Goal: Task Accomplishment & Management: Use online tool/utility

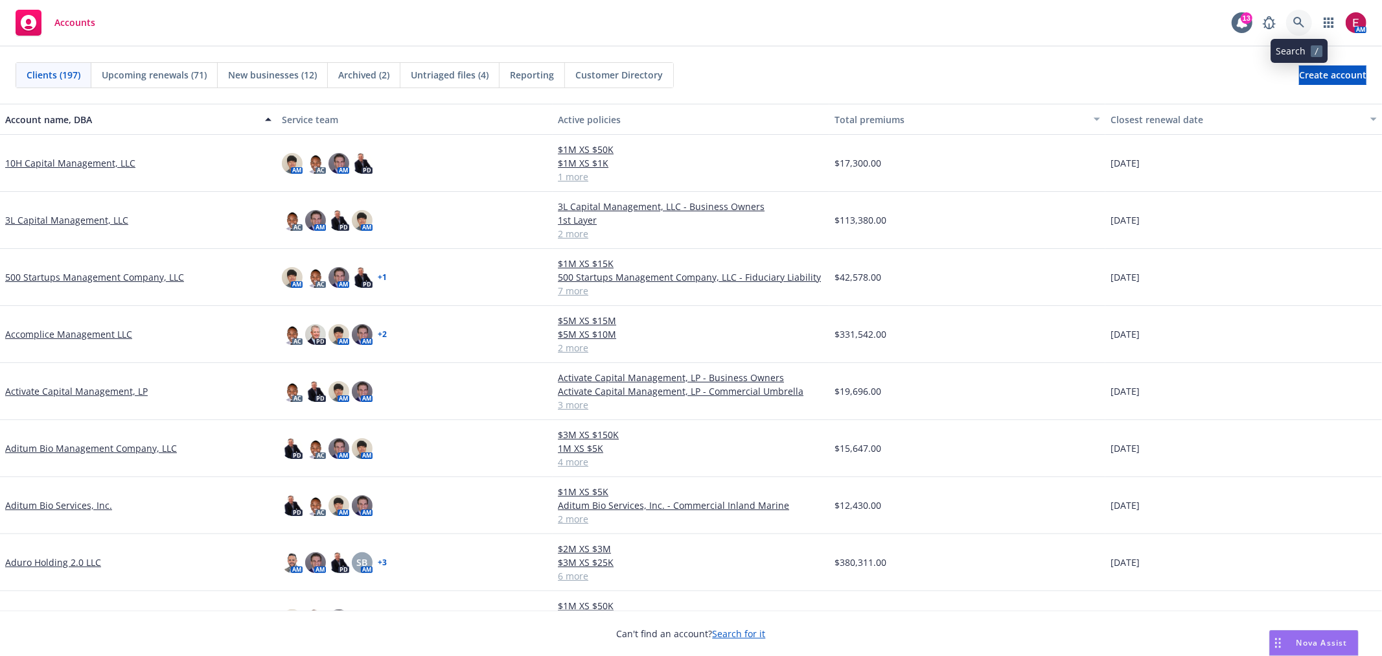
click at [1290, 14] on link at bounding box center [1299, 23] width 26 height 26
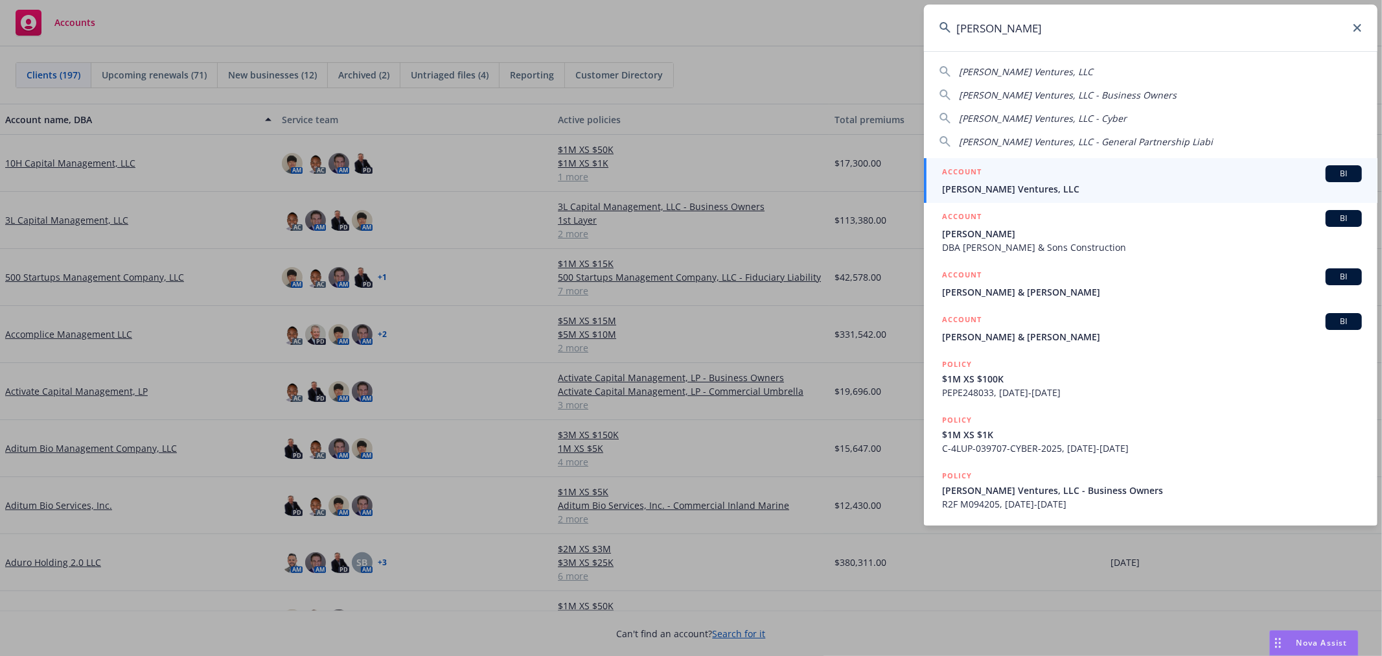
type input "aurelius"
click at [1013, 176] on div "ACCOUNT BI" at bounding box center [1152, 173] width 420 height 17
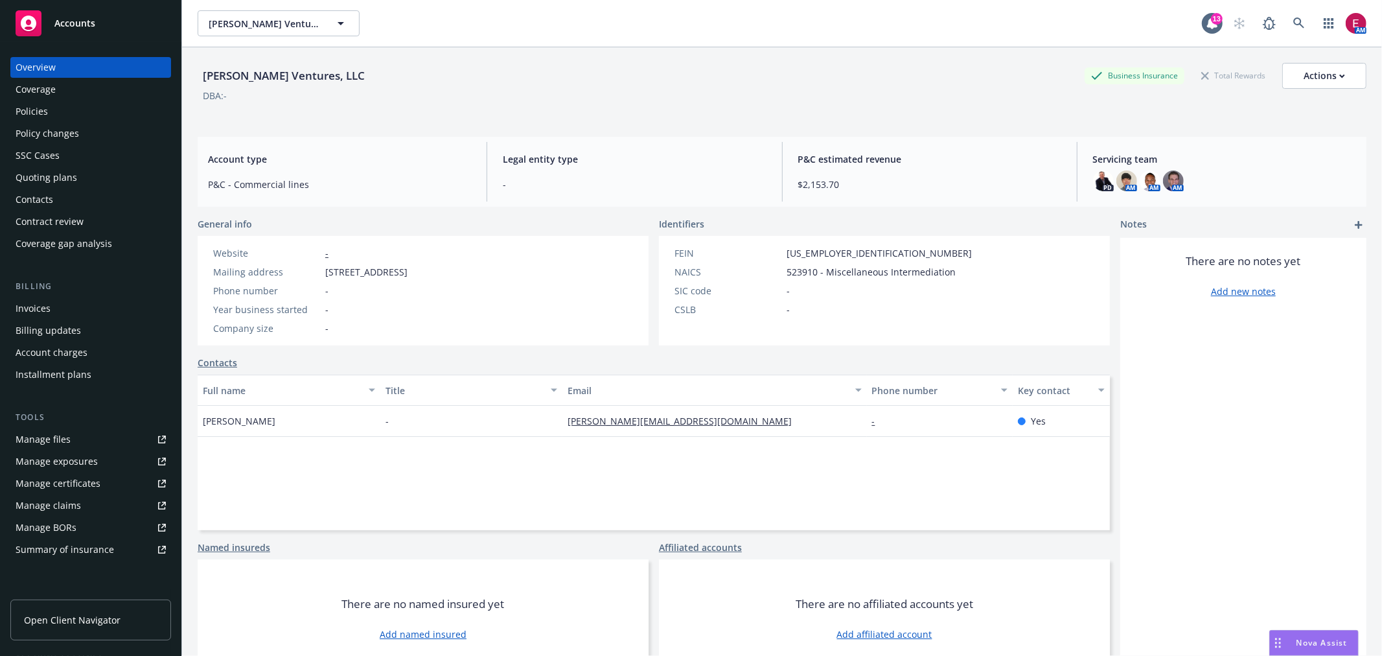
click at [39, 308] on div "Invoices" at bounding box center [33, 308] width 35 height 21
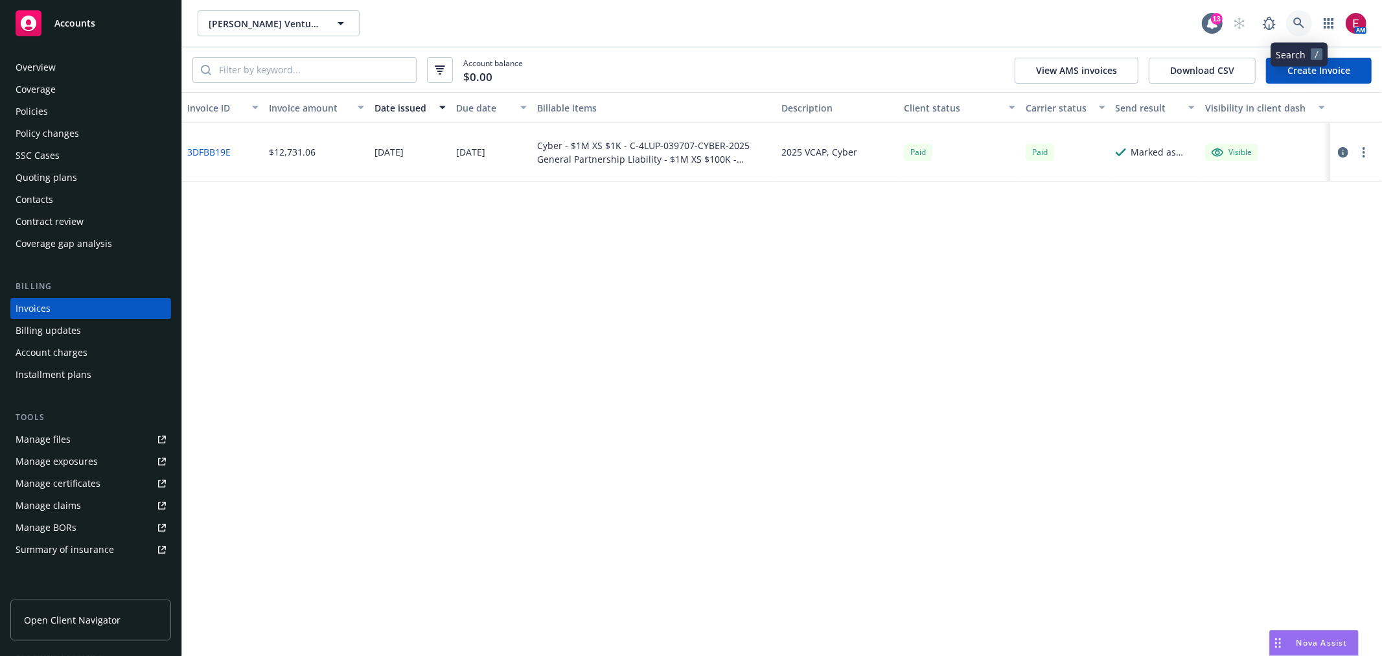
click at [1299, 18] on icon at bounding box center [1299, 22] width 11 height 11
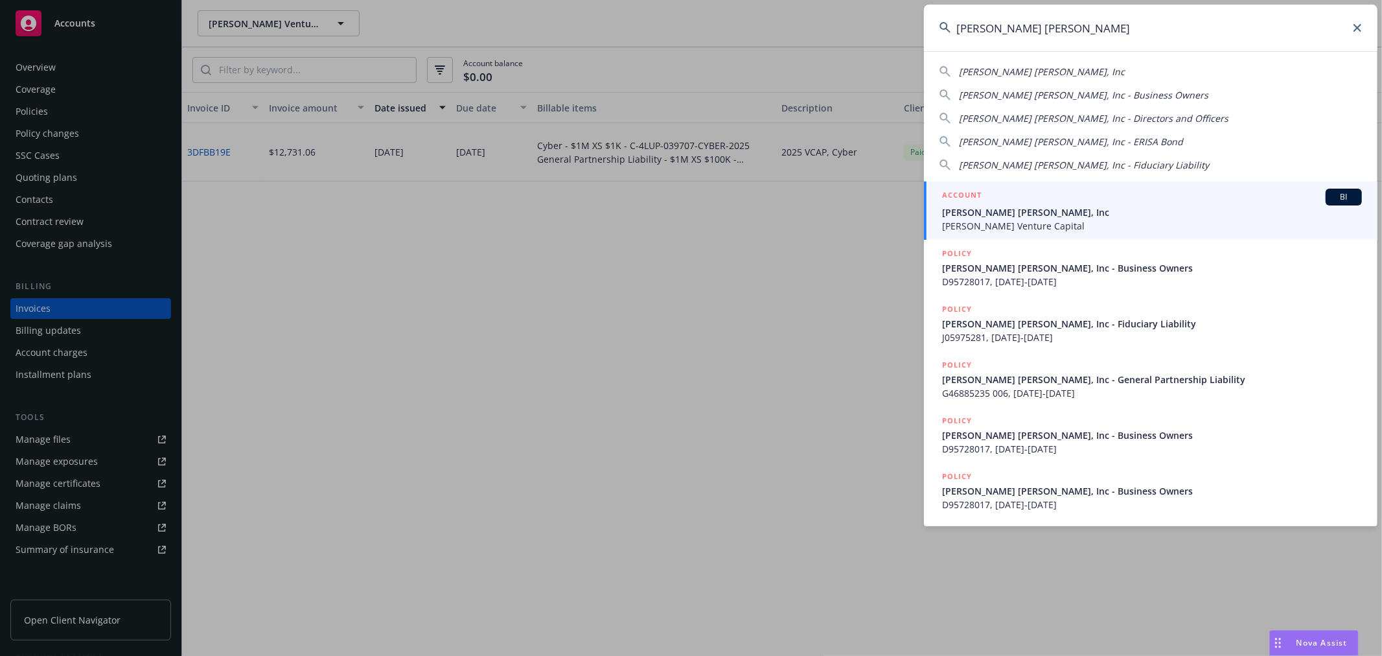
type input "sarlo berliner"
click at [995, 212] on span "Sarlo Berliner, Inc" at bounding box center [1152, 212] width 420 height 14
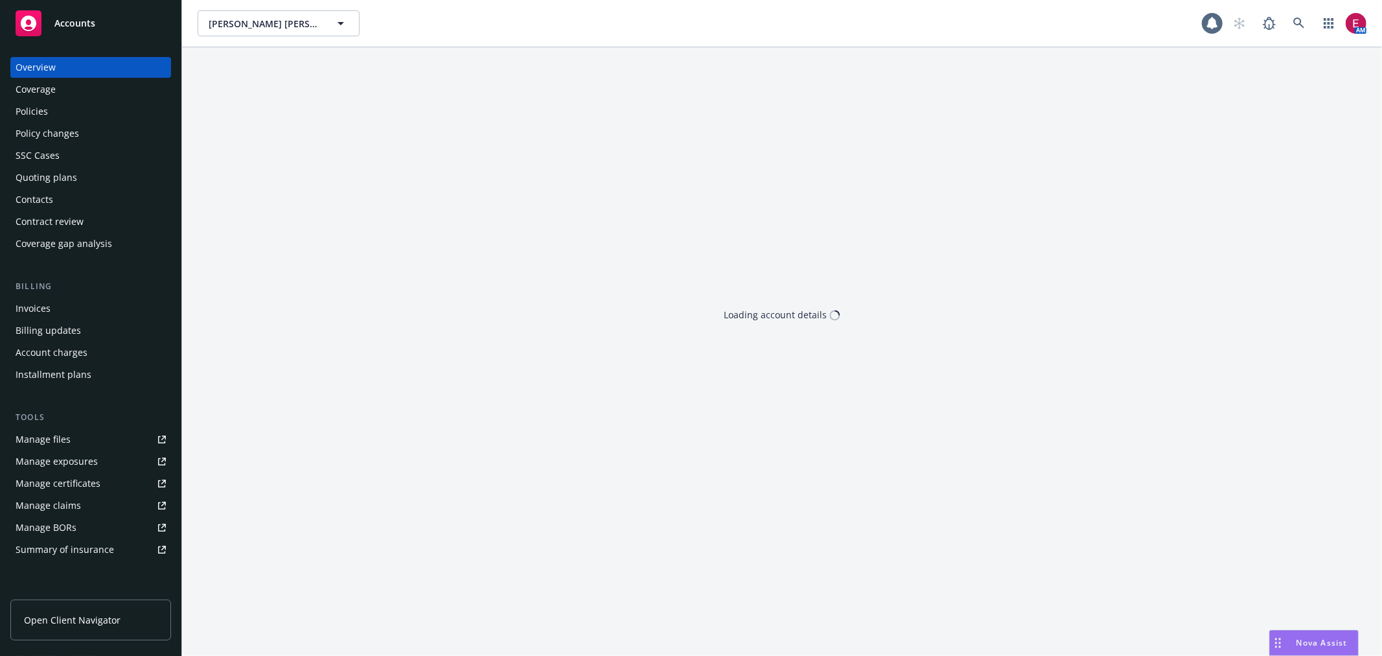
click at [135, 172] on div "Quoting plans" at bounding box center [91, 177] width 150 height 21
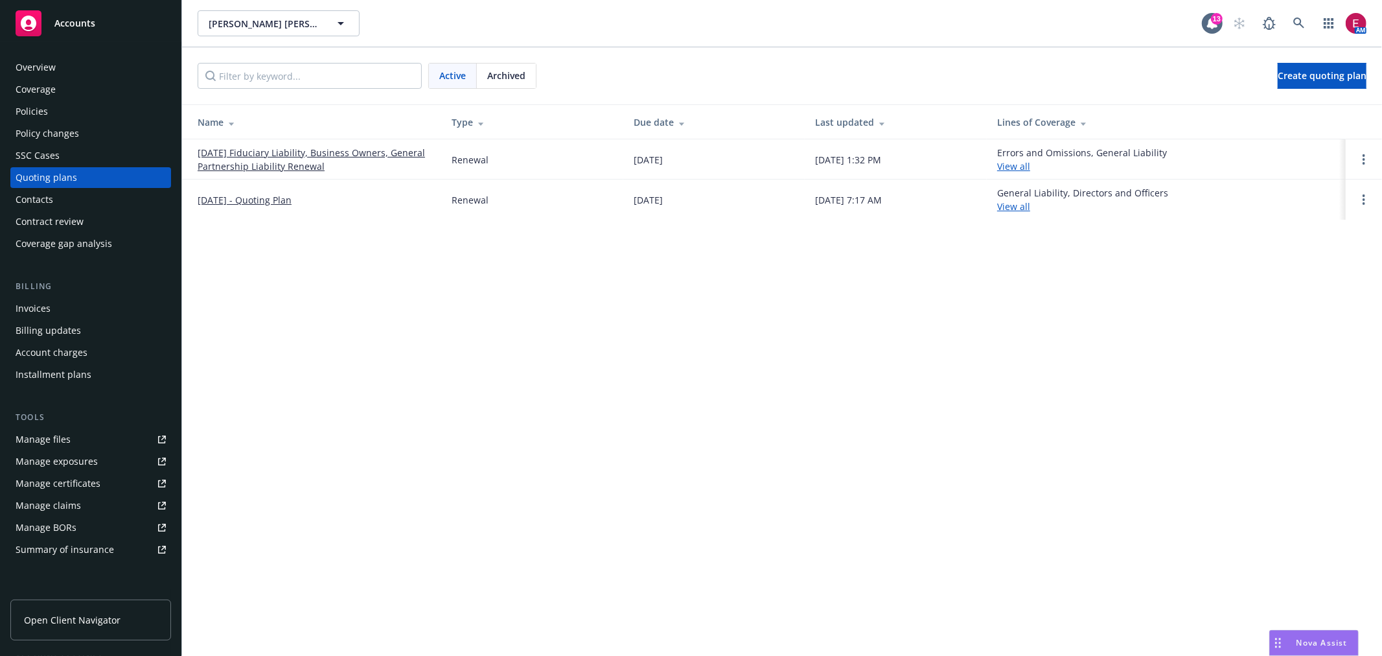
click at [260, 158] on link "09/01/25 Fiduciary Liability, Business Owners, General Partnership Liability Re…" at bounding box center [314, 159] width 233 height 27
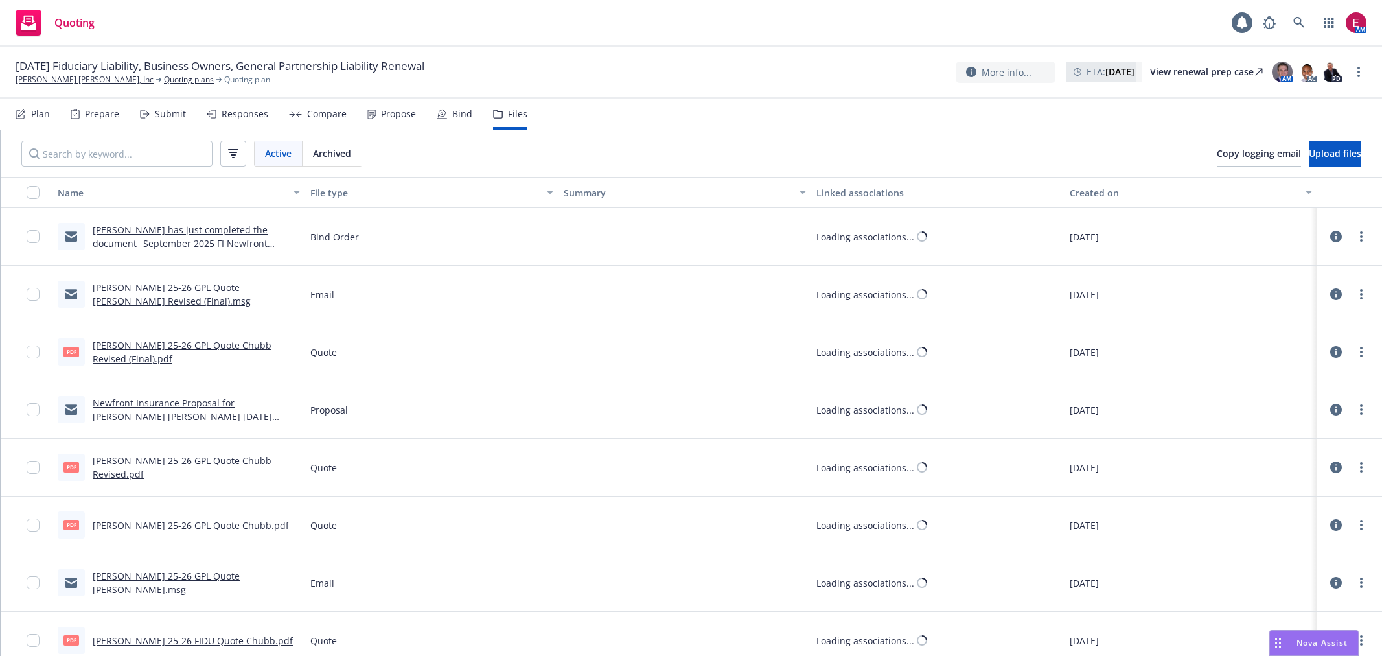
click at [1343, 152] on button "Upload files" at bounding box center [1335, 154] width 52 height 26
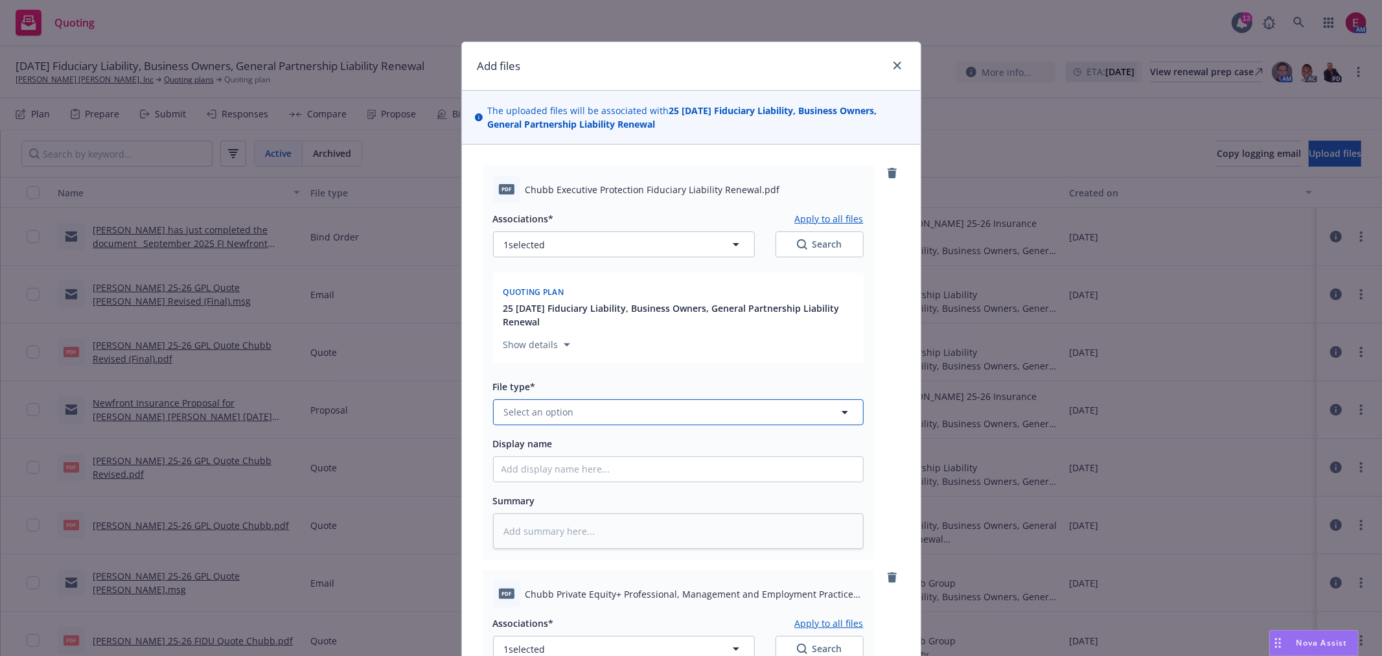
click at [590, 410] on button "Select an option" at bounding box center [678, 412] width 371 height 26
type input "appl"
click at [603, 312] on div "Application - signed" at bounding box center [679, 307] width 354 height 19
type textarea "x"
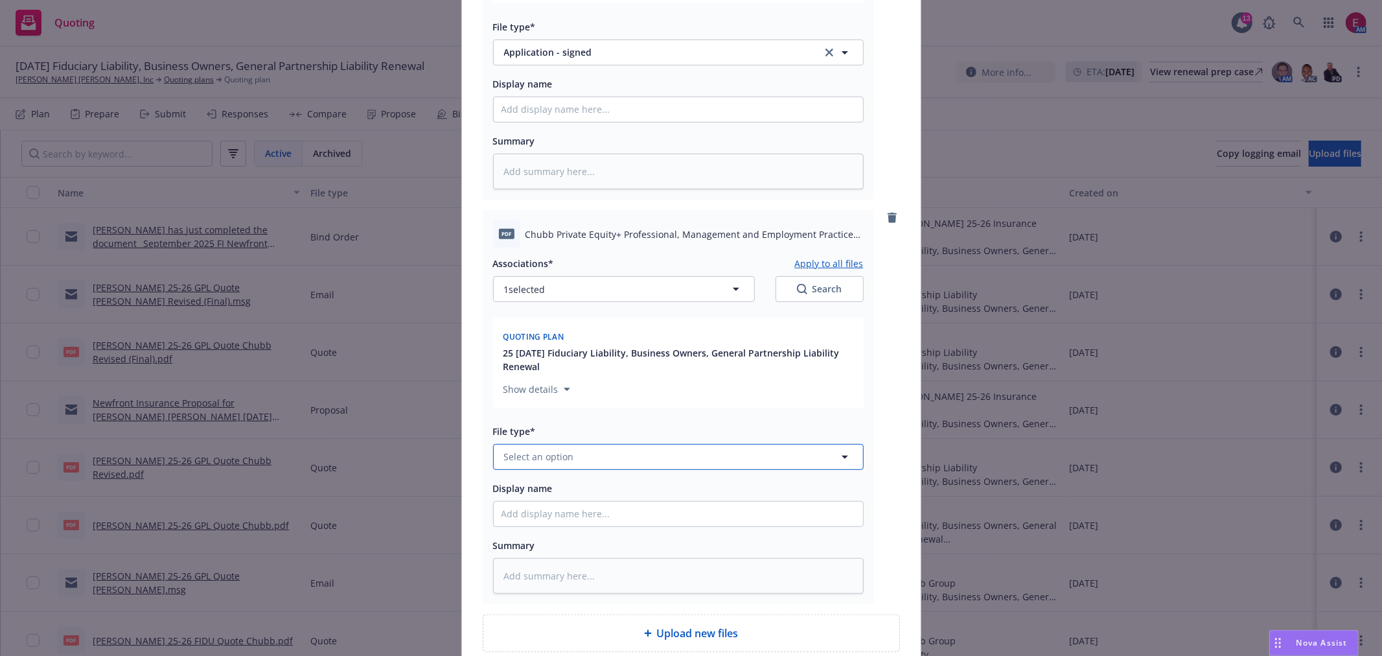
click at [599, 450] on button "Select an option" at bounding box center [678, 457] width 371 height 26
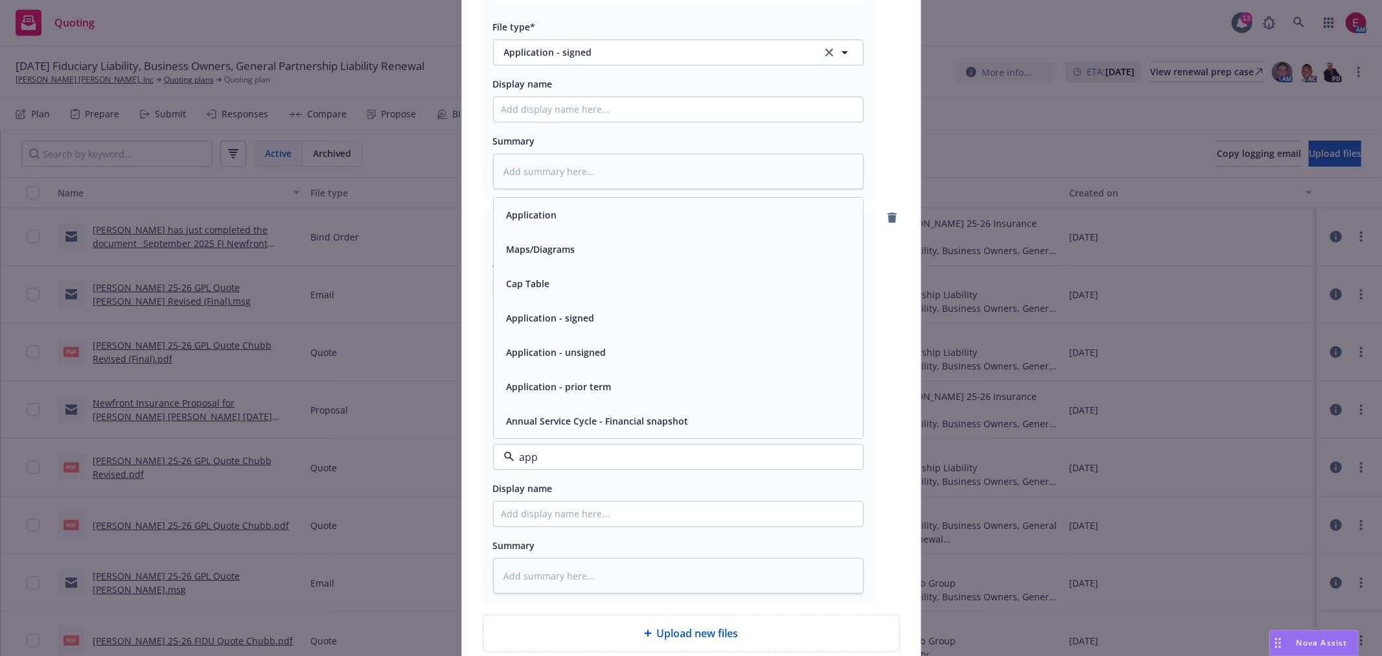
type input "appl"
click at [600, 360] on div "Application - signed" at bounding box center [679, 352] width 354 height 19
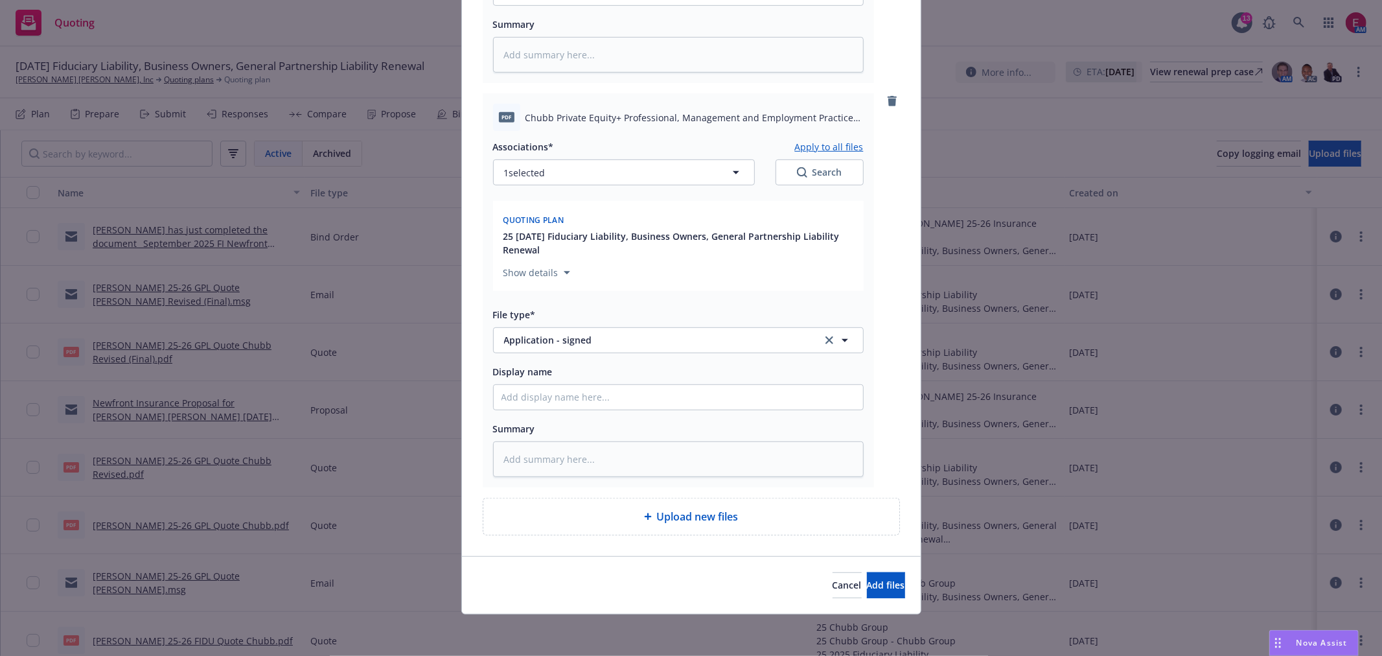
click at [888, 601] on div "Cancel Add files" at bounding box center [691, 585] width 459 height 58
click at [888, 592] on button "Add files" at bounding box center [886, 585] width 38 height 26
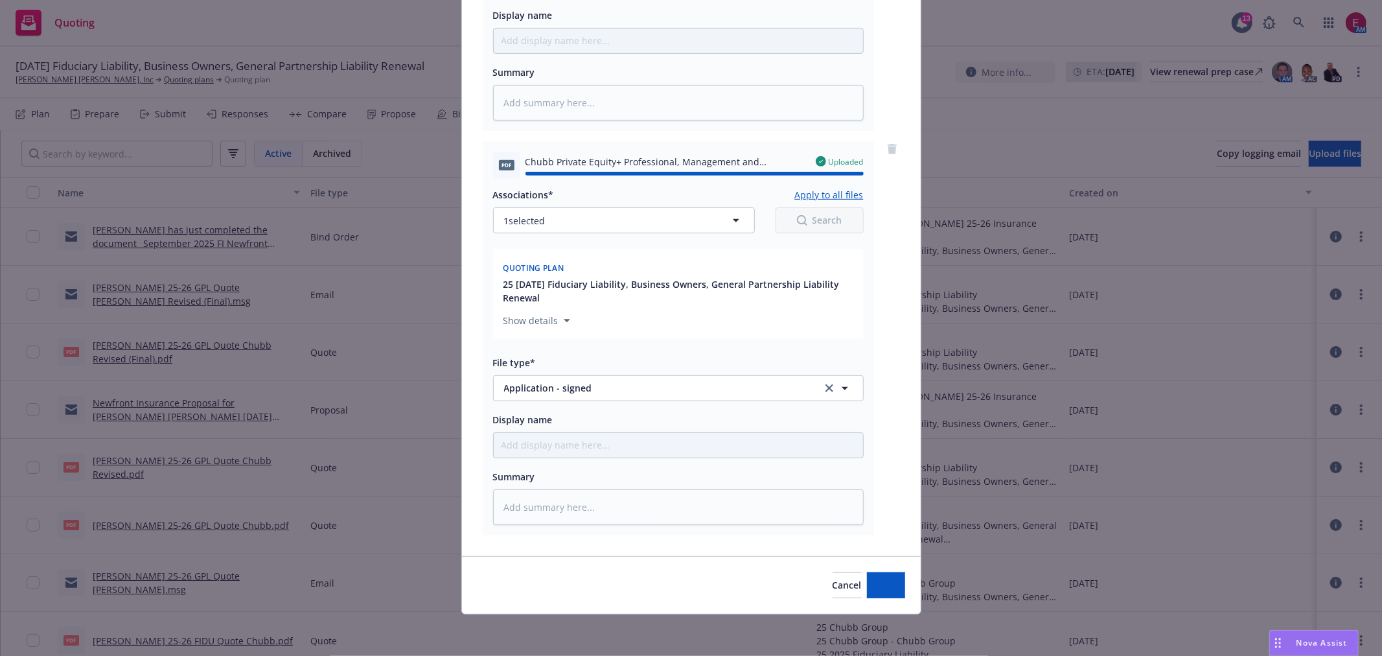
type textarea "x"
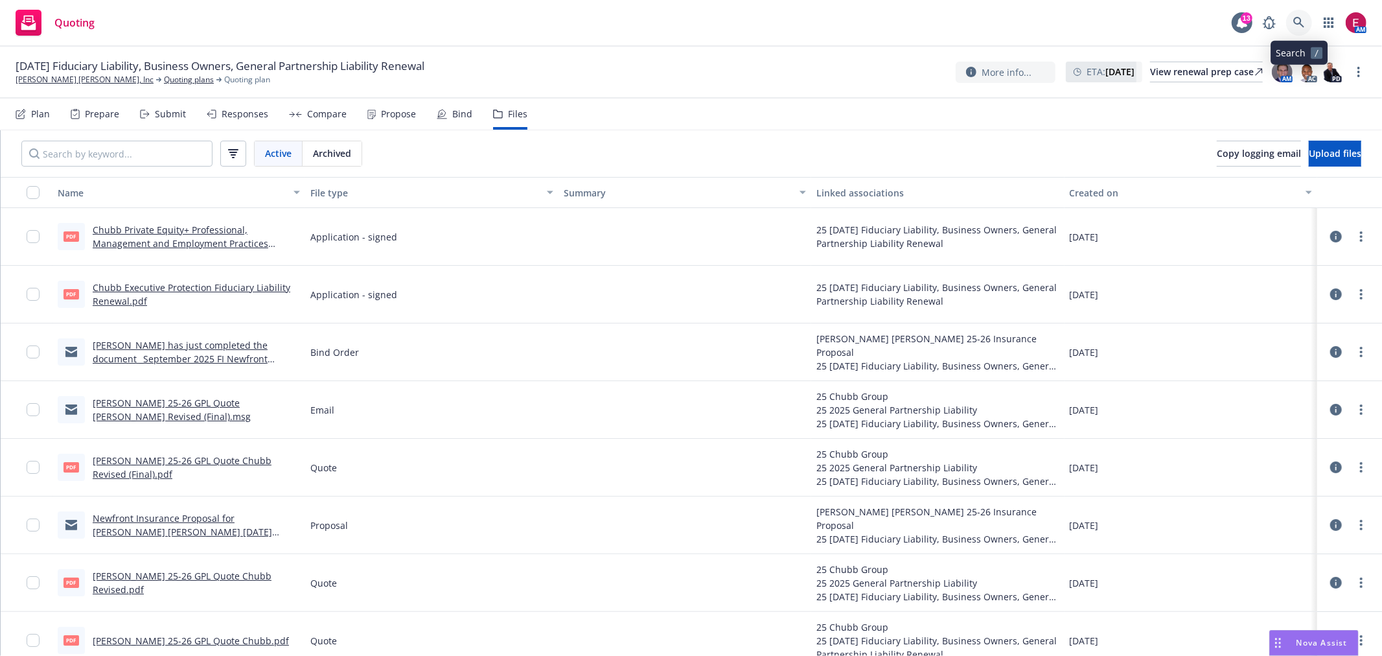
click at [1306, 22] on link at bounding box center [1299, 23] width 26 height 26
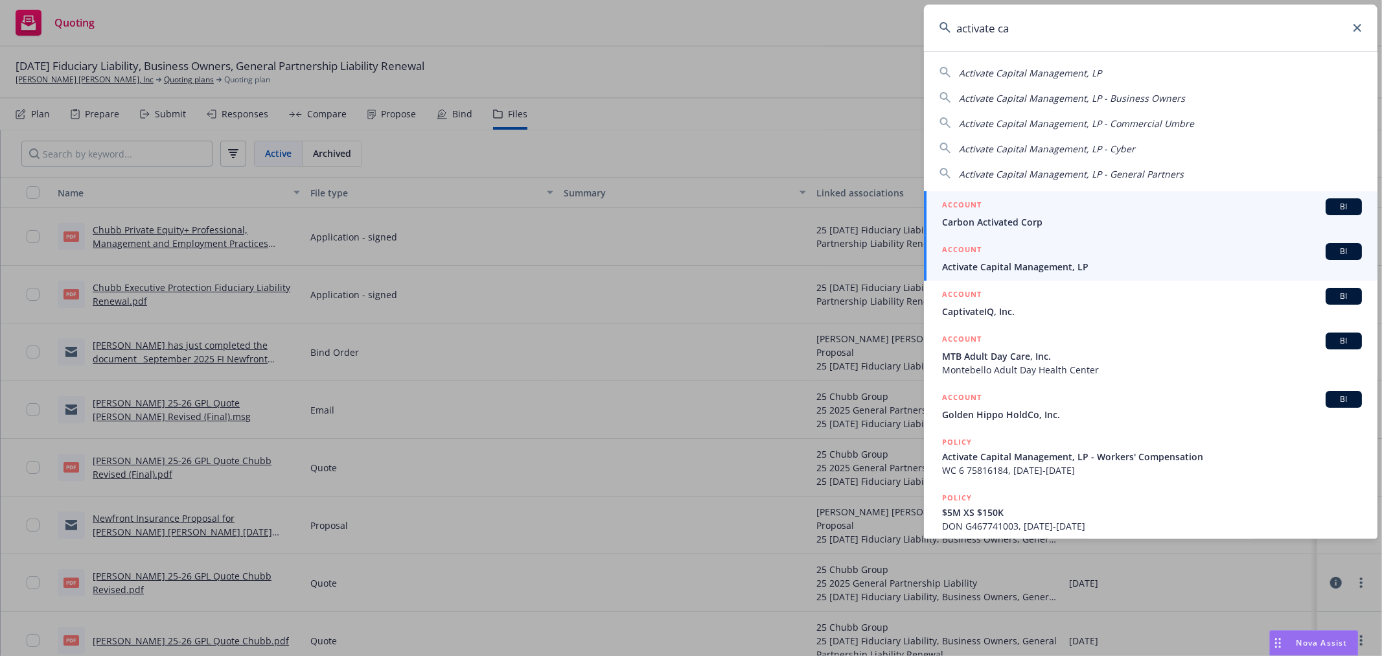
type input "activate ca"
click at [1036, 273] on span "Activate Capital Management, LP" at bounding box center [1152, 267] width 420 height 14
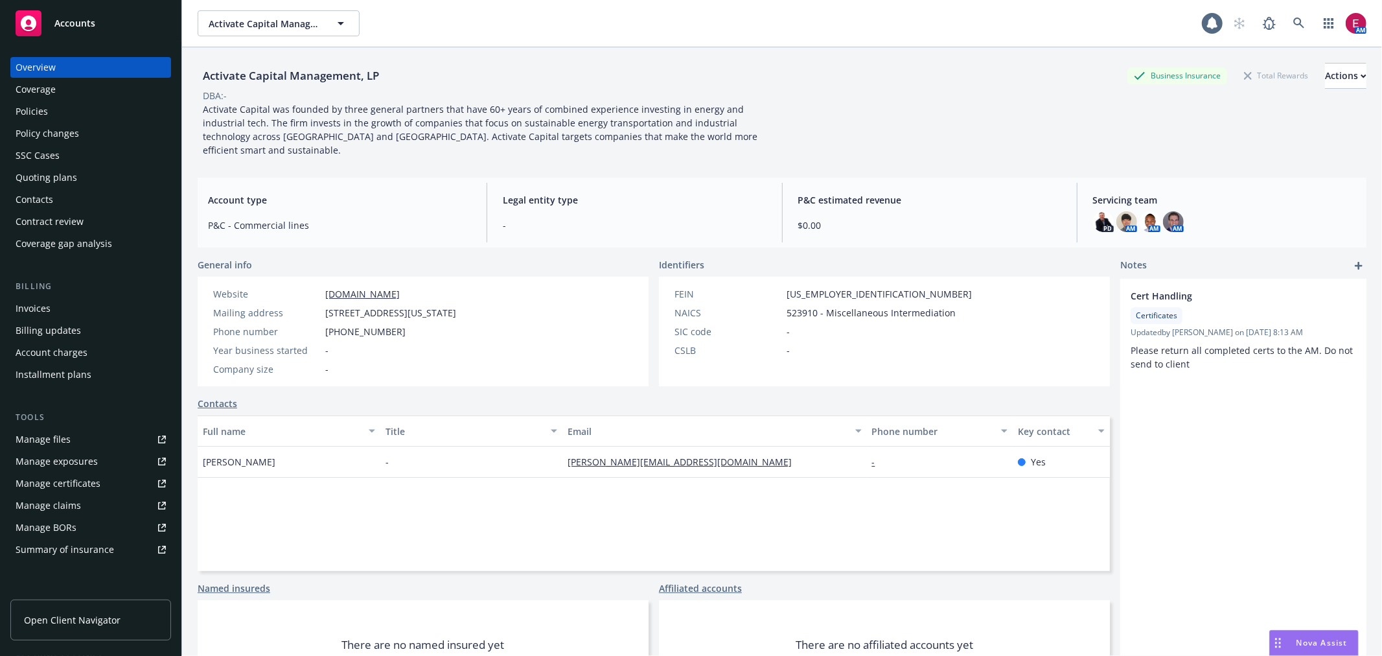
click at [19, 182] on div "Quoting plans" at bounding box center [47, 177] width 62 height 21
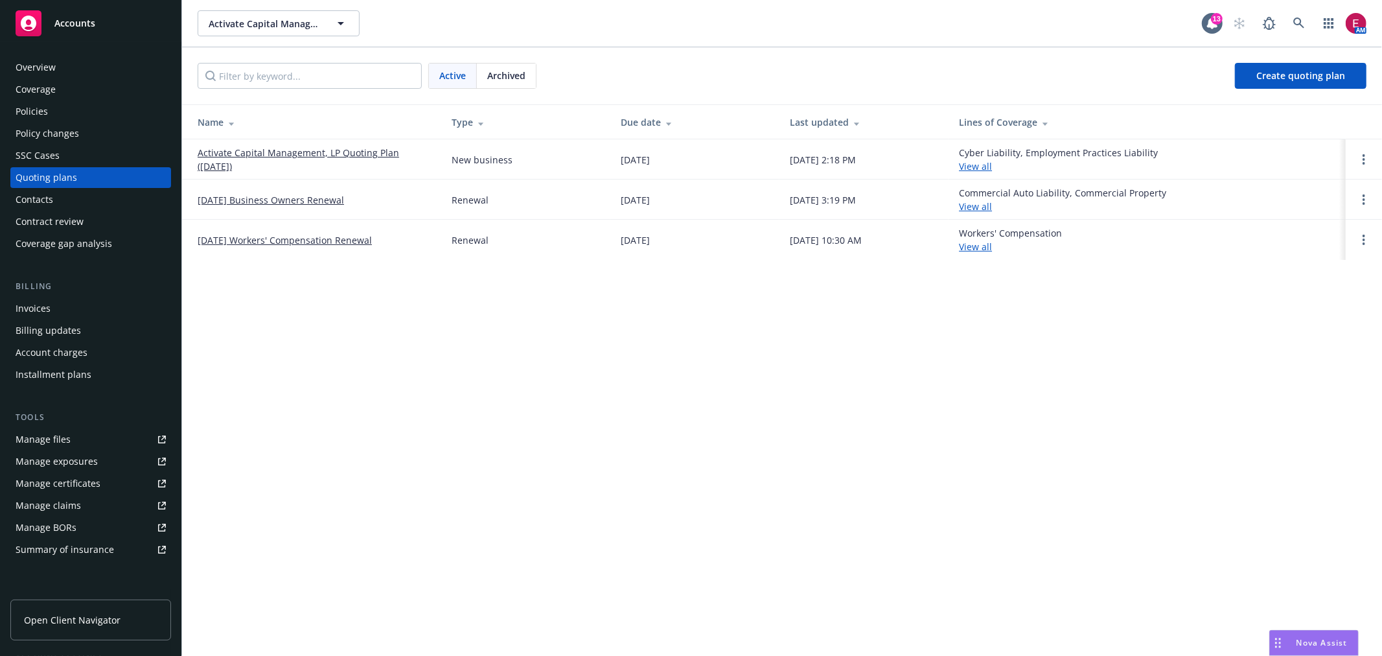
click at [240, 148] on link "Activate Capital Management, LP Quoting Plan ([DATE])" at bounding box center [314, 159] width 233 height 27
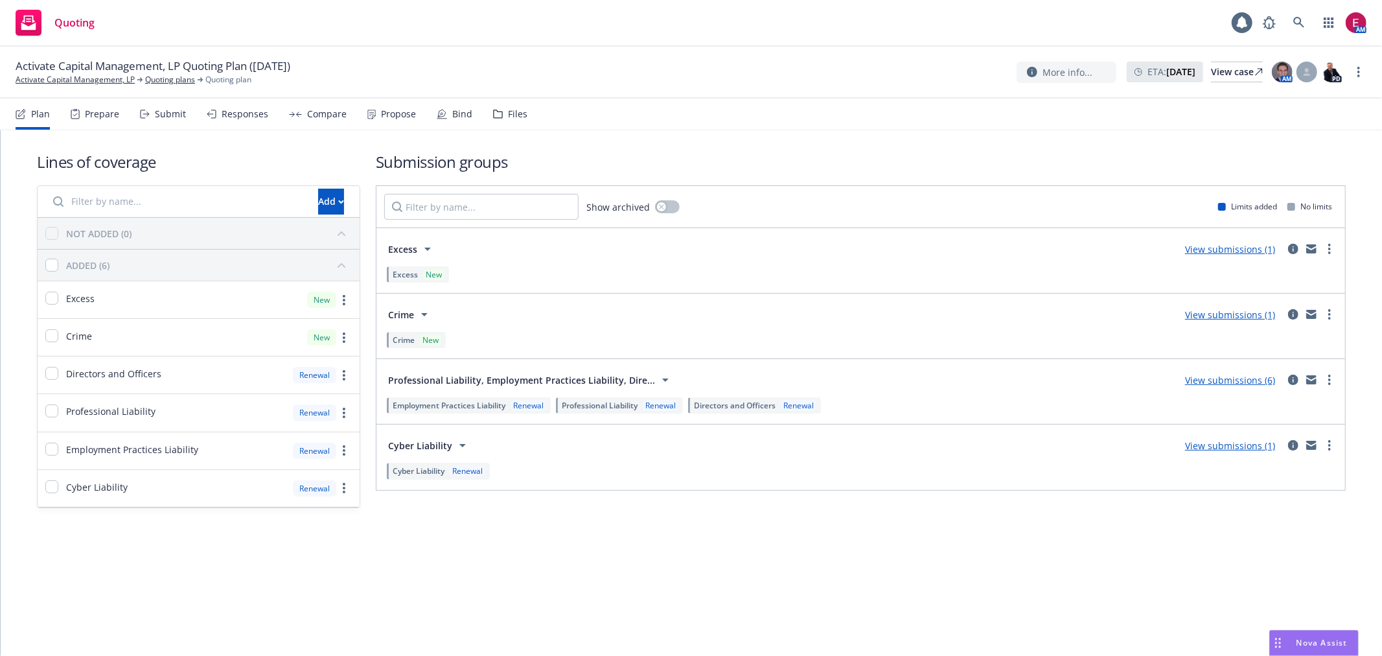
click at [167, 121] on div "Submit" at bounding box center [163, 114] width 46 height 31
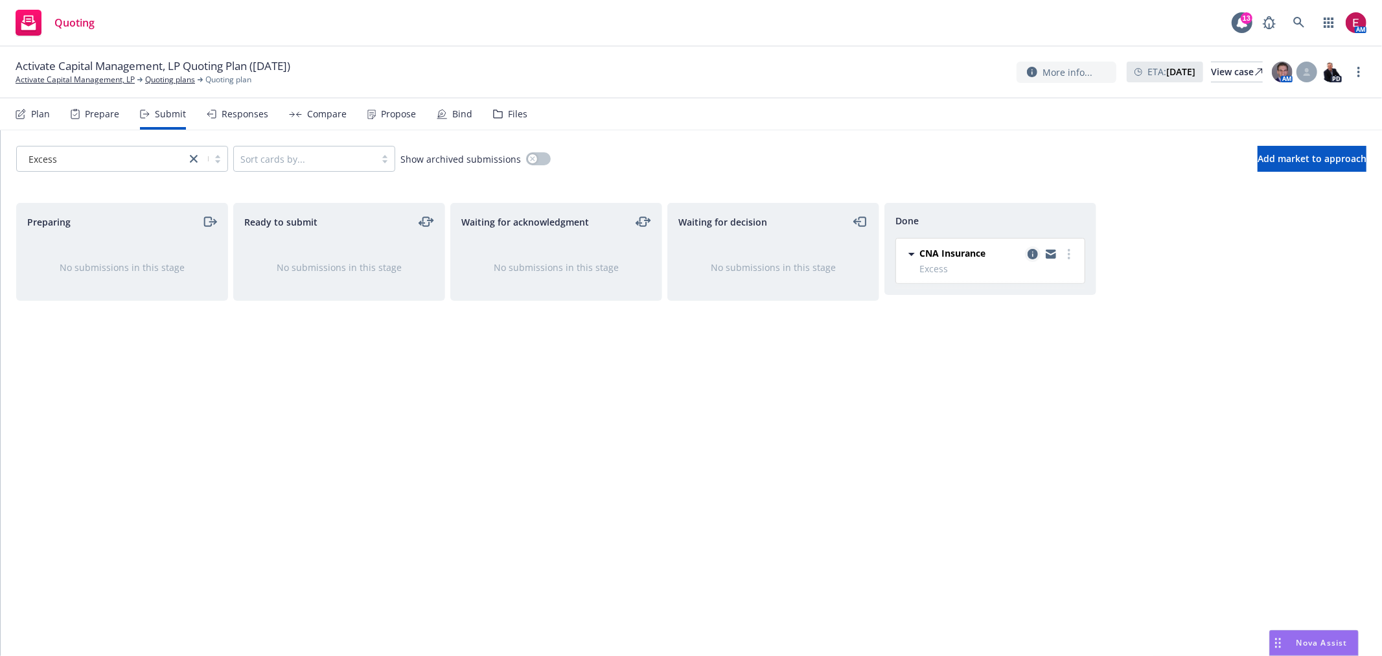
click at [1027, 248] on link "copy logging email" at bounding box center [1033, 254] width 16 height 16
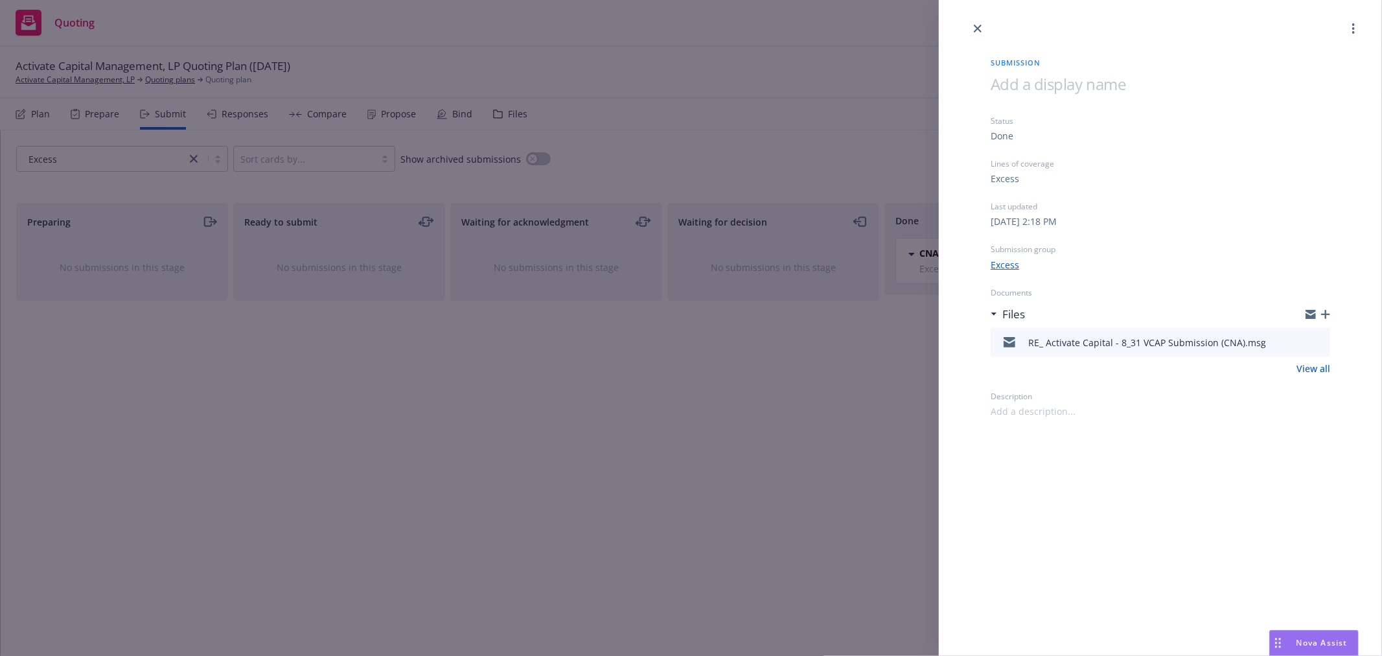
click at [1325, 314] on icon "button" at bounding box center [1325, 314] width 9 height 9
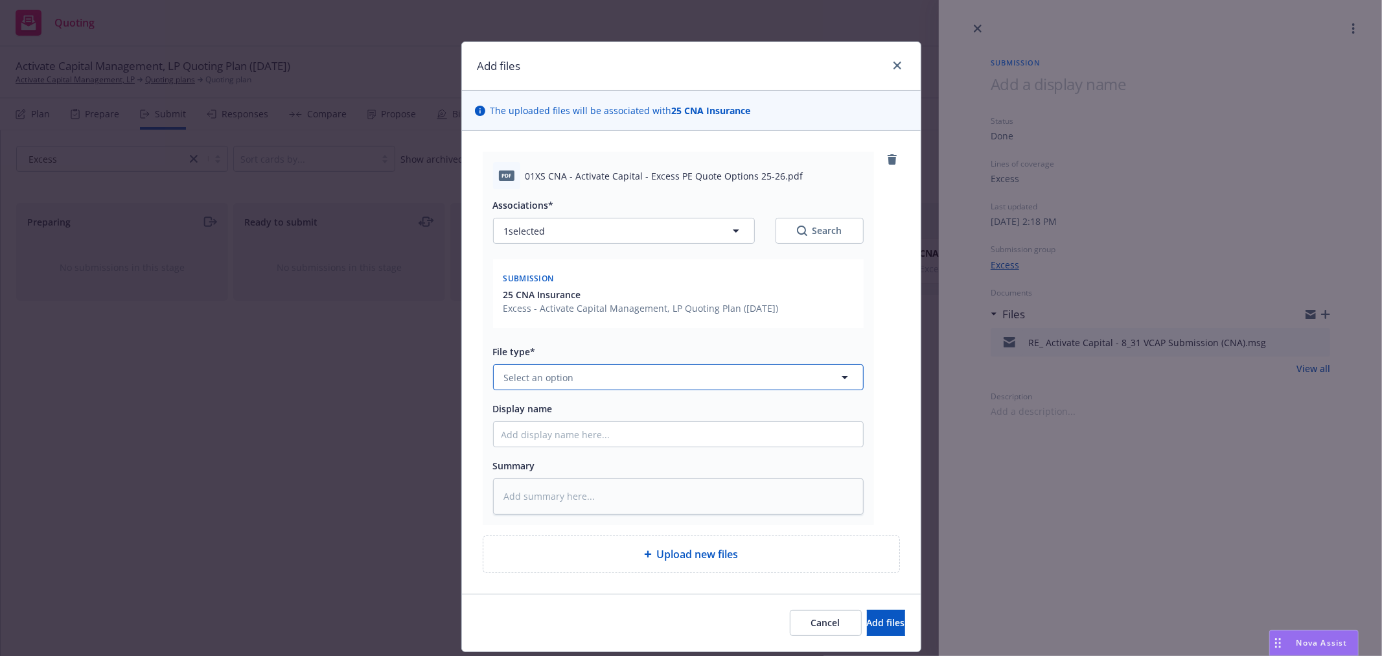
click at [574, 382] on button "Select an option" at bounding box center [678, 377] width 371 height 26
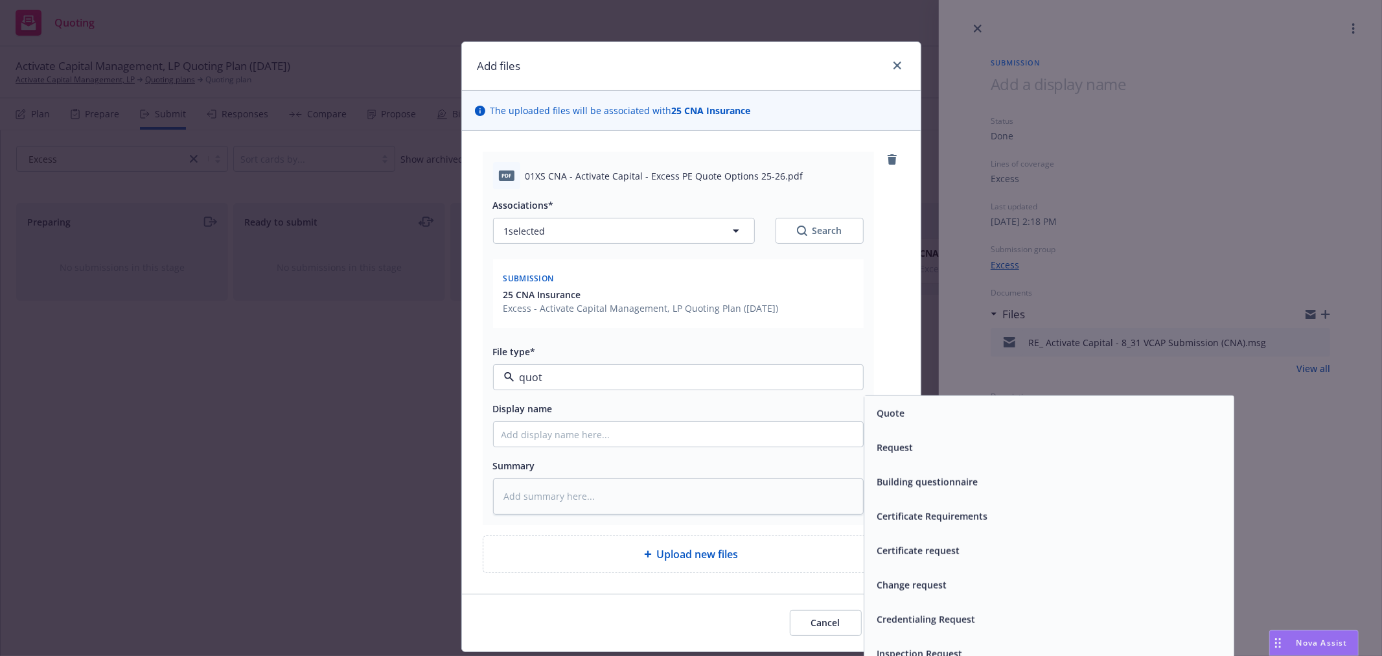
type input "quote"
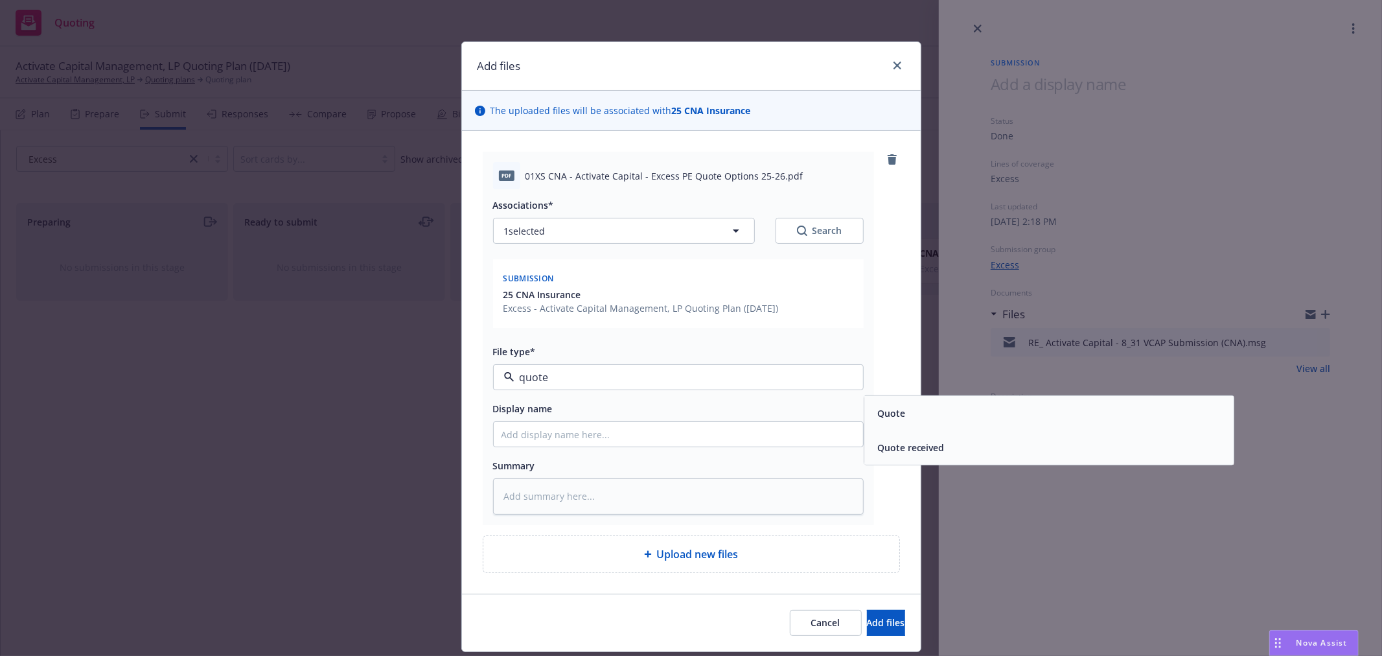
click at [948, 422] on div "Quote" at bounding box center [1049, 413] width 354 height 19
click at [598, 431] on input "Display name" at bounding box center [678, 434] width 369 height 25
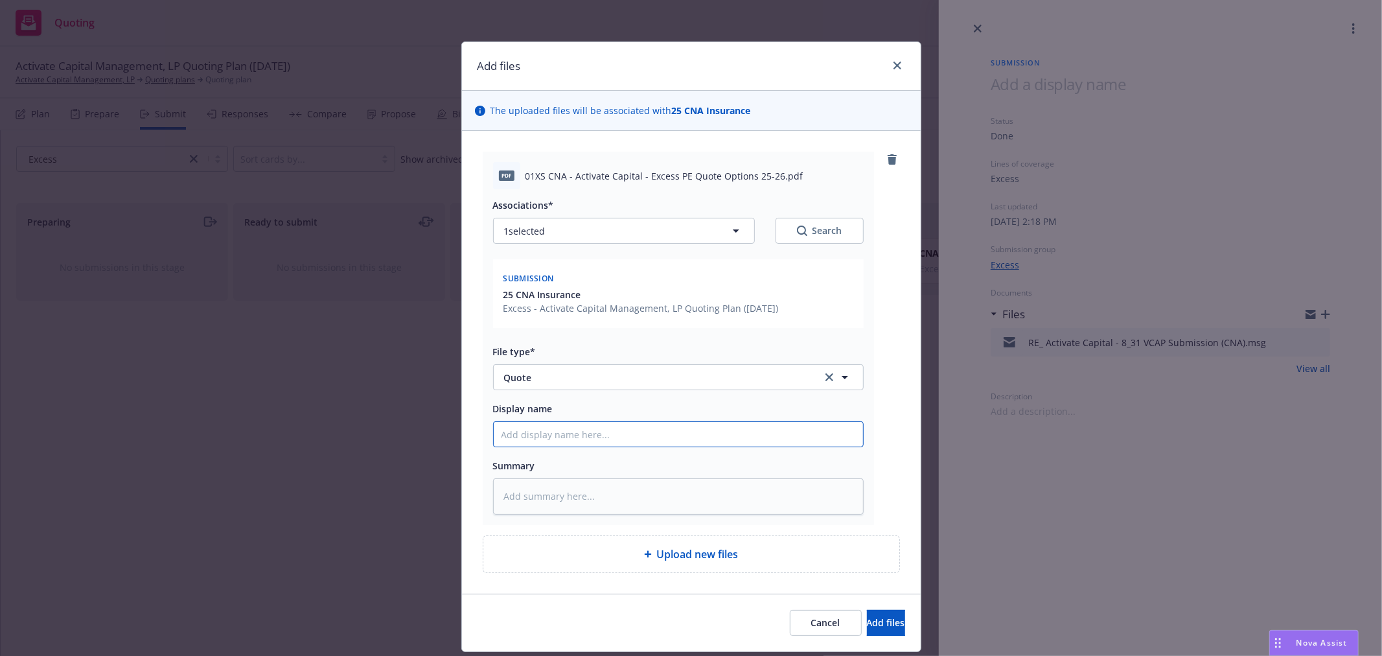
type textarea "x"
type input "A"
type textarea "x"
type input "Ac"
type textarea "x"
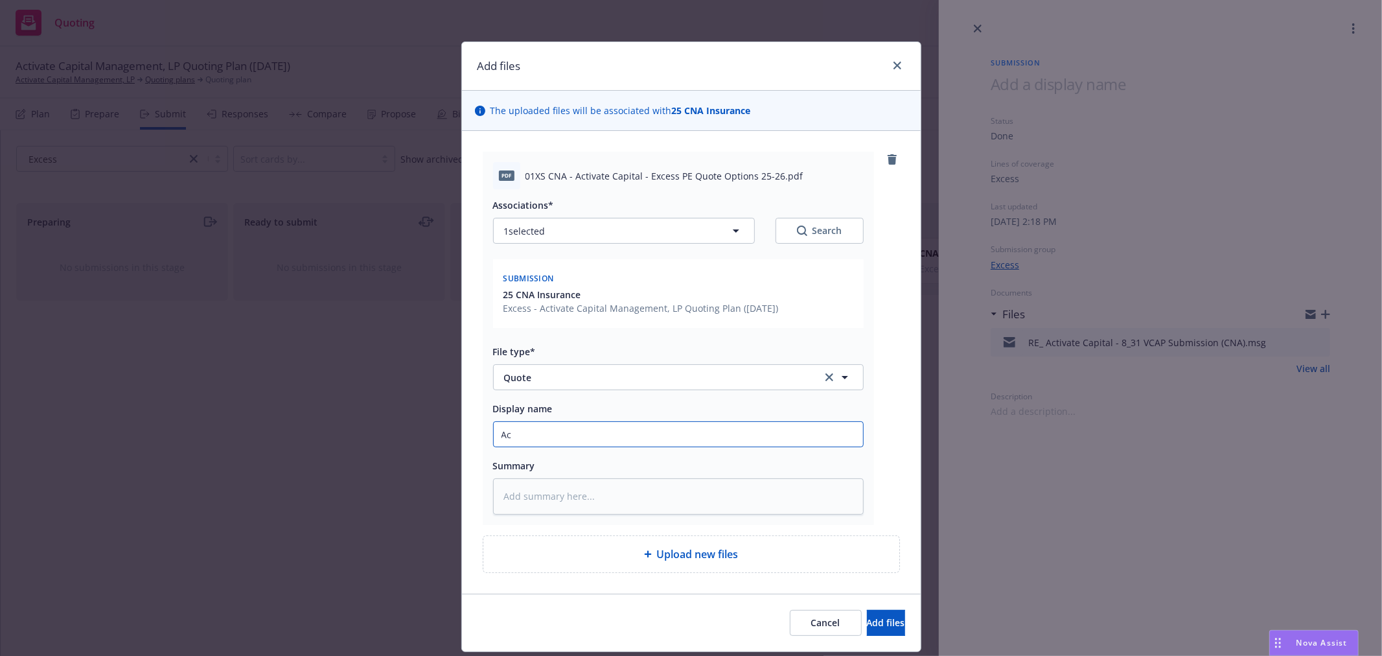
type input "Act"
type textarea "x"
type input "Acti"
type textarea "x"
type input "Activ"
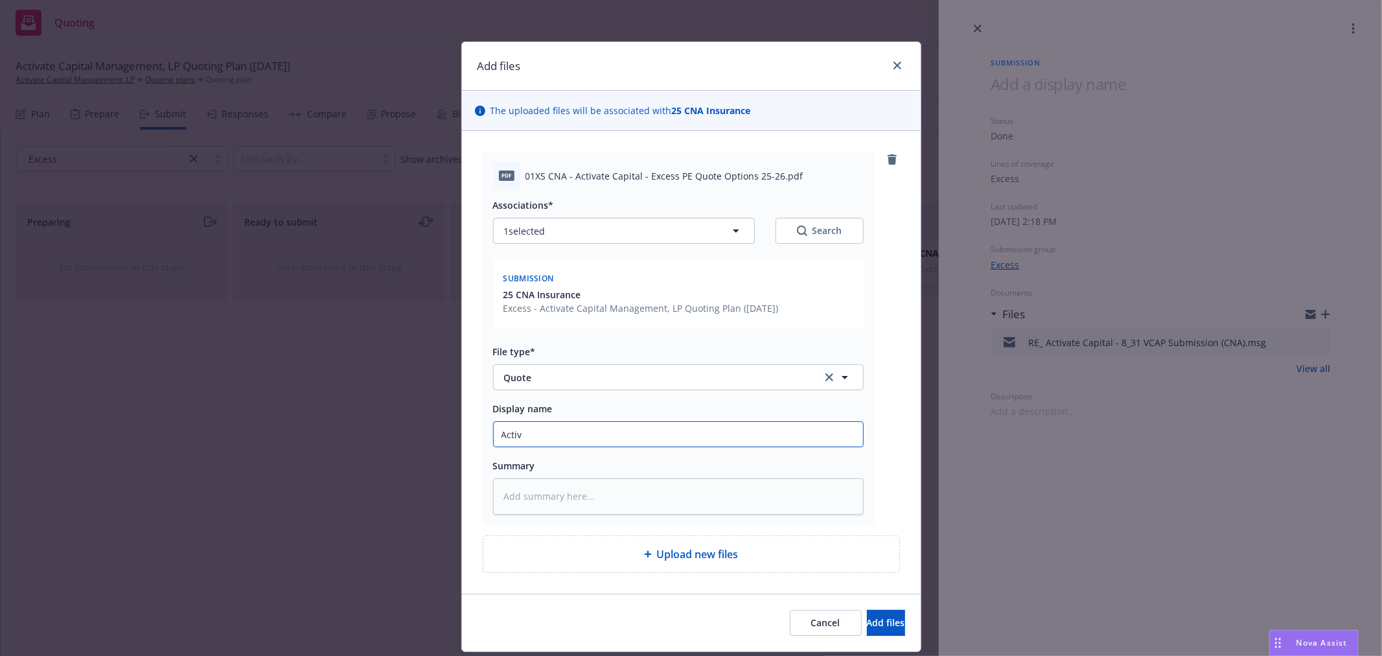
type textarea "x"
type input "Activa"
type textarea "x"
type input "Activat"
type textarea "x"
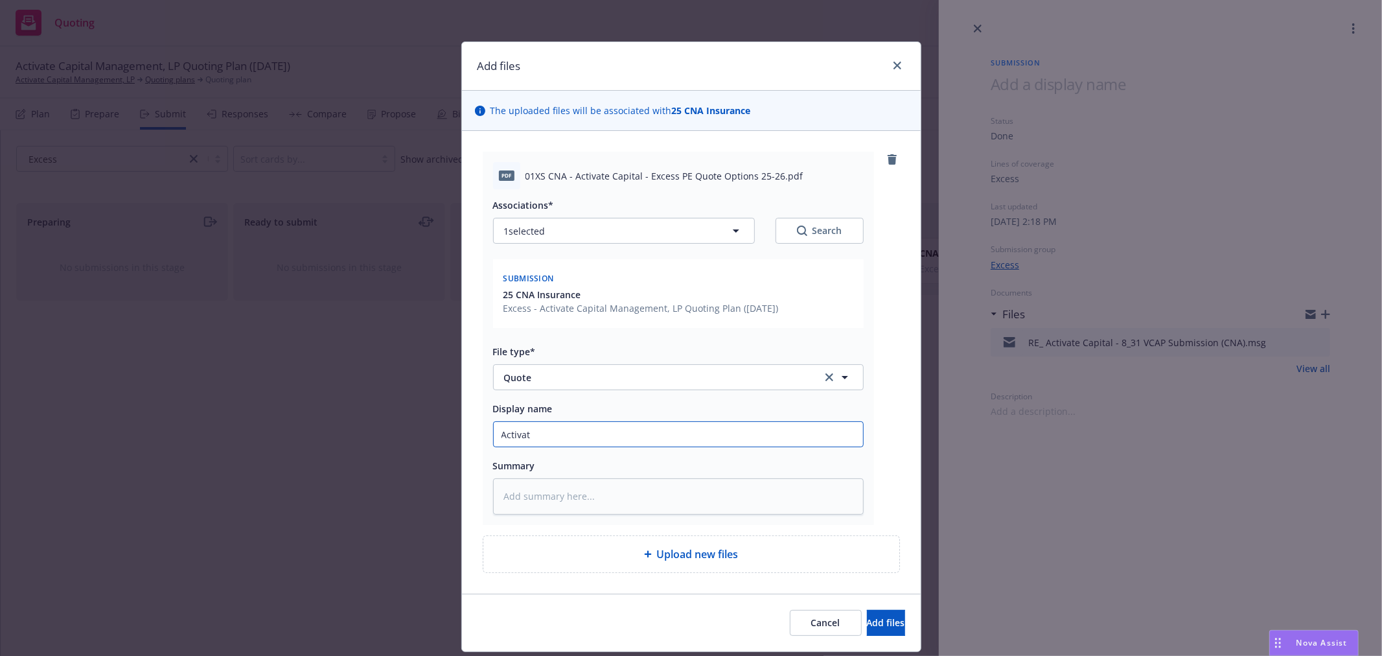
type input "Activate"
type textarea "x"
type input "Activate"
type textarea "x"
type input "Activate 2"
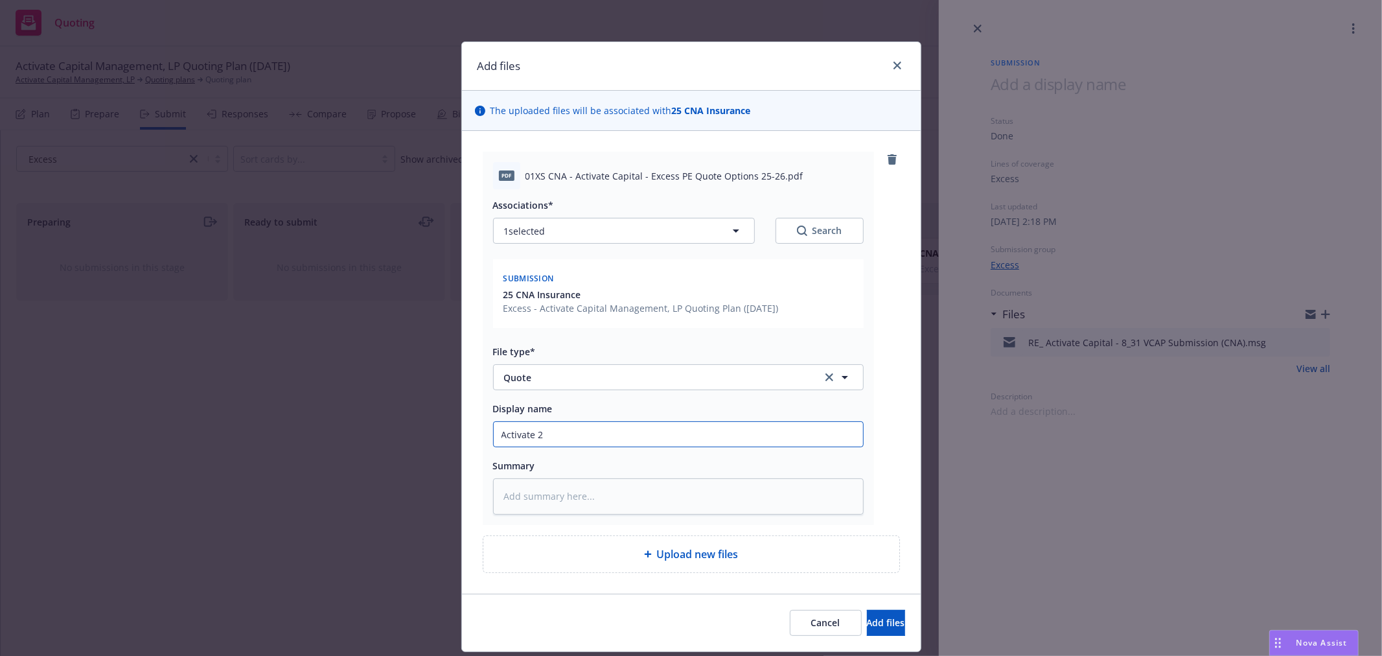
type textarea "x"
type input "Activate 25"
type textarea "x"
type input "Activate 25-"
type textarea "x"
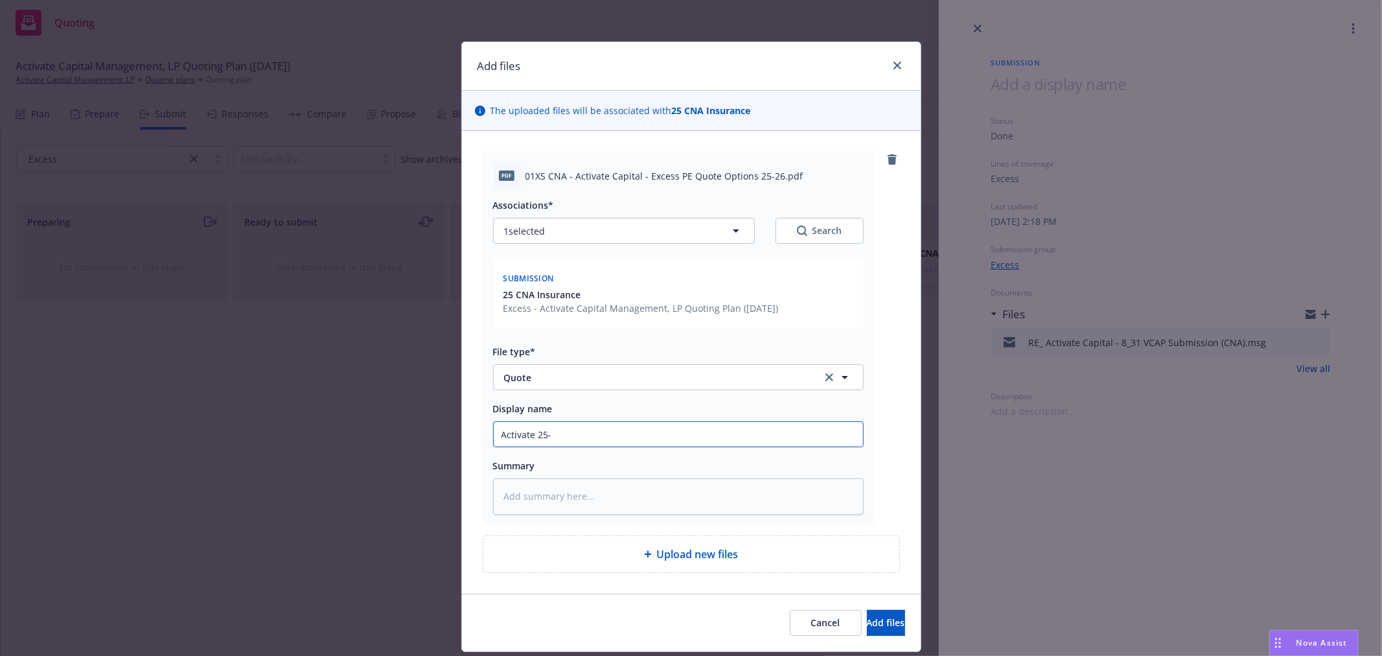
type input "Activate 25-2"
type textarea "x"
type input "Activate 25-26"
type textarea "x"
type input "Activate 25-26"
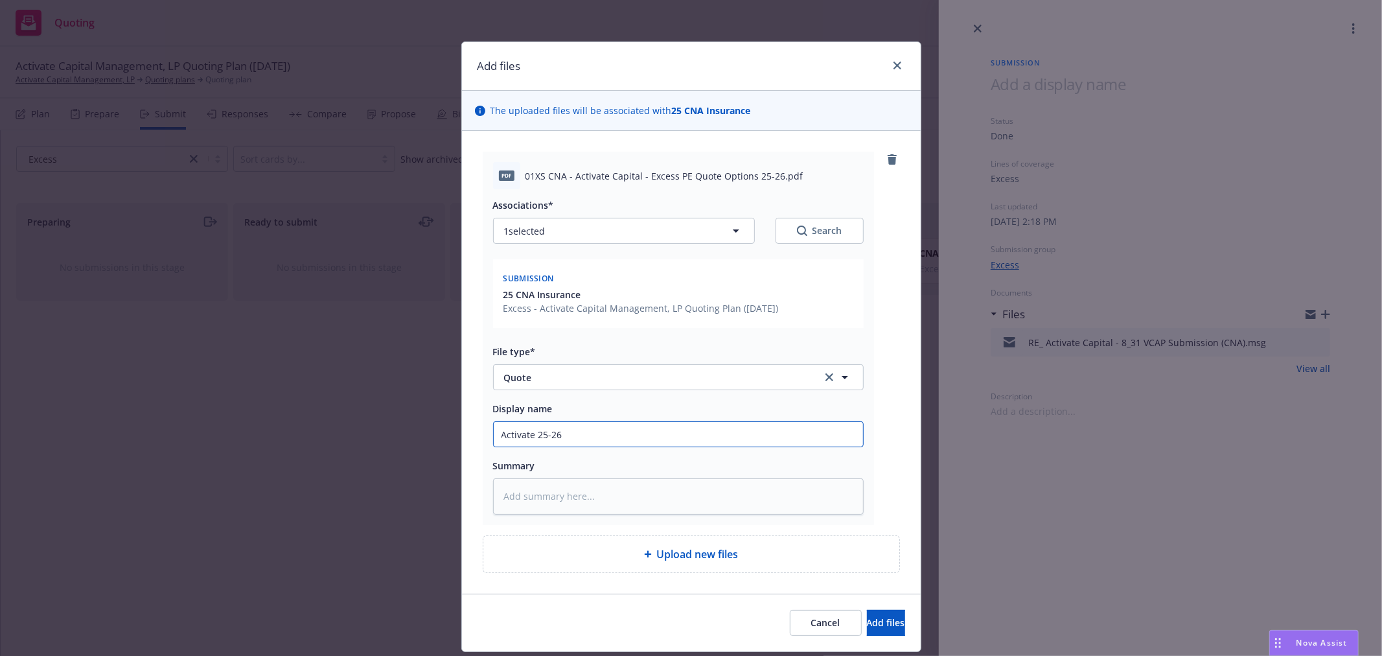
type textarea "x"
type input "Activate 25-26 X"
type textarea "x"
type input "Activate 25-26 XS"
type textarea "x"
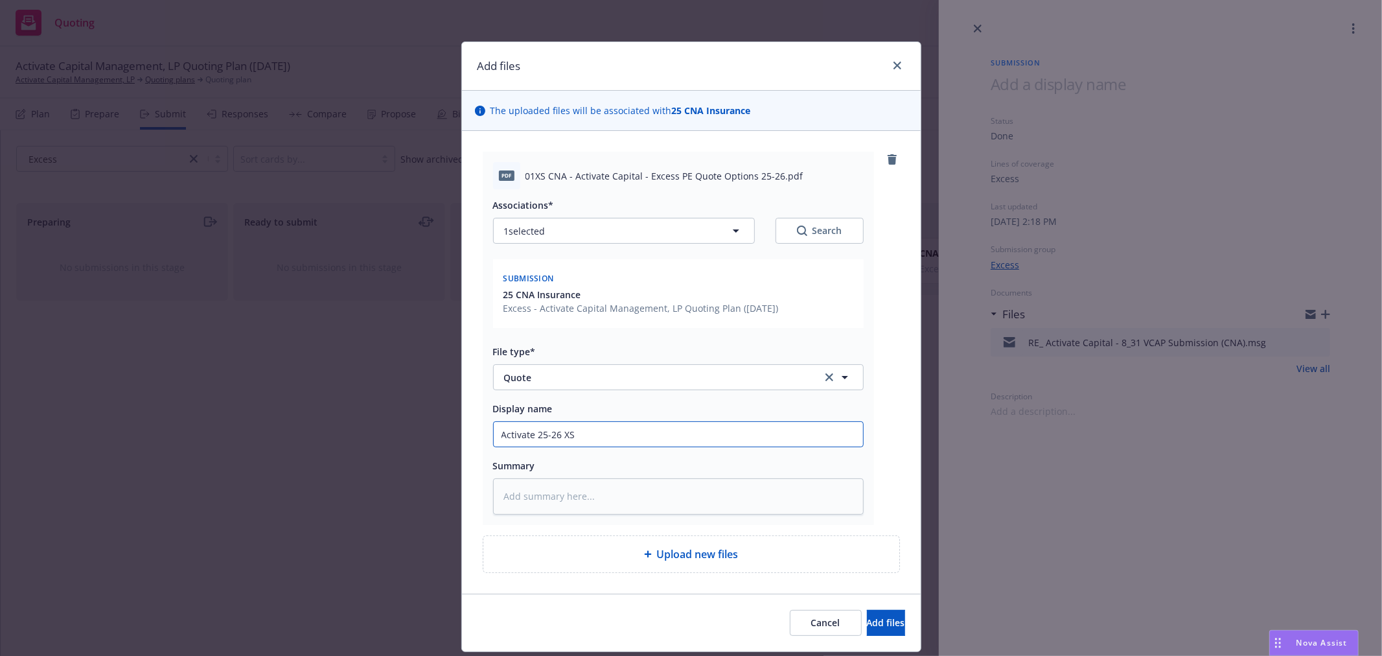
type input "Activate 25-26 XS"
type textarea "x"
type input "Activate 25-26 XS G"
type textarea "x"
type input "Activate 25-26 XS GP"
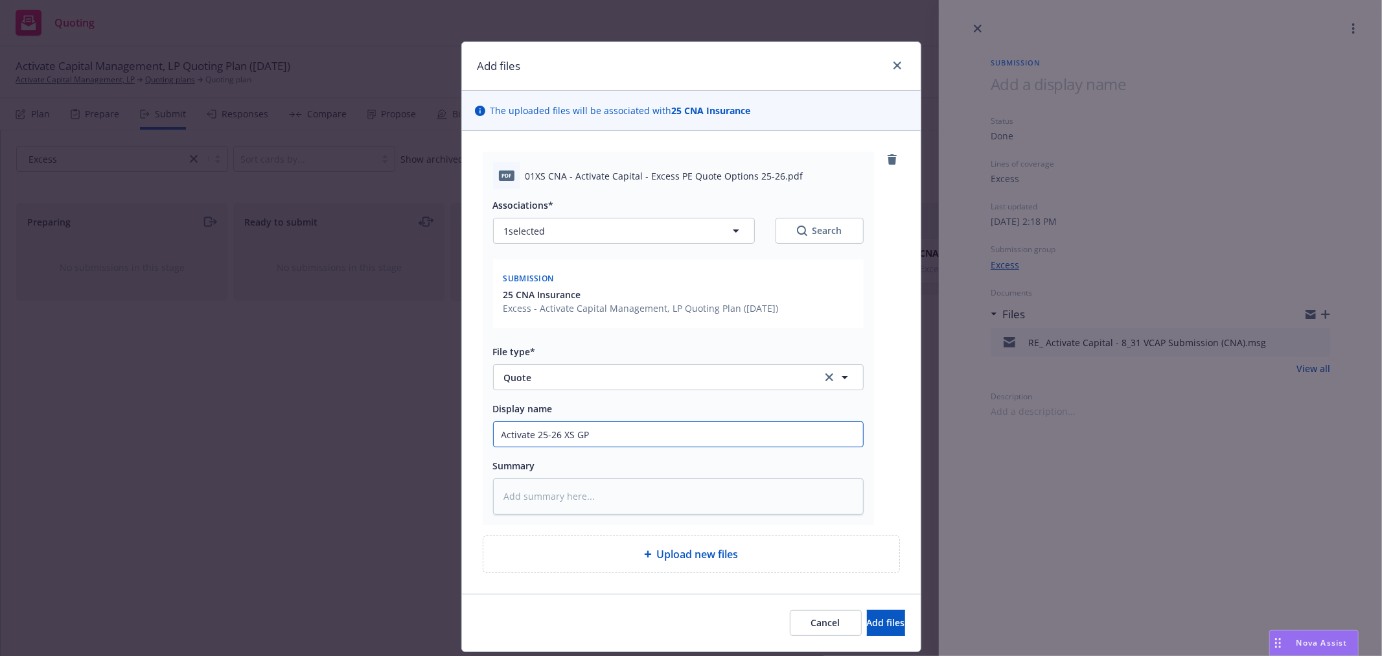
type textarea "x"
type input "Activate 25-26 XS GPL"
type textarea "x"
type input "Activate 25-26 XS GPL"
type textarea "x"
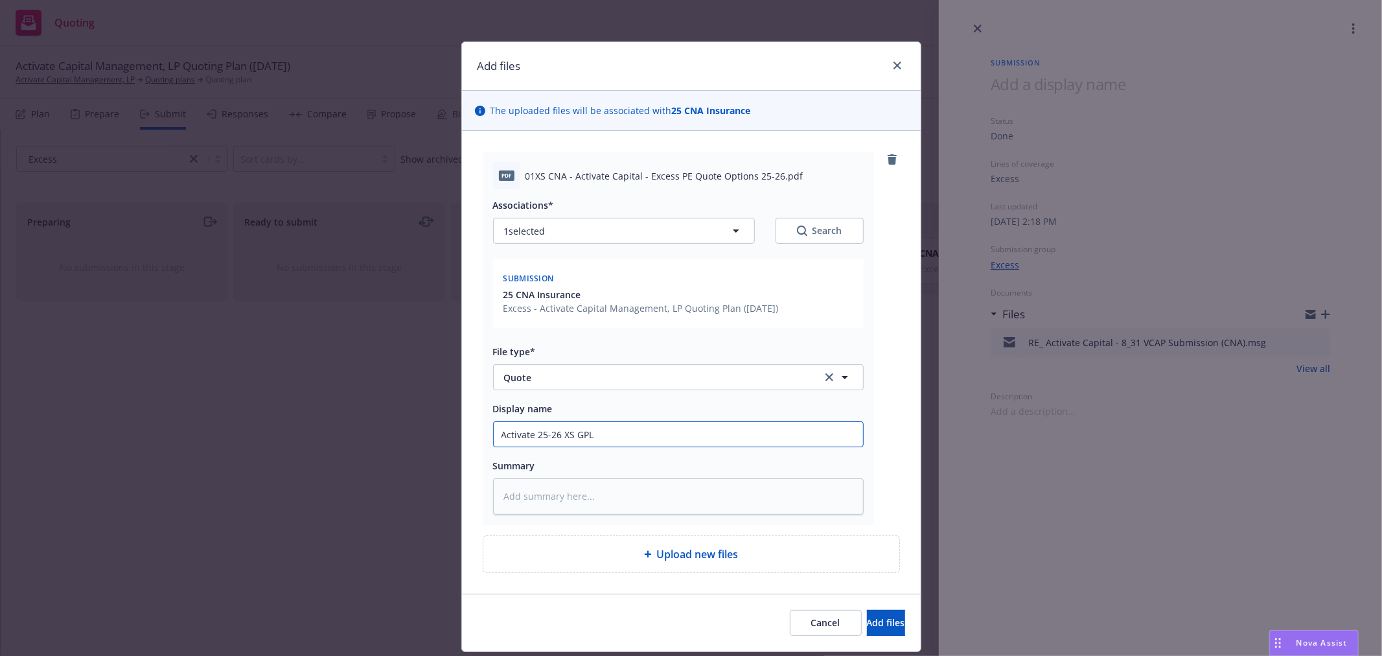
type input "Activate 25-26 XS GPL Q"
type textarea "x"
type input "Activate 25-26 XS GPL Qu"
type textarea "x"
type input "Activate 25-26 XS GPL Quo"
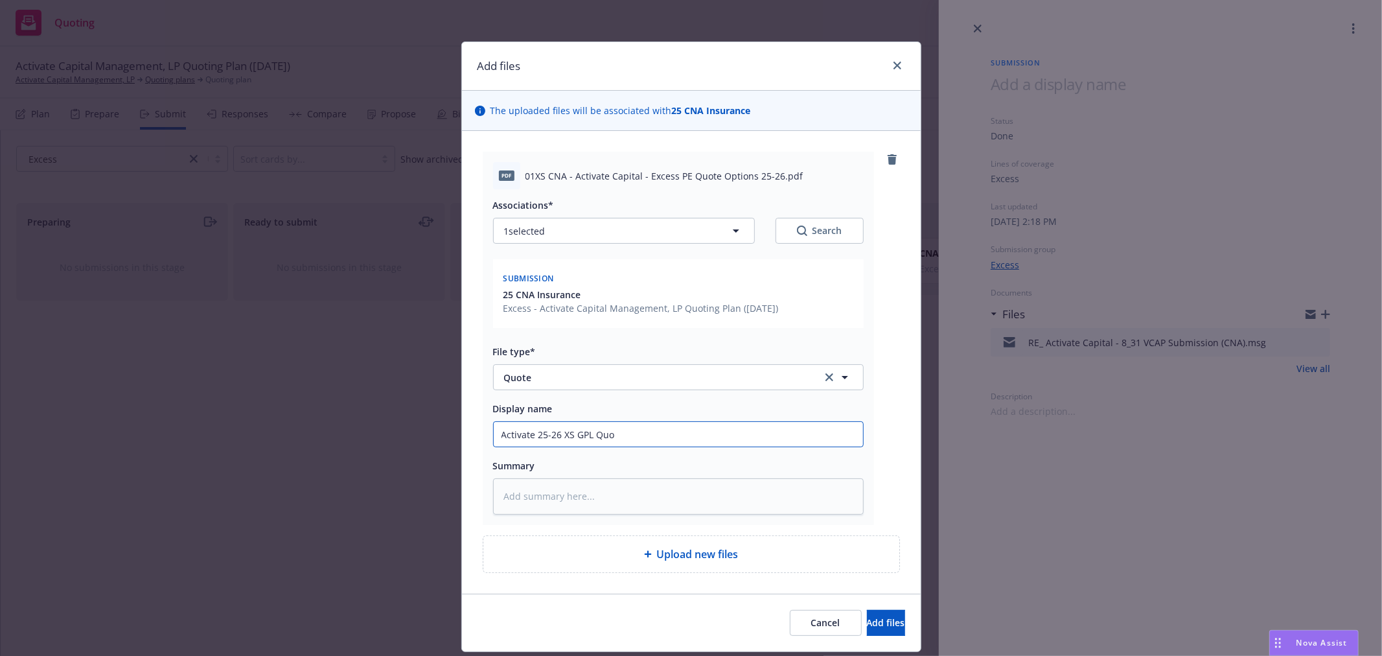
type textarea "x"
type input "Activate 25-26 XS GPL Quot"
type textarea "x"
type input "Activate 25-26 XS GPL Quote"
type textarea "x"
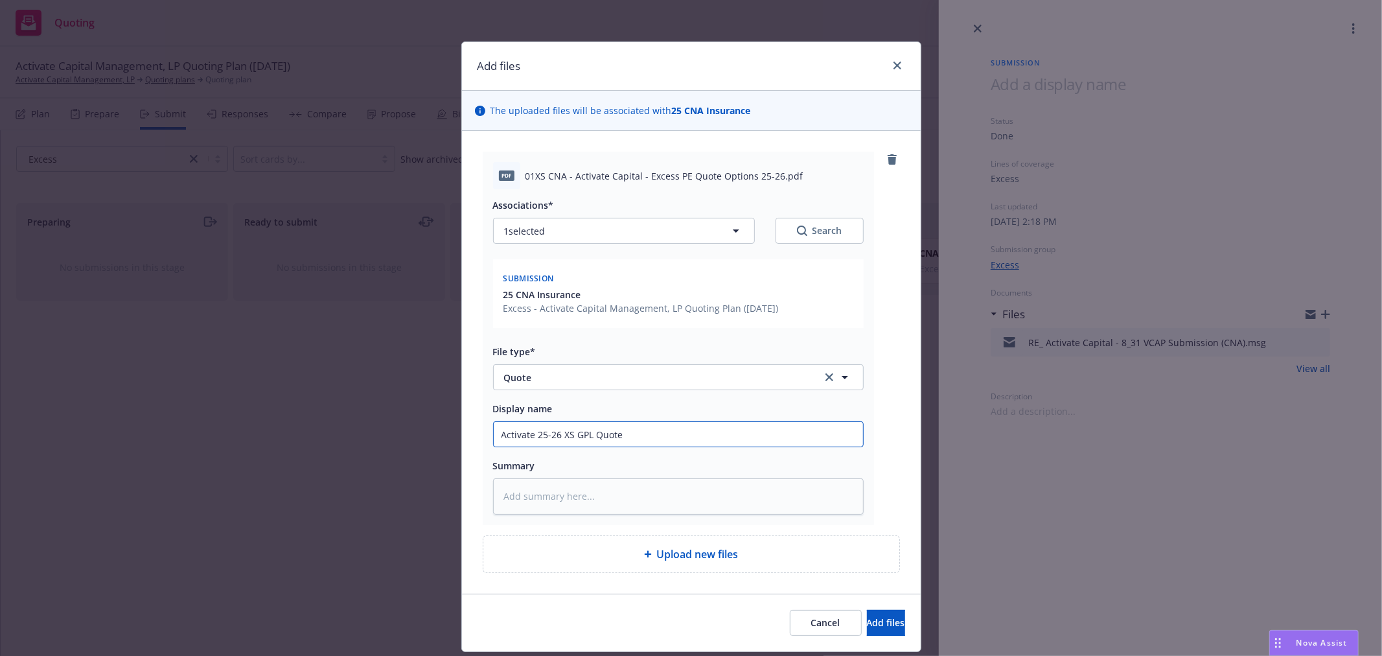
type input "Activate 25-26 XS GPL Quote"
type textarea "x"
type input "Activate 25-26 XS GPL Quote C"
type textarea "x"
type input "Activate 25-26 XS GPL Quote"
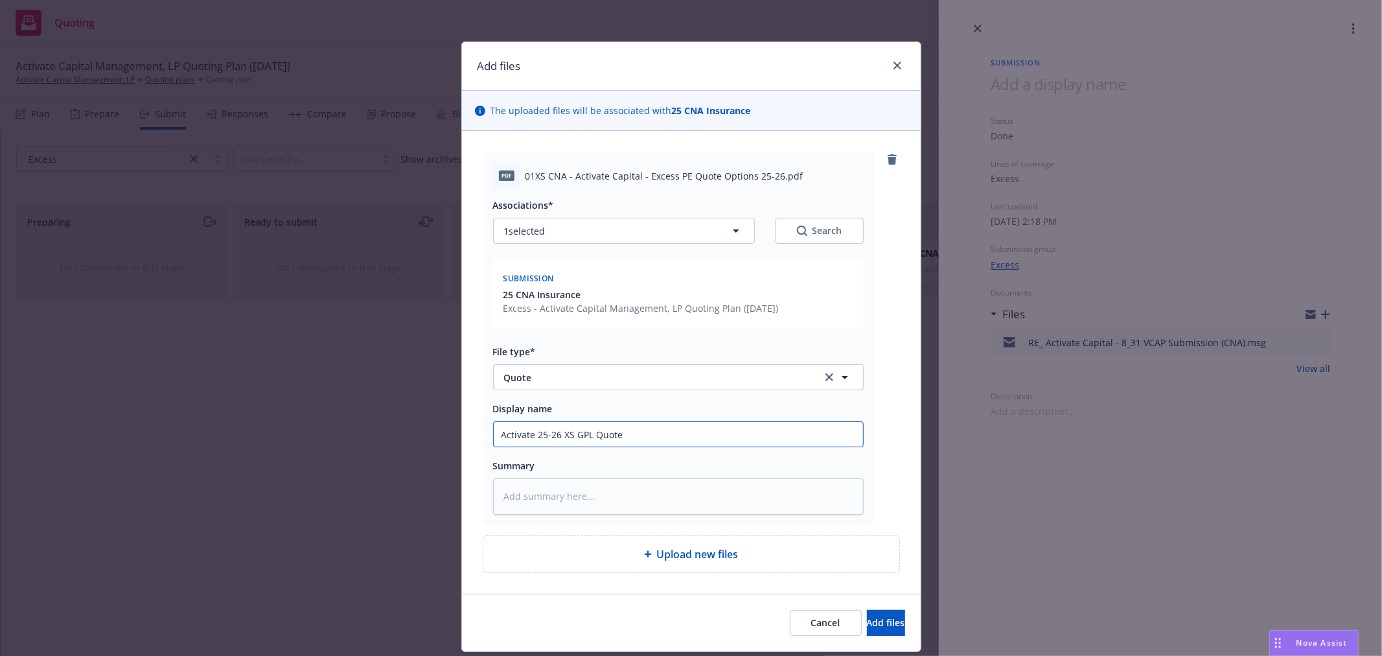
type textarea "x"
type input "Activate 25-26 XS GPL Quote z"
type textarea "x"
paste input "CNA"
type input "Activate 25-26 XS GPL Quote CNA"
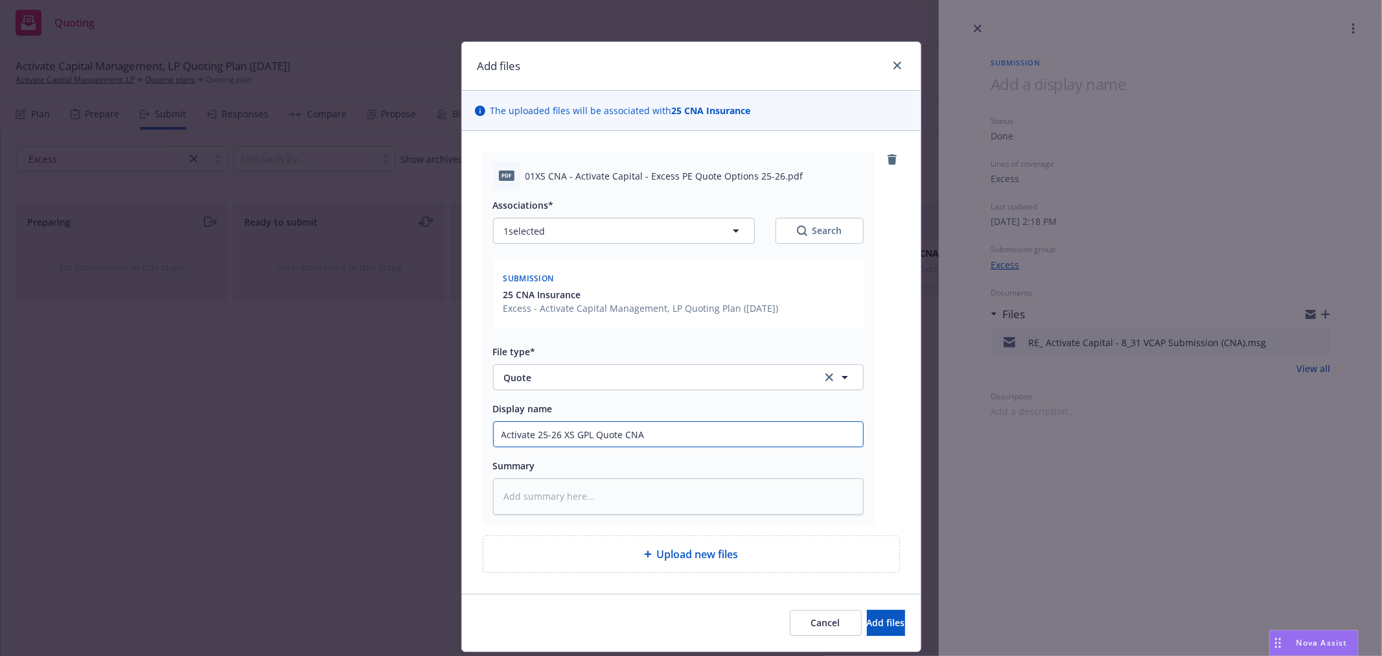
type textarea "x"
type input "Activate 25-26 XS GPL Quote CNA"
click at [875, 625] on span "Add files" at bounding box center [886, 622] width 38 height 12
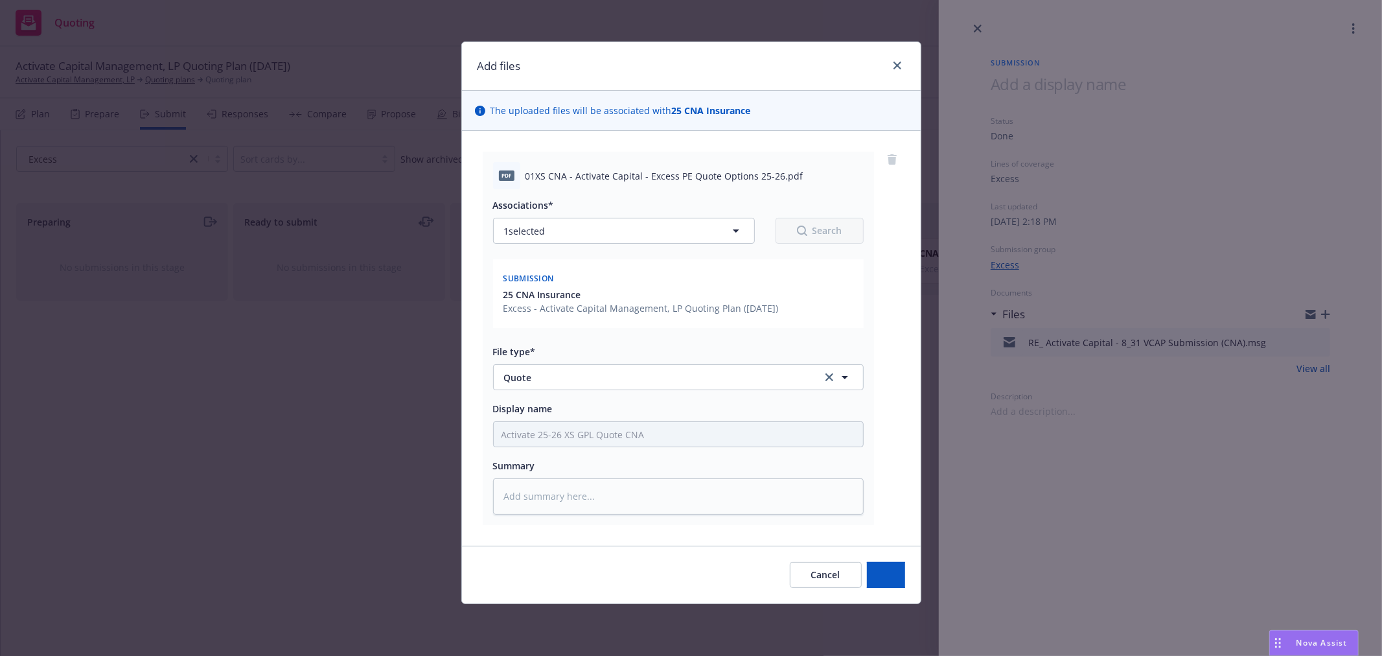
type textarea "x"
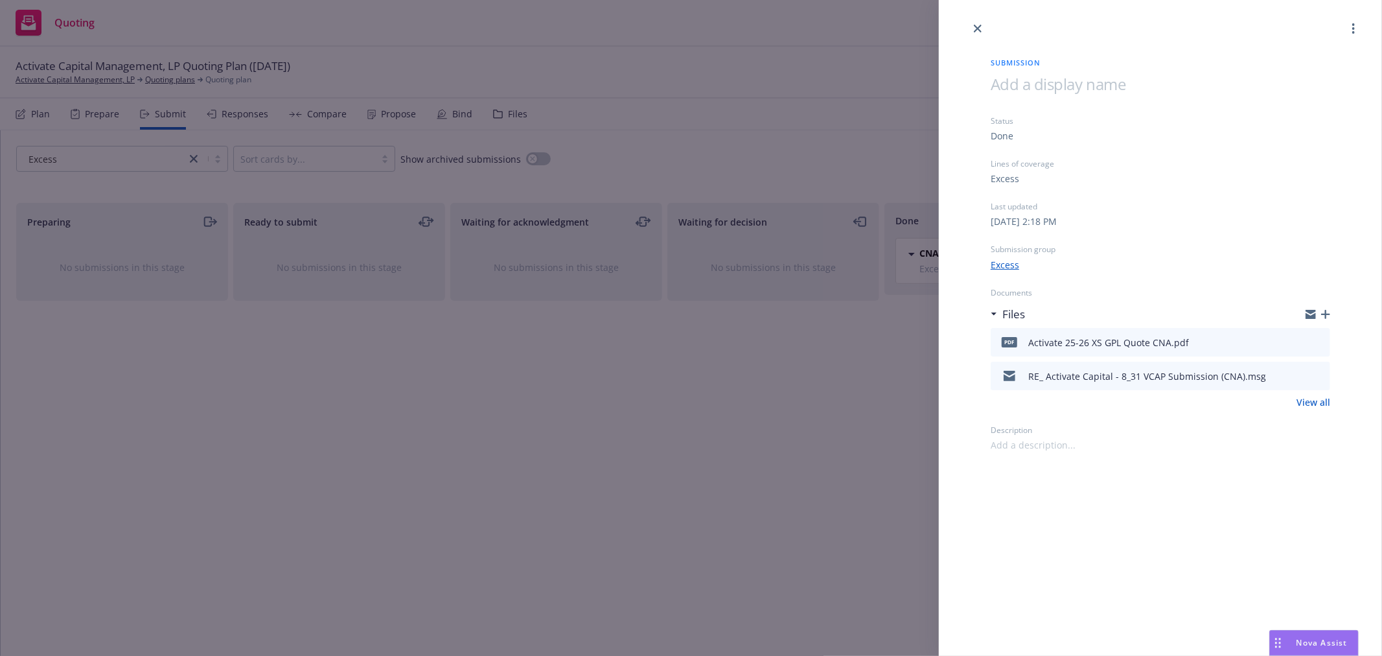
click at [653, 444] on div "Submission Status Done Lines of coverage Excess Last updated Monday, August 25,…" at bounding box center [691, 328] width 1382 height 656
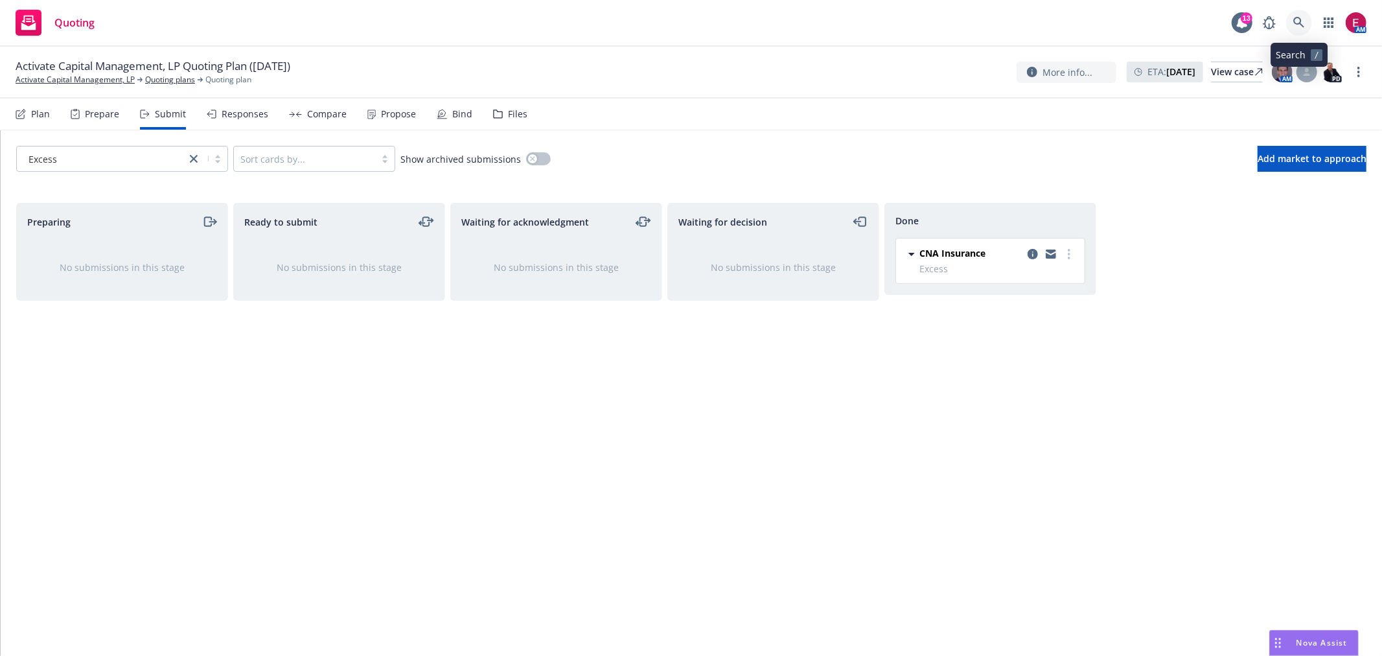
drag, startPoint x: 1290, startPoint y: 23, endPoint x: 1297, endPoint y: 23, distance: 7.1
click at [1297, 23] on link at bounding box center [1299, 23] width 26 height 26
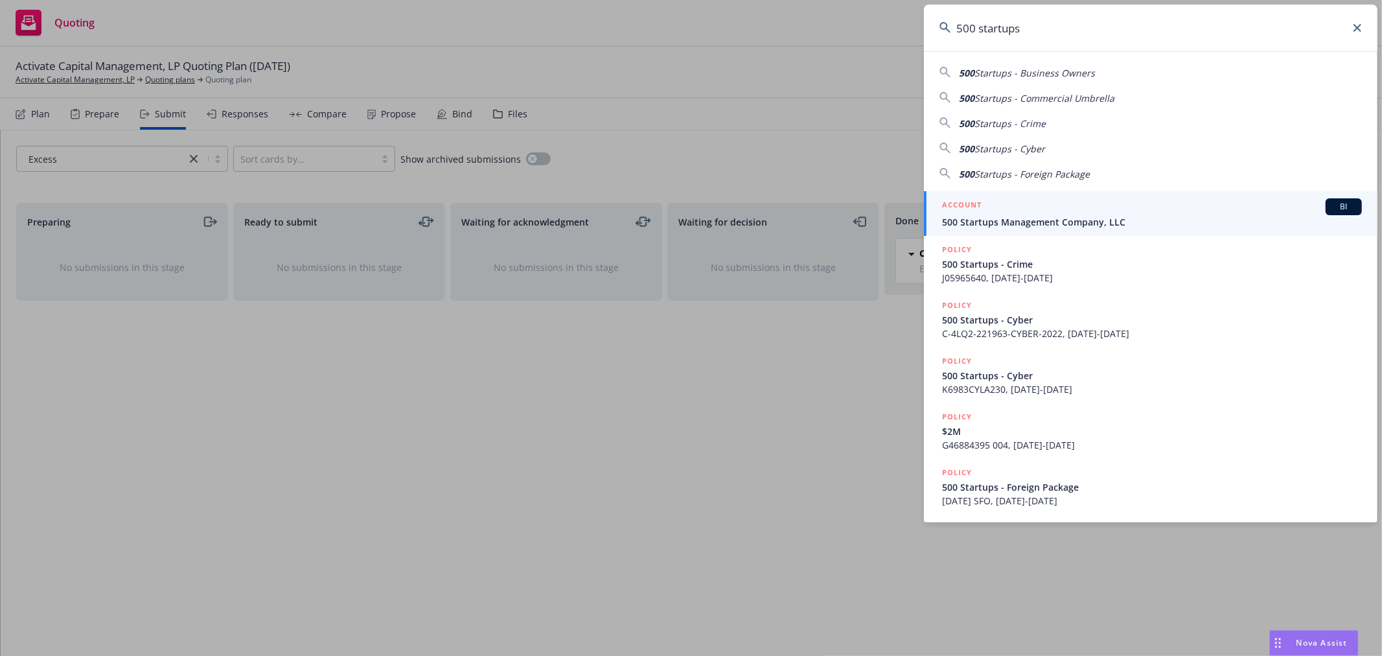
type input "500 startups"
click at [1032, 192] on link "ACCOUNT BI 500 Startups Management Company, LLC" at bounding box center [1151, 213] width 454 height 45
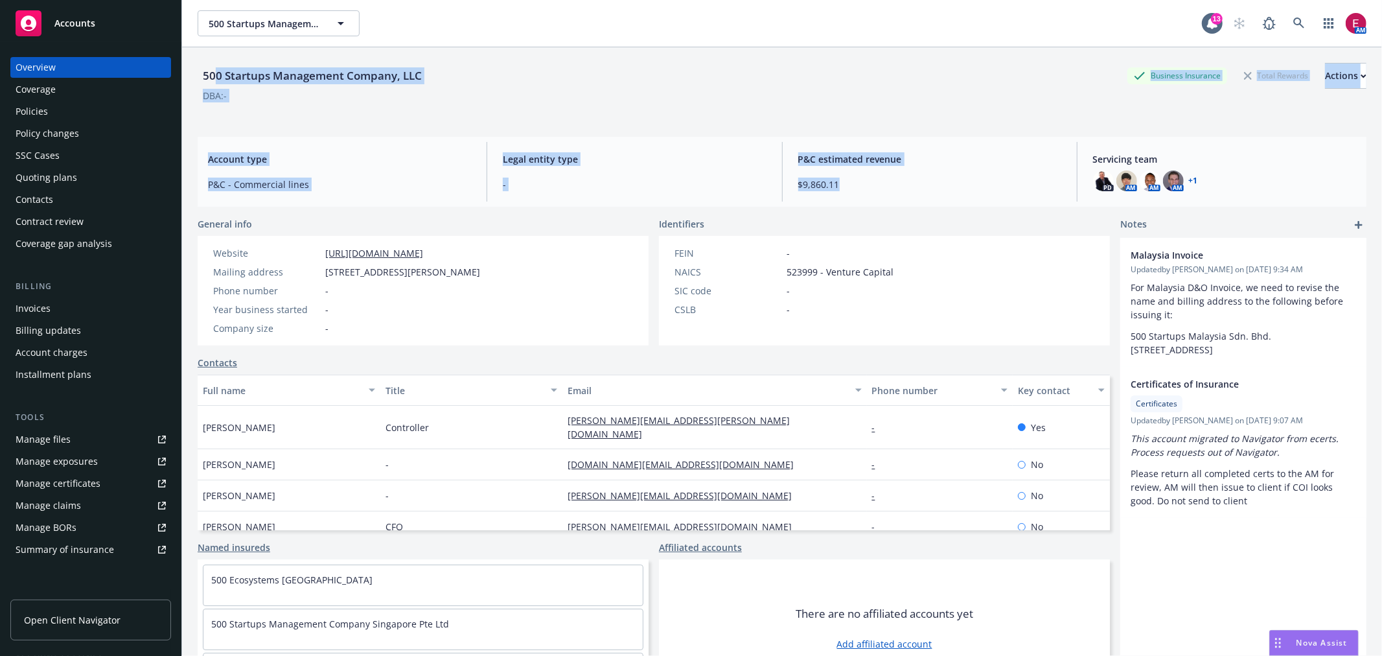
drag, startPoint x: 958, startPoint y: 205, endPoint x: 214, endPoint y: 76, distance: 755.1
click at [214, 76] on div "500 Startups Management Company, LLC Business Insurance Total Rewards Actions D…" at bounding box center [782, 367] width 1169 height 640
click at [214, 76] on div "500 Startups Management Company, LLC" at bounding box center [312, 75] width 229 height 17
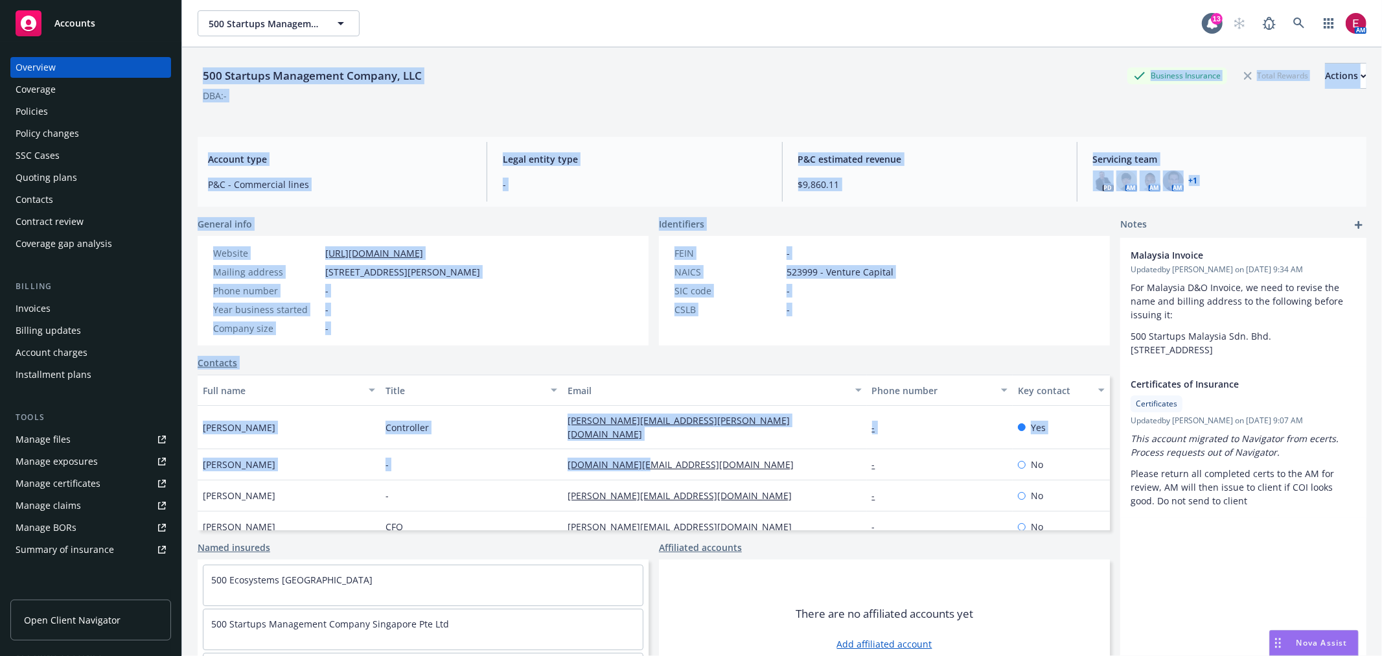
drag, startPoint x: 200, startPoint y: 73, endPoint x: 672, endPoint y: 548, distance: 669.9
click at [757, 460] on div "500 Startups Management Company, LLC Business Insurance Total Rewards Actions D…" at bounding box center [782, 367] width 1169 height 640
click at [1038, 357] on div "Contacts" at bounding box center [654, 363] width 912 height 14
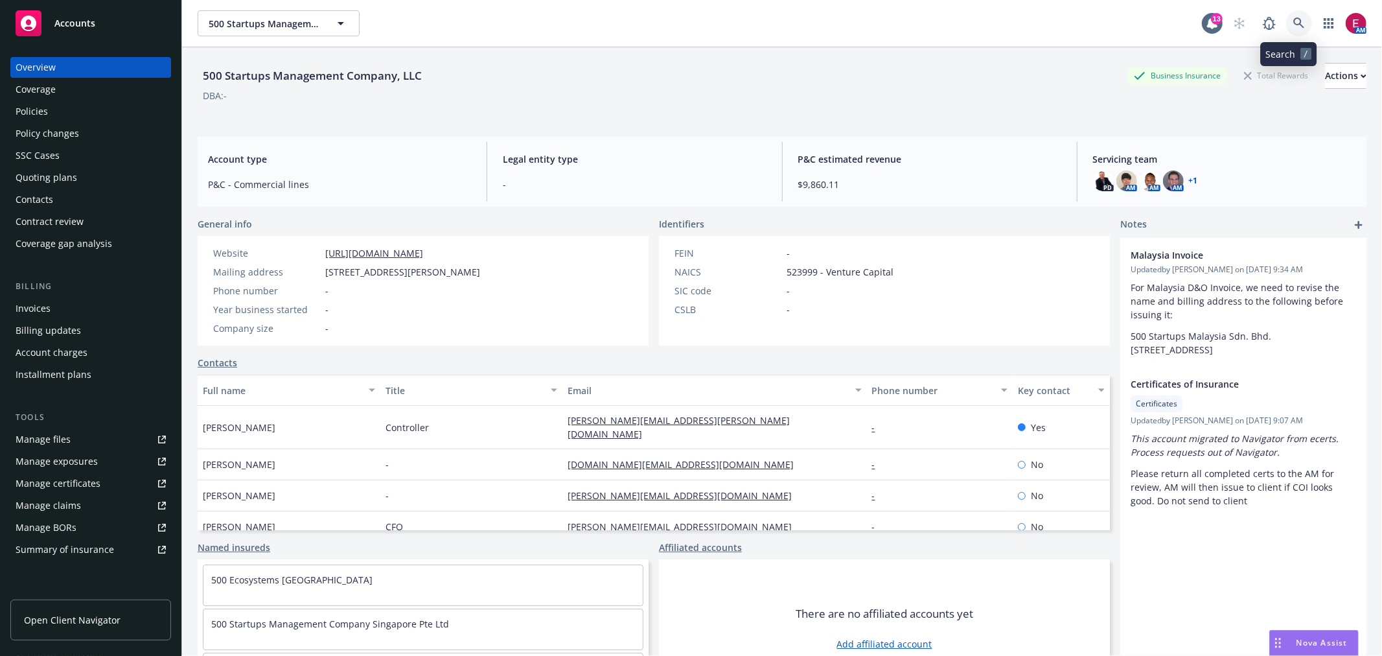
click at [1286, 30] on link at bounding box center [1299, 23] width 26 height 26
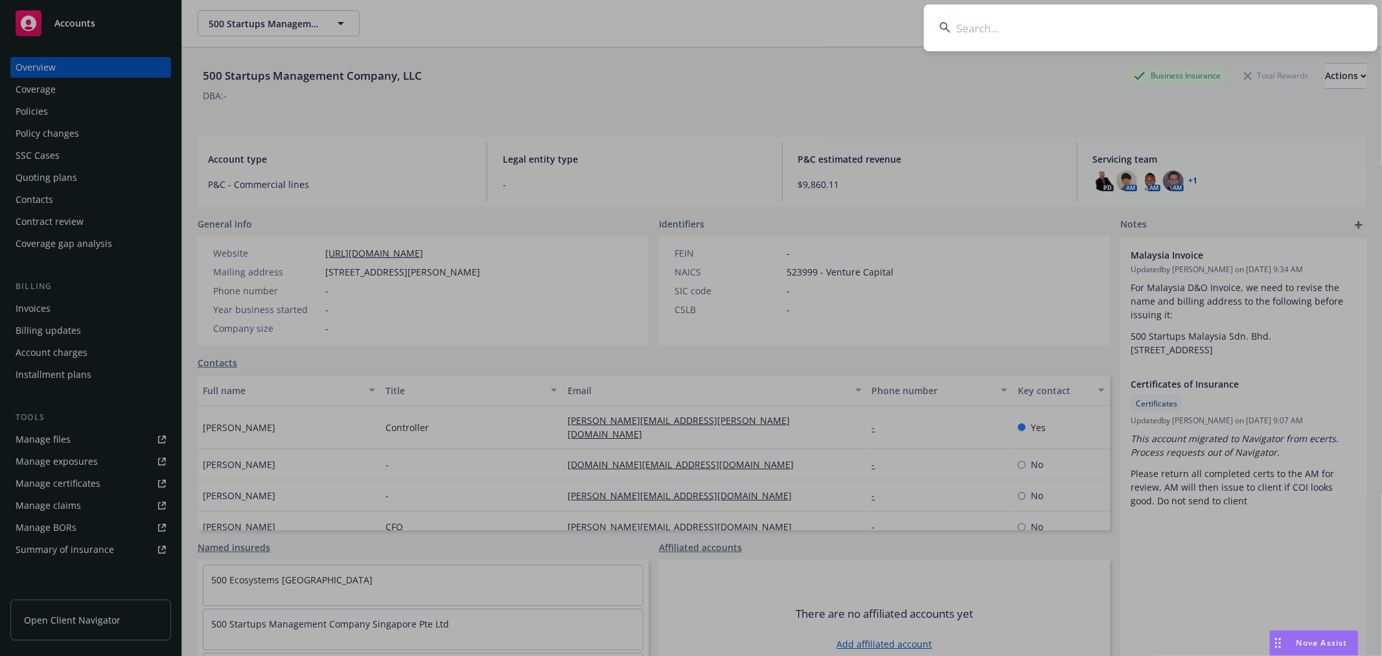
click at [1286, 24] on input at bounding box center [1151, 28] width 454 height 47
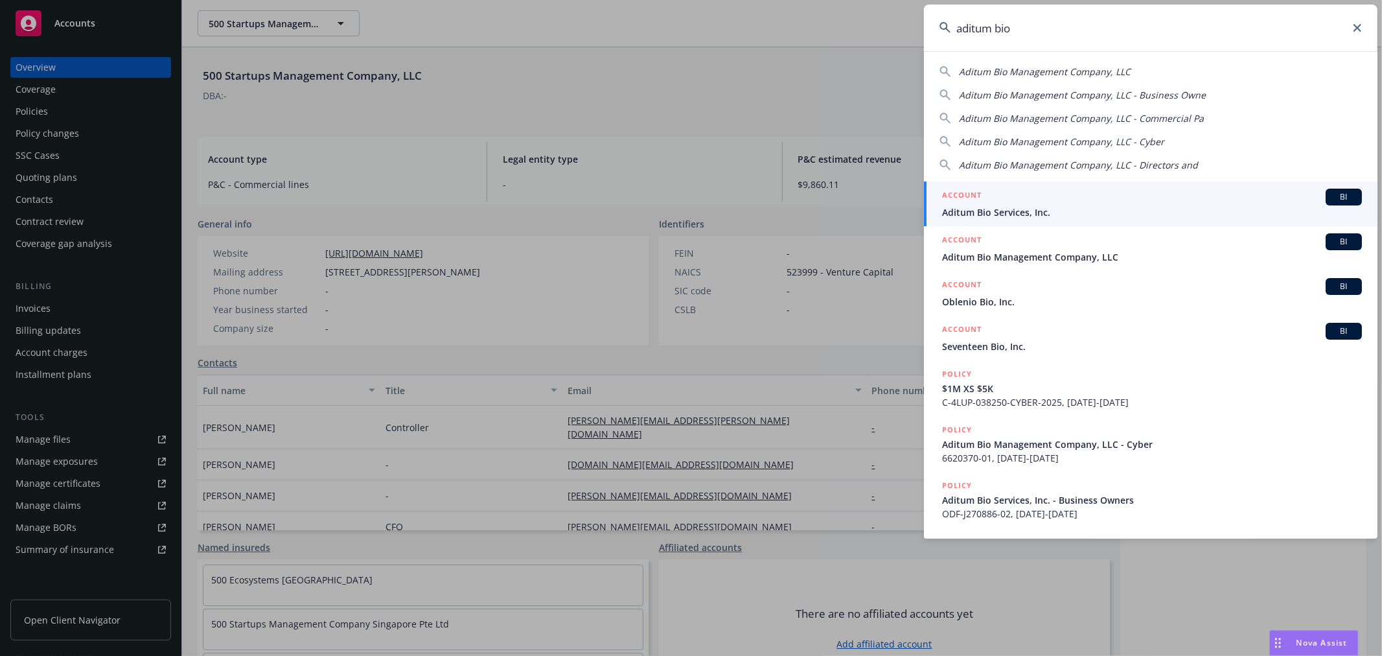
type input "aditum bio"
click at [1074, 203] on div "ACCOUNT BI" at bounding box center [1152, 197] width 420 height 17
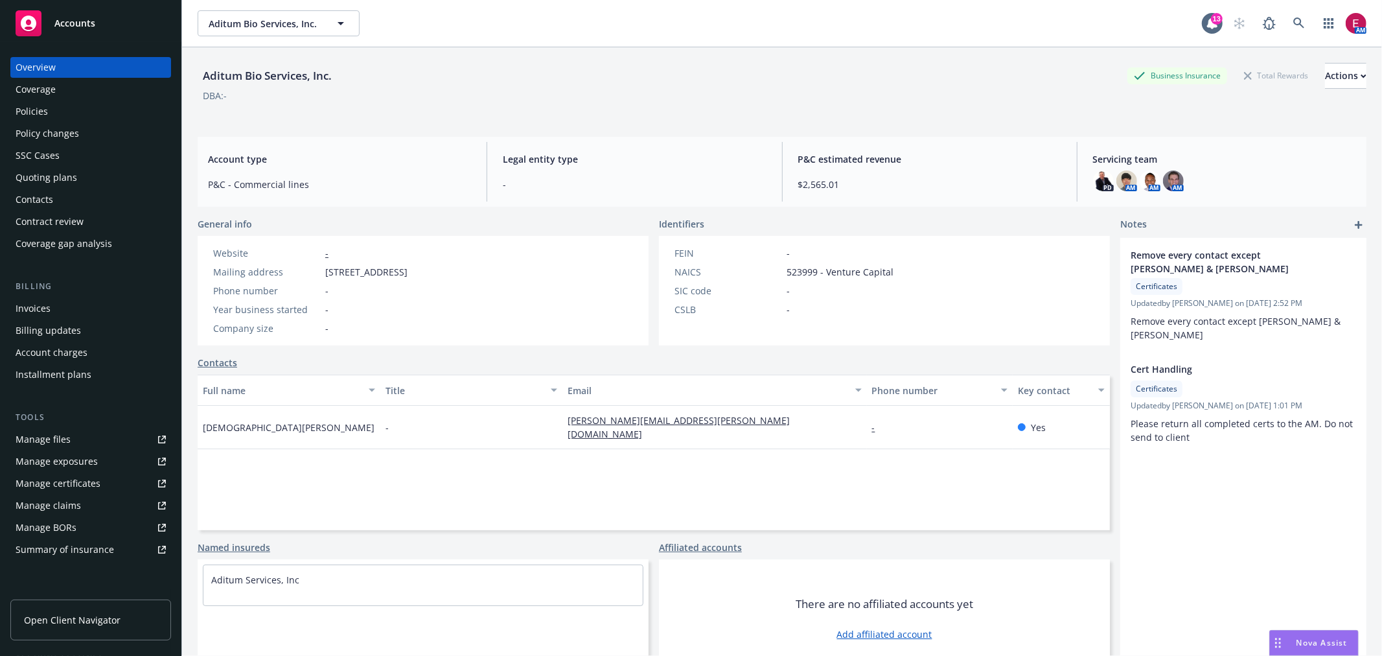
click at [34, 115] on div "Policies" at bounding box center [32, 111] width 32 height 21
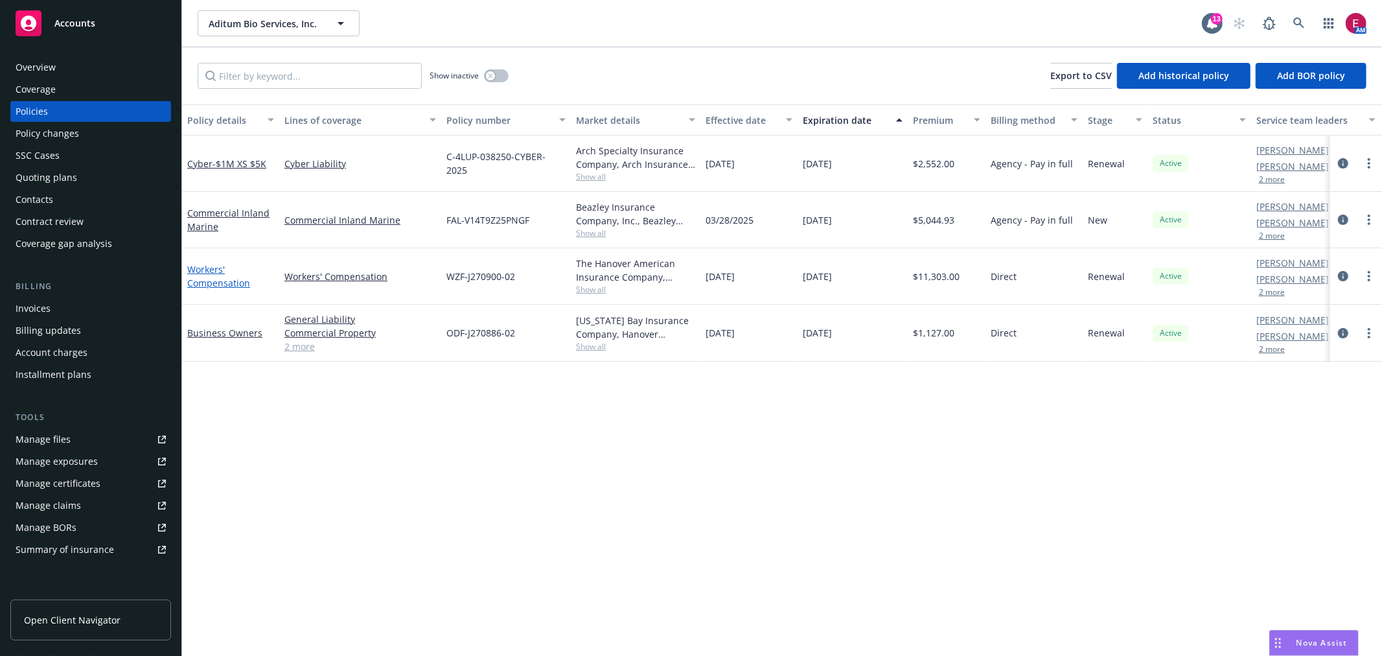
click at [218, 283] on link "Workers' Compensation" at bounding box center [218, 276] width 63 height 26
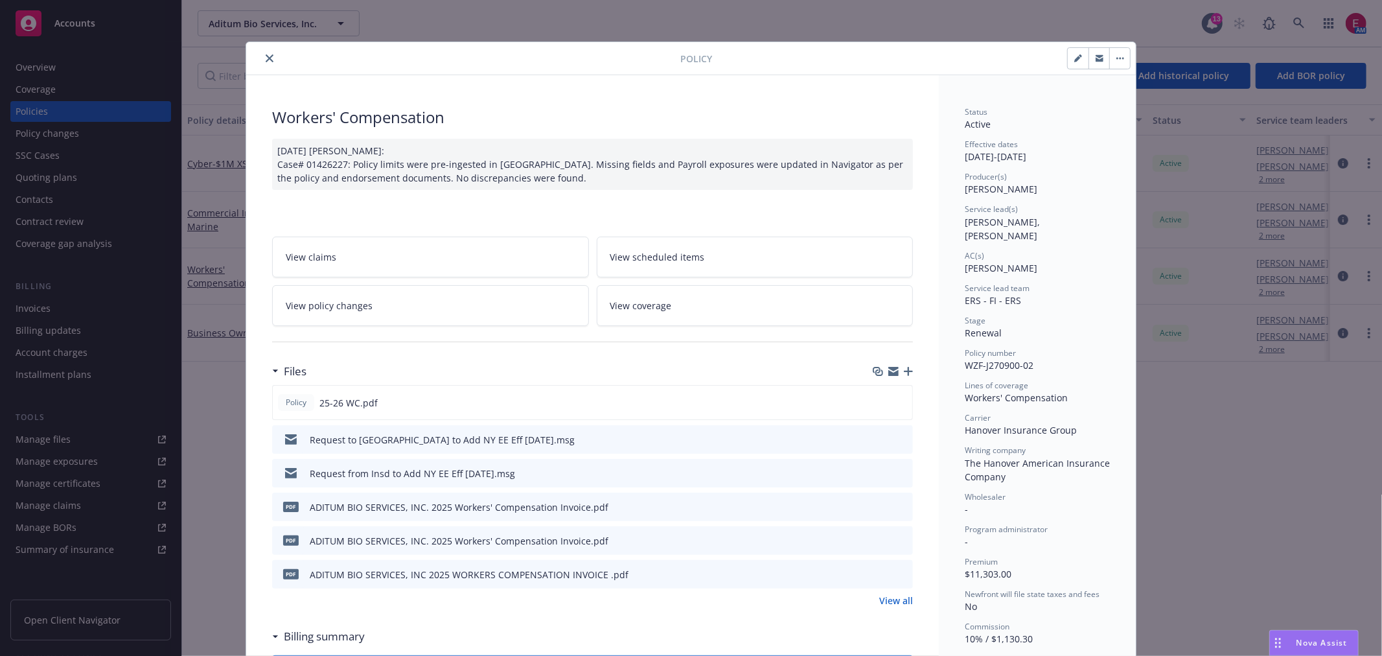
click at [904, 374] on icon "button" at bounding box center [908, 371] width 9 height 9
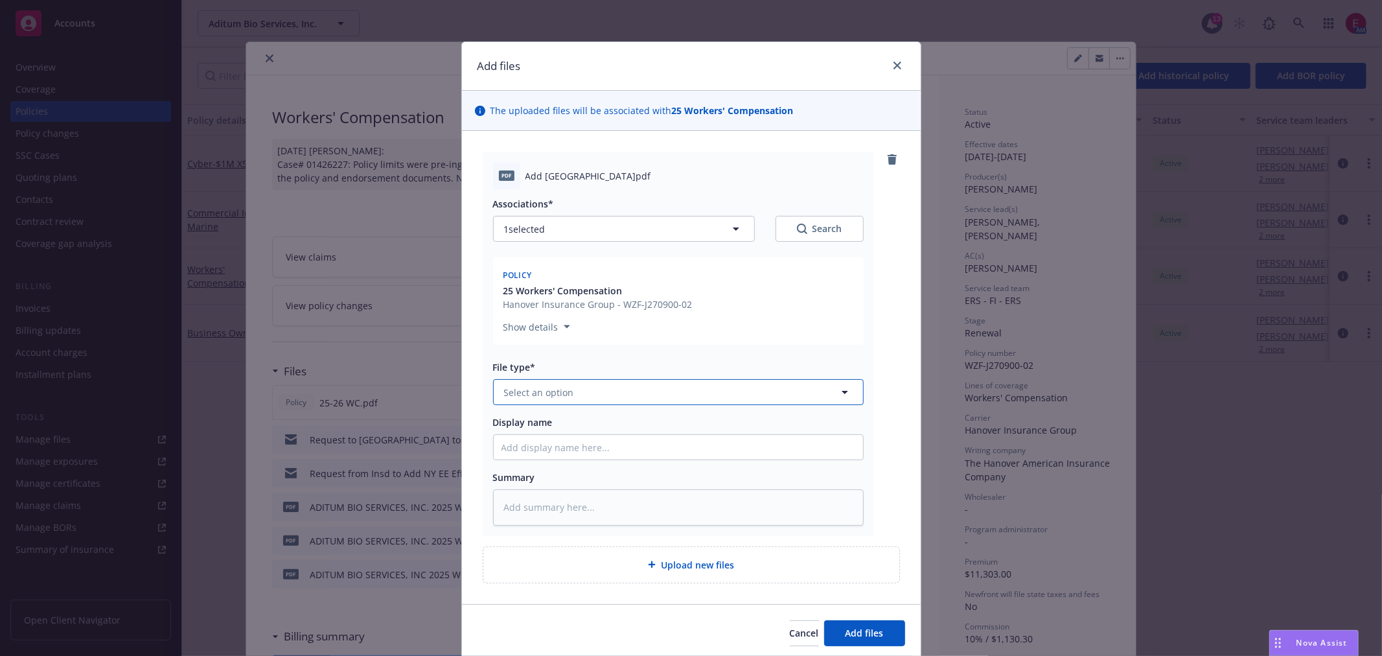
click at [574, 383] on button "Select an option" at bounding box center [678, 392] width 371 height 26
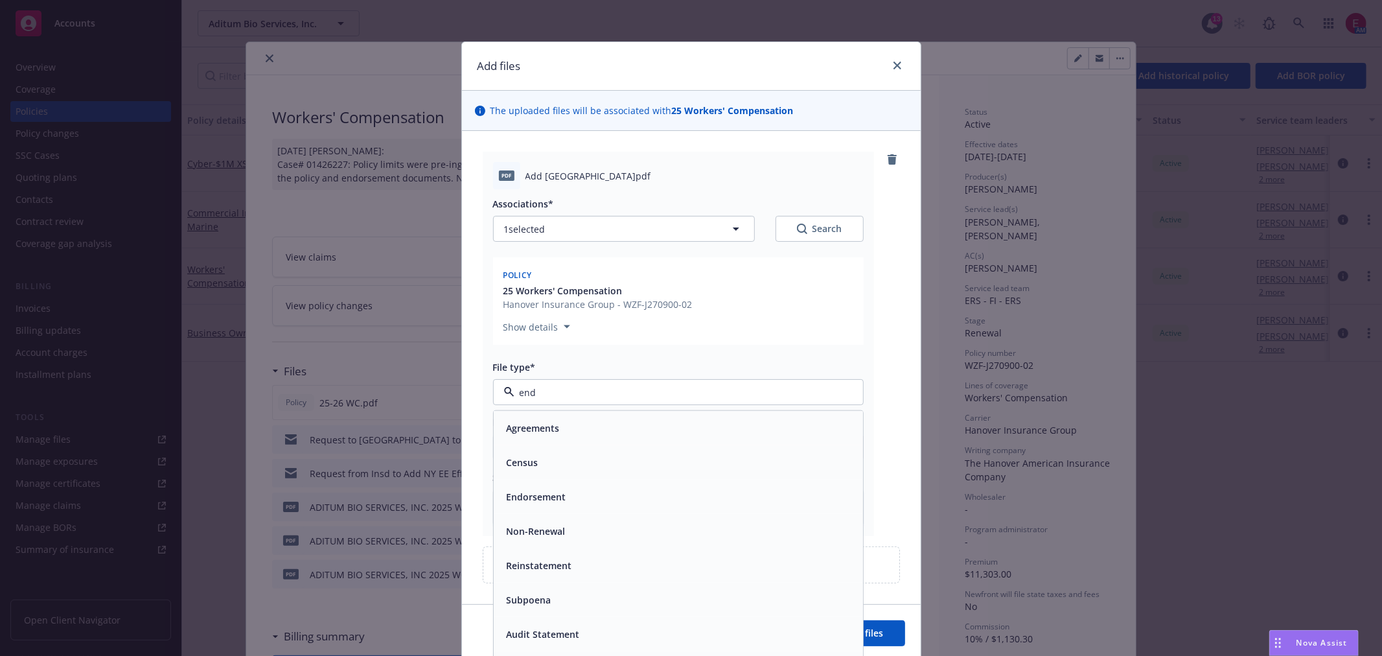
type input "endo"
click at [644, 430] on div "Endorsement" at bounding box center [679, 428] width 354 height 19
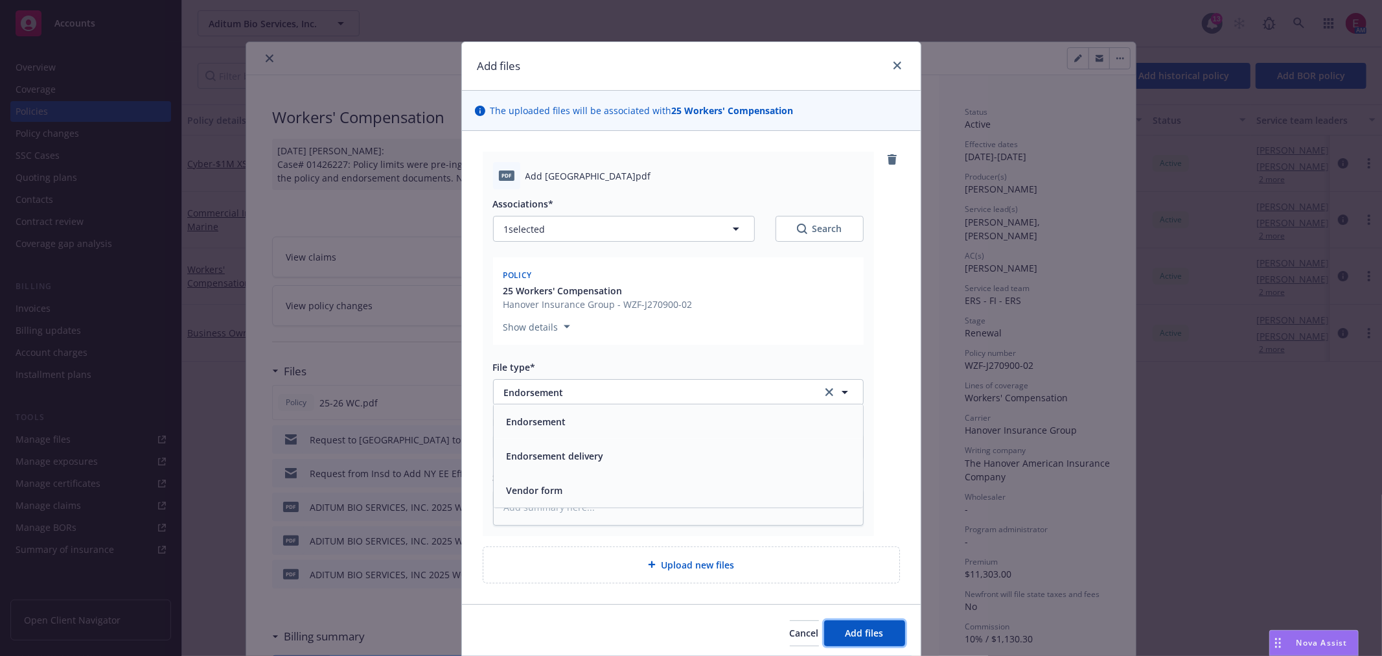
click at [846, 629] on span "Add files" at bounding box center [865, 633] width 38 height 12
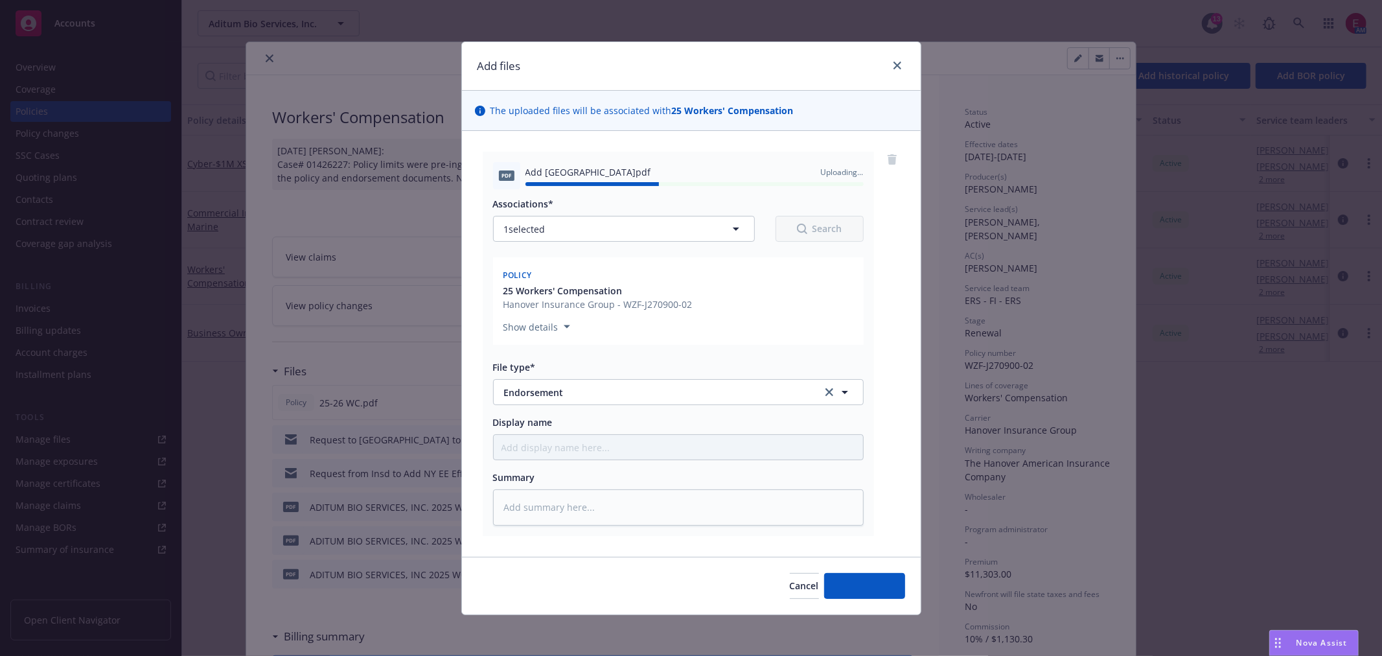
type textarea "x"
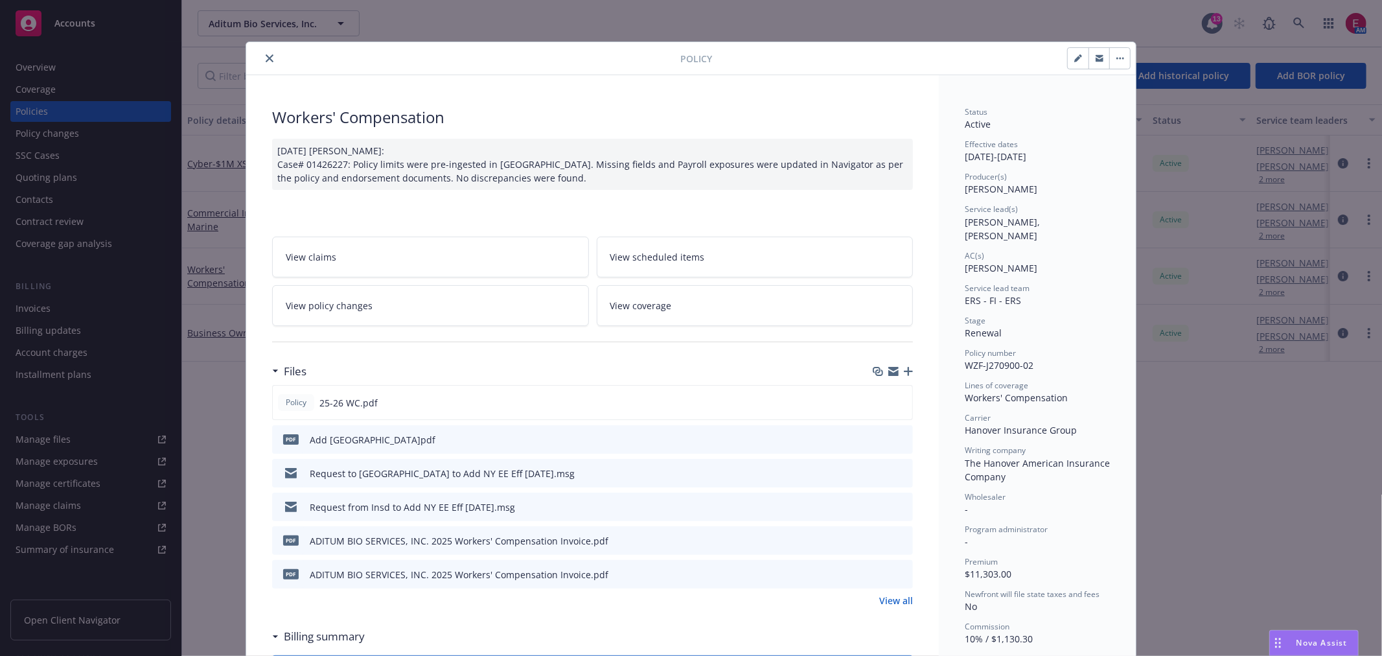
drag, startPoint x: 254, startPoint y: 61, endPoint x: 268, endPoint y: 58, distance: 13.9
click at [264, 60] on div at bounding box center [465, 59] width 429 height 16
click at [268, 58] on icon "close" at bounding box center [270, 58] width 8 height 8
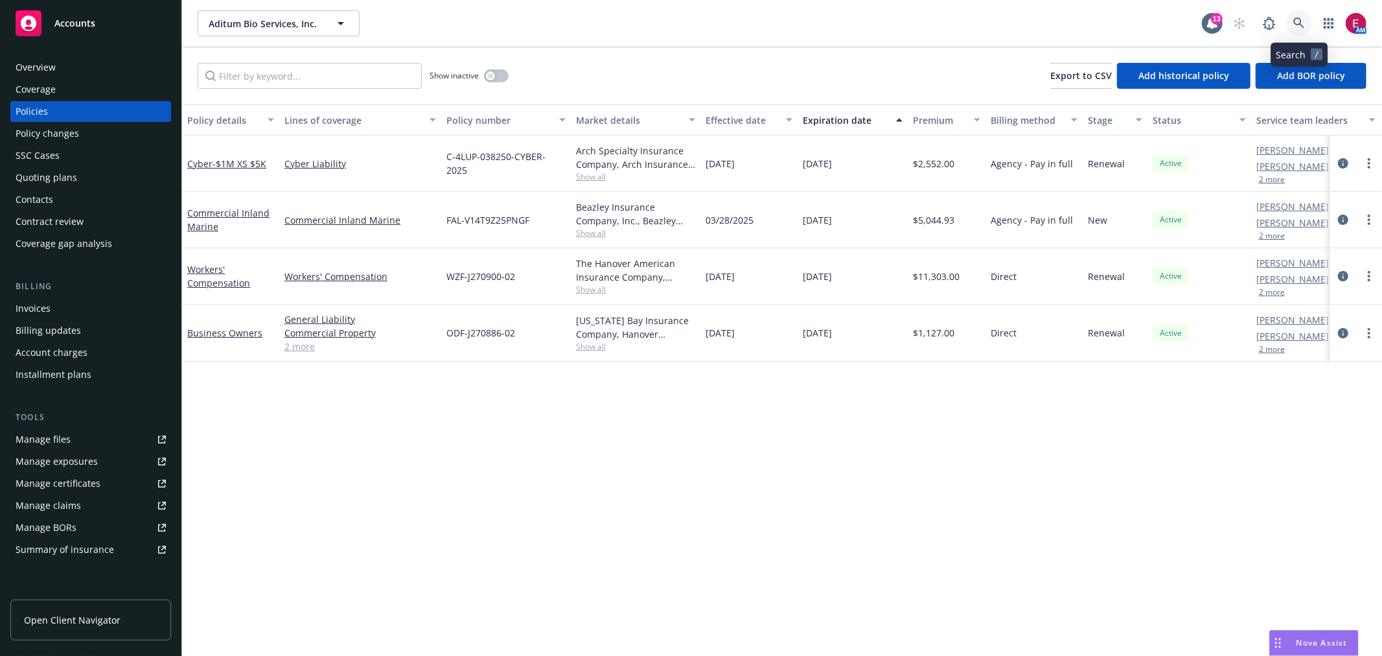
click at [1299, 23] on icon at bounding box center [1299, 22] width 11 height 11
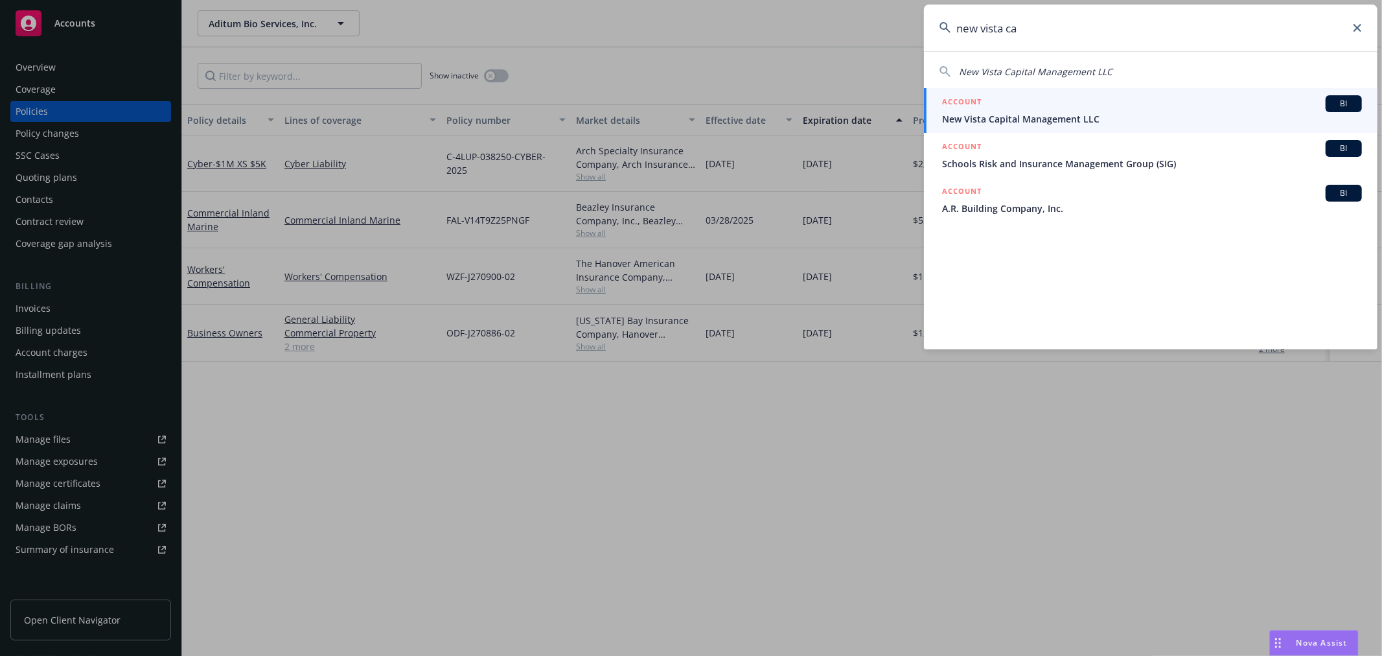
type input "new vista ca"
click at [1051, 128] on link "ACCOUNT BI New Vista Capital Management LLC" at bounding box center [1151, 110] width 454 height 45
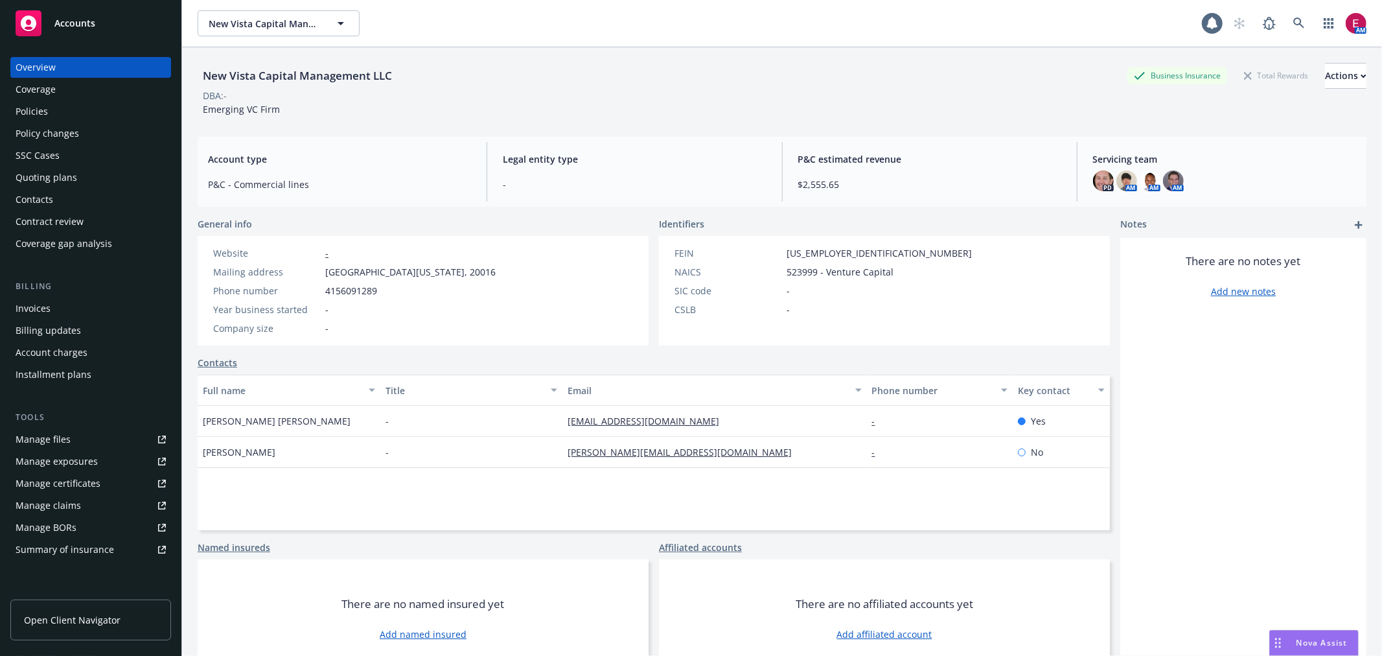
click at [56, 107] on div "Policies" at bounding box center [91, 111] width 150 height 21
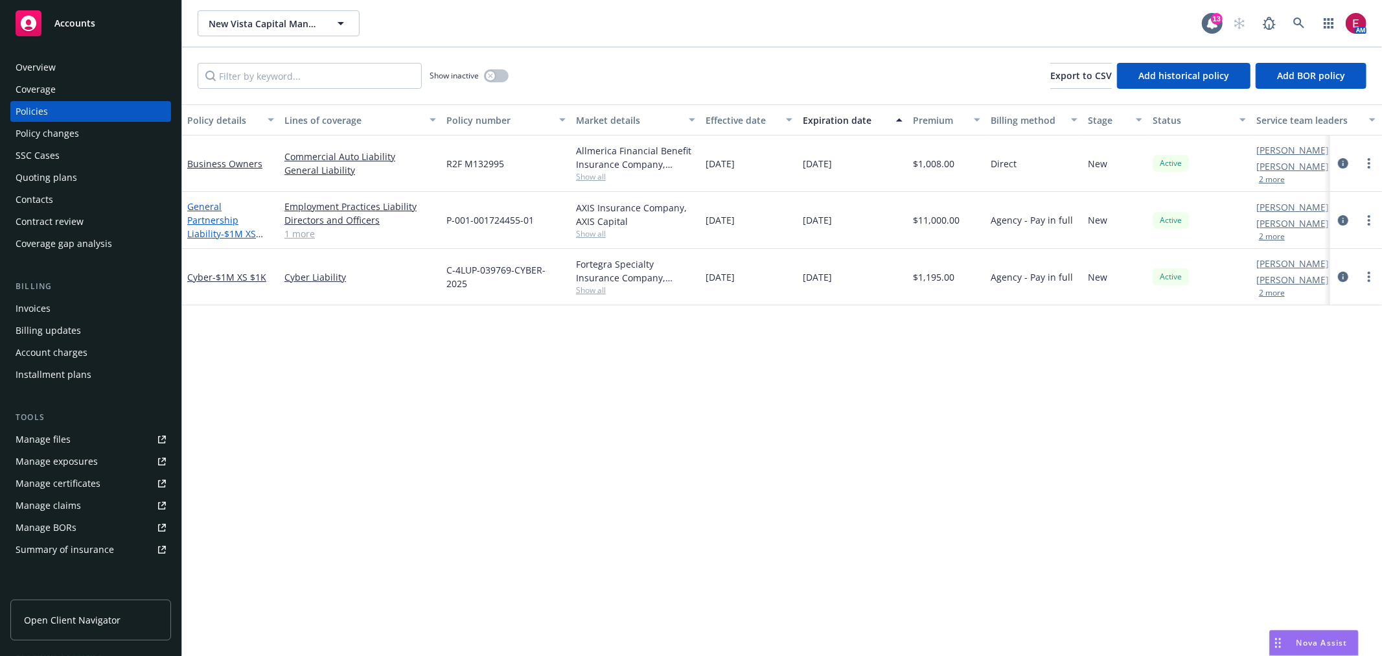
click at [222, 227] on span "- $1M XS $100K" at bounding box center [225, 240] width 76 height 26
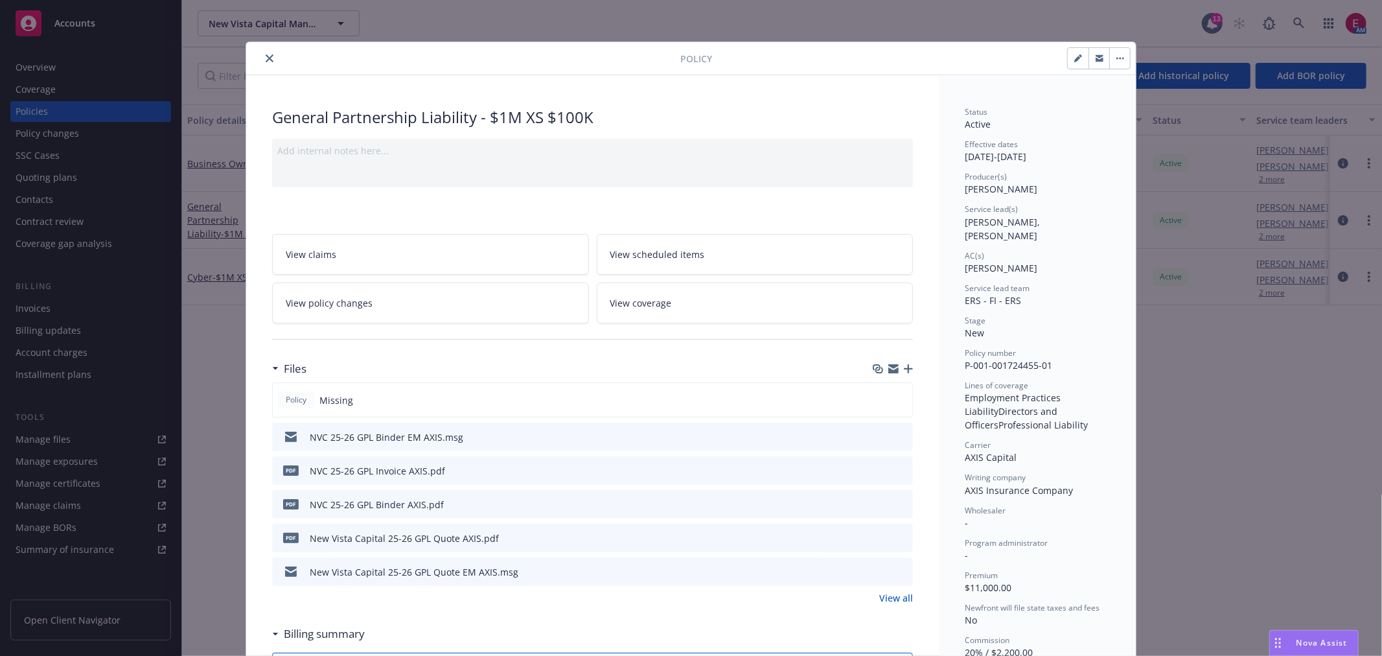
click at [895, 499] on icon "preview file" at bounding box center [901, 503] width 12 height 9
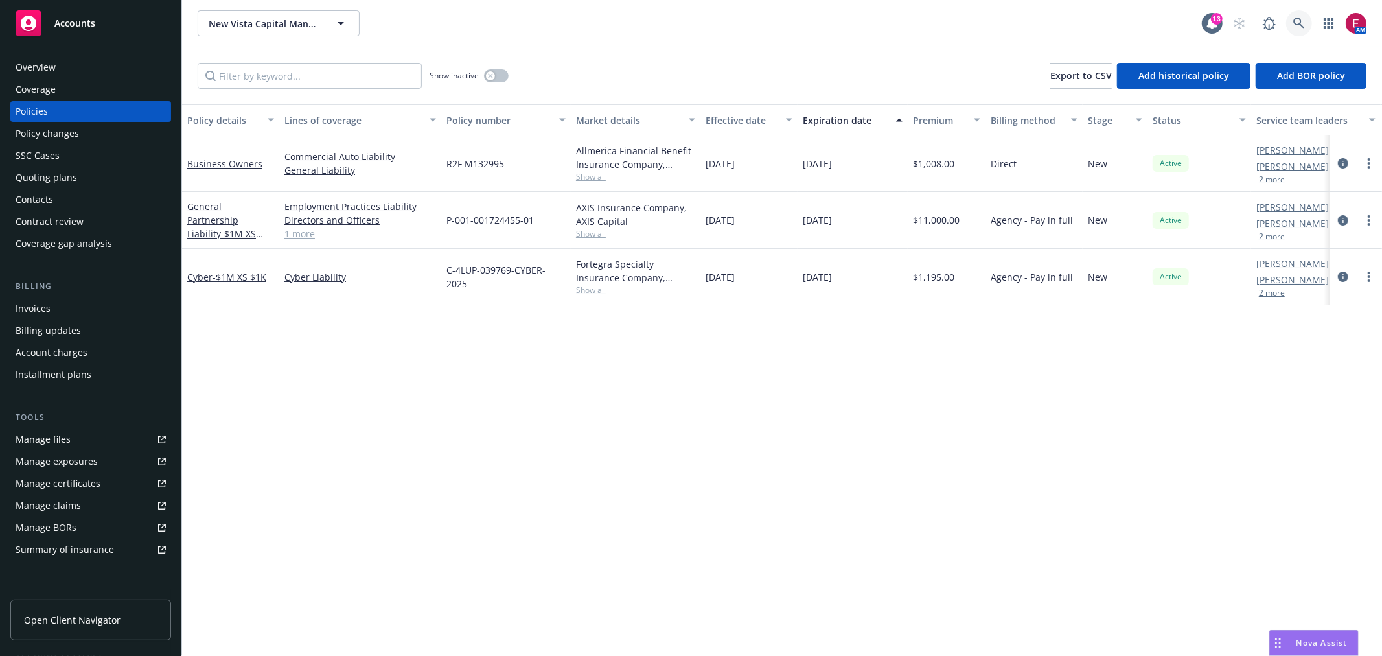
click at [1306, 29] on link at bounding box center [1299, 23] width 26 height 26
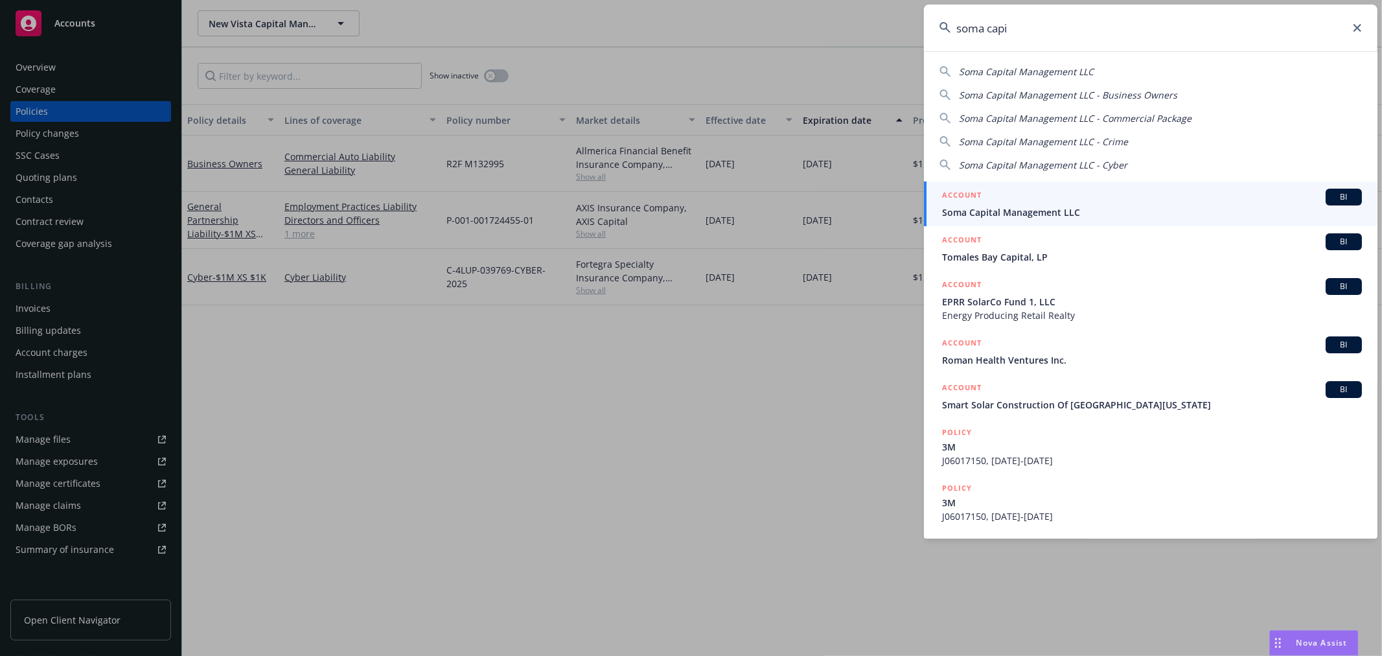
type input "soma capi"
click at [1052, 201] on div "ACCOUNT BI" at bounding box center [1152, 197] width 420 height 17
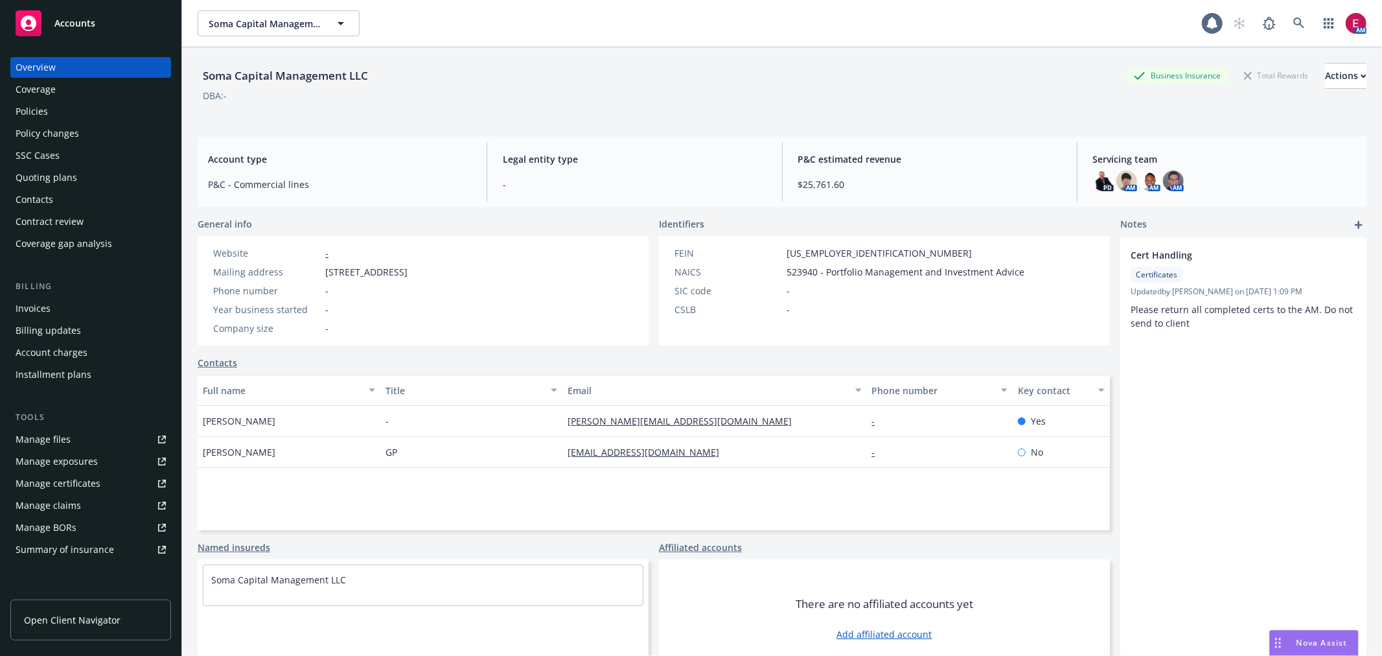
click at [88, 183] on div "Quoting plans" at bounding box center [91, 177] width 150 height 21
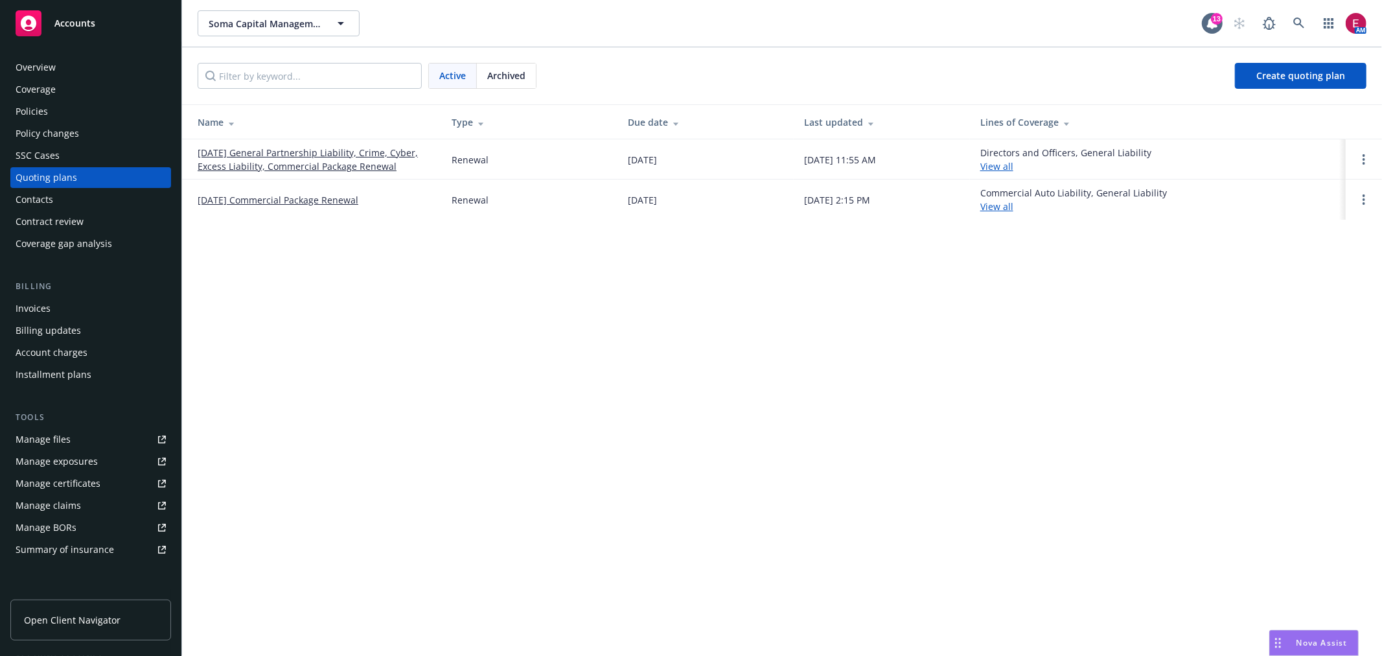
click at [75, 106] on div "Policies" at bounding box center [91, 111] width 150 height 21
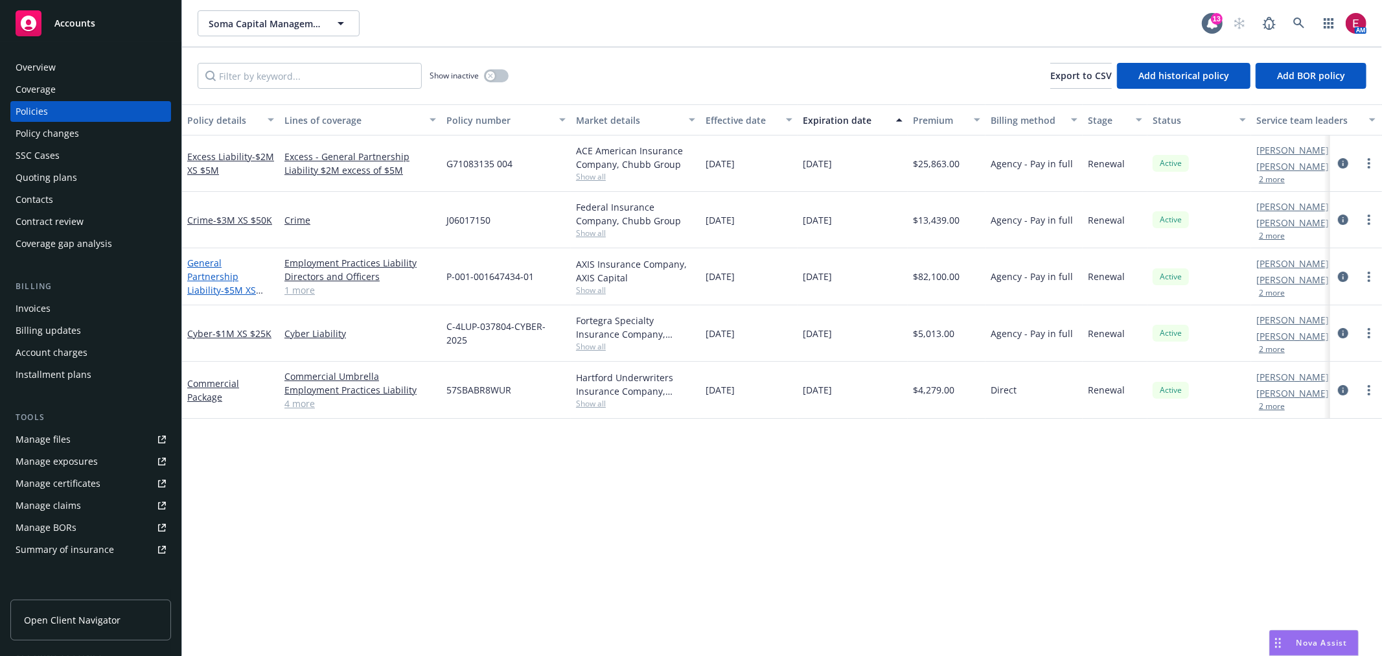
click at [231, 284] on span "- $5M XS $250K" at bounding box center [225, 297] width 76 height 26
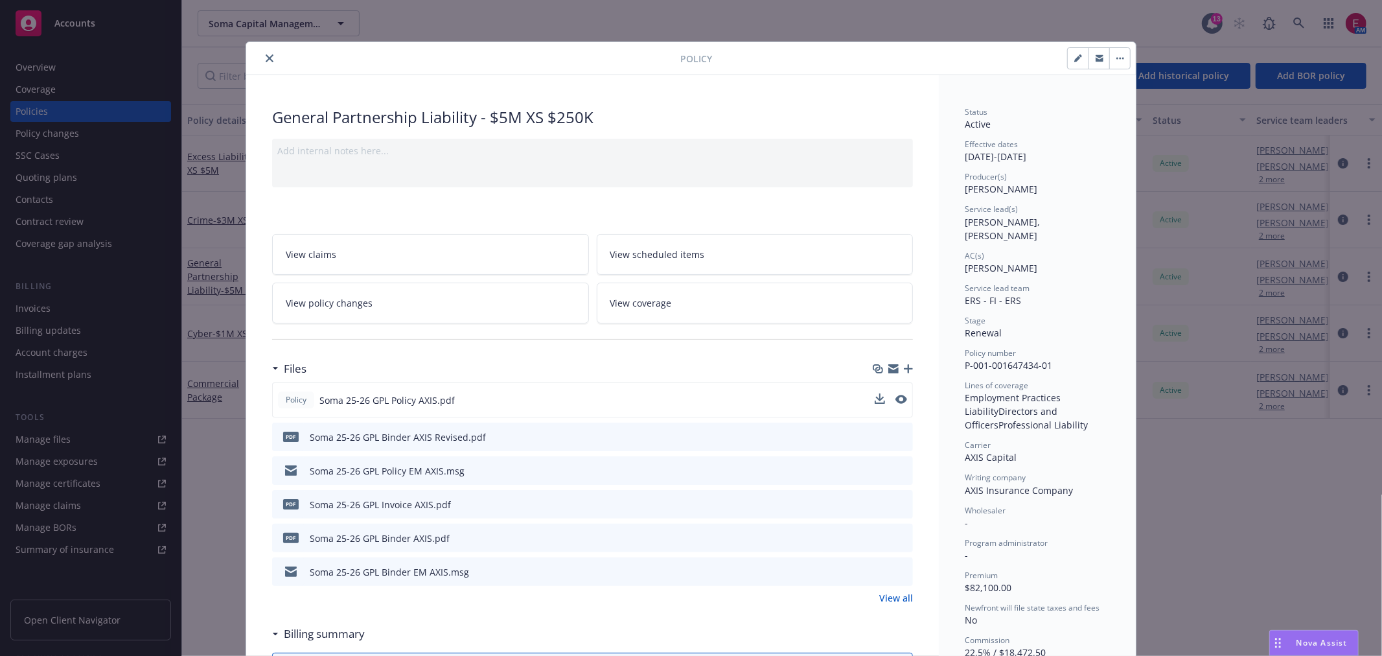
click at [889, 397] on div at bounding box center [891, 400] width 32 height 14
click at [894, 397] on icon "preview file" at bounding box center [900, 399] width 12 height 9
click at [896, 395] on icon "preview file" at bounding box center [900, 399] width 12 height 9
click at [1201, 51] on div "Policy General Partnership Liability - $5M XS $250K Add internal notes here... …" at bounding box center [691, 328] width 1382 height 656
drag, startPoint x: 1330, startPoint y: 22, endPoint x: 1319, endPoint y: 18, distance: 11.7
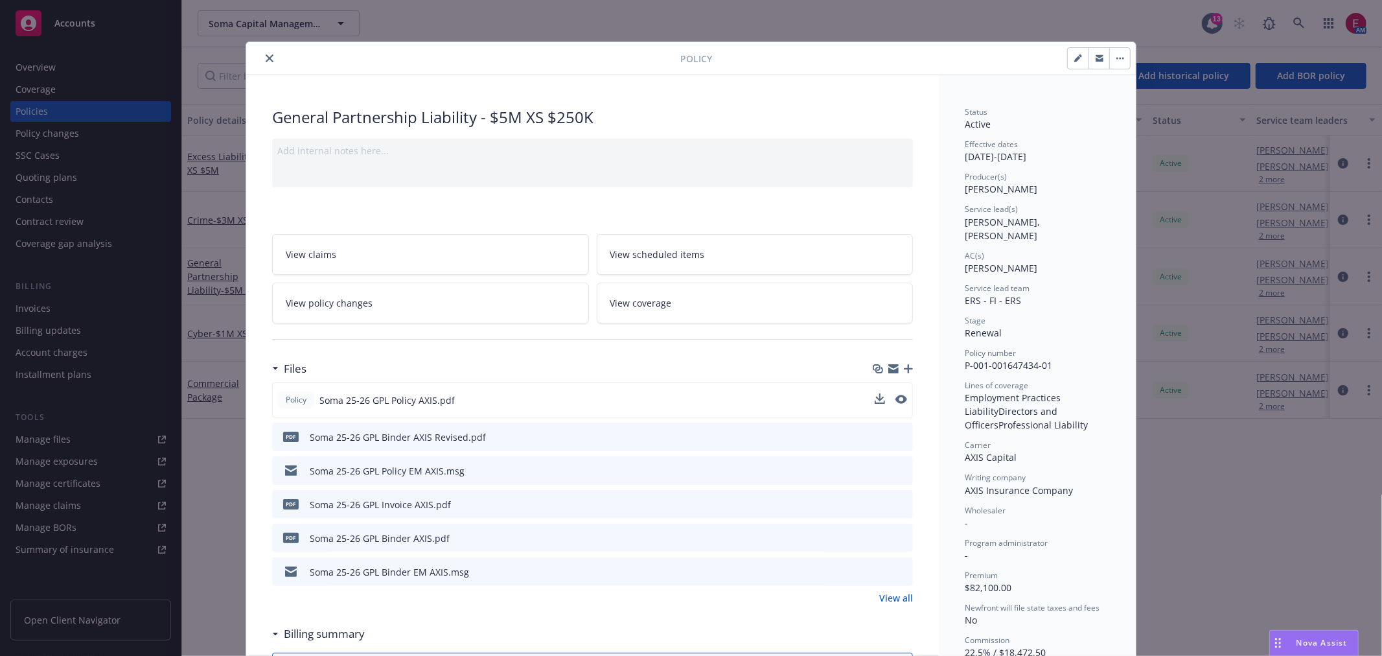
click at [1330, 21] on div "Policy General Partnership Liability - $5M XS $250K Add internal notes here... …" at bounding box center [691, 328] width 1382 height 656
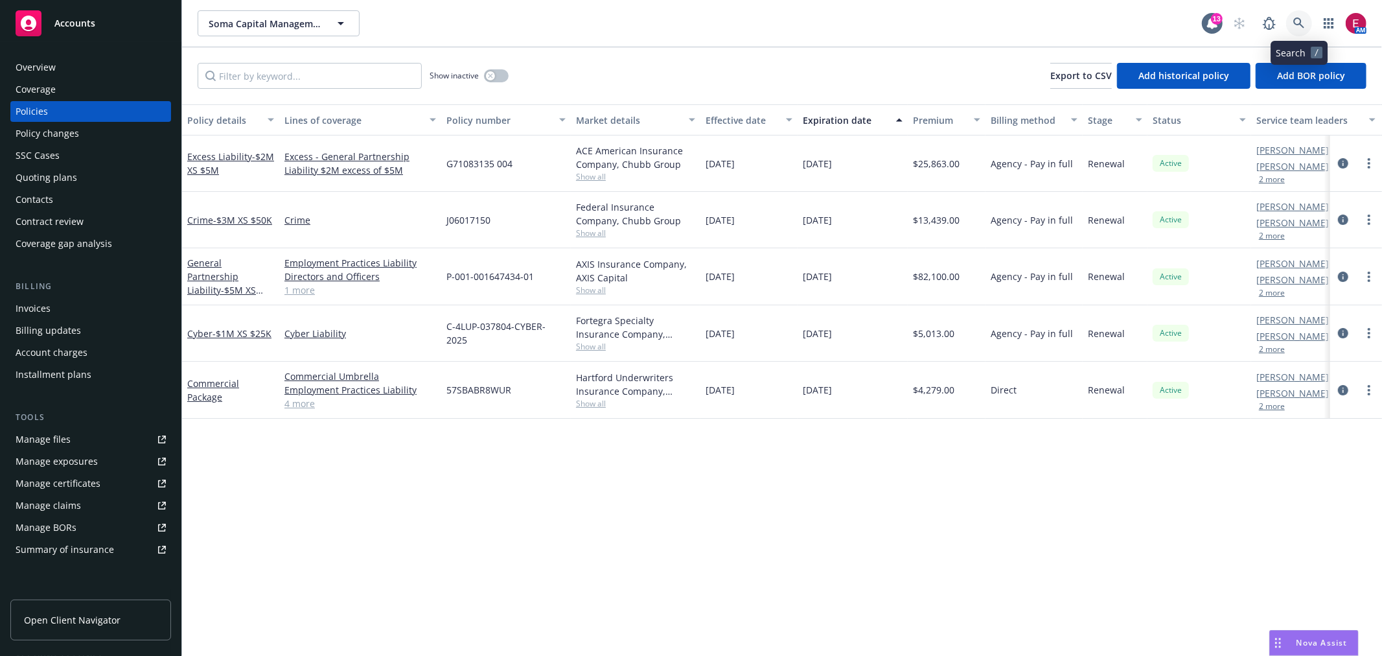
click at [1297, 20] on icon at bounding box center [1300, 23] width 12 height 12
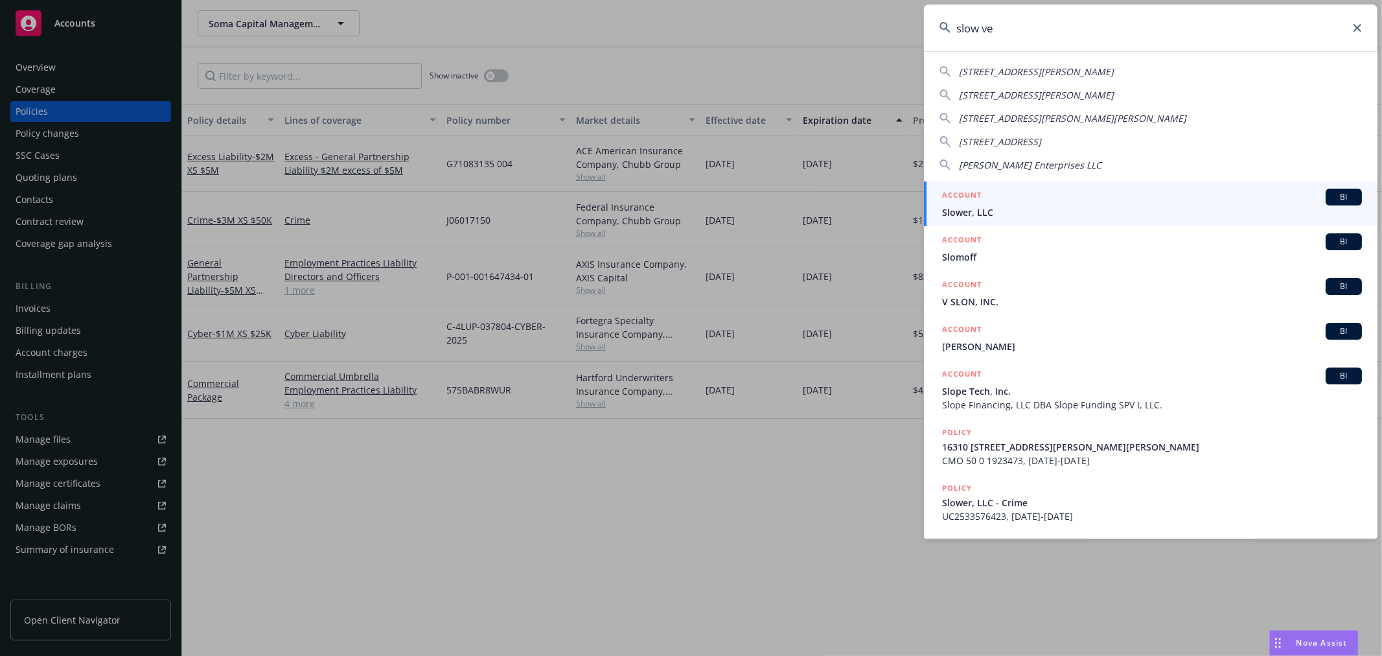
type input "slow ven"
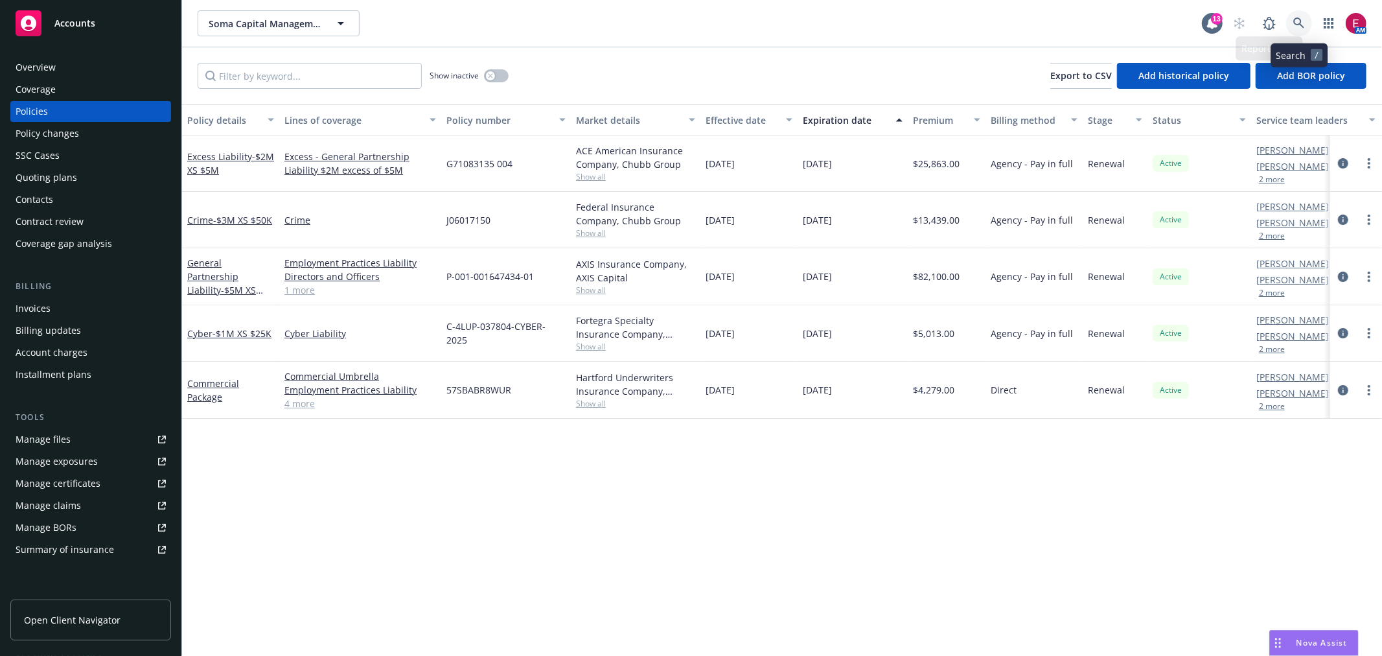
click at [1309, 18] on link at bounding box center [1299, 23] width 26 height 26
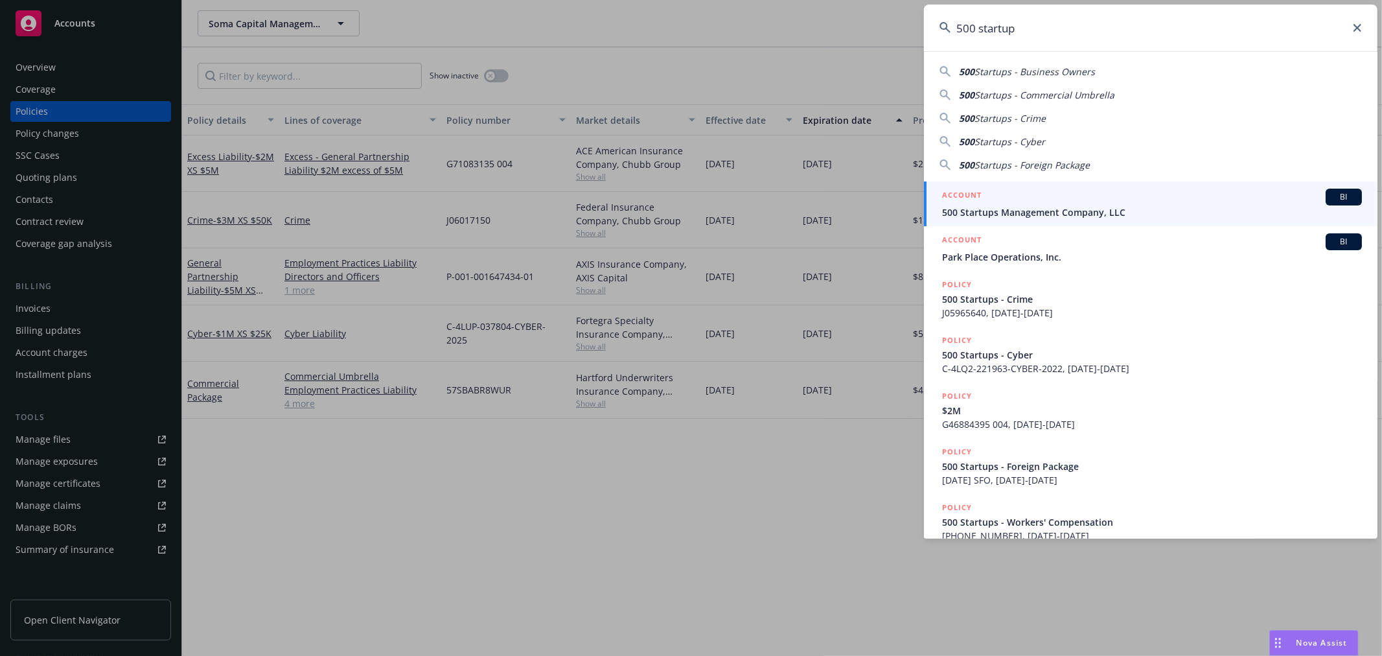
type input "500 startup"
click at [1128, 213] on span "500 Startups Management Company, LLC" at bounding box center [1152, 212] width 420 height 14
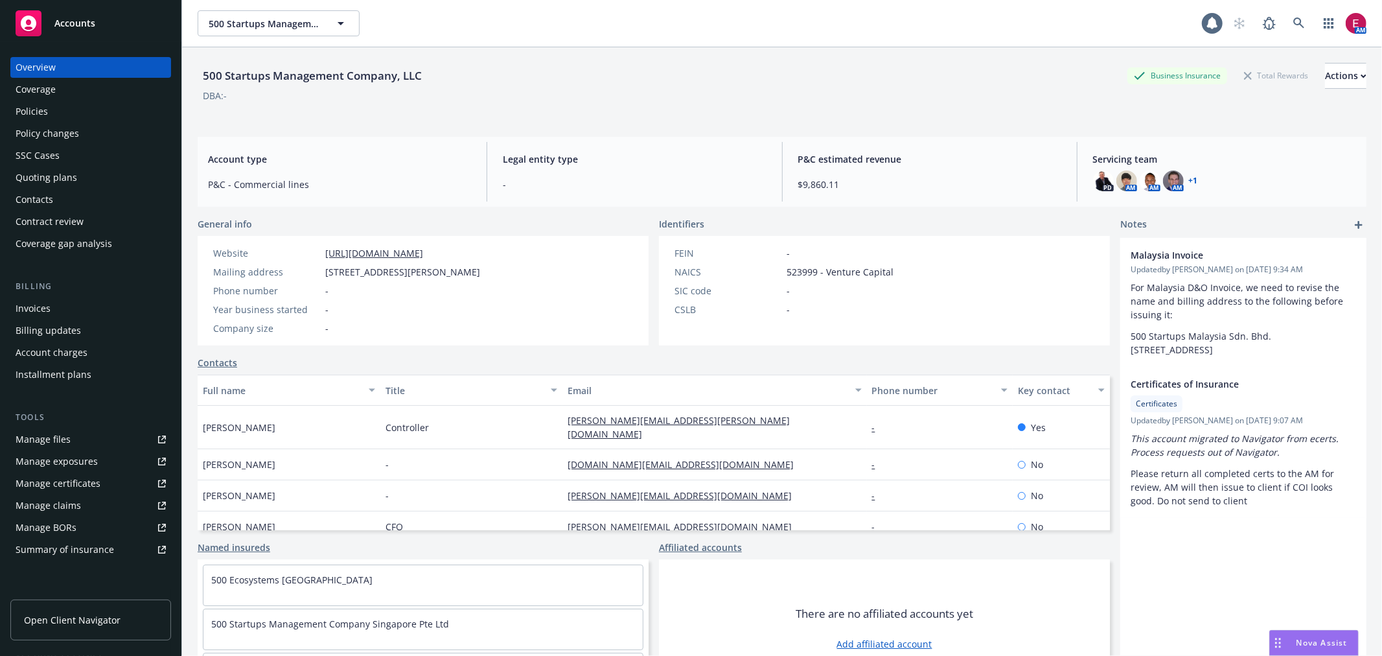
click at [62, 109] on div "Policies" at bounding box center [91, 111] width 150 height 21
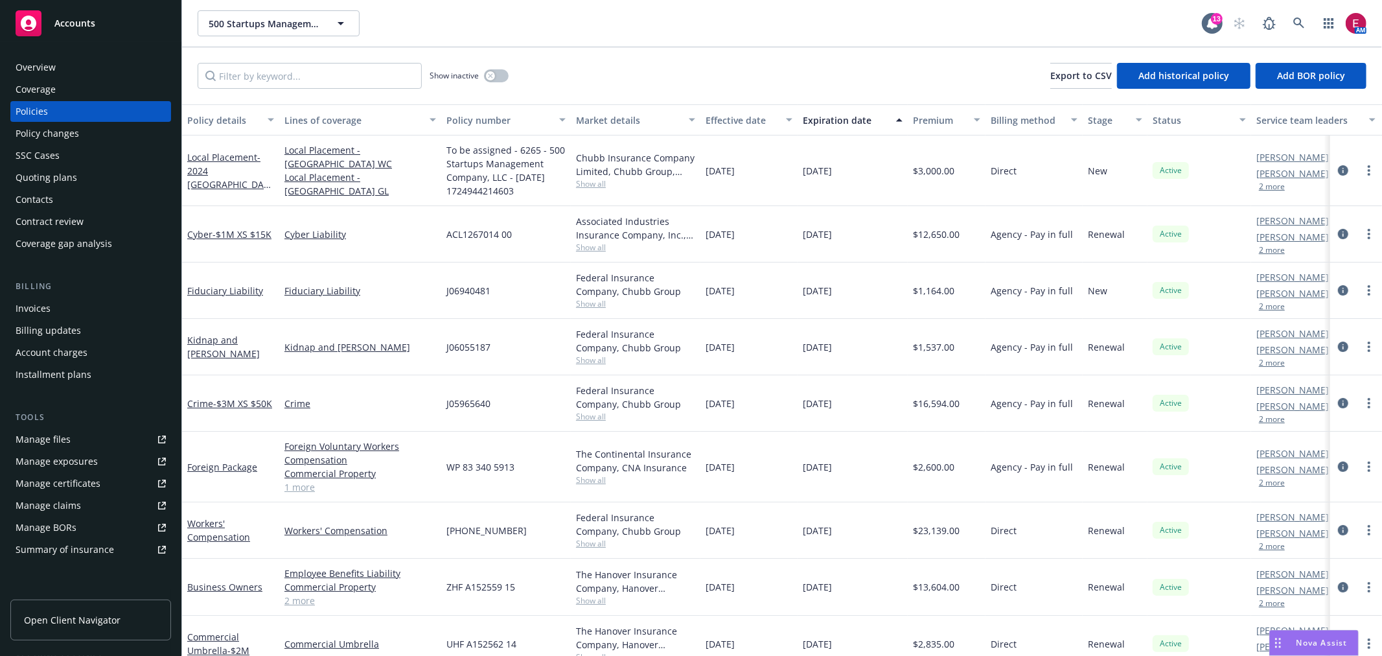
click at [507, 66] on div "Show inactive" at bounding box center [469, 76] width 79 height 26
click at [500, 78] on button "button" at bounding box center [496, 75] width 25 height 13
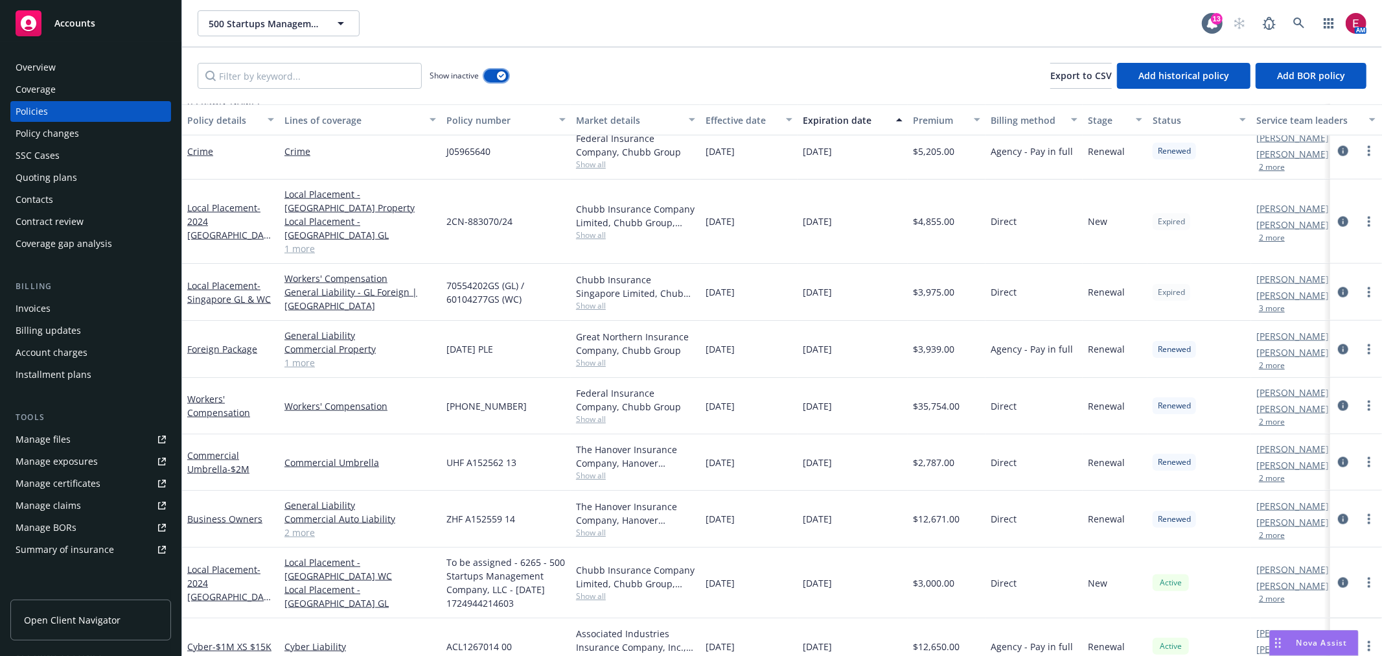
scroll to position [1363, 0]
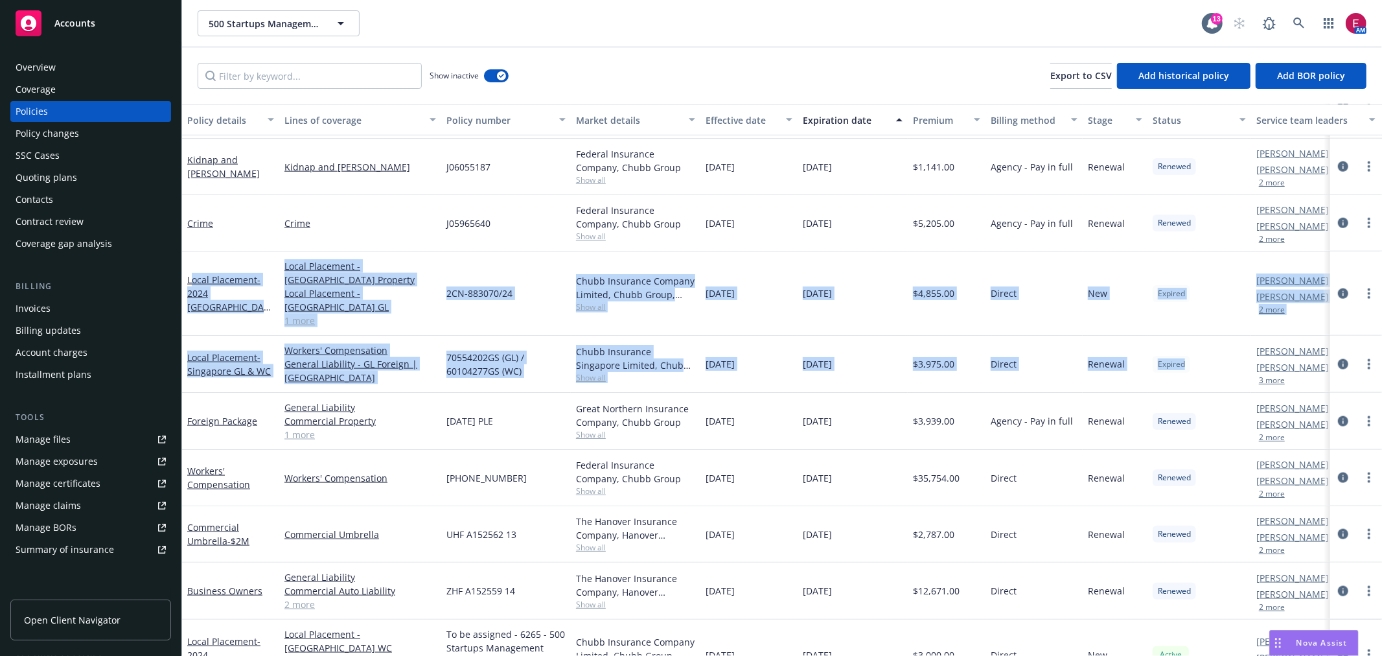
drag, startPoint x: 1187, startPoint y: 347, endPoint x: 194, endPoint y: 262, distance: 995.8
click at [194, 262] on div "General Partnership Liability - $5M XS $250K Professional Liability - Investmen…" at bounding box center [807, 534] width 1251 height 933
click at [1030, 262] on div "Direct" at bounding box center [1034, 293] width 97 height 84
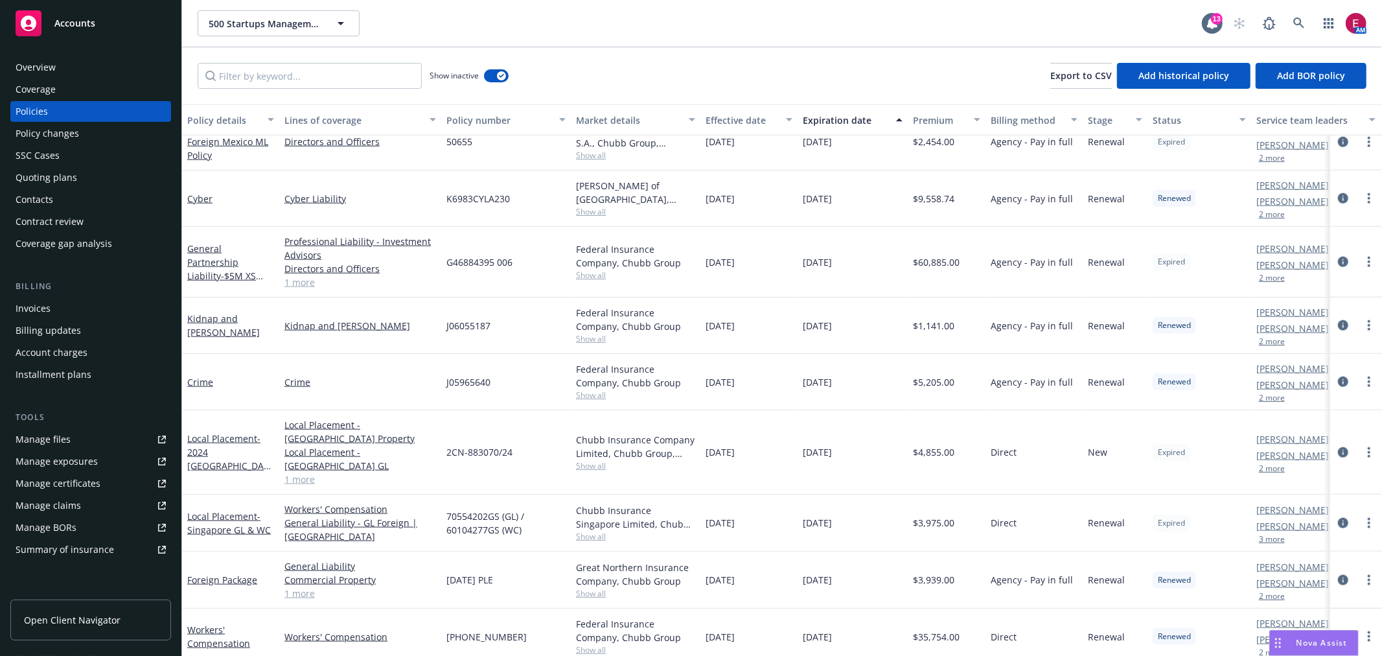
scroll to position [1148, 0]
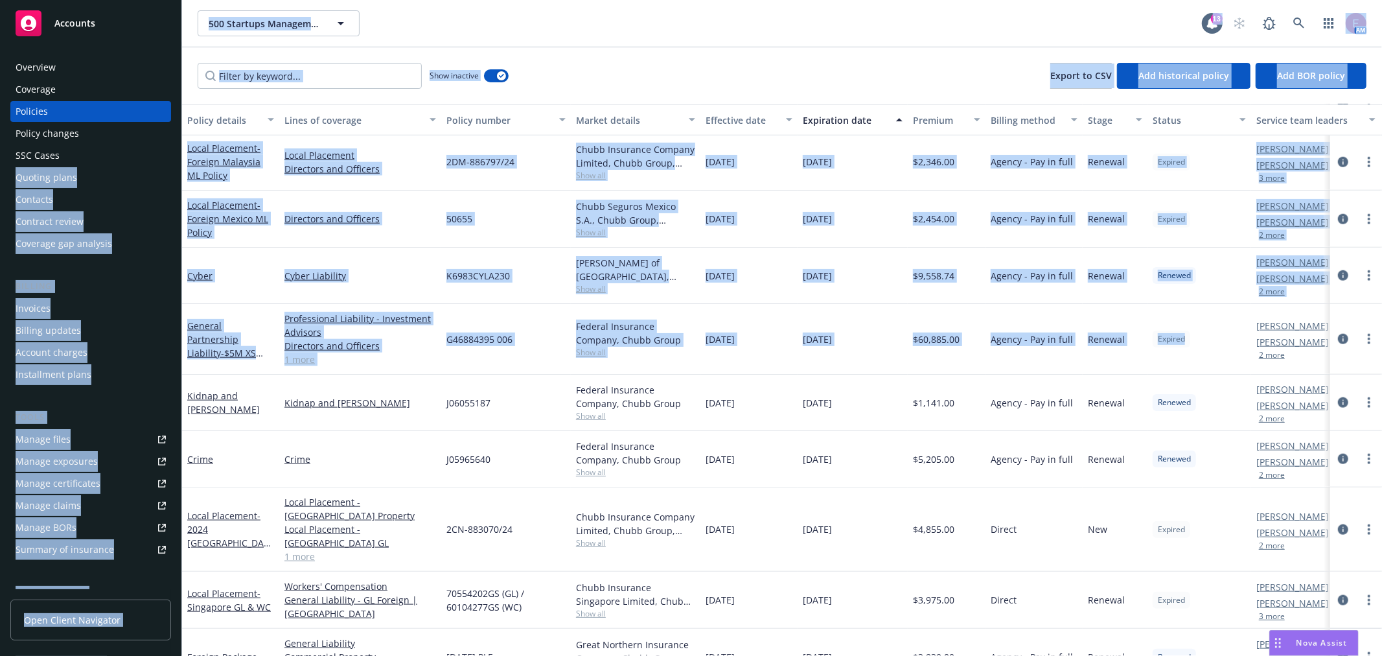
drag, startPoint x: 1220, startPoint y: 342, endPoint x: 178, endPoint y: 156, distance: 1059.3
click at [178, 156] on div "Accounts Overview Coverage Policies Policy changes SSC Cases Quoting plans Cont…" at bounding box center [691, 328] width 1382 height 656
click at [933, 296] on div "$9,558.74" at bounding box center [947, 276] width 78 height 56
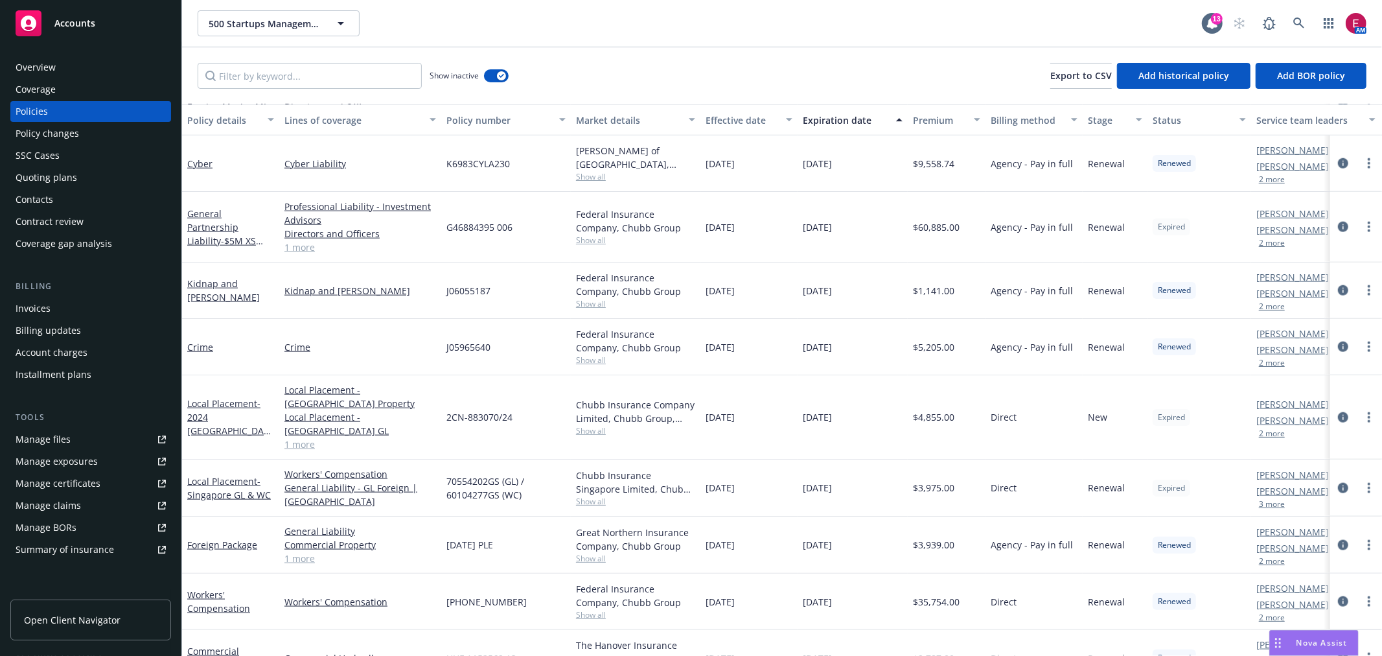
scroll to position [1220, 0]
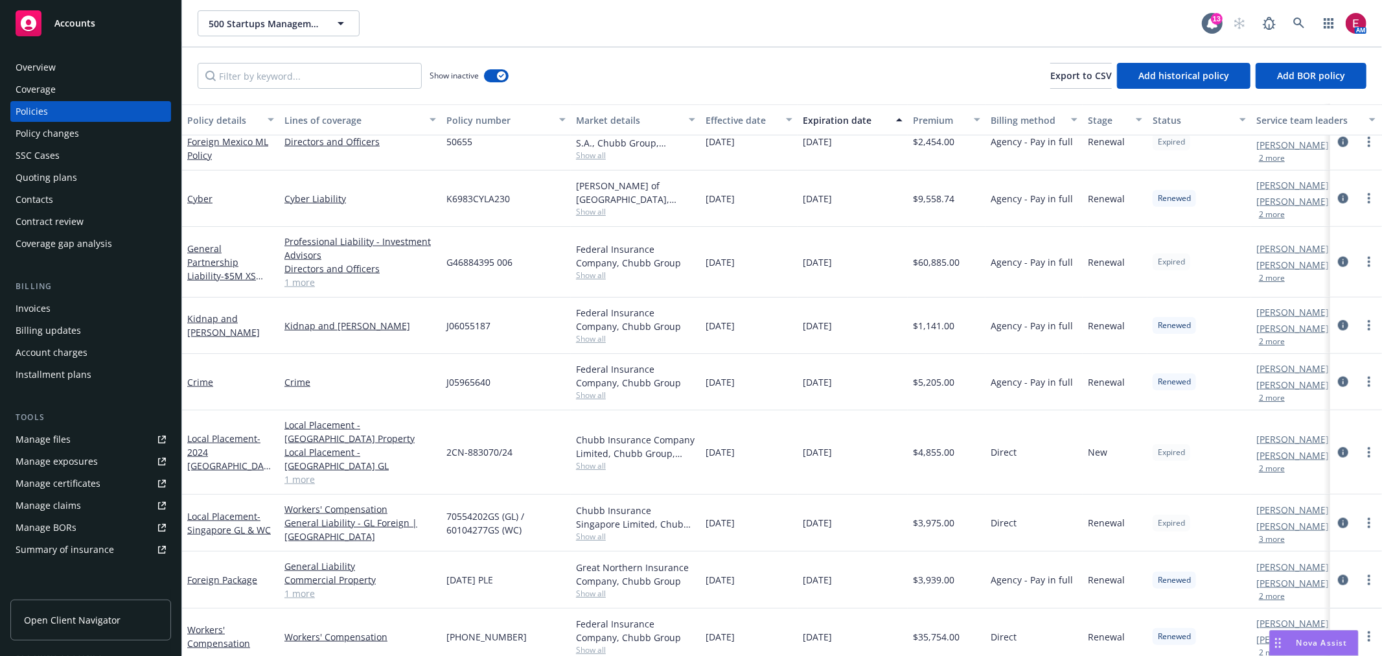
click at [54, 21] on span "Accounts" at bounding box center [74, 23] width 41 height 10
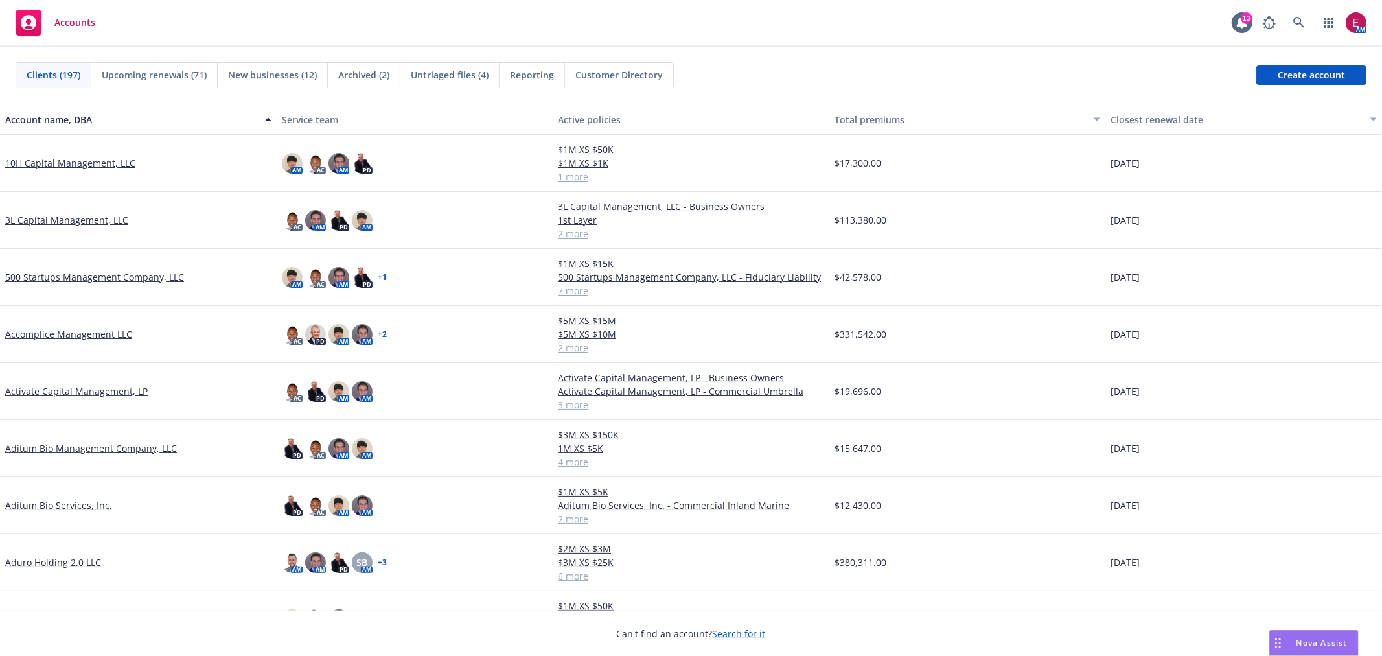
click at [438, 75] on span "Untriaged files (4)" at bounding box center [450, 75] width 78 height 14
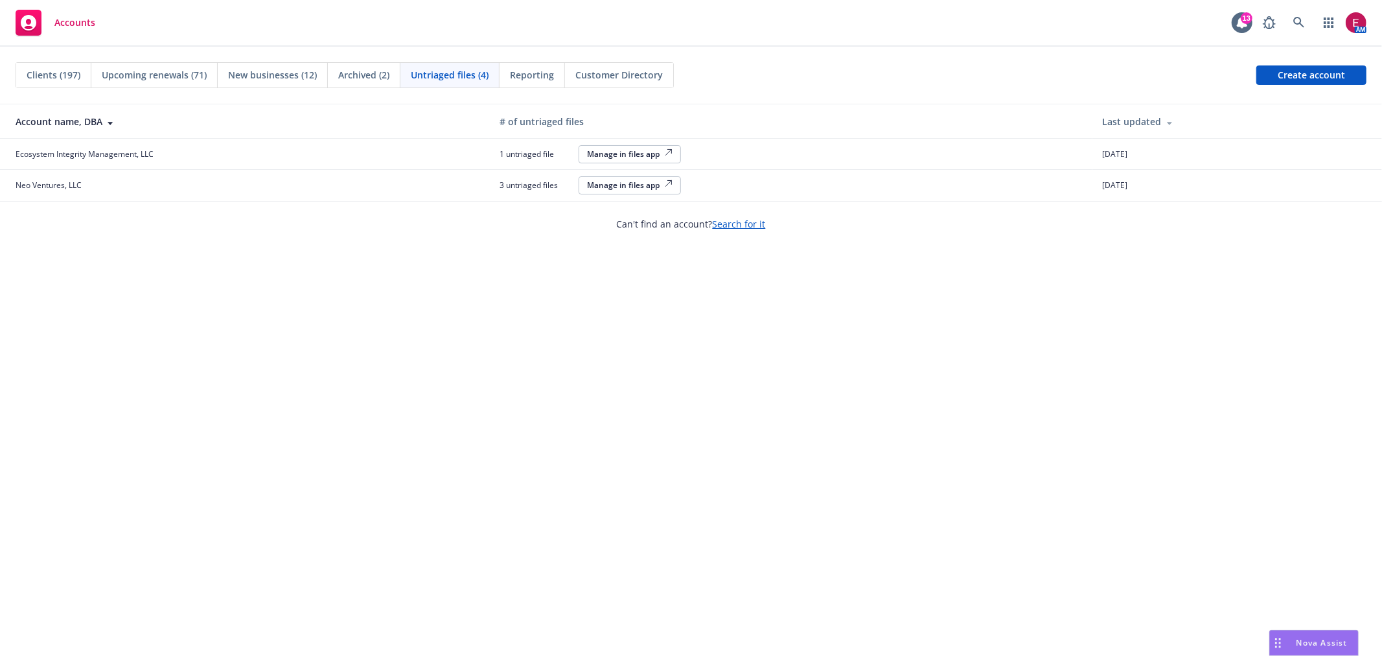
click at [662, 163] on button "Manage in files app" at bounding box center [630, 154] width 102 height 18
click at [612, 152] on div "Manage in files app" at bounding box center [630, 153] width 86 height 11
click at [622, 190] on div "Manage in files app" at bounding box center [630, 185] width 86 height 11
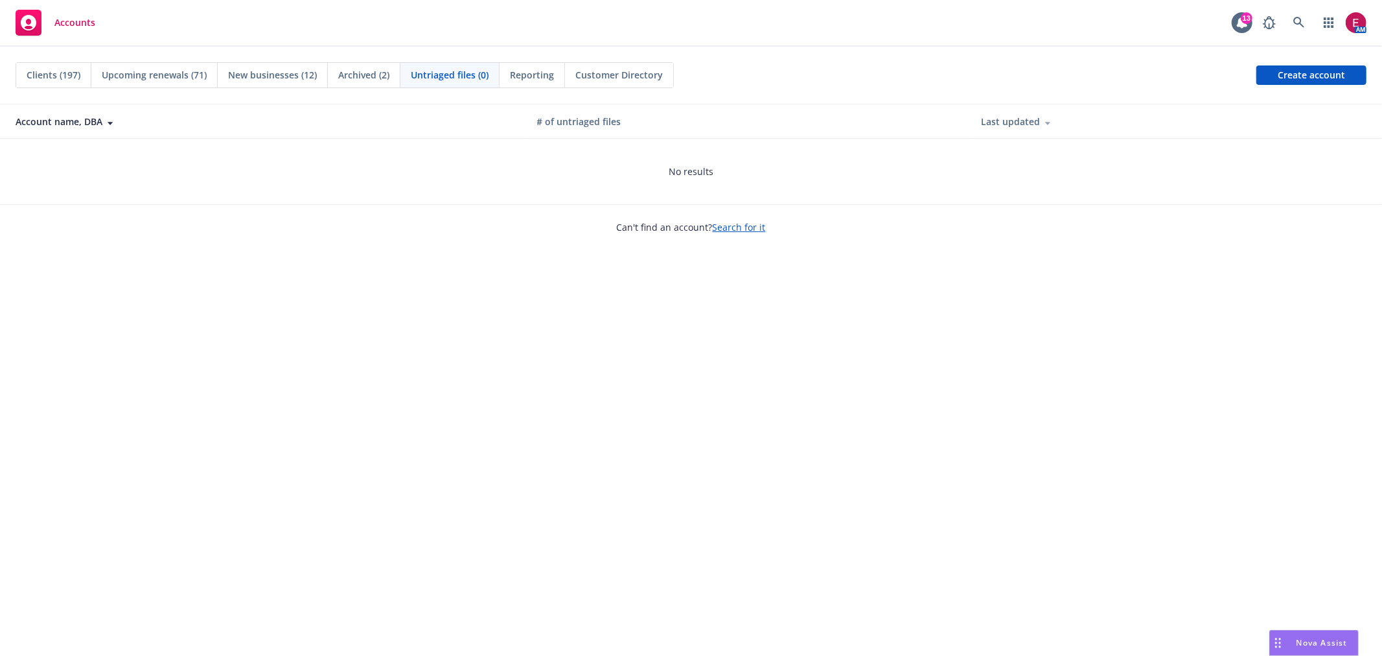
click at [371, 74] on span "Archived (2)" at bounding box center [363, 75] width 51 height 14
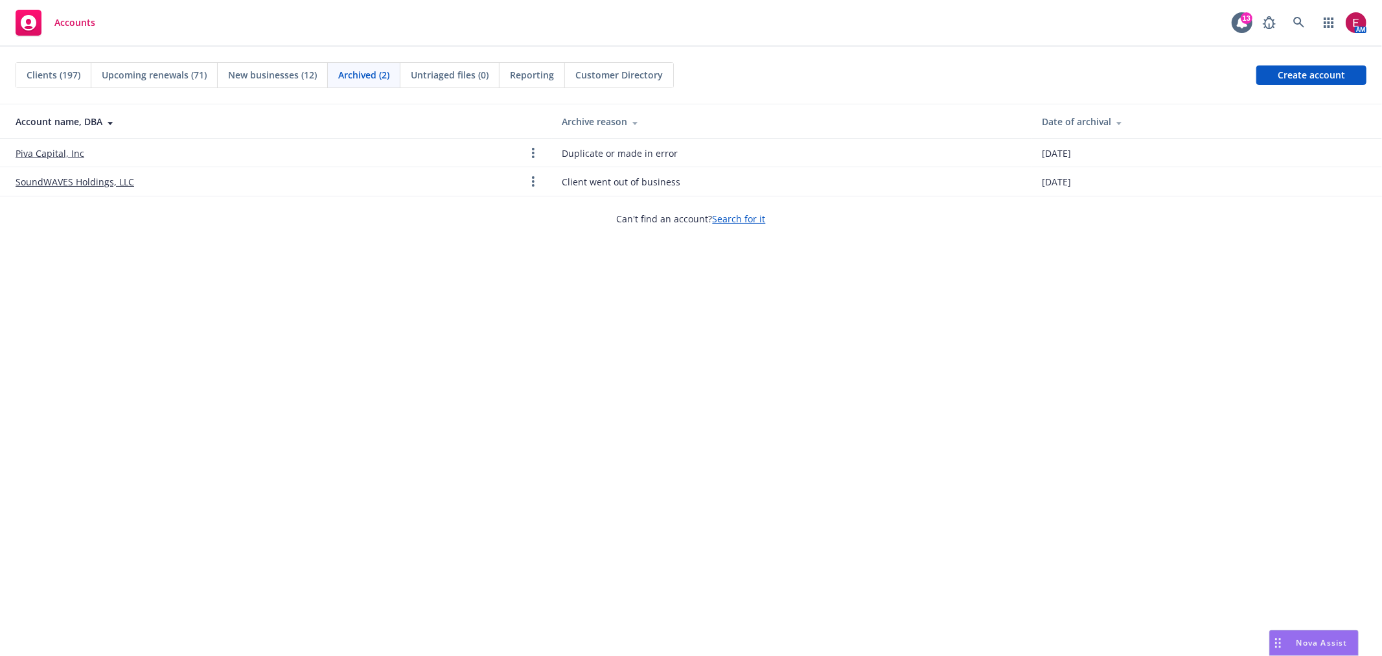
click at [70, 17] on span "Accounts" at bounding box center [74, 22] width 41 height 10
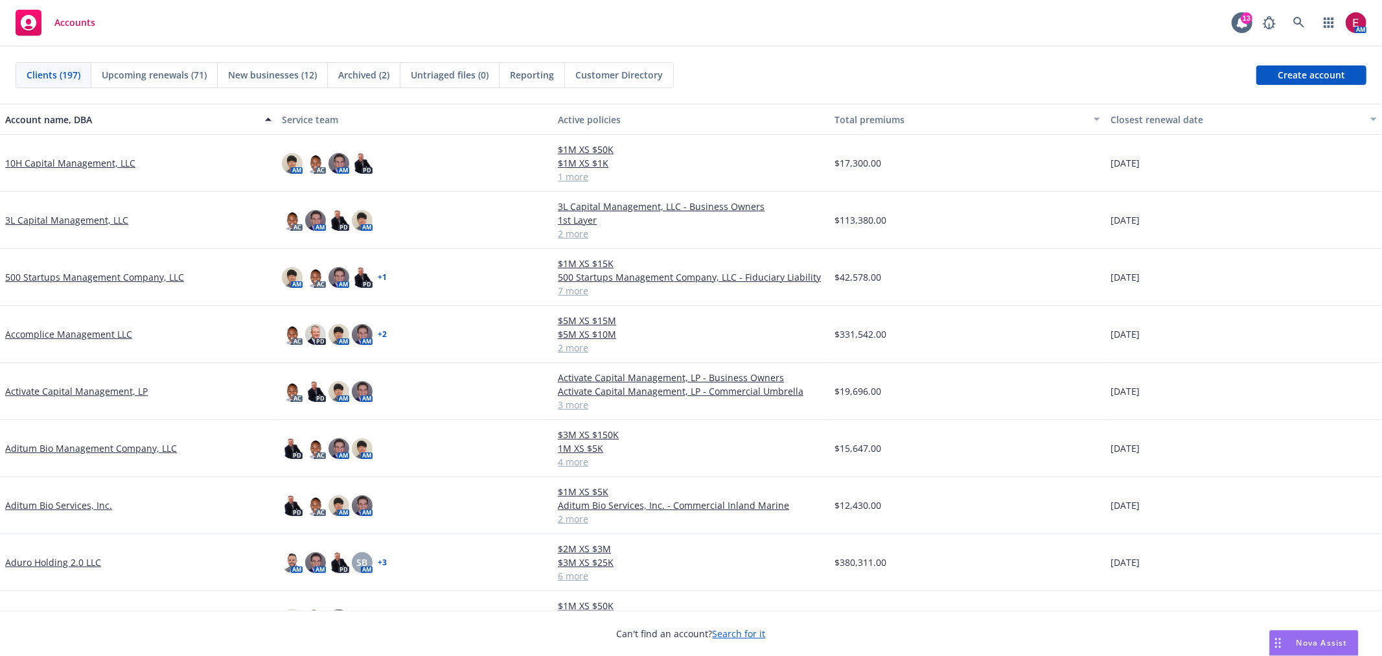
click at [71, 16] on div "Accounts" at bounding box center [56, 23] width 80 height 26
click at [1306, 650] on div "Nova Assist" at bounding box center [1314, 643] width 88 height 25
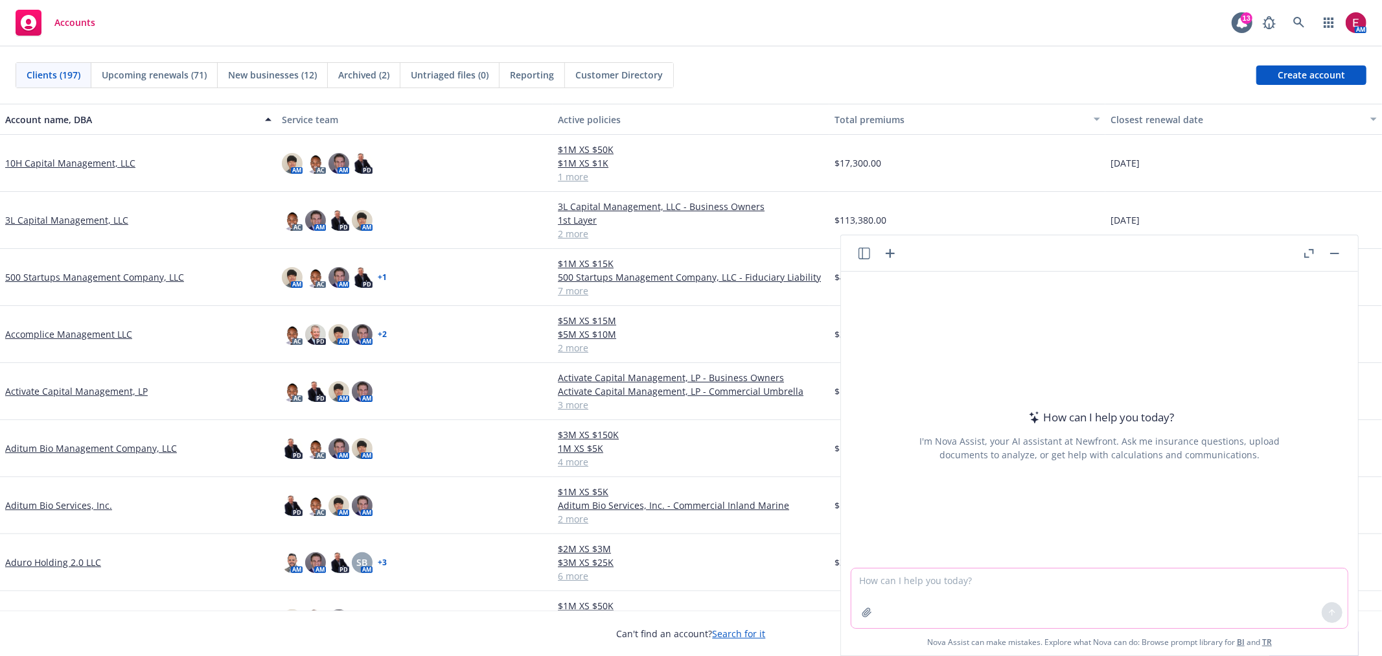
drag, startPoint x: 1040, startPoint y: 575, endPoint x: 1052, endPoint y: 579, distance: 12.3
click at [1047, 577] on textarea at bounding box center [1100, 598] width 496 height 60
type textarea "BOP carrier does not want to consider gym equipment under current class code. W…"
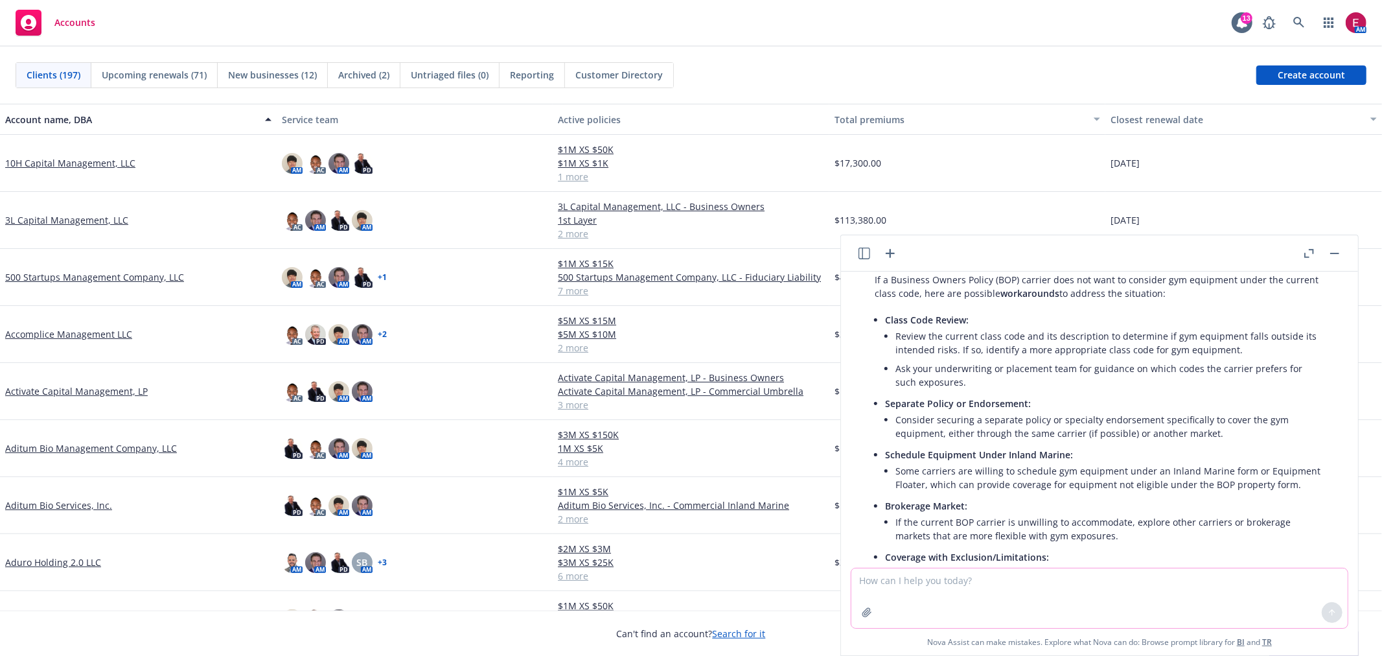
scroll to position [31, 0]
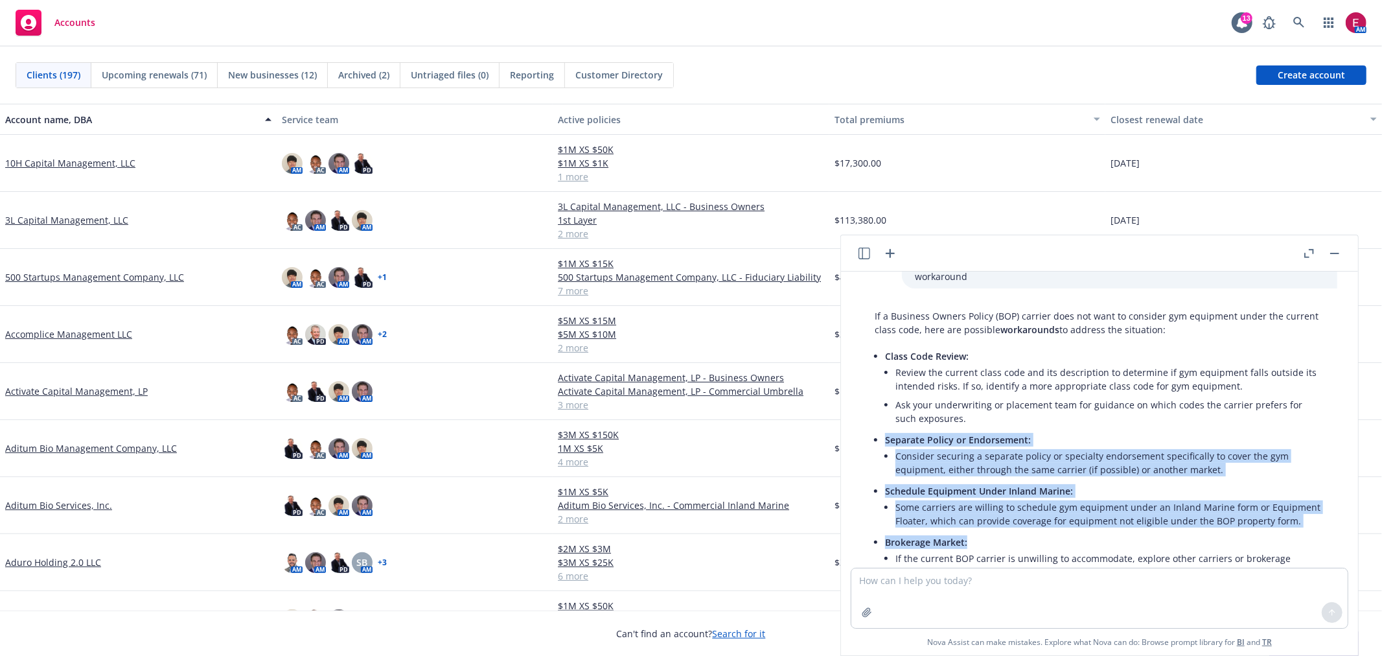
drag, startPoint x: 879, startPoint y: 437, endPoint x: 1019, endPoint y: 552, distance: 181.9
click at [1019, 552] on div "If a Business Owners Policy (BOP) carrier does not want to consider gym equipme…" at bounding box center [1100, 558] width 476 height 508
click at [1019, 549] on p "Brokerage Market:" at bounding box center [1104, 542] width 439 height 14
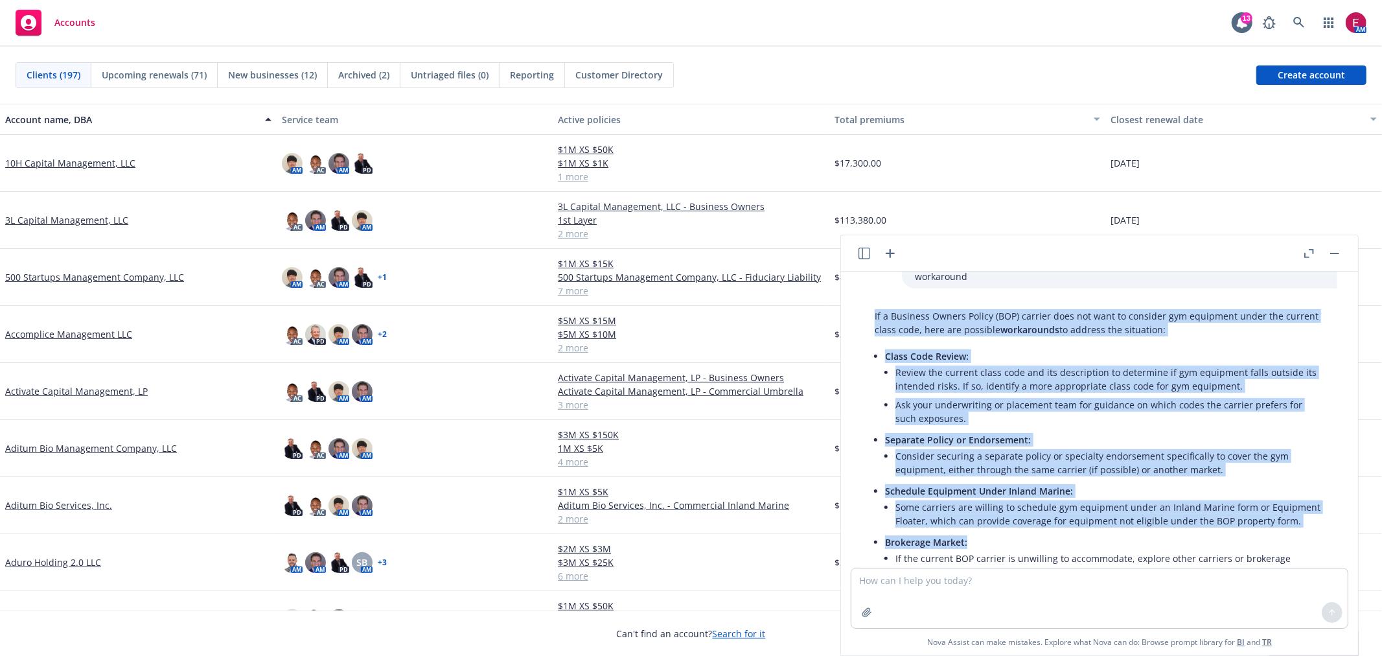
drag, startPoint x: 1018, startPoint y: 550, endPoint x: 875, endPoint y: 310, distance: 279.3
click at [875, 310] on div "If a Business Owners Policy (BOP) carrier does not want to consider gym equipme…" at bounding box center [1100, 558] width 476 height 508
click at [875, 310] on p "If a Business Owners Policy (BOP) carrier does not want to consider gym equipme…" at bounding box center [1100, 322] width 450 height 27
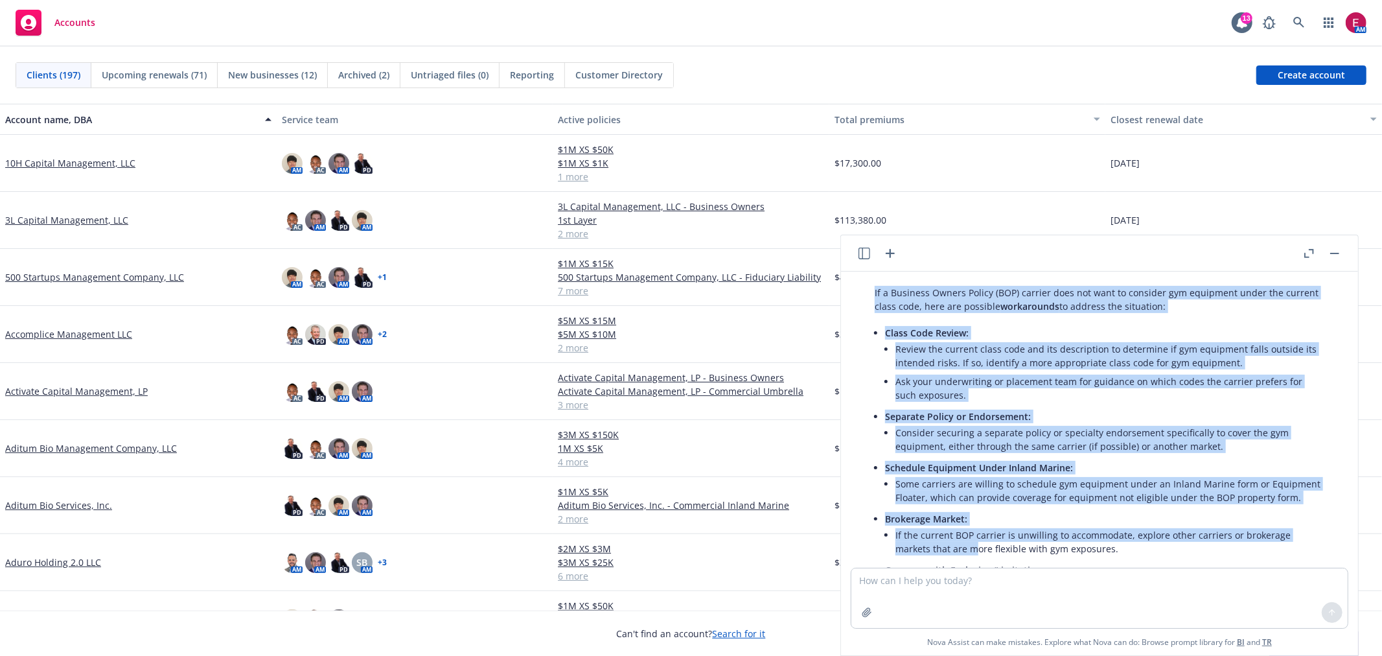
scroll to position [89, 0]
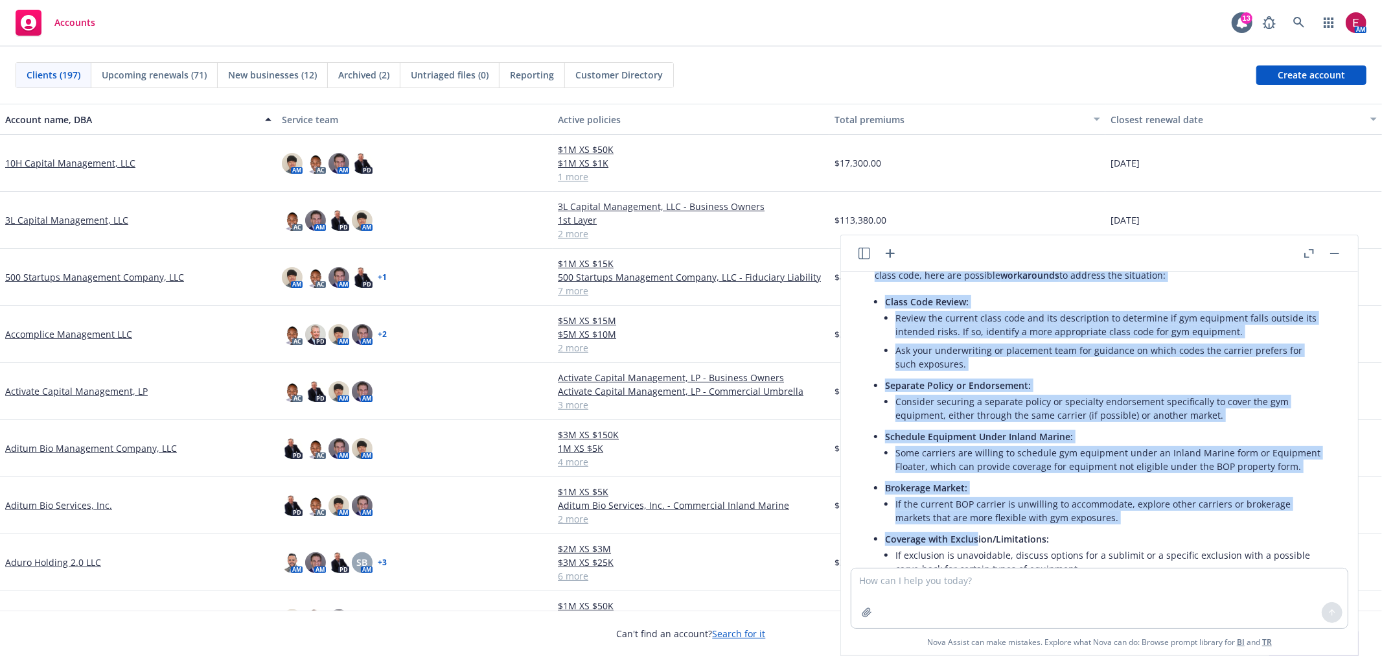
drag, startPoint x: 872, startPoint y: 308, endPoint x: 998, endPoint y: 467, distance: 202.9
click at [982, 553] on div "If a Business Owners Policy (BOP) carrier does not want to consider gym equipme…" at bounding box center [1100, 503] width 476 height 508
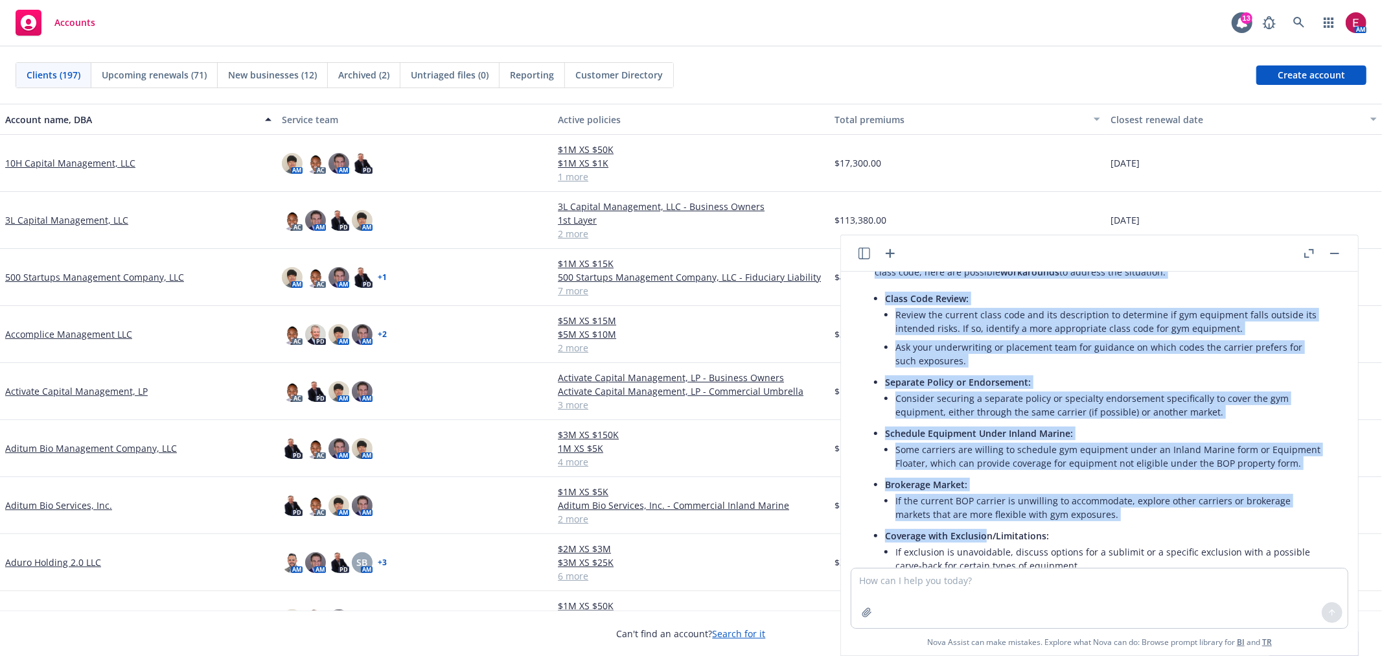
click at [998, 463] on li "Some carriers are willing to schedule gym equipment under an Inland Marine form…" at bounding box center [1110, 456] width 429 height 32
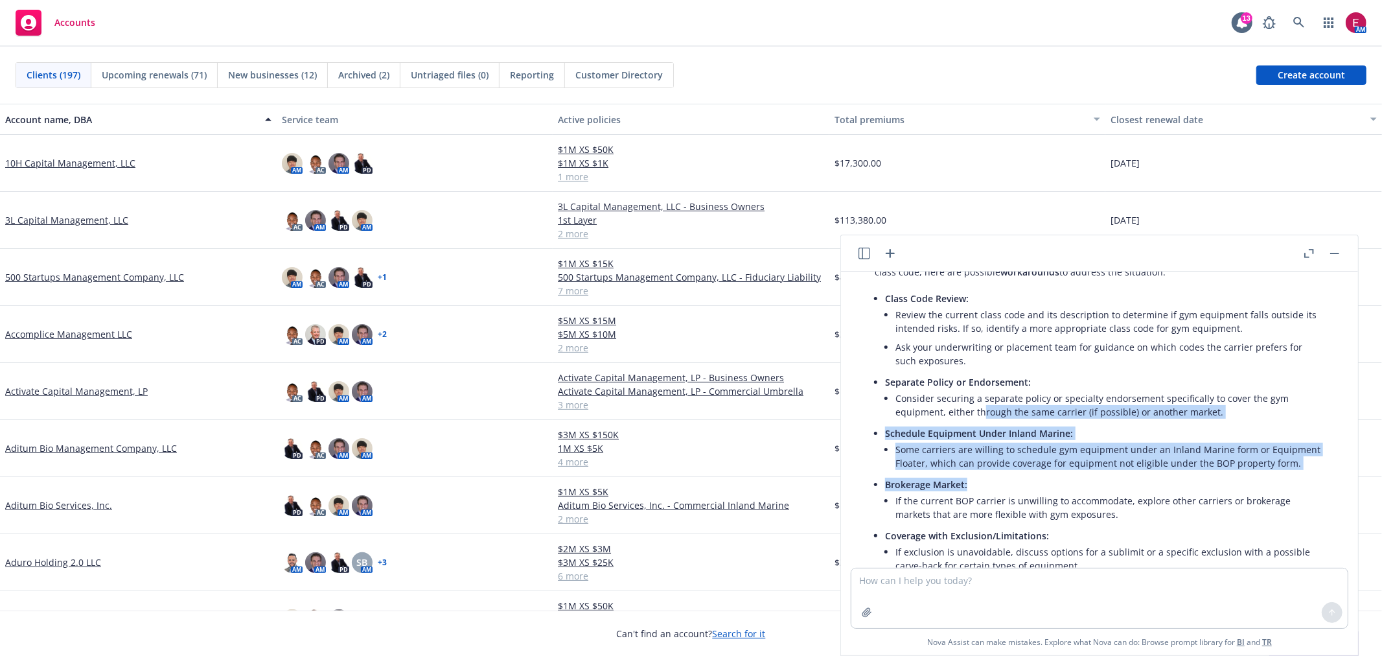
scroll to position [17, 0]
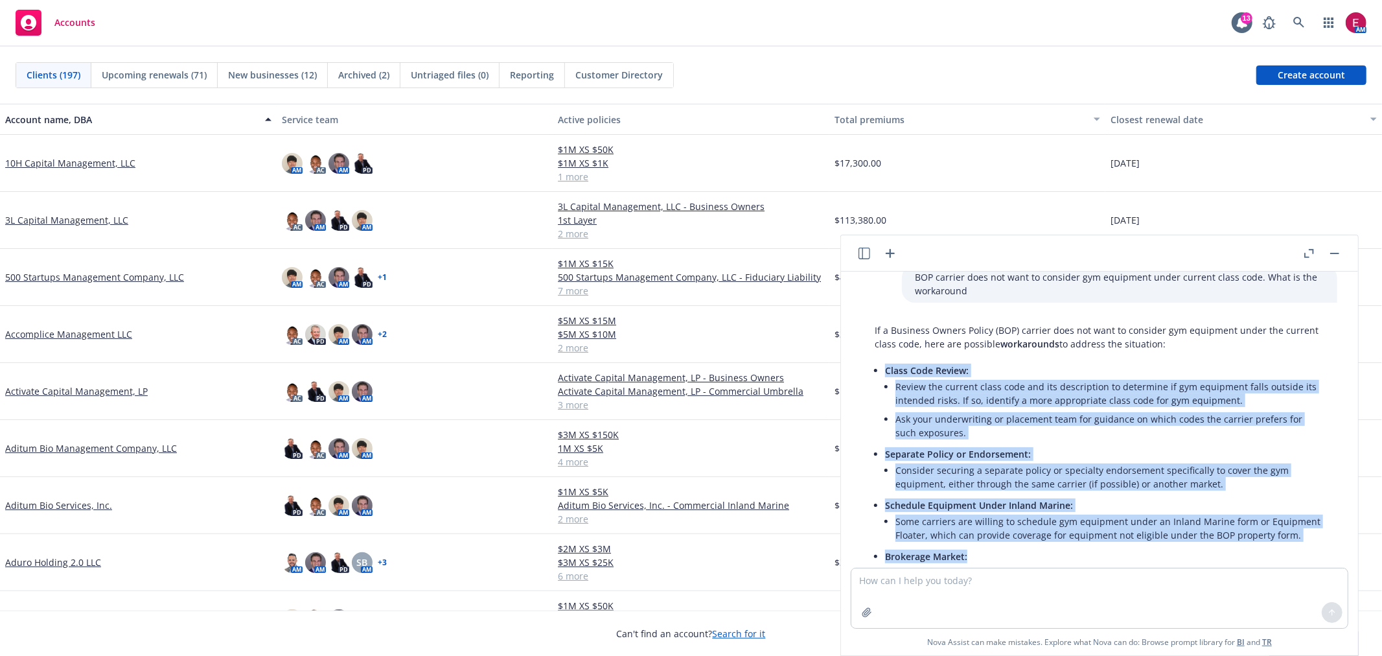
drag, startPoint x: 989, startPoint y: 501, endPoint x: 883, endPoint y: 362, distance: 174.8
click at [883, 362] on div "If a Business Owners Policy (BOP) carrier does not want to consider gym equipme…" at bounding box center [1100, 572] width 476 height 508
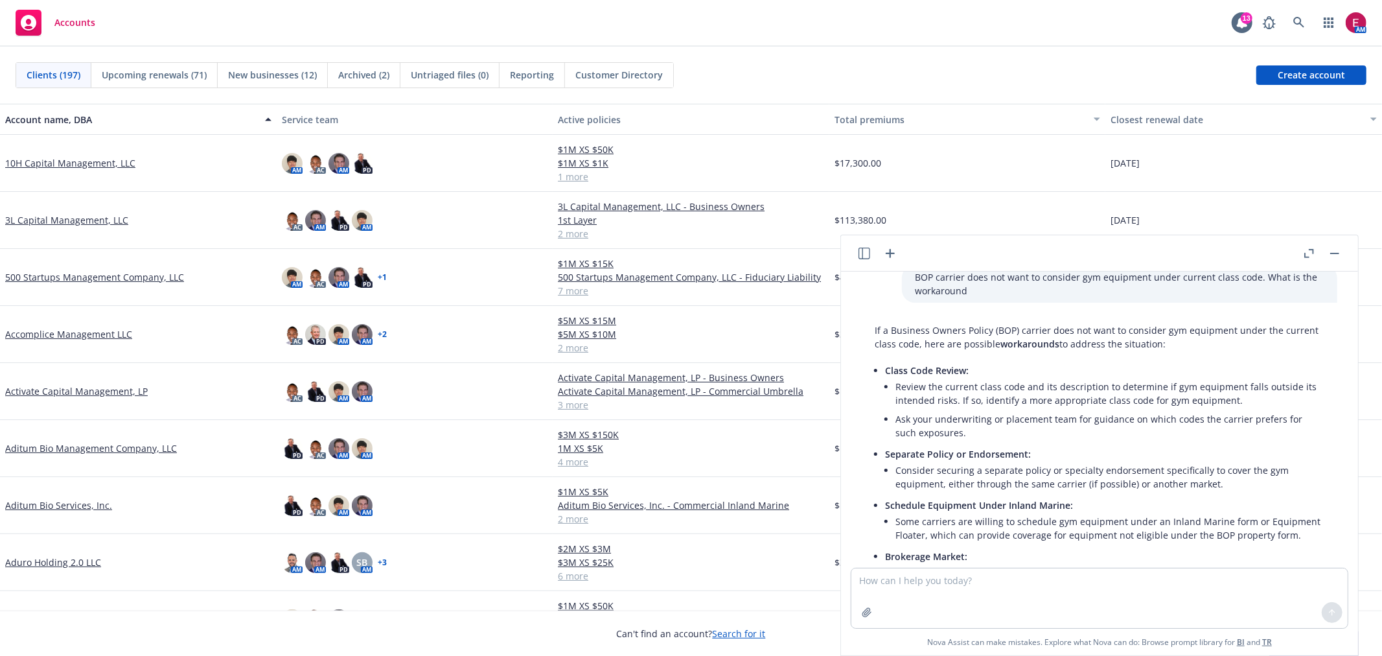
click at [883, 362] on div "If a Business Owners Policy (BOP) carrier does not want to consider gym equipme…" at bounding box center [1100, 572] width 476 height 508
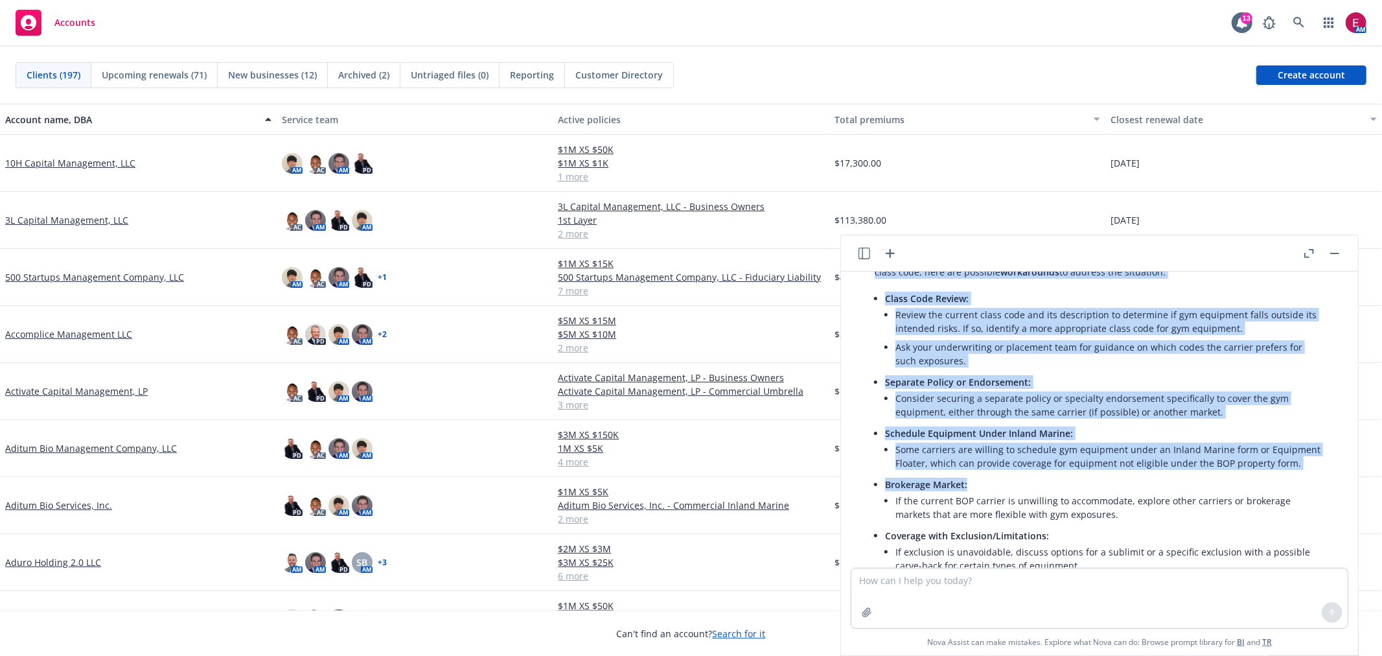
drag, startPoint x: 871, startPoint y: 327, endPoint x: 1259, endPoint y: 493, distance: 421.8
click at [1259, 493] on div "If a Business Owners Policy (BOP) carrier does not want to consider gym equipme…" at bounding box center [1100, 500] width 476 height 508
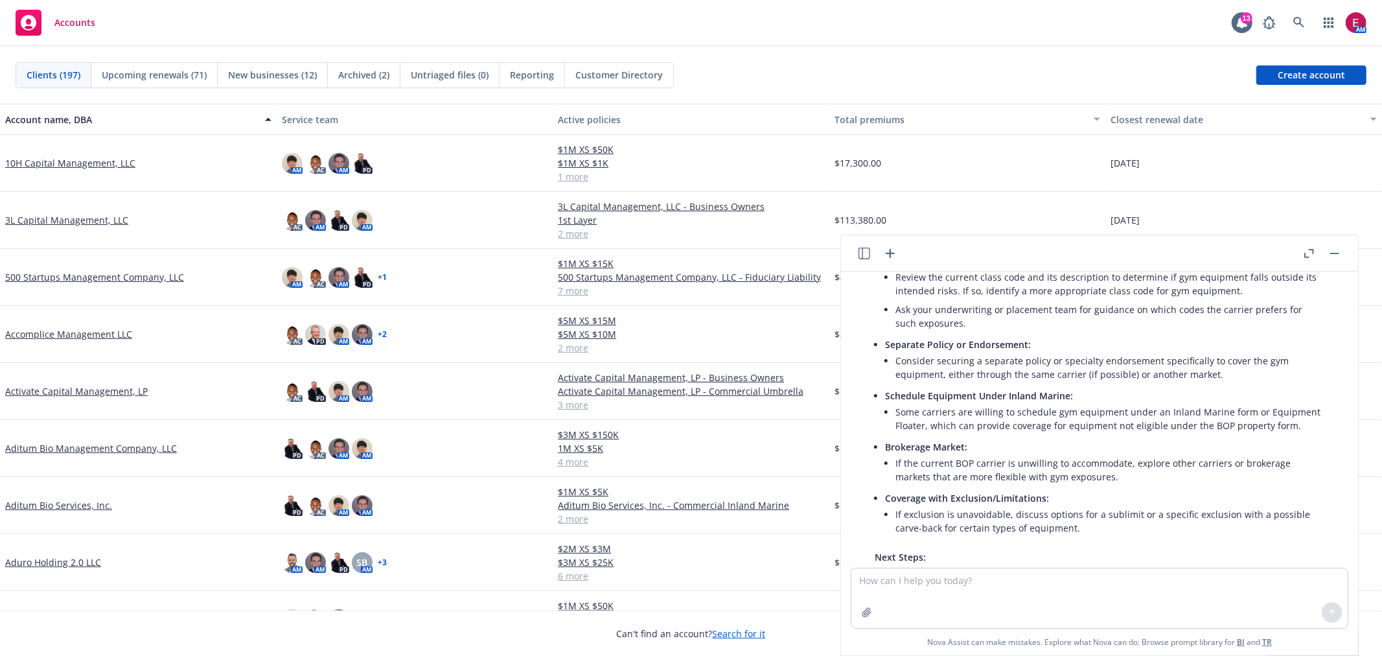
scroll to position [161, 0]
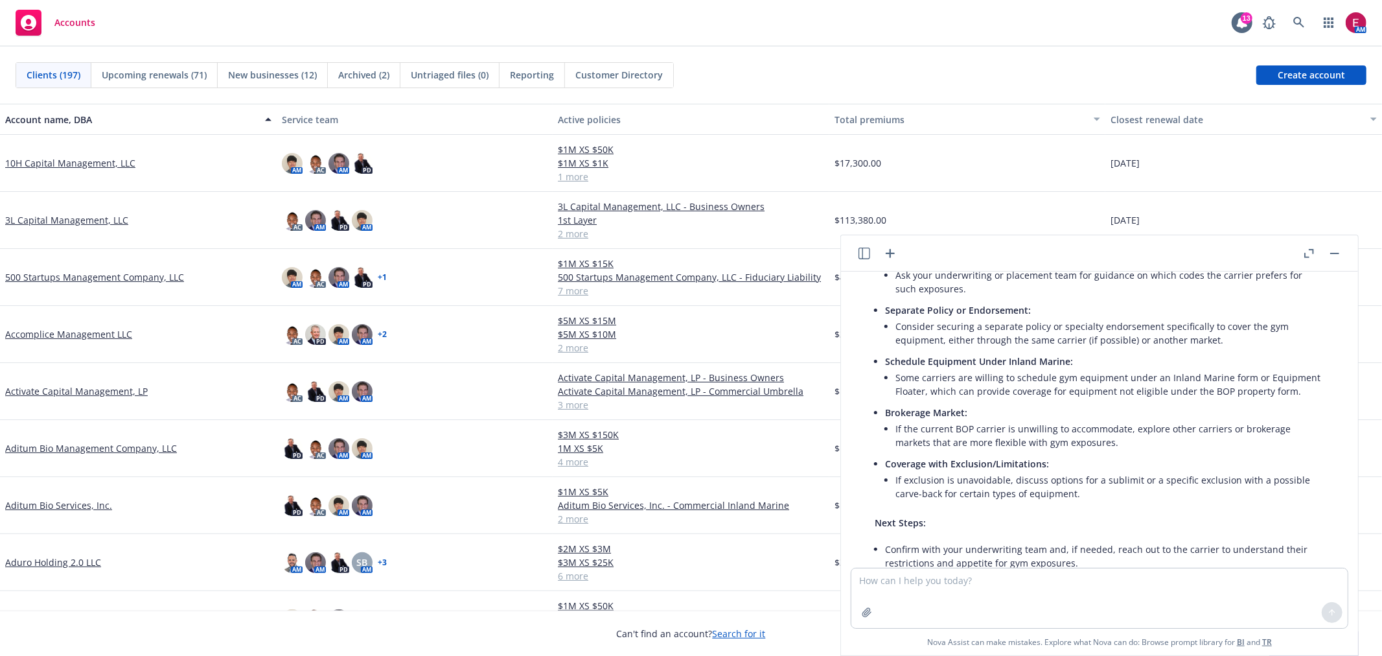
click at [1258, 490] on ul "Class Code Review: Review the current class code and its description to determi…" at bounding box center [1104, 361] width 439 height 288
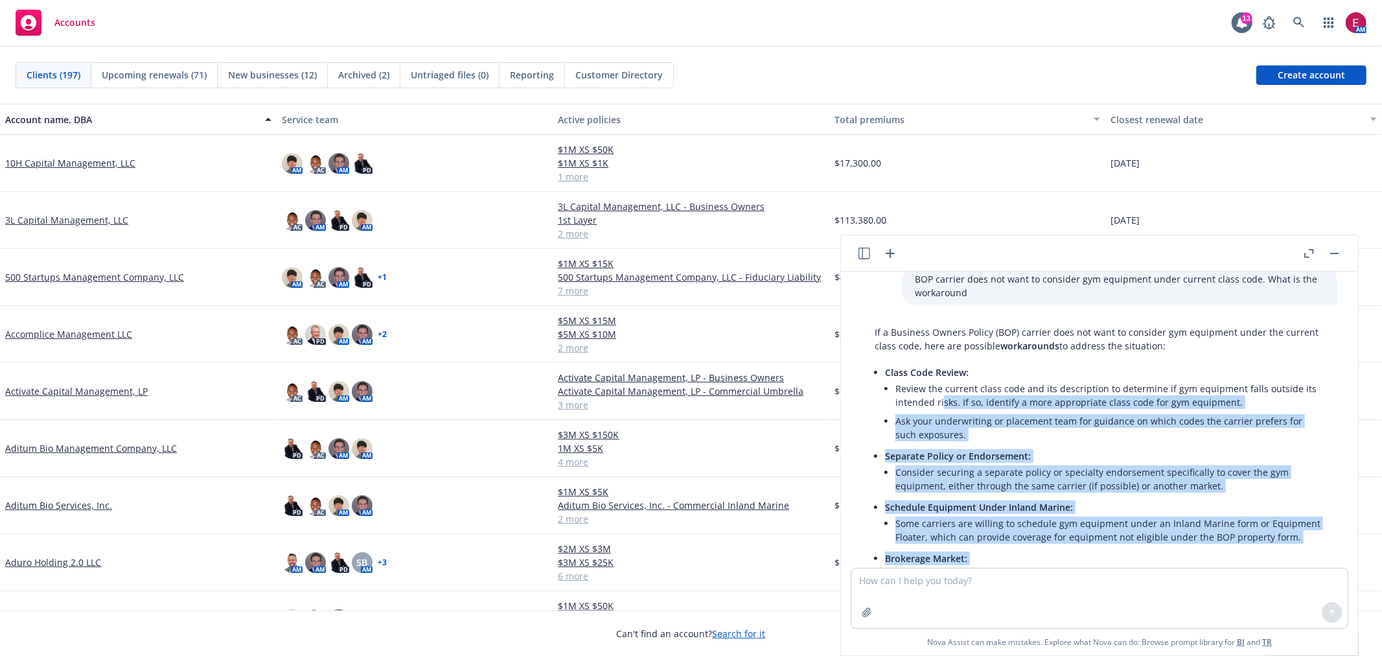
scroll to position [0, 0]
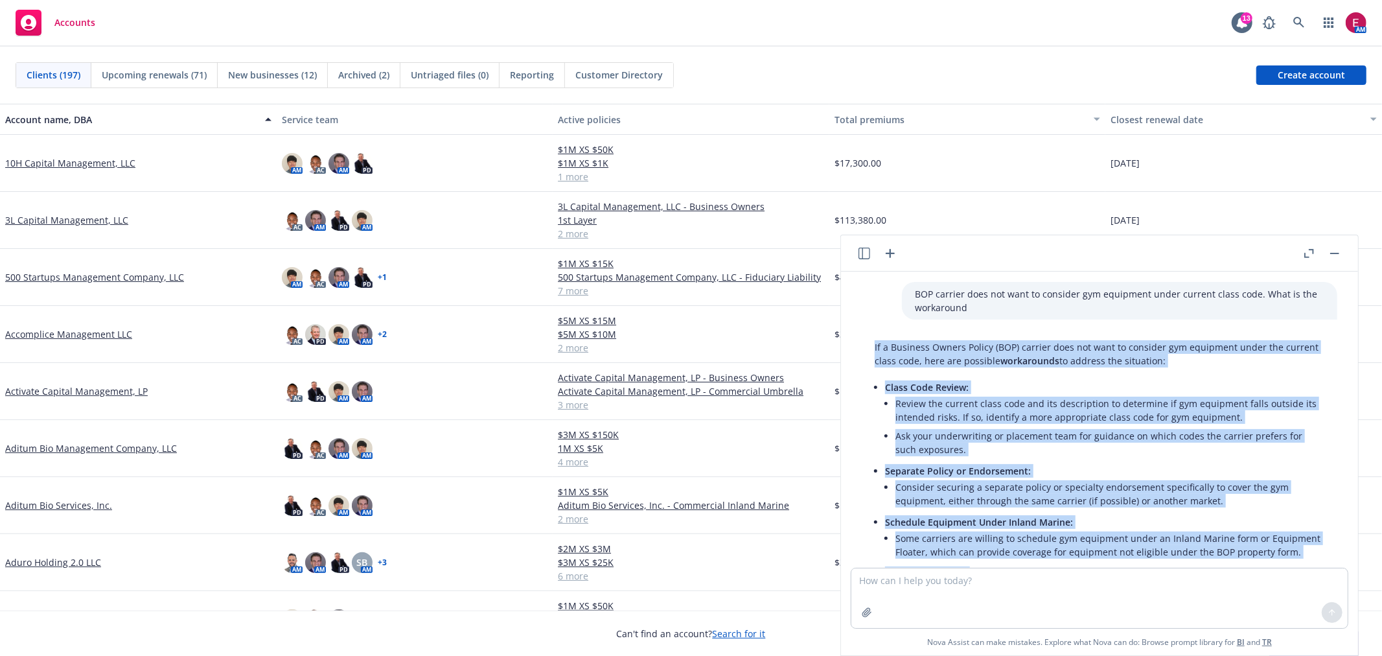
drag, startPoint x: 1111, startPoint y: 523, endPoint x: 867, endPoint y: 345, distance: 301.9
click at [867, 345] on div "If a Business Owners Policy (BOP) carrier does not want to consider gym equipme…" at bounding box center [1100, 589] width 476 height 508
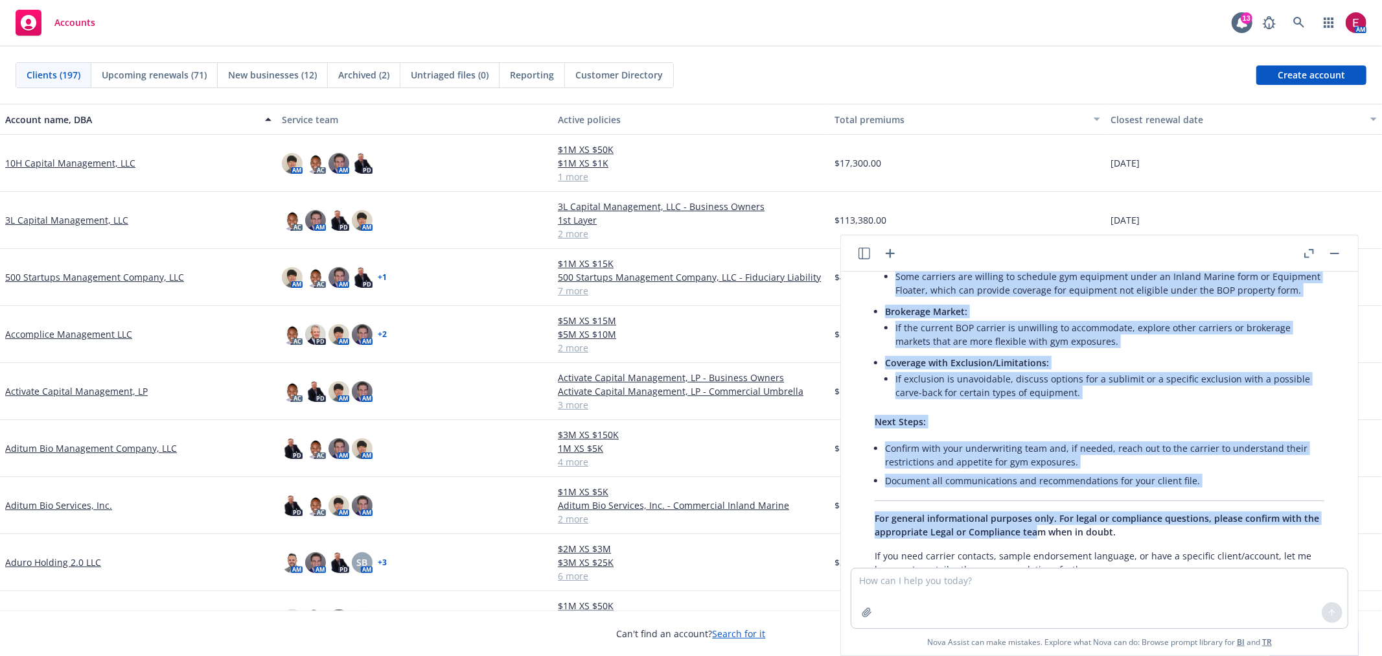
scroll to position [319, 0]
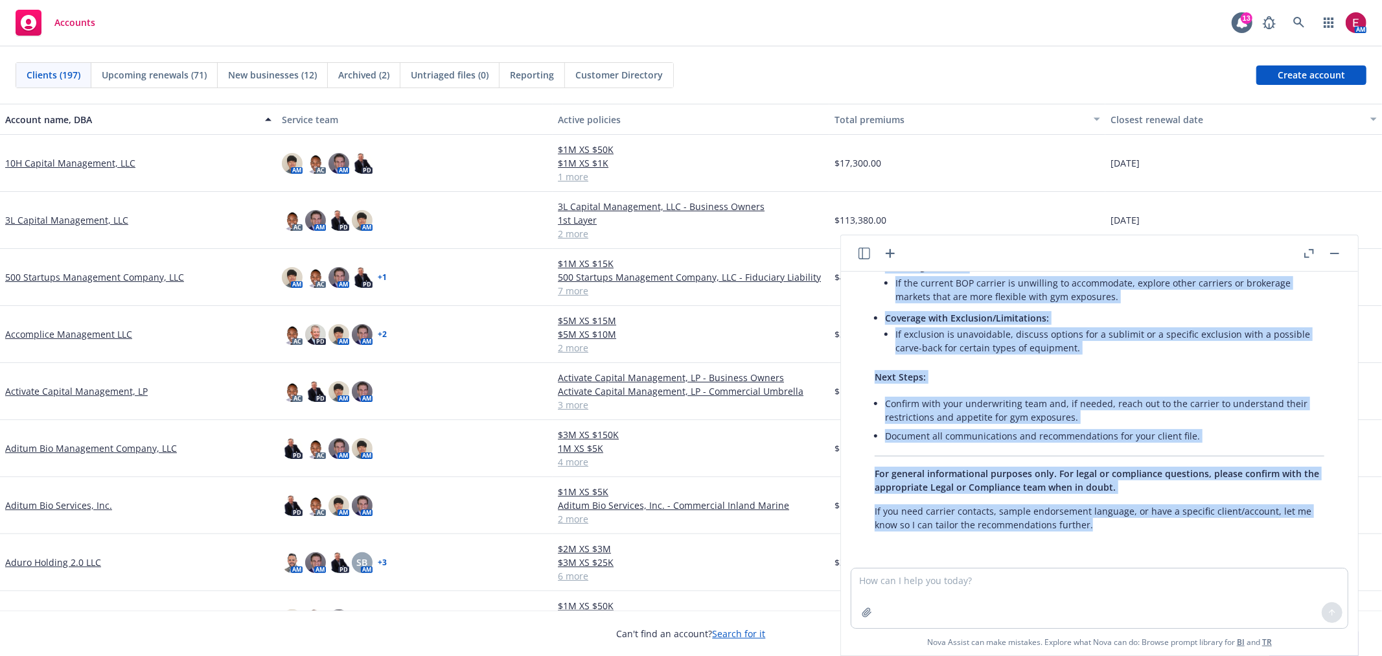
drag, startPoint x: 877, startPoint y: 296, endPoint x: 1105, endPoint y: 516, distance: 316.7
click at [1218, 532] on div "BOP carrier does not want to consider gym equipment under current class code. W…" at bounding box center [1099, 420] width 517 height 296
click at [1105, 516] on p "If you need carrier contacts, sample endorsement language, or have a specific c…" at bounding box center [1100, 517] width 450 height 27
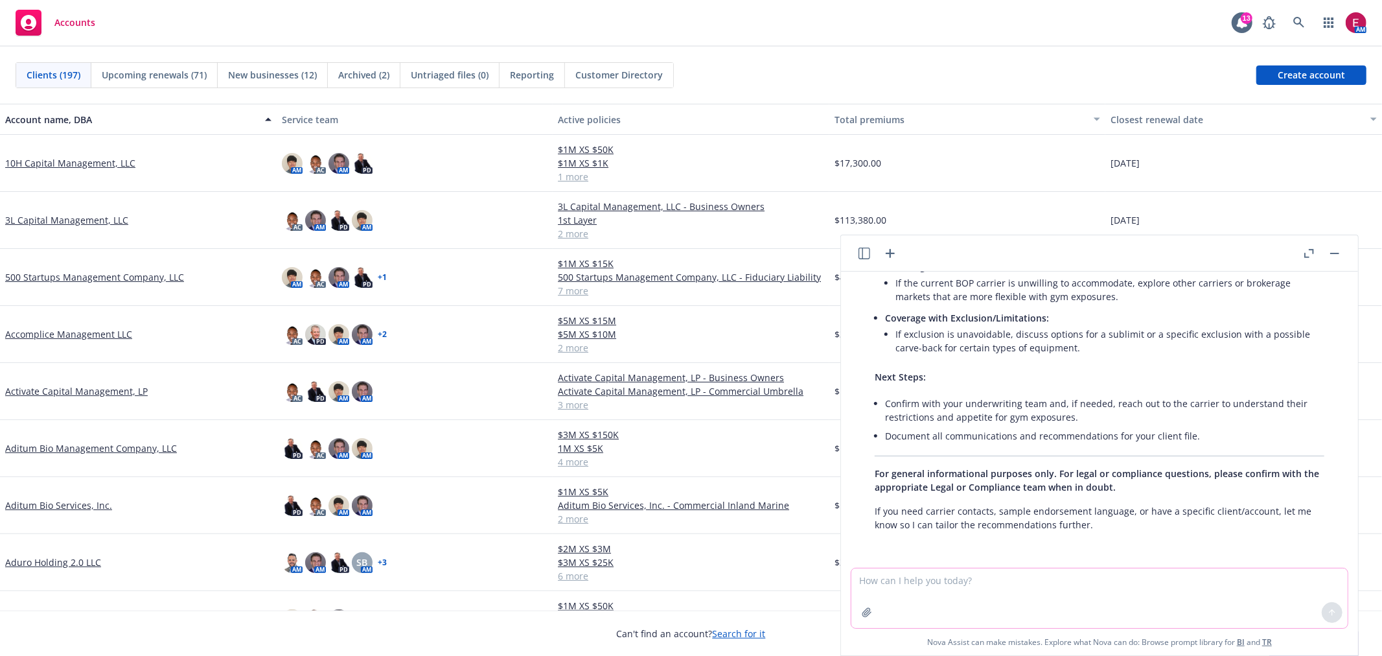
click at [1035, 568] on textarea at bounding box center [1100, 598] width 496 height 60
drag, startPoint x: 1035, startPoint y: 574, endPoint x: 1050, endPoint y: 570, distance: 15.3
click at [1035, 574] on textarea at bounding box center [1100, 598] width 496 height 60
type textarea "Growth equity vs venture capital"
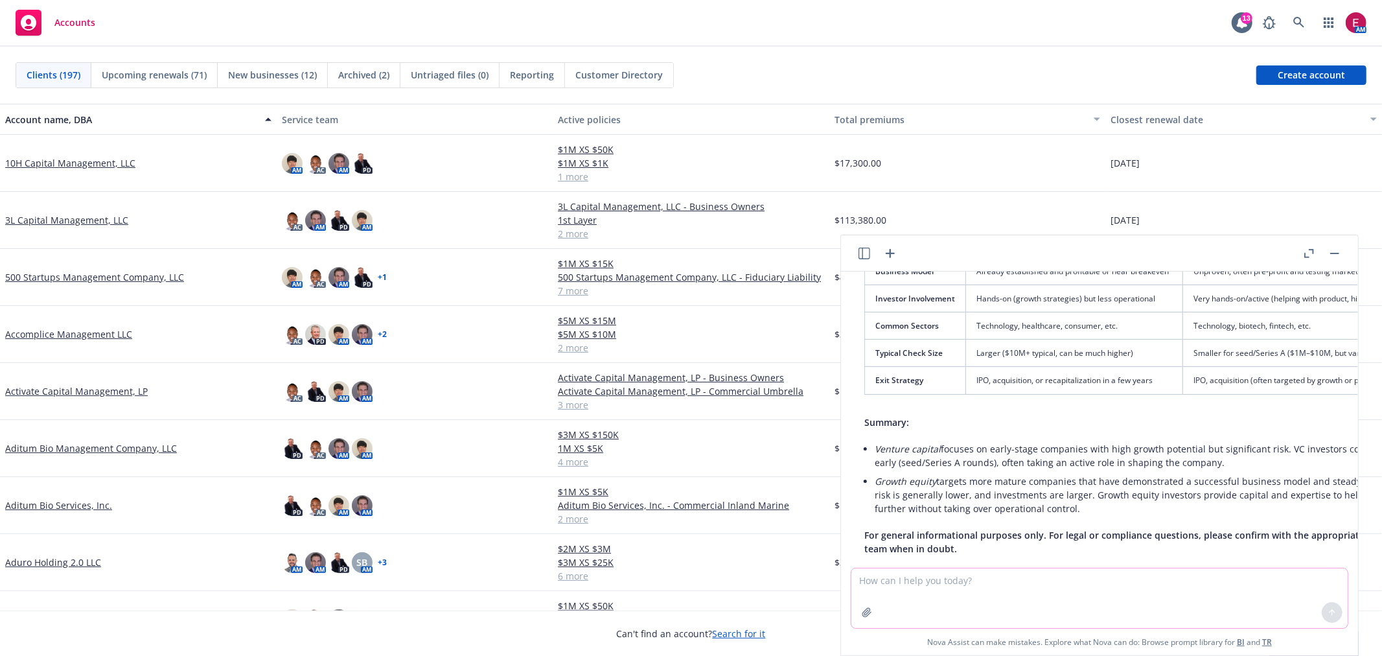
scroll to position [828, 0]
click at [1294, 15] on link at bounding box center [1299, 23] width 26 height 26
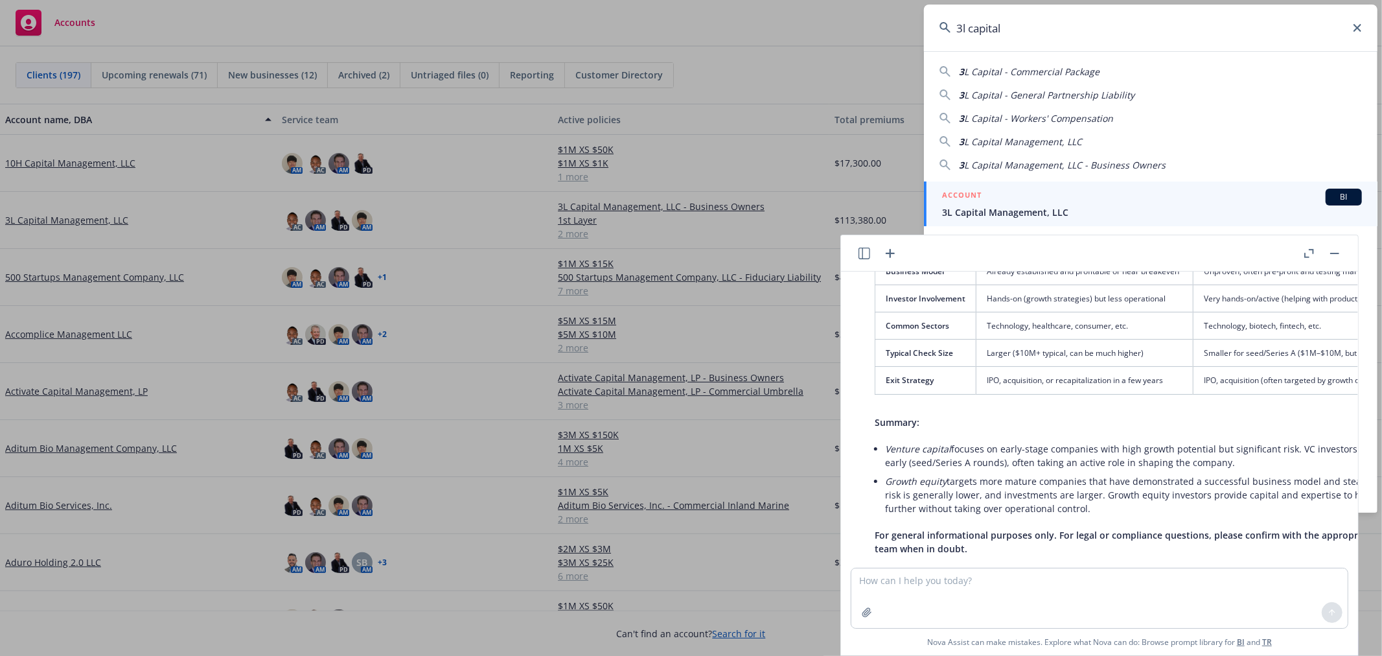
type input "3l capital"
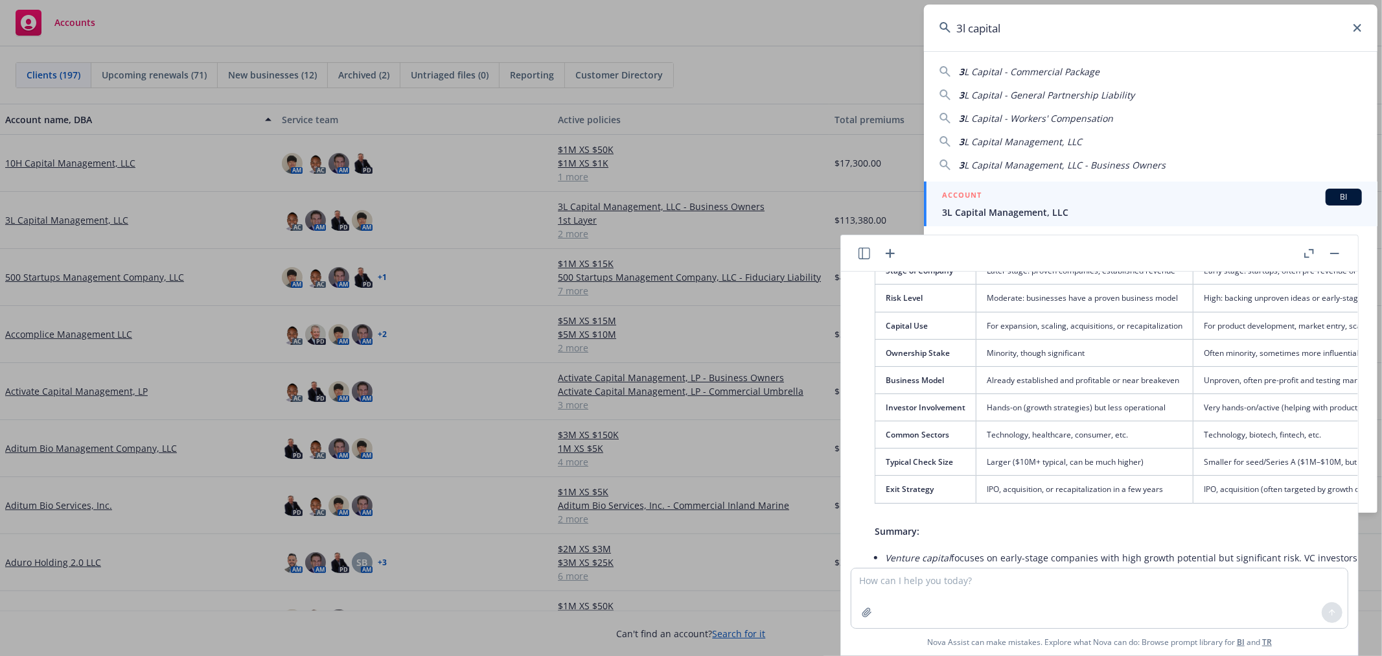
scroll to position [684, 0]
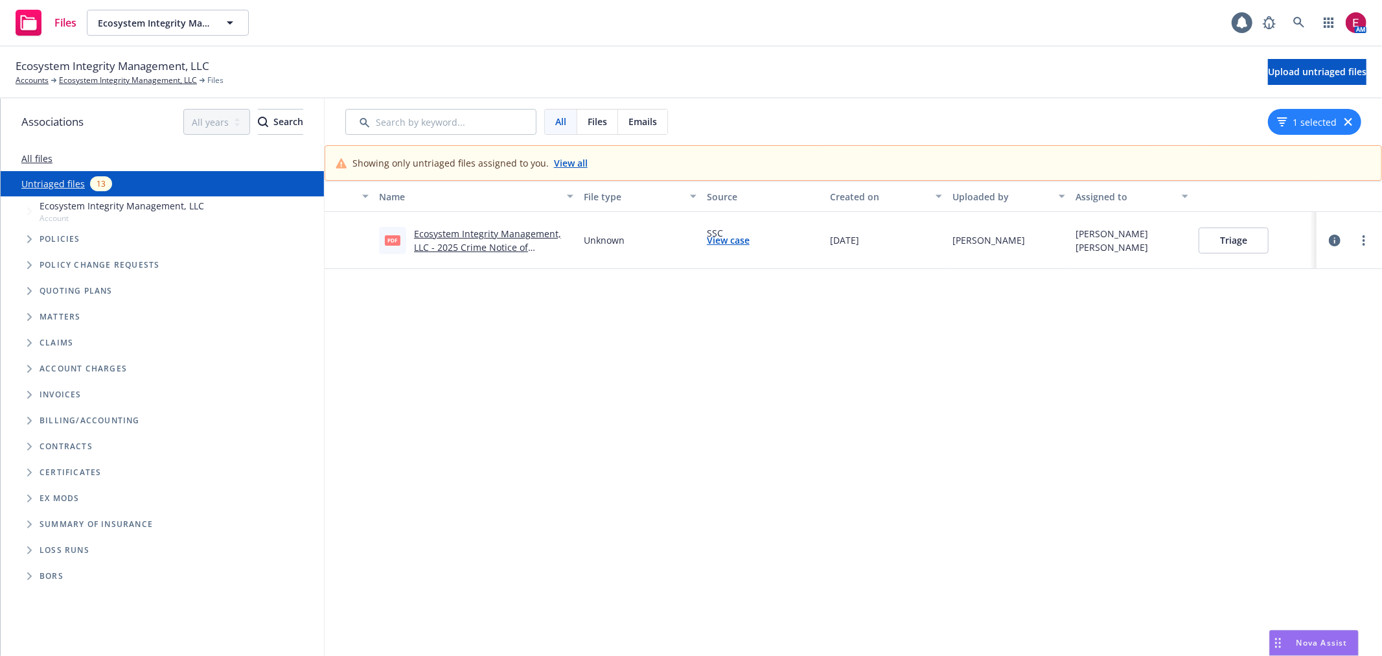
click at [495, 234] on link "Ecosystem Integrity Management, LLC - 2025 Crime Notice of Cancellation eff [DA…" at bounding box center [487, 247] width 147 height 40
click at [1298, 15] on link at bounding box center [1299, 23] width 26 height 26
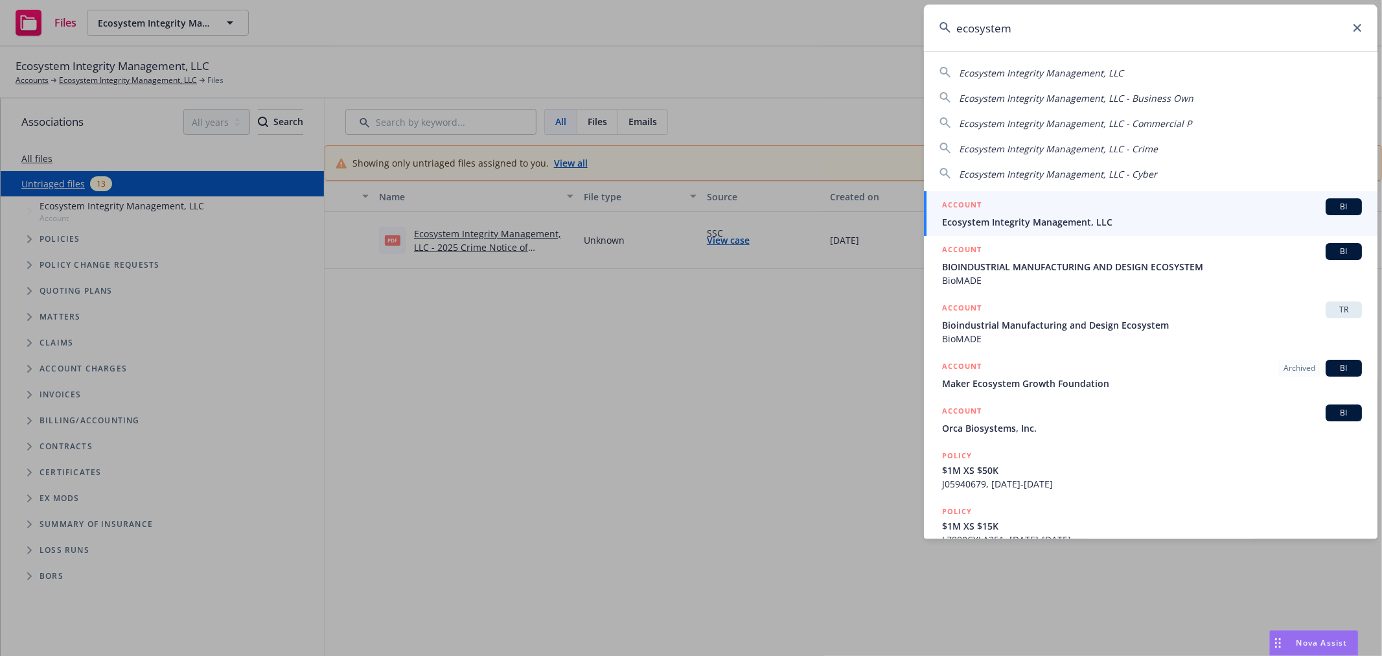
type input "ecosystem"
click at [1027, 216] on span "Ecosystem Integrity Management, LLC" at bounding box center [1152, 222] width 420 height 14
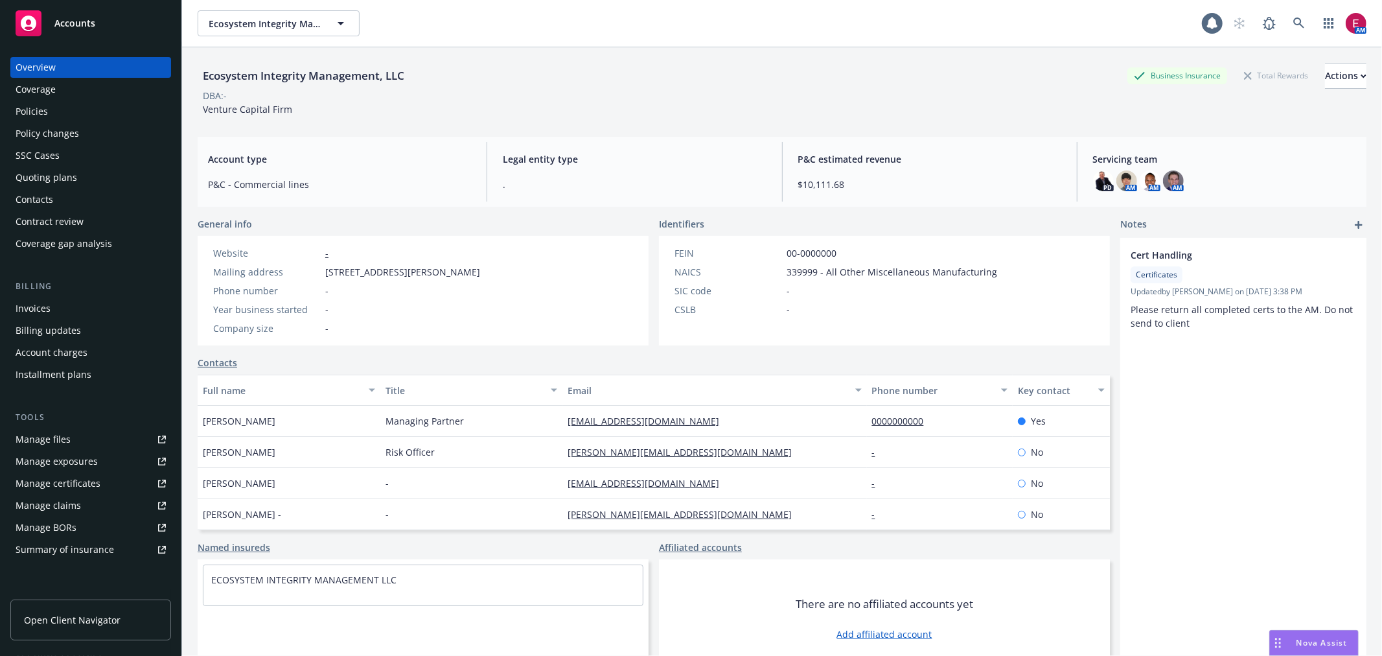
click at [96, 305] on div "Invoices" at bounding box center [91, 308] width 150 height 21
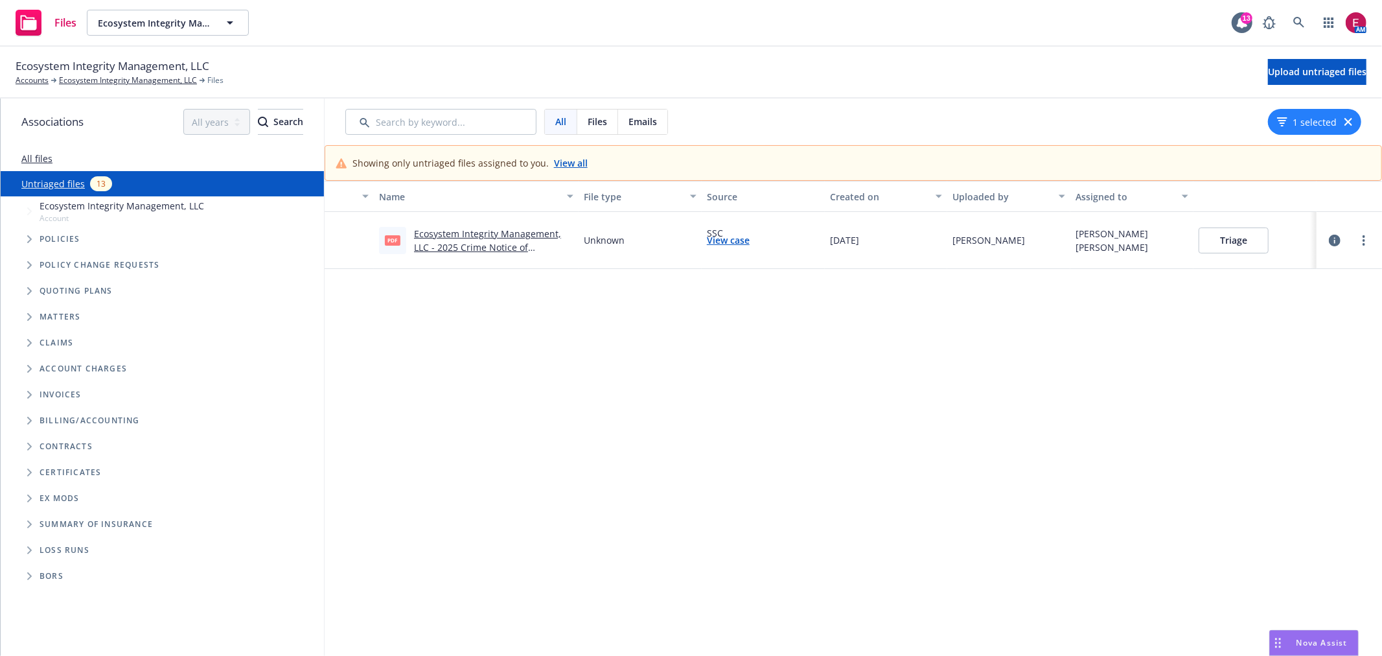
click at [1247, 240] on button "Triage" at bounding box center [1234, 240] width 70 height 26
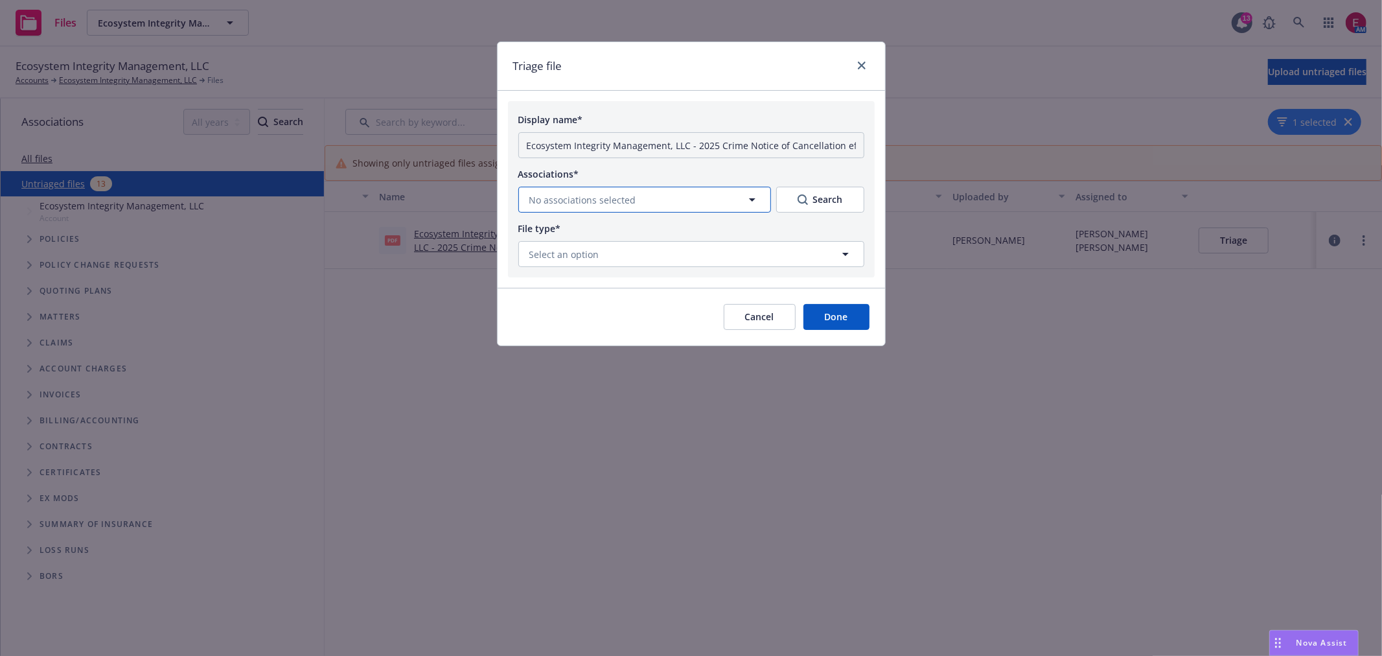
click at [672, 197] on button "No associations selected" at bounding box center [644, 200] width 253 height 26
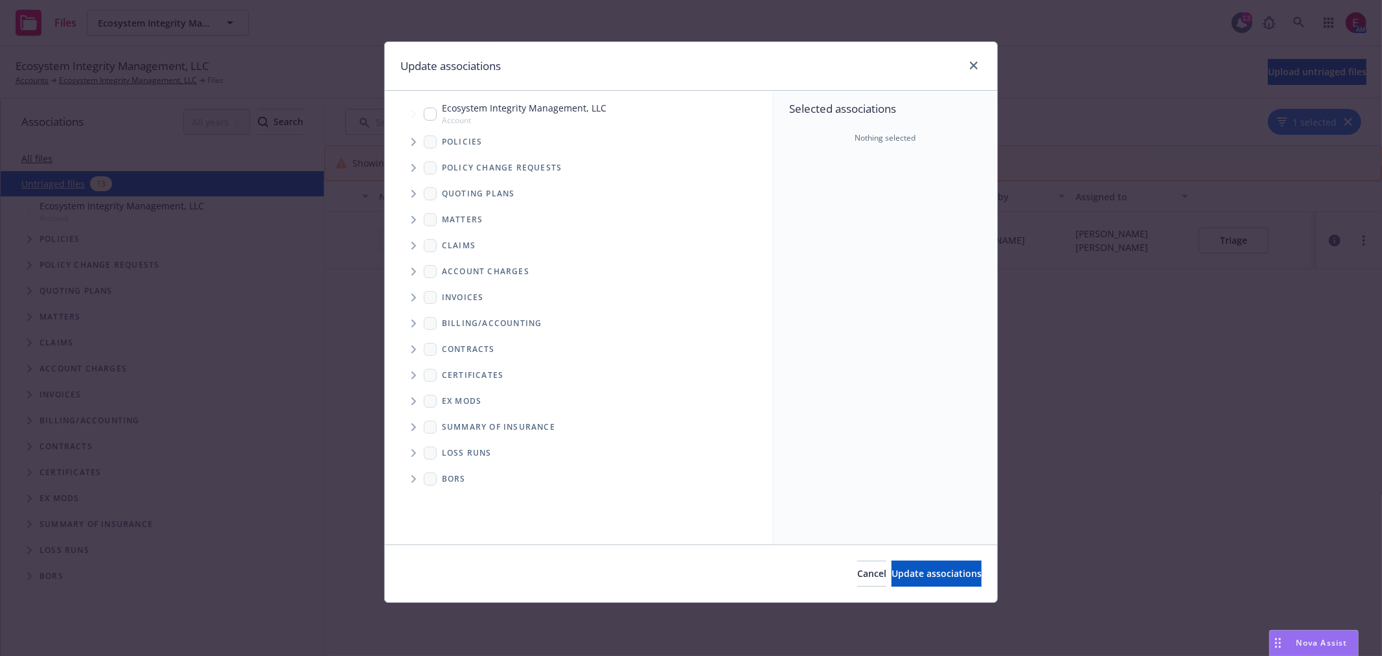
click at [409, 140] on span "Tree Example" at bounding box center [413, 142] width 21 height 21
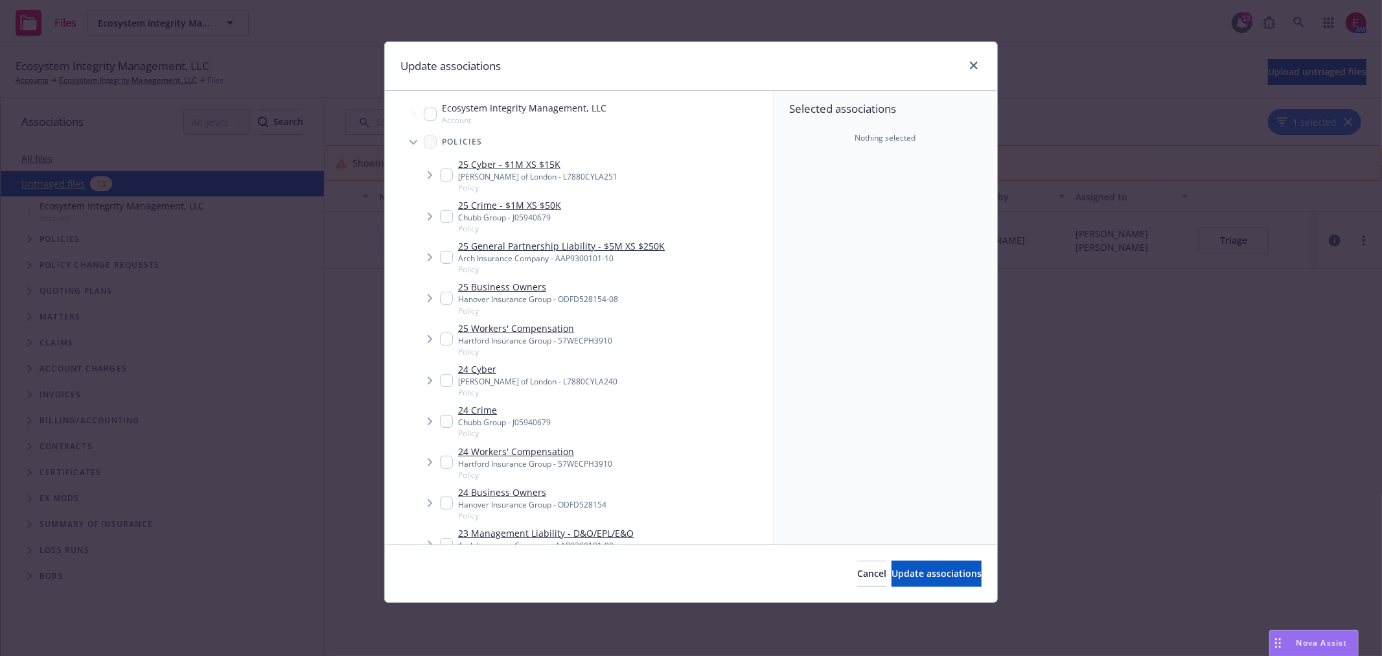
click at [447, 212] on input "Tree Example" at bounding box center [446, 216] width 13 height 13
checkbox input "true"
click at [892, 572] on span "Update associations" at bounding box center [937, 573] width 90 height 12
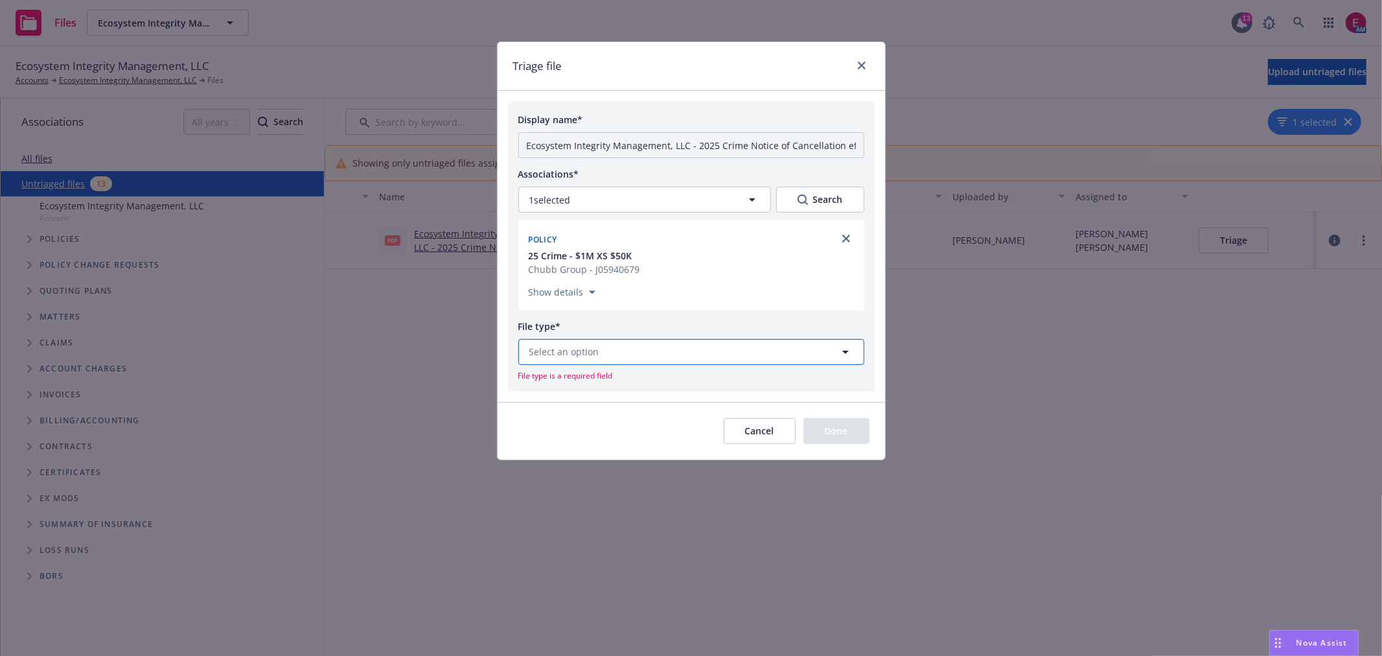
click at [638, 355] on button "Select an option" at bounding box center [691, 352] width 346 height 26
type input "cancel"
click at [622, 300] on div "Notice of Cancellation" at bounding box center [691, 316] width 345 height 34
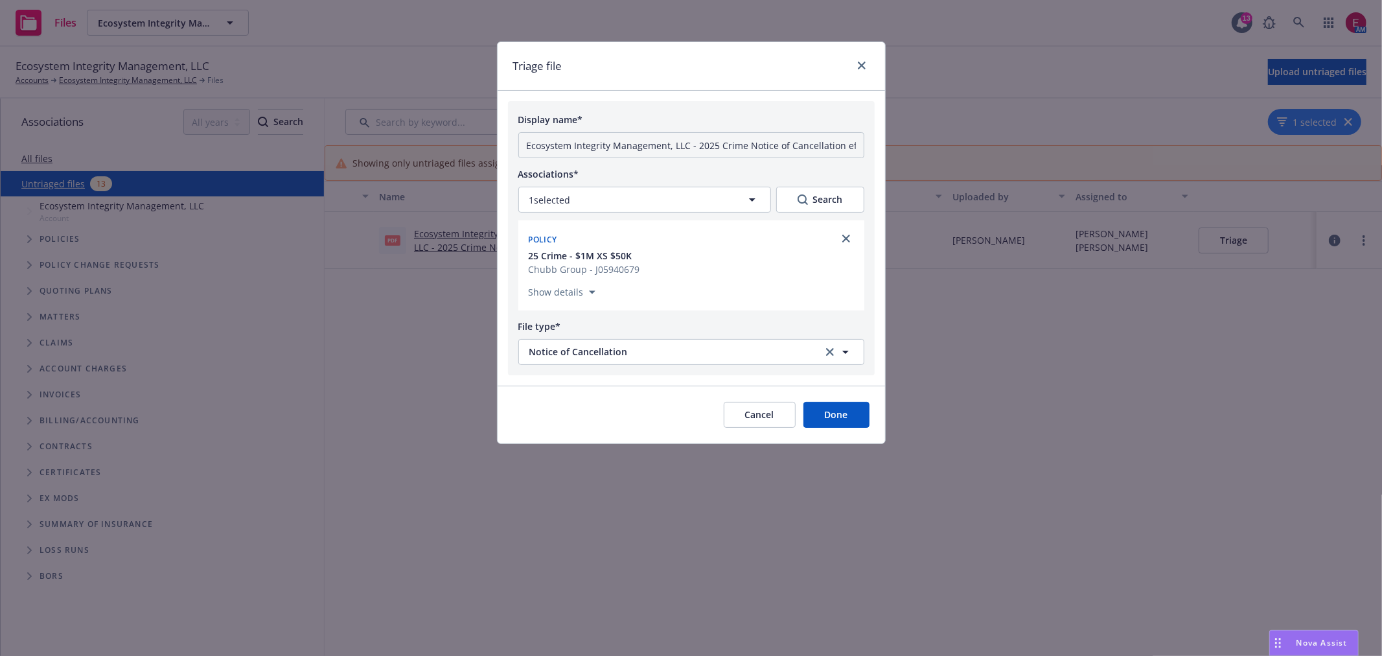
click at [851, 412] on button "Done" at bounding box center [837, 415] width 66 height 26
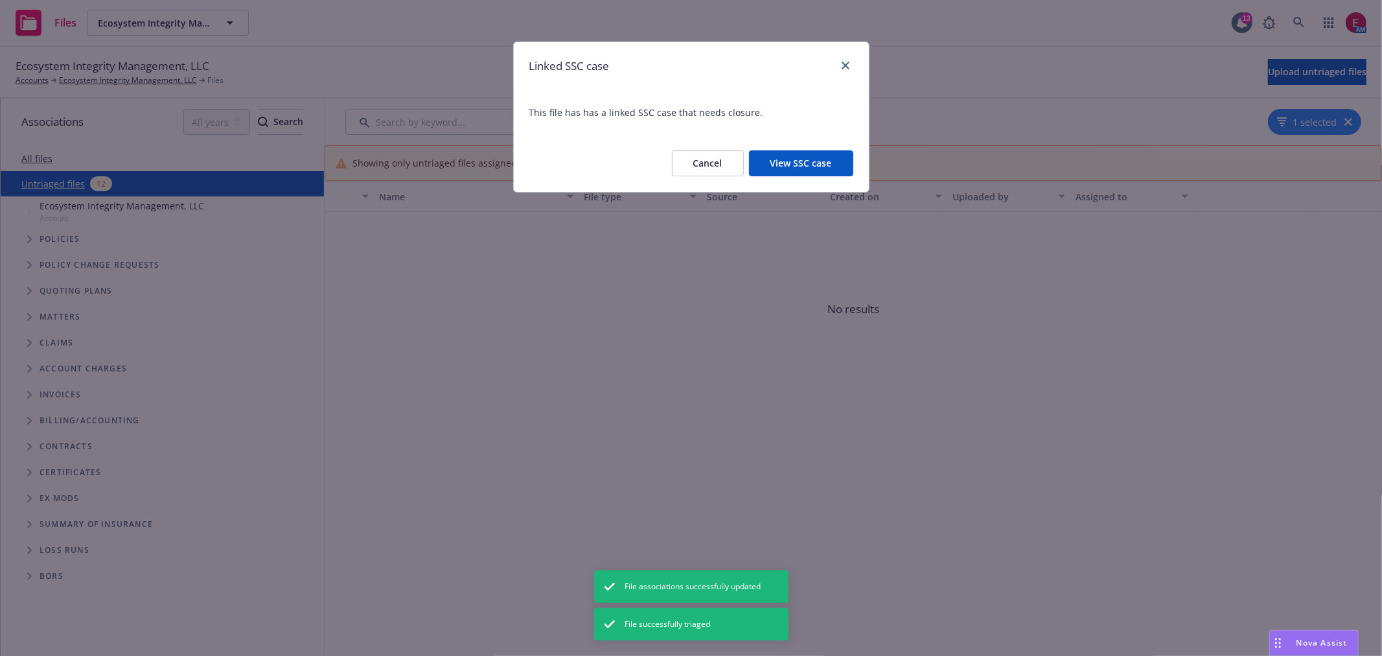
click at [827, 165] on button "View SSC case" at bounding box center [801, 163] width 104 height 26
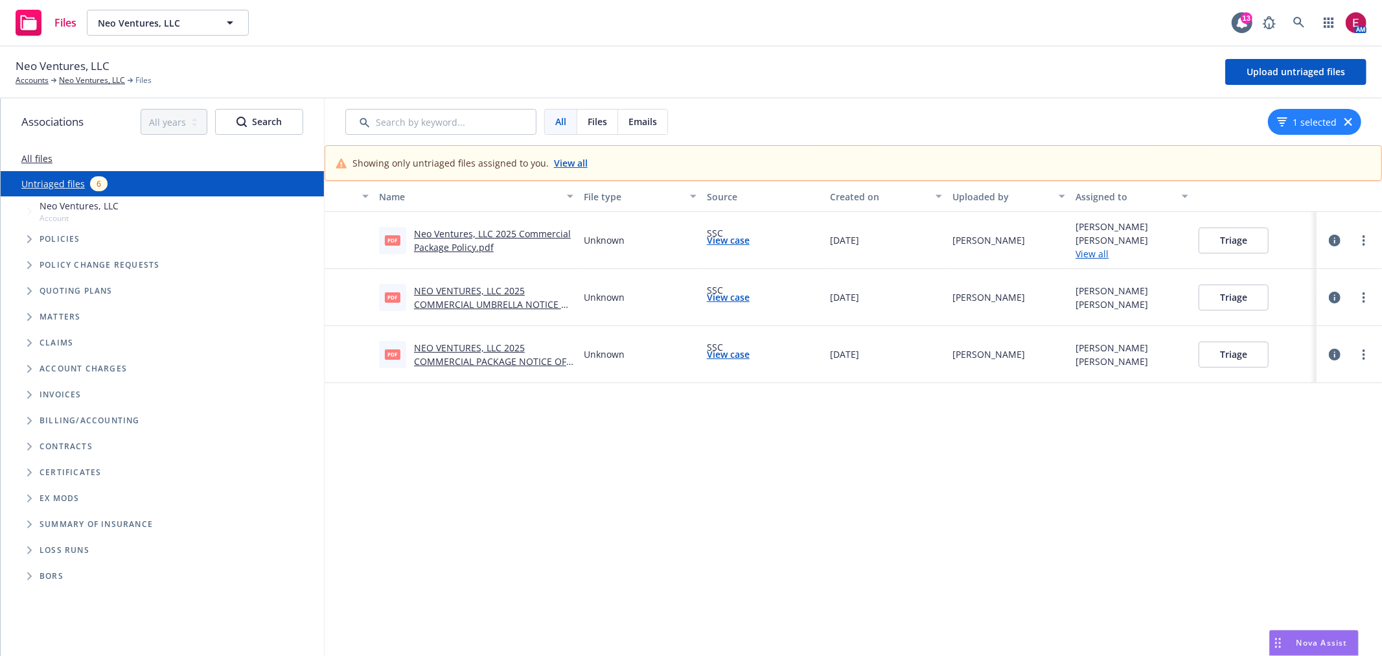
click at [465, 351] on link "NEO VENTURES, LLC 2025 COMMERCIAL PACKAGE NOTICE OF CANCELLATION EFF [DATE].pdf" at bounding box center [490, 362] width 152 height 40
click at [481, 296] on div "NEO VENTURES, LLC 2025 COMMERCIAL UMBRELLA NOTICE OF CANCELLATION EFF [DATE].pdf" at bounding box center [493, 297] width 159 height 27
click at [480, 286] on link "NEO VENTURES, LLC 2025 COMMERCIAL UMBRELLA NOTICE OF CANCELLATION EFF [DATE].pdf" at bounding box center [493, 304] width 159 height 40
click at [452, 358] on link "NEO VENTURES, LLC 2025 COMMERCIAL PACKAGE NOTICE OF CANCELLATION EFF 08-30-2025…" at bounding box center [490, 362] width 152 height 40
click at [468, 339] on div "pdf NEO VENTURES, LLC 2025 COMMERCIAL PACKAGE NOTICE OF CANCELLATION EFF 08-30-…" at bounding box center [476, 354] width 205 height 57
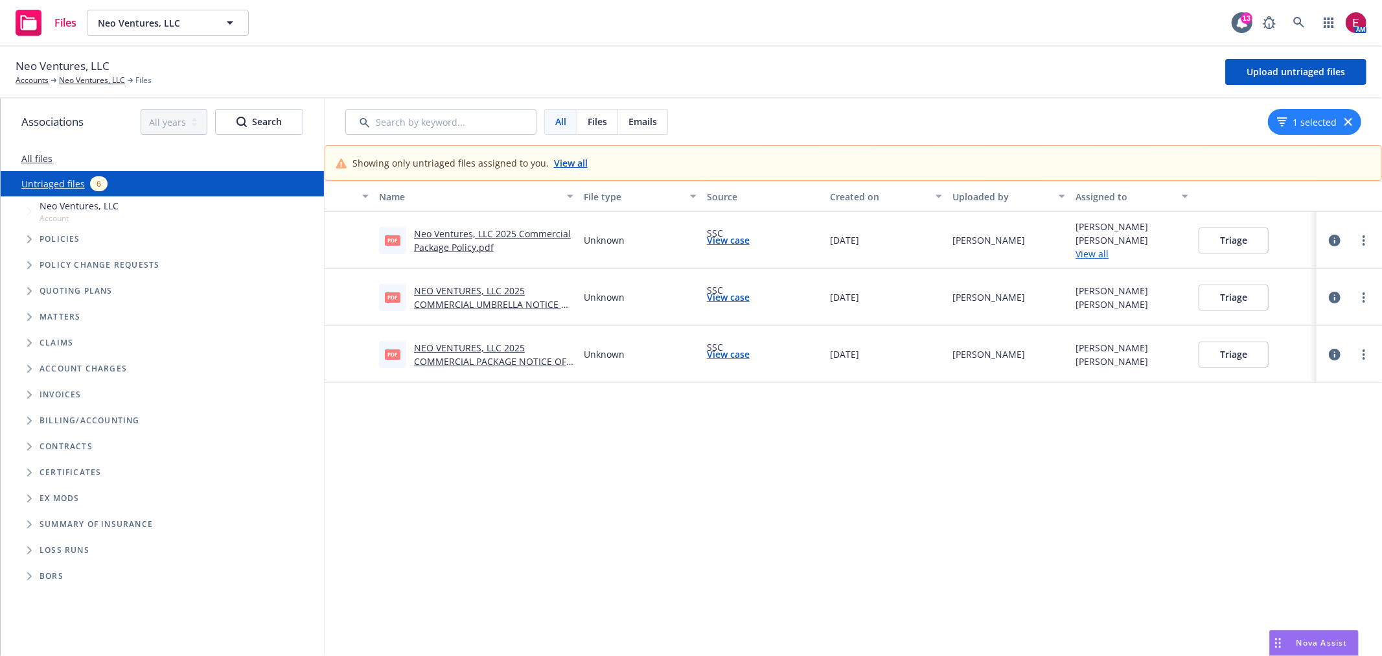
click at [465, 343] on link "NEO VENTURES, LLC 2025 COMMERCIAL PACKAGE NOTICE OF CANCELLATION EFF 08-30-2025…" at bounding box center [490, 362] width 152 height 40
click at [1253, 348] on button "Triage" at bounding box center [1234, 355] width 70 height 26
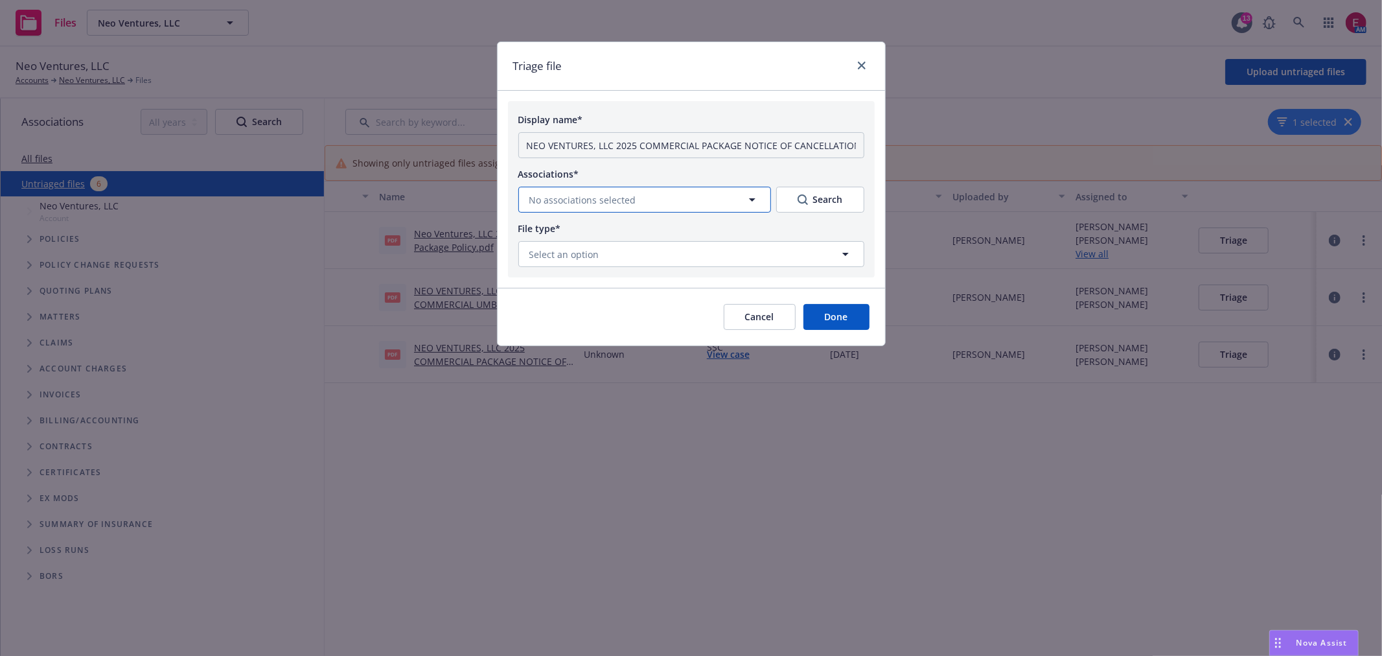
click at [651, 205] on button "No associations selected" at bounding box center [644, 200] width 253 height 26
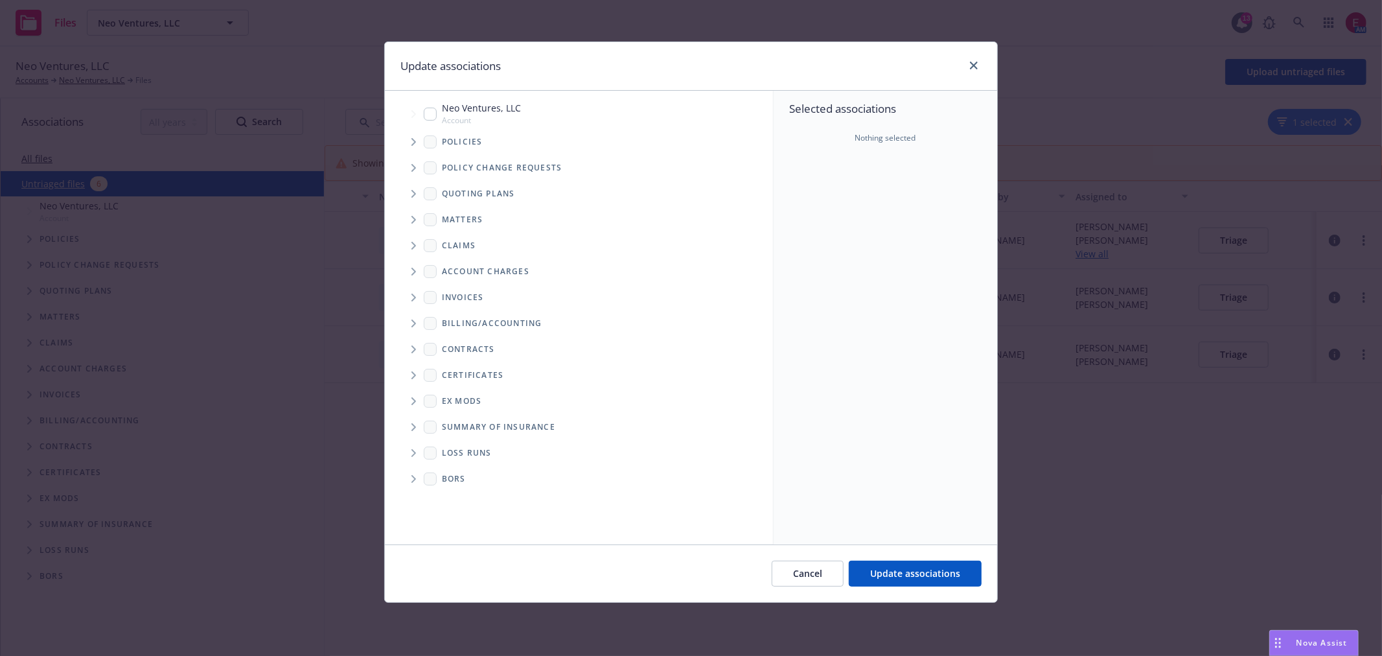
click at [405, 145] on span "Tree Example" at bounding box center [413, 142] width 21 height 21
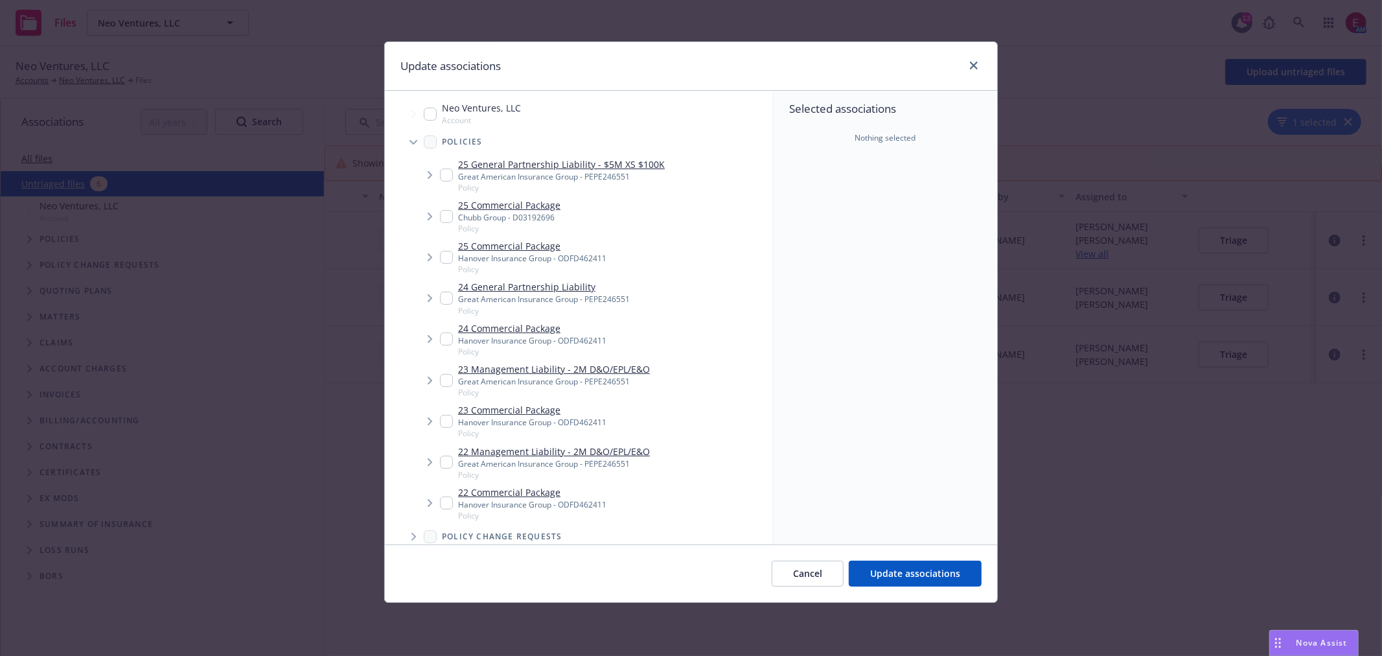
click at [444, 218] on input "Tree Example" at bounding box center [446, 216] width 13 height 13
checkbox input "true"
drag, startPoint x: 956, startPoint y: 571, endPoint x: 761, endPoint y: 535, distance: 197.8
click at [955, 570] on span "Update associations" at bounding box center [915, 573] width 90 height 12
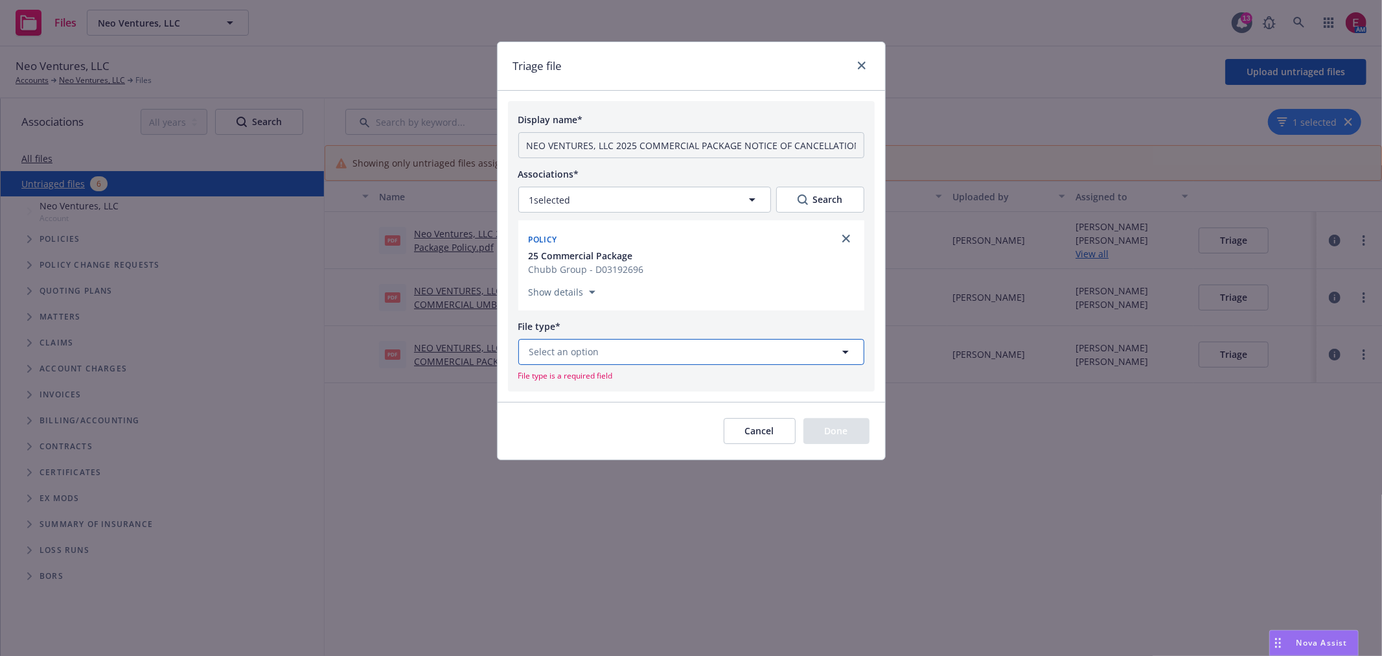
click at [614, 365] on button "Select an option" at bounding box center [691, 352] width 346 height 26
type input "notic"
click at [633, 286] on div "Notice of Cancellation" at bounding box center [691, 281] width 329 height 19
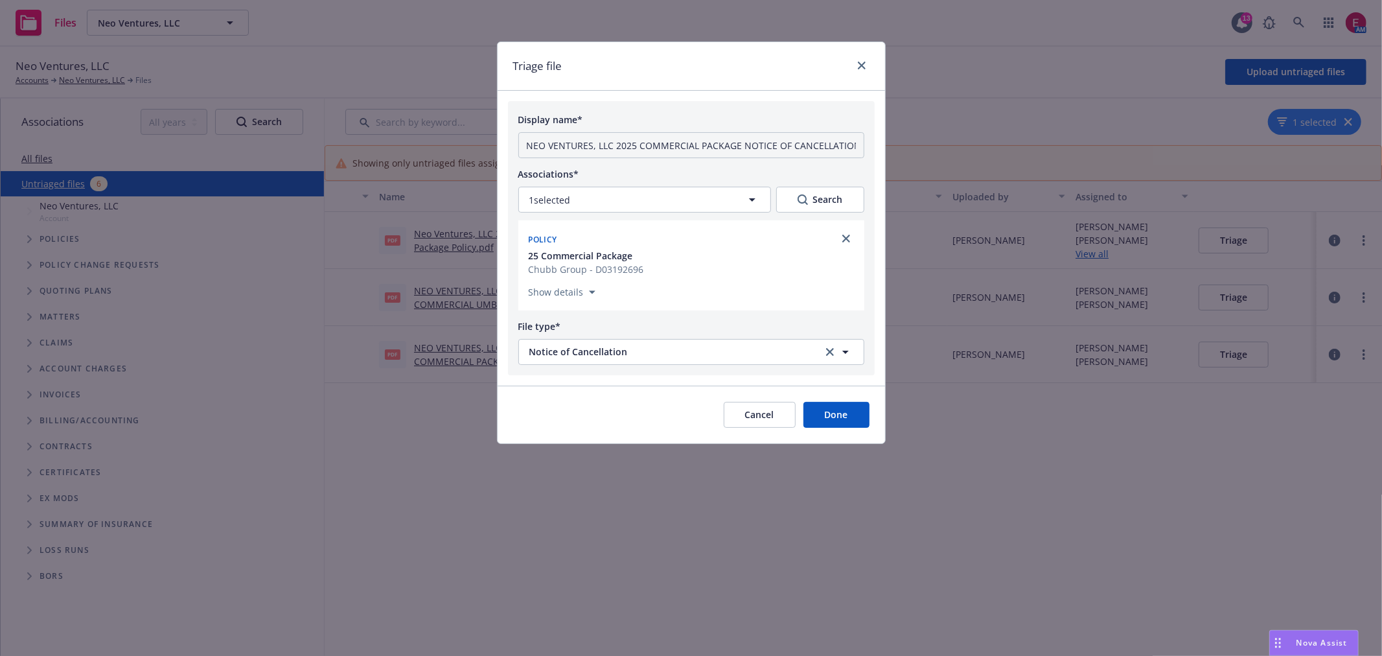
click at [834, 424] on button "Done" at bounding box center [837, 415] width 66 height 26
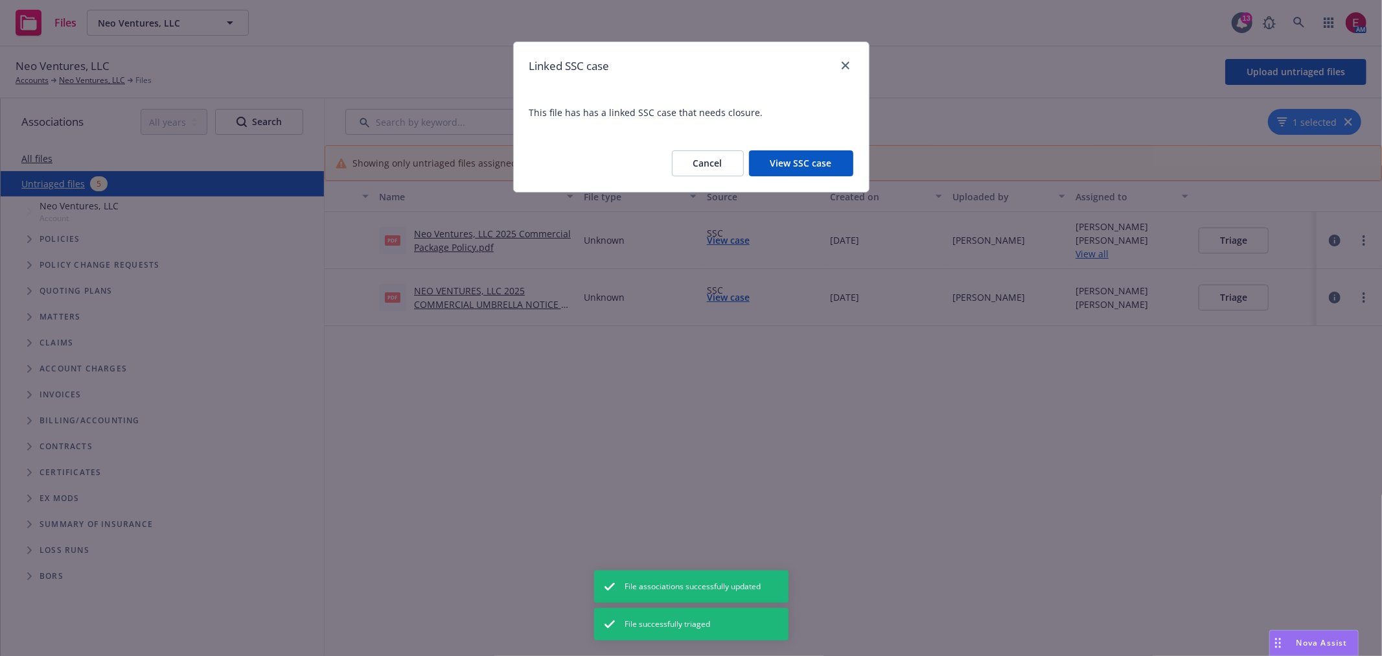
click at [821, 160] on button "View SSC case" at bounding box center [801, 163] width 104 height 26
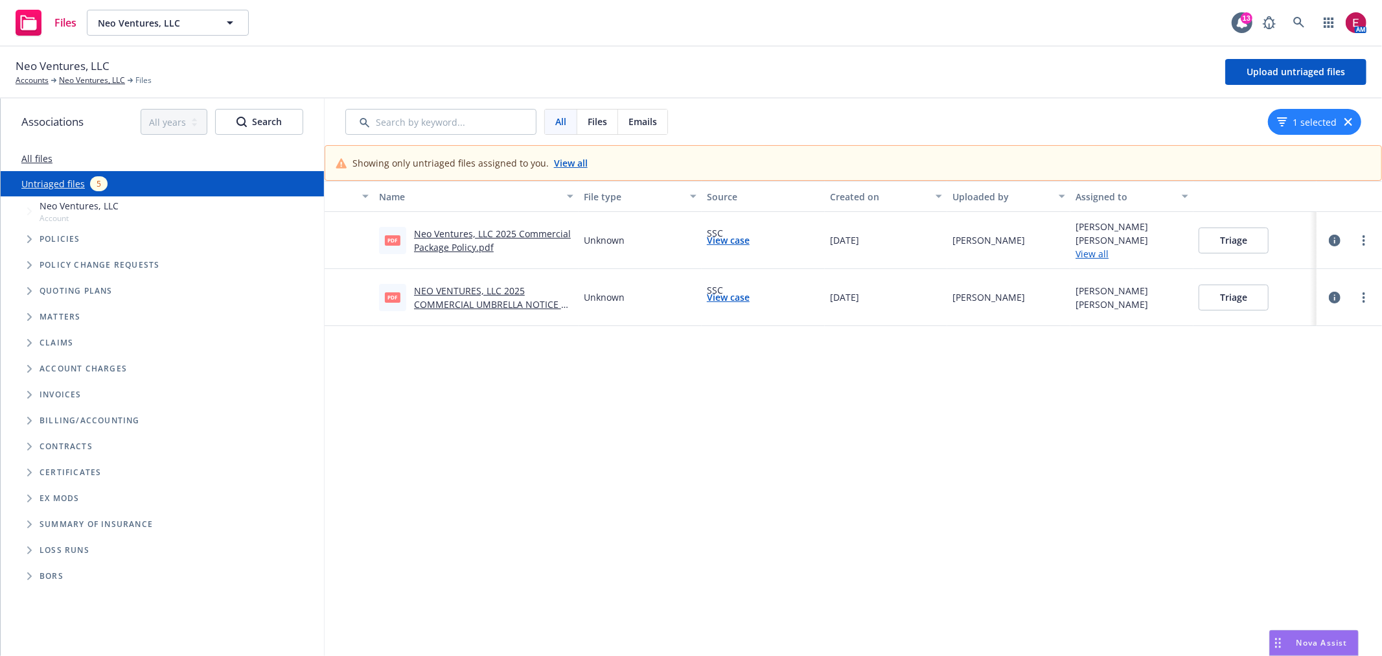
click at [1219, 294] on button "Triage" at bounding box center [1234, 297] width 70 height 26
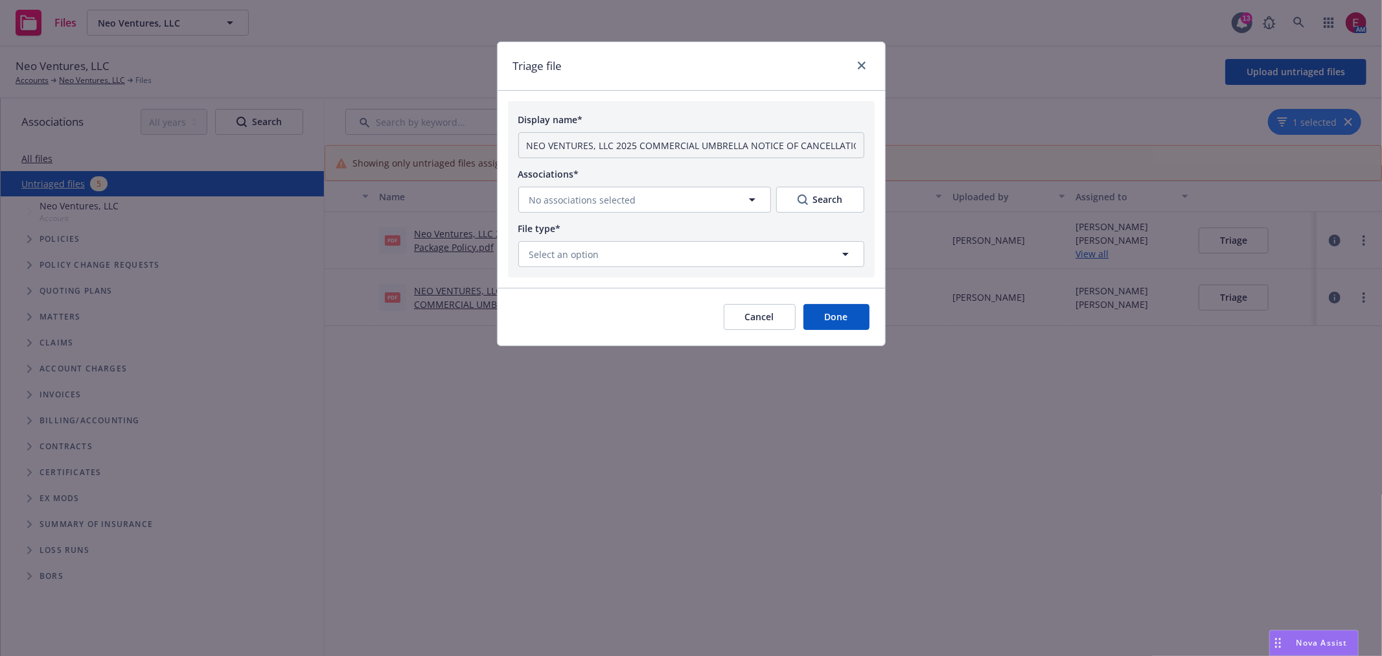
click at [849, 303] on div "Cancel Done" at bounding box center [692, 317] width 388 height 58
click at [850, 312] on button "Done" at bounding box center [837, 317] width 66 height 26
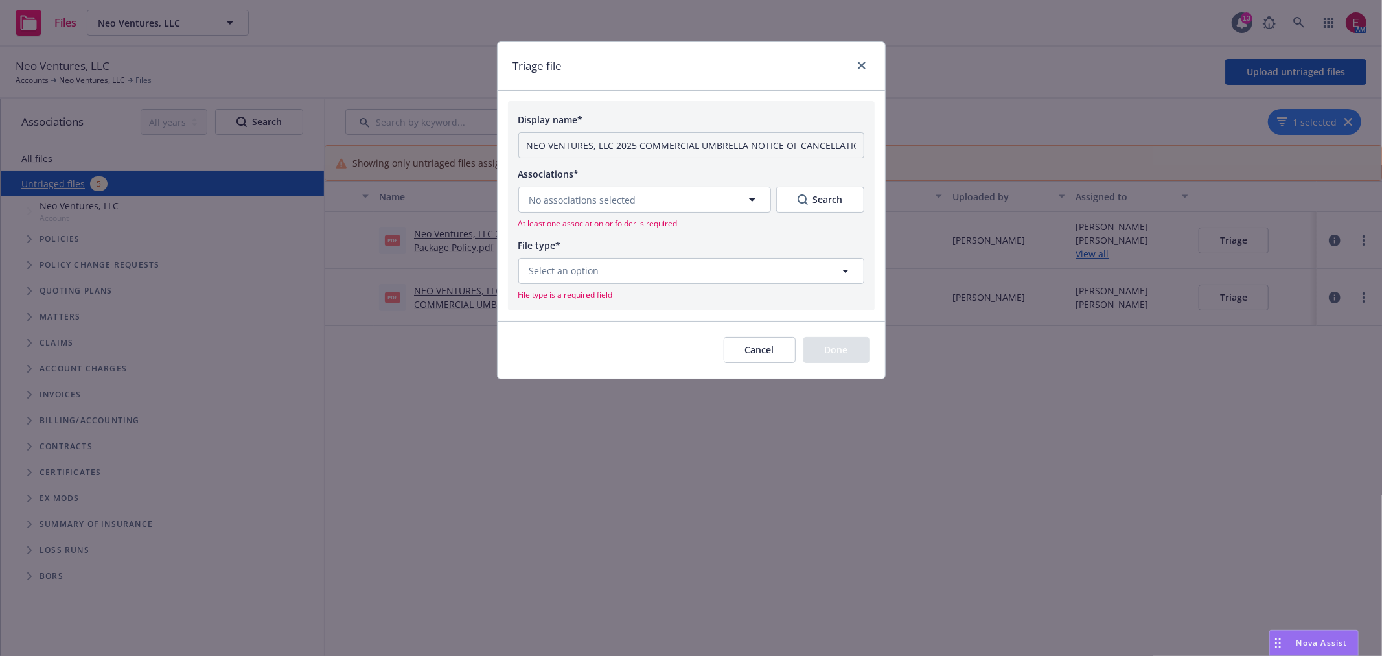
click at [760, 345] on button "Cancel" at bounding box center [760, 350] width 72 height 26
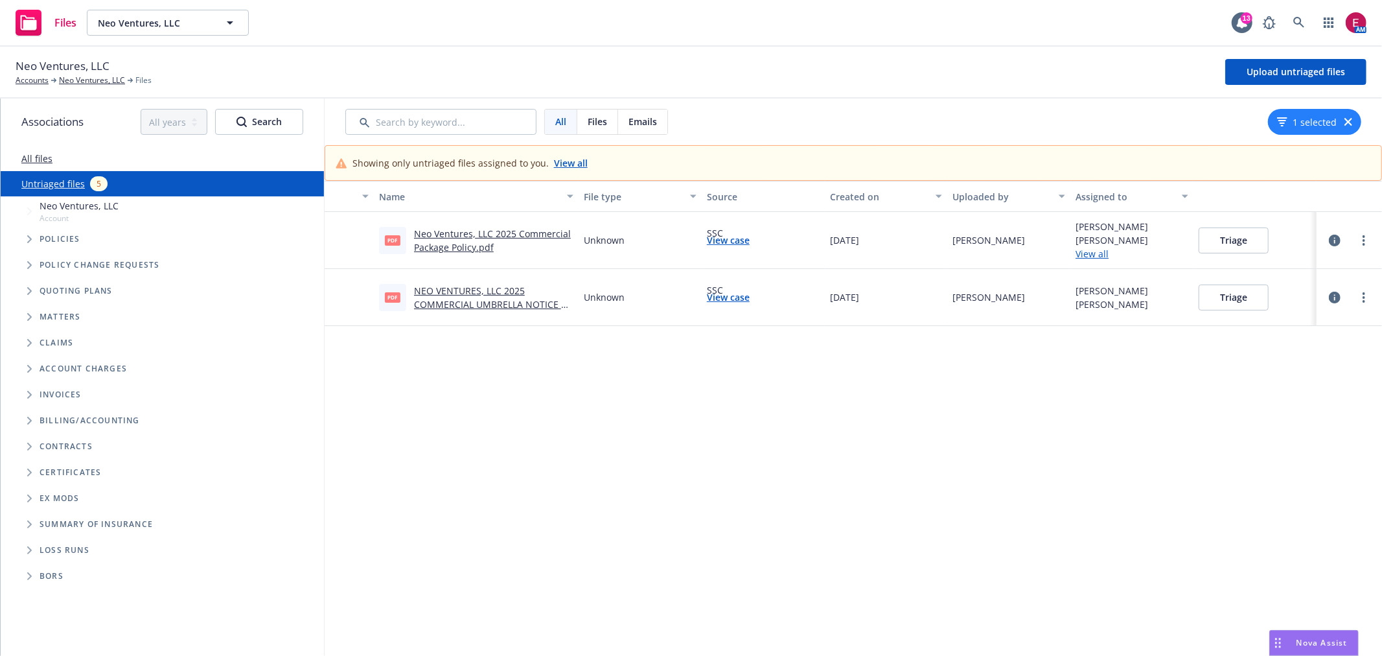
click at [458, 290] on link "NEO VENTURES, LLC 2025 COMMERCIAL UMBRELLA NOTICE OF CANCELLATION EFF [DATE].pdf" at bounding box center [493, 304] width 159 height 40
click at [478, 288] on link "NEO VENTURES, LLC 2025 COMMERCIAL UMBRELLA NOTICE OF CANCELLATION EFF [DATE].pdf" at bounding box center [493, 304] width 159 height 40
click at [1252, 288] on button "Triage" at bounding box center [1234, 297] width 70 height 26
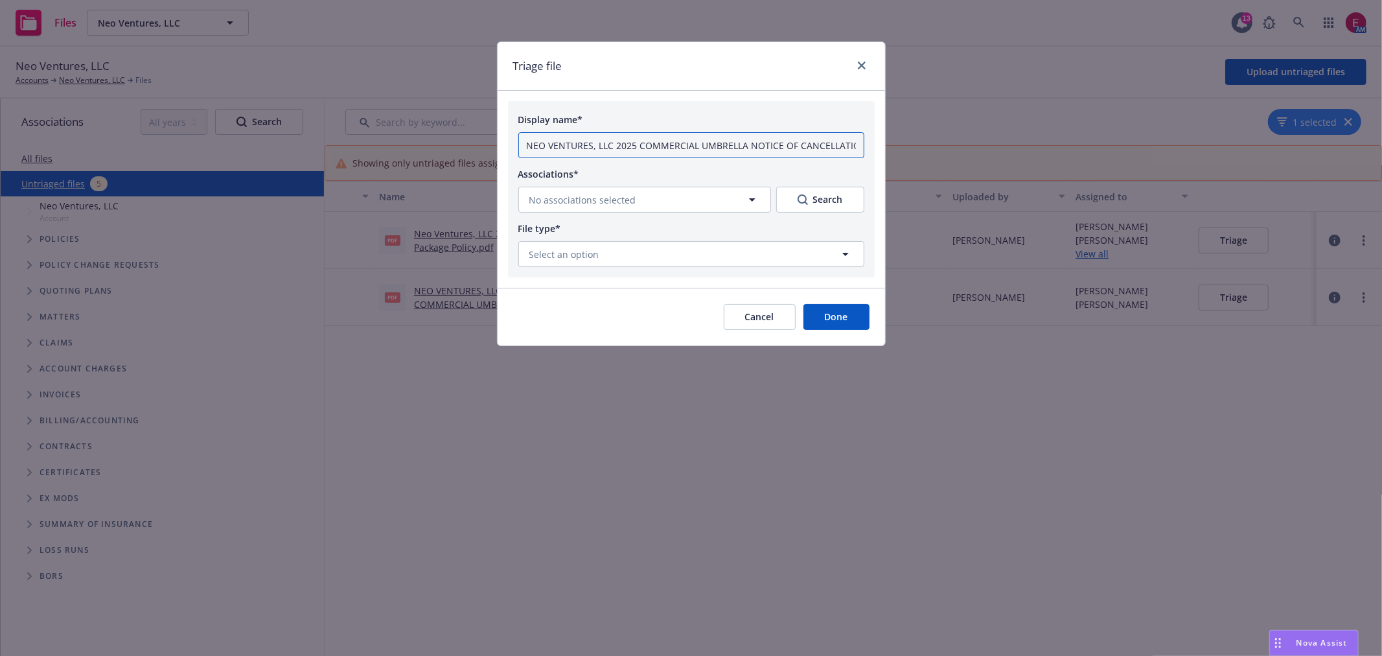
click at [723, 146] on input "NEO VENTURES, LLC 2025 COMMERCIAL UMBRELLA NOTICE OF CANCELLATION EFF 08-30-202…" at bounding box center [691, 145] width 346 height 26
click at [724, 146] on input "NEO VENTURES, LLC 2025 COMMERCIAL UMBRELLA NOTICE OF CANCELLATION EFF 08-30-202…" at bounding box center [691, 145] width 346 height 26
click at [741, 203] on button "No associations selected" at bounding box center [644, 200] width 253 height 26
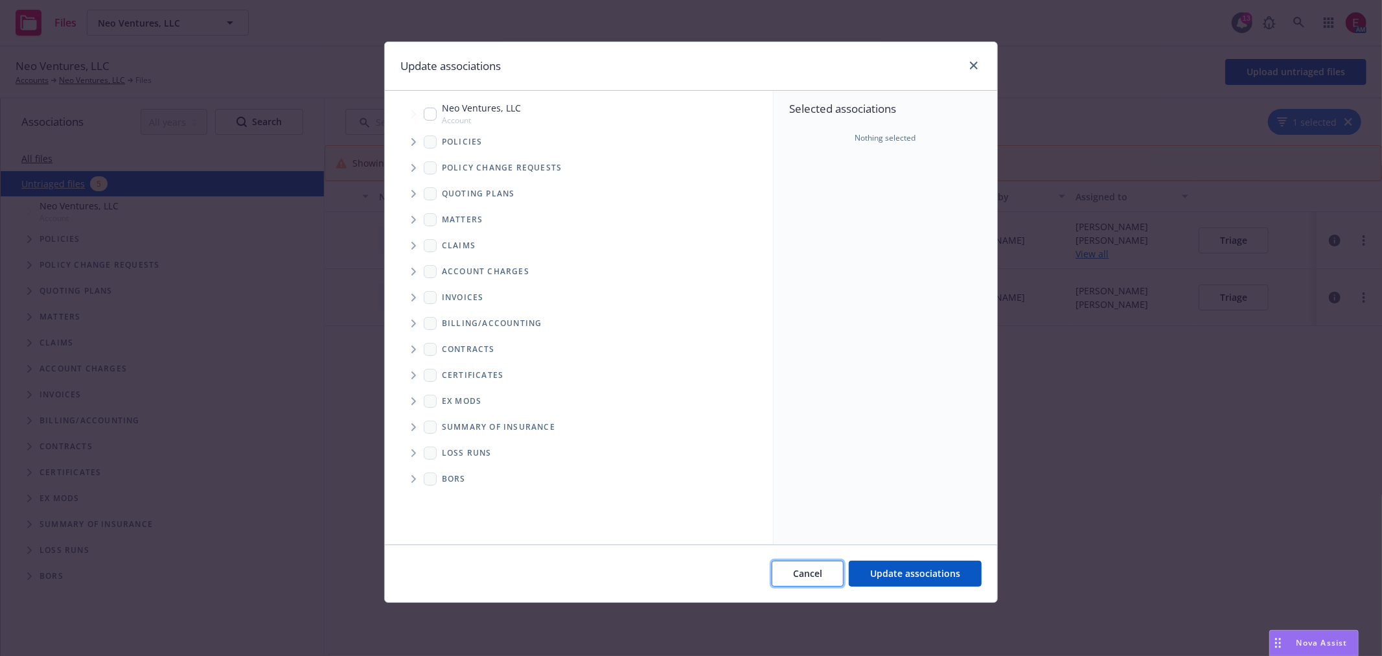
click at [815, 577] on span "Cancel" at bounding box center [807, 573] width 29 height 12
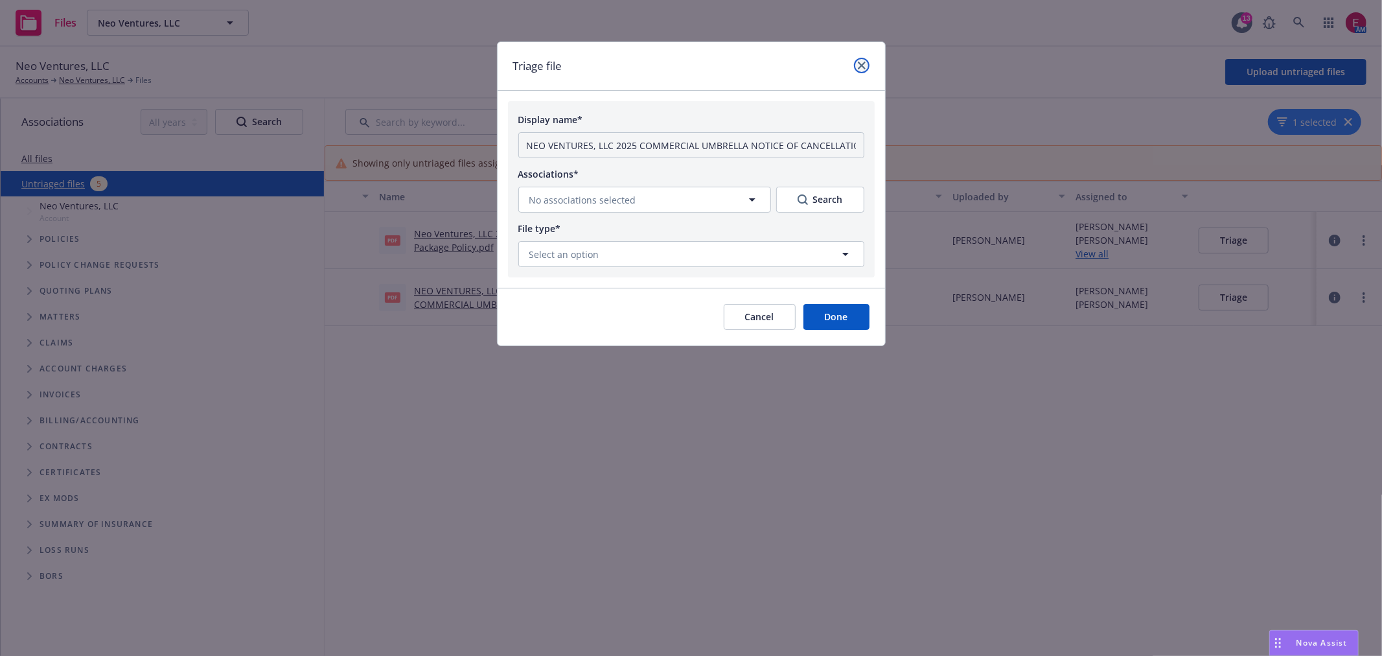
click at [859, 60] on link "close" at bounding box center [862, 66] width 16 height 16
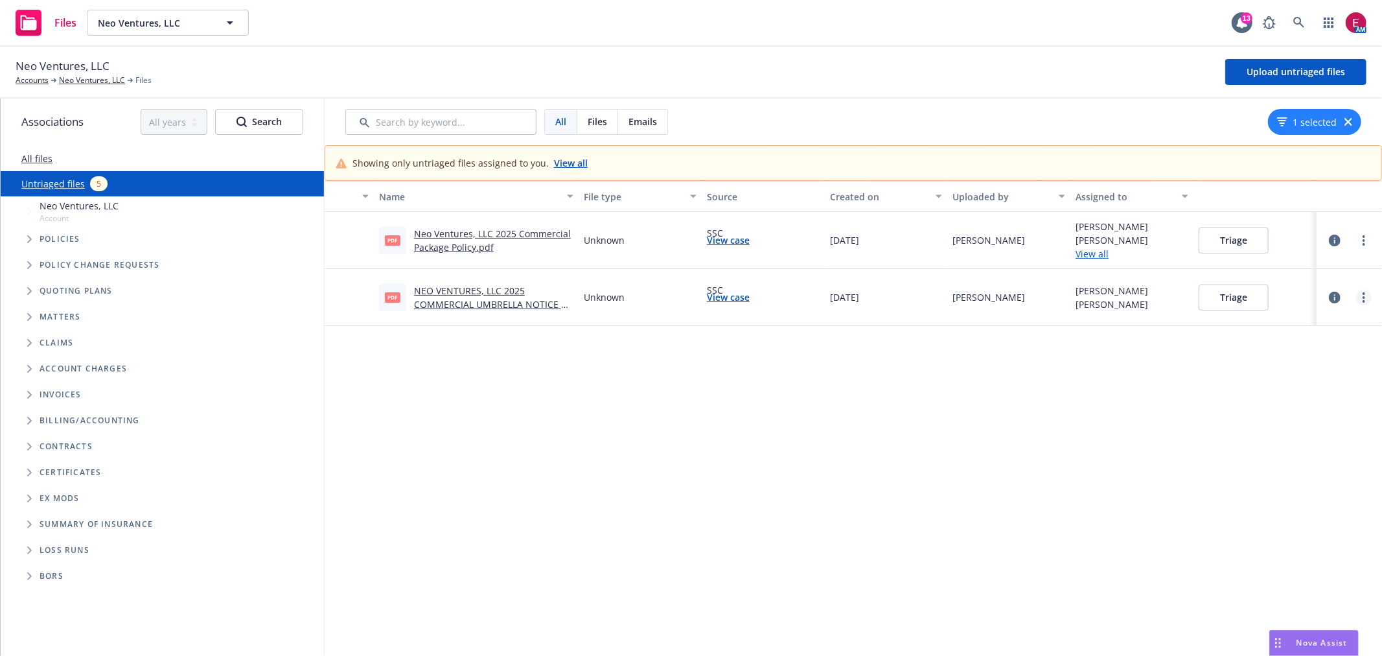
click at [1362, 294] on link "more" at bounding box center [1364, 298] width 16 height 16
click at [1311, 348] on link "Download" at bounding box center [1314, 350] width 114 height 26
click at [1368, 298] on link "more" at bounding box center [1364, 298] width 16 height 16
click at [1326, 380] on link "Change account" at bounding box center [1314, 376] width 114 height 26
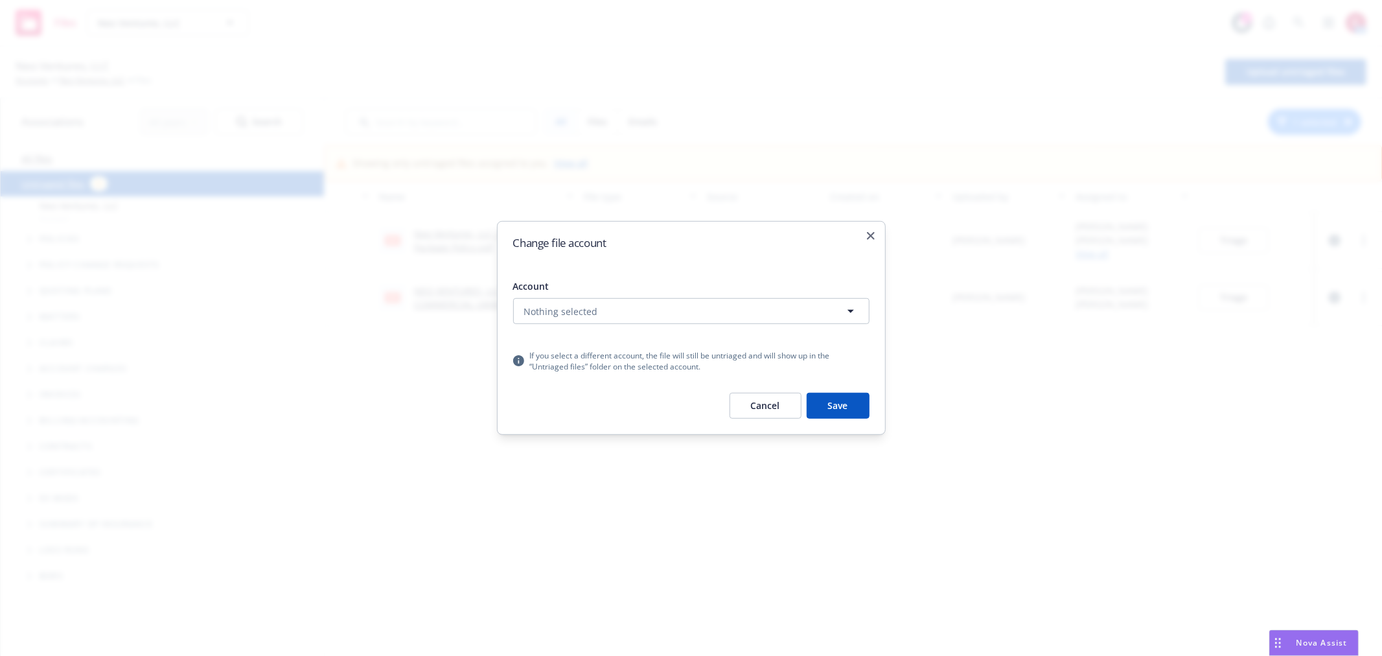
click at [623, 305] on button "Nothing selected" at bounding box center [691, 311] width 356 height 26
type input "neo even"
click at [632, 331] on div "Neo Events, LLC" at bounding box center [692, 348] width 354 height 34
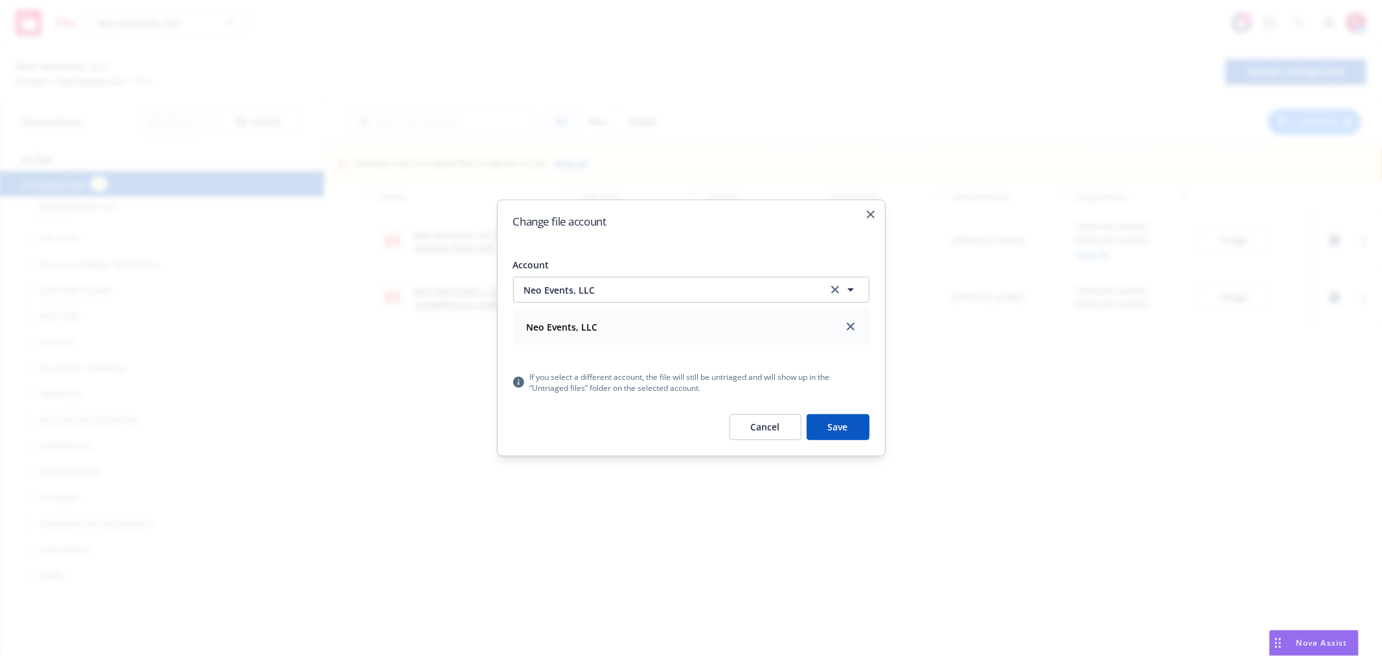
click at [839, 438] on button "Save" at bounding box center [838, 427] width 63 height 26
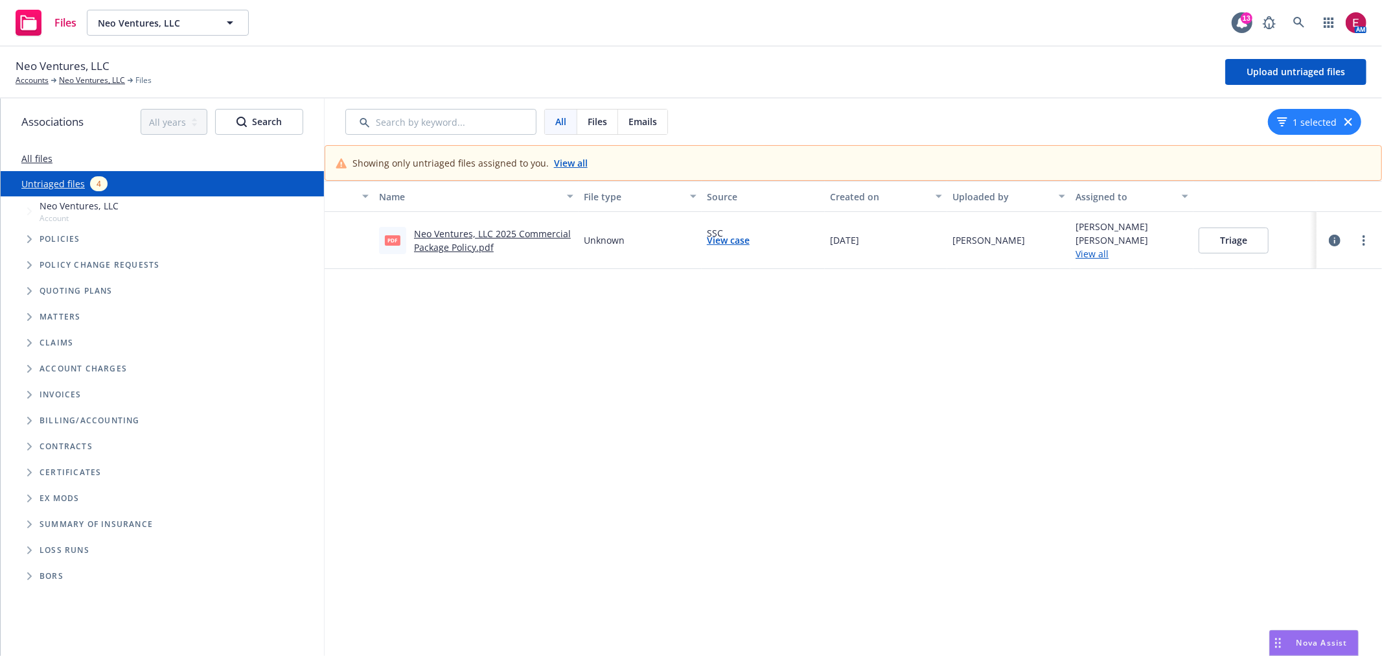
click at [1208, 337] on div "Name File type Source Created on Uploaded by Assigned to pdf Neo Ventures, LLC …" at bounding box center [854, 418] width 1058 height 475
click at [448, 241] on link "Neo Ventures, LLC 2025 Commercial Package Policy.pdf" at bounding box center [492, 240] width 157 height 26
click at [1201, 238] on button "Triage" at bounding box center [1234, 240] width 70 height 26
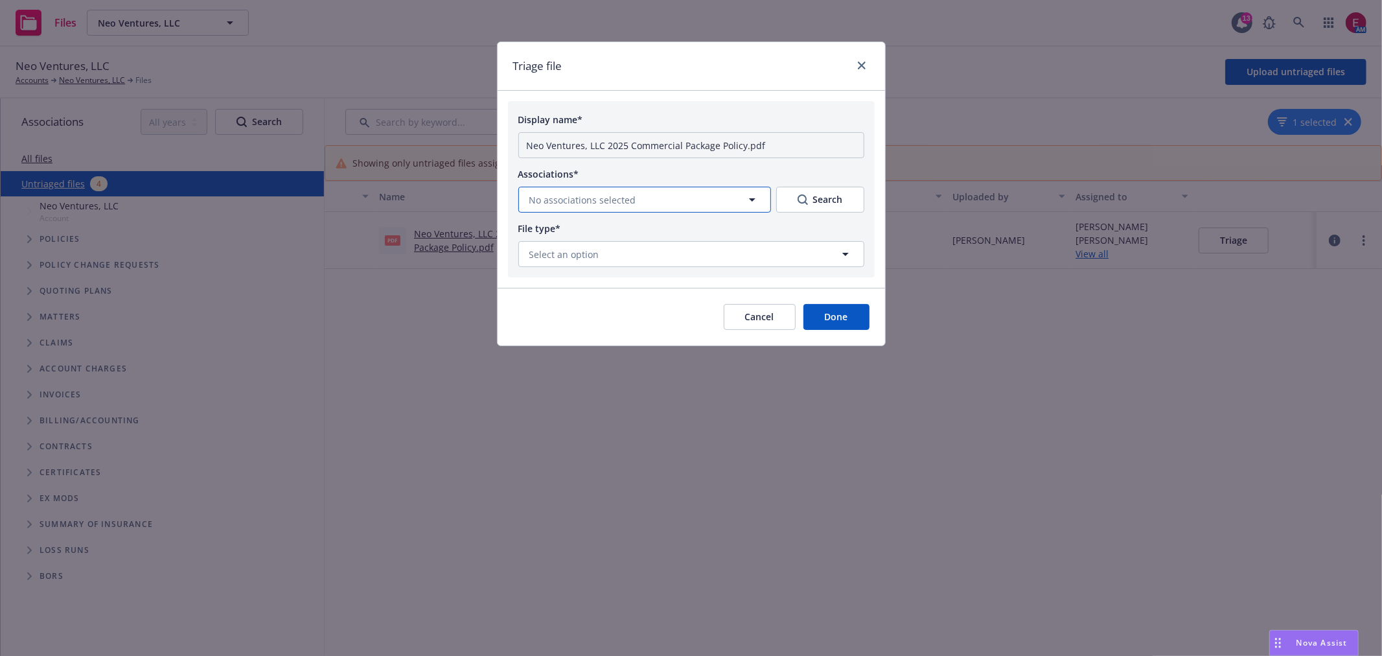
click at [682, 194] on button "No associations selected" at bounding box center [644, 200] width 253 height 26
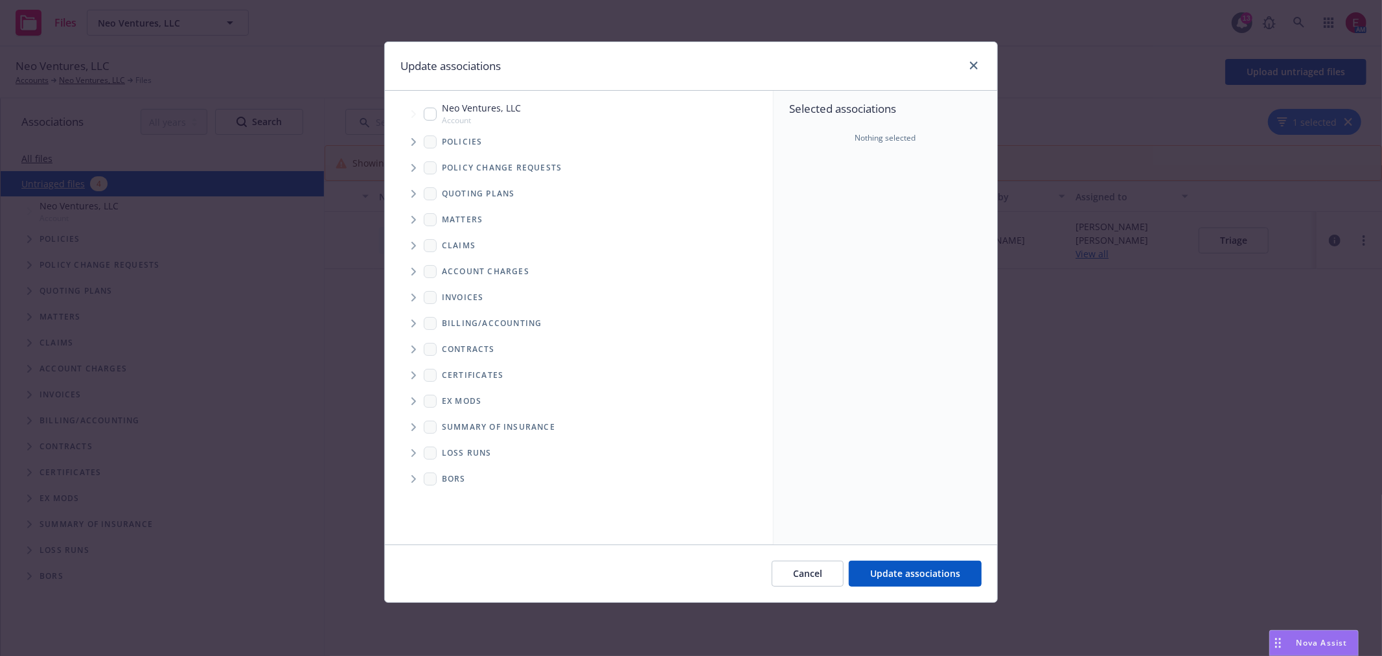
click at [404, 145] on span "Tree Example" at bounding box center [413, 142] width 21 height 21
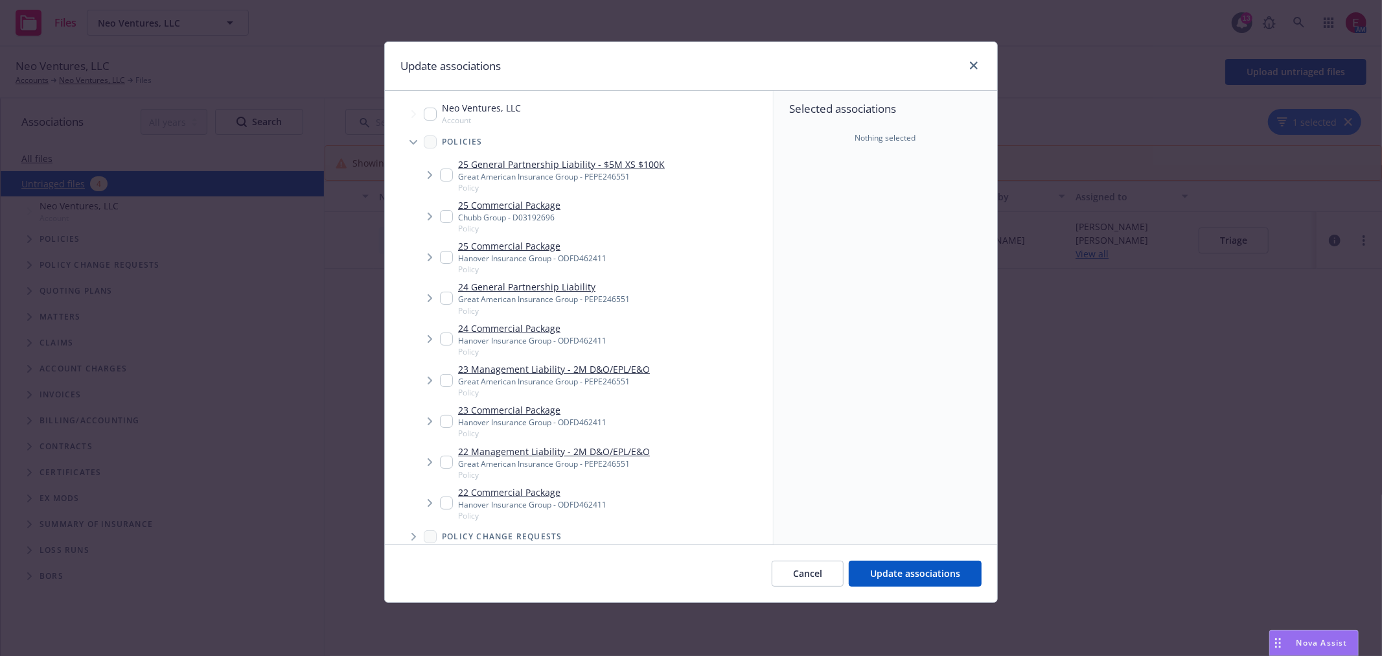
click at [443, 212] on input "Tree Example" at bounding box center [446, 216] width 13 height 13
checkbox input "true"
click at [919, 579] on span "Update associations" at bounding box center [915, 573] width 90 height 12
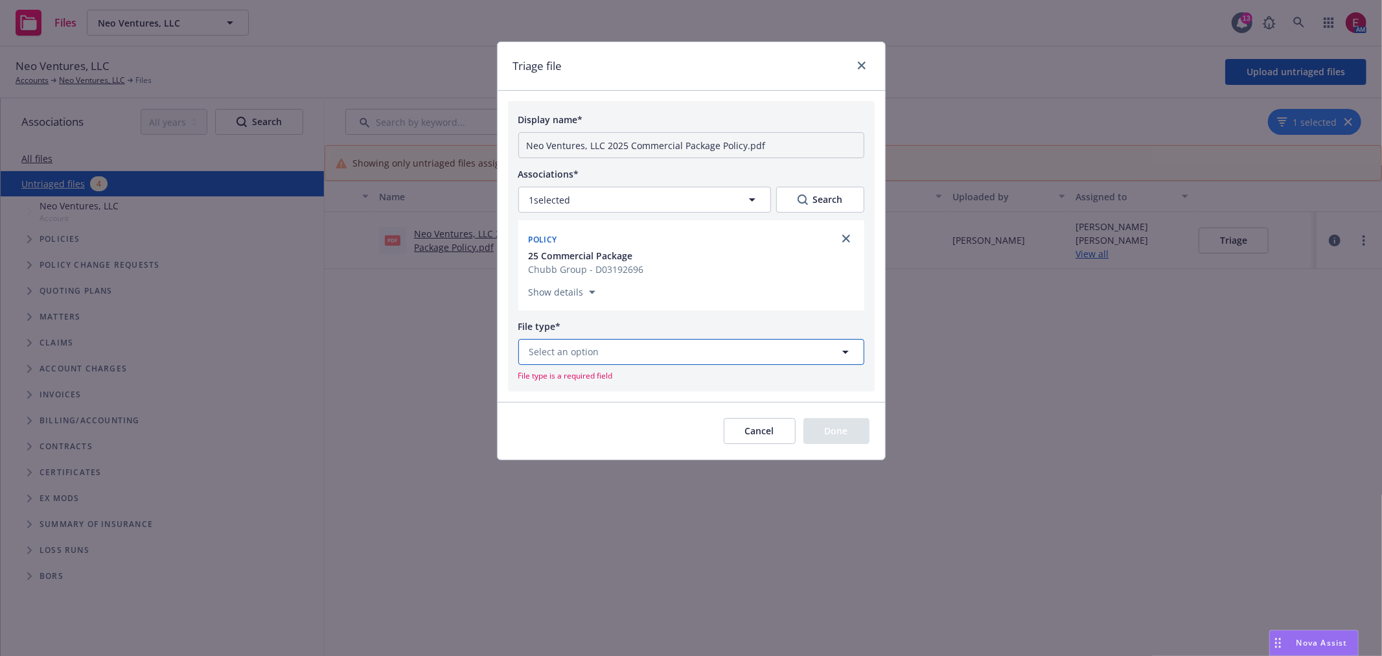
click at [651, 350] on button "Select an option" at bounding box center [691, 352] width 346 height 26
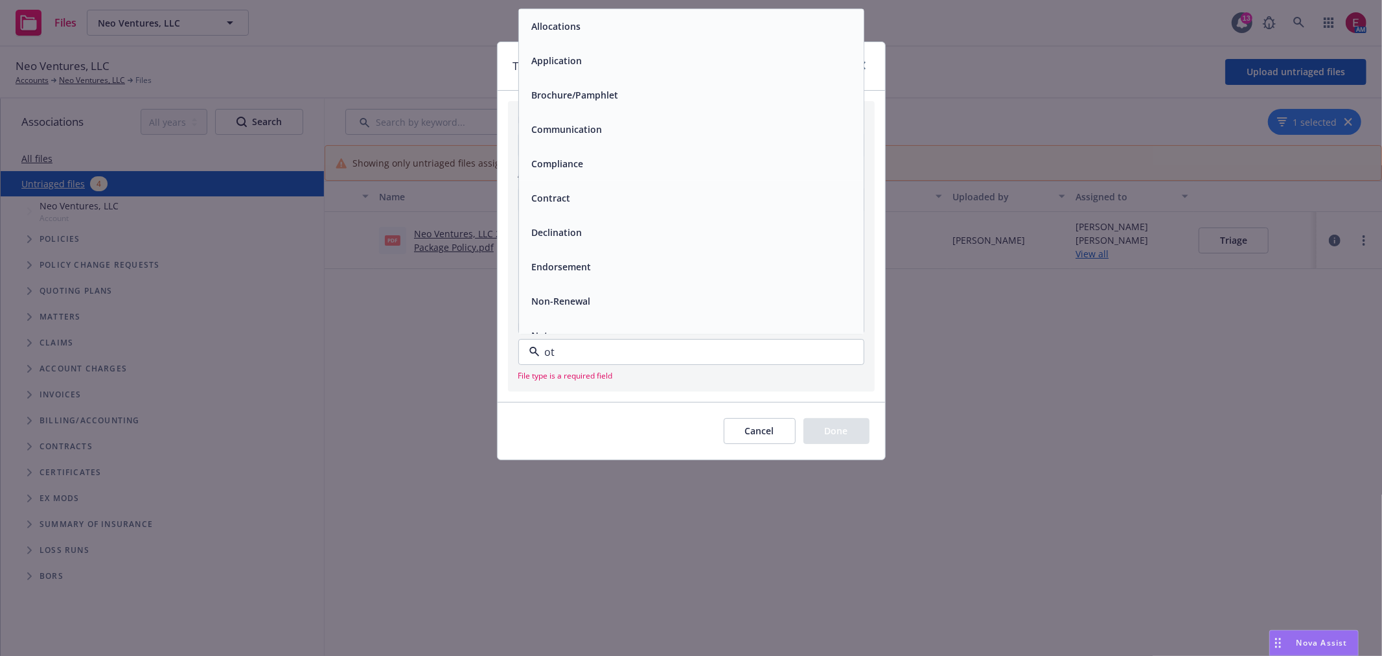
type input "oth"
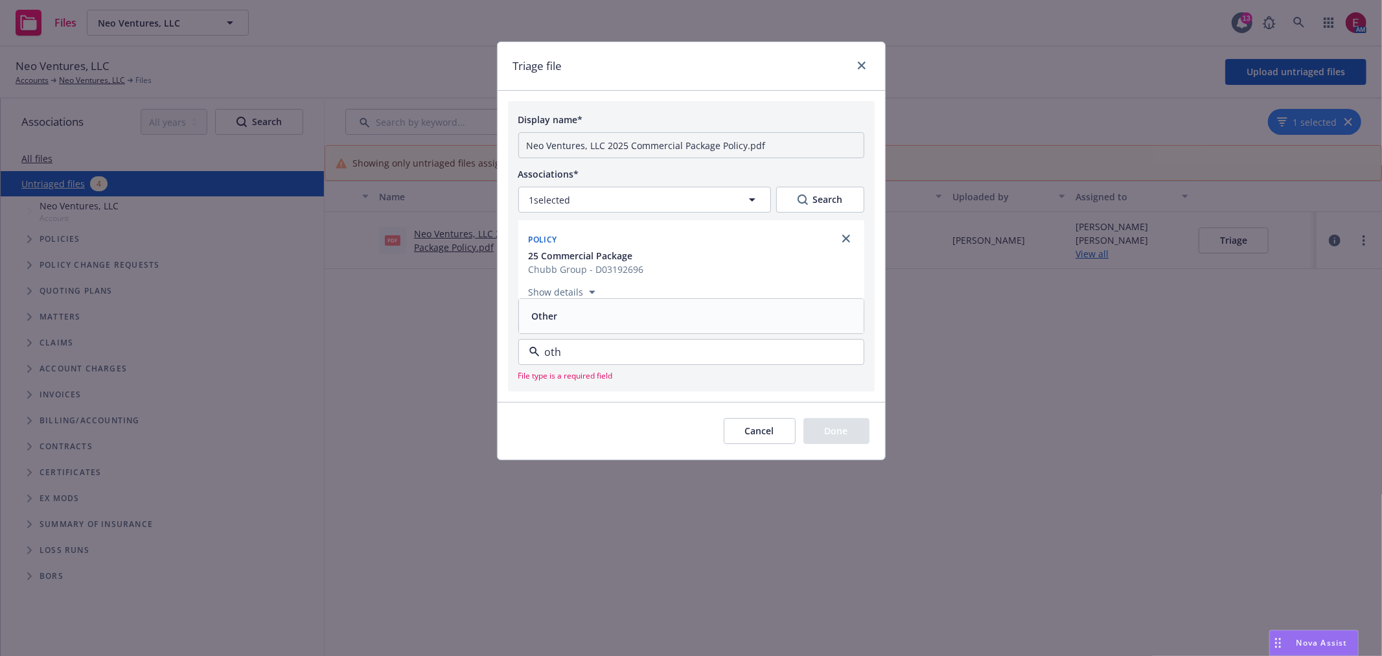
click at [651, 314] on div "Other" at bounding box center [691, 316] width 329 height 19
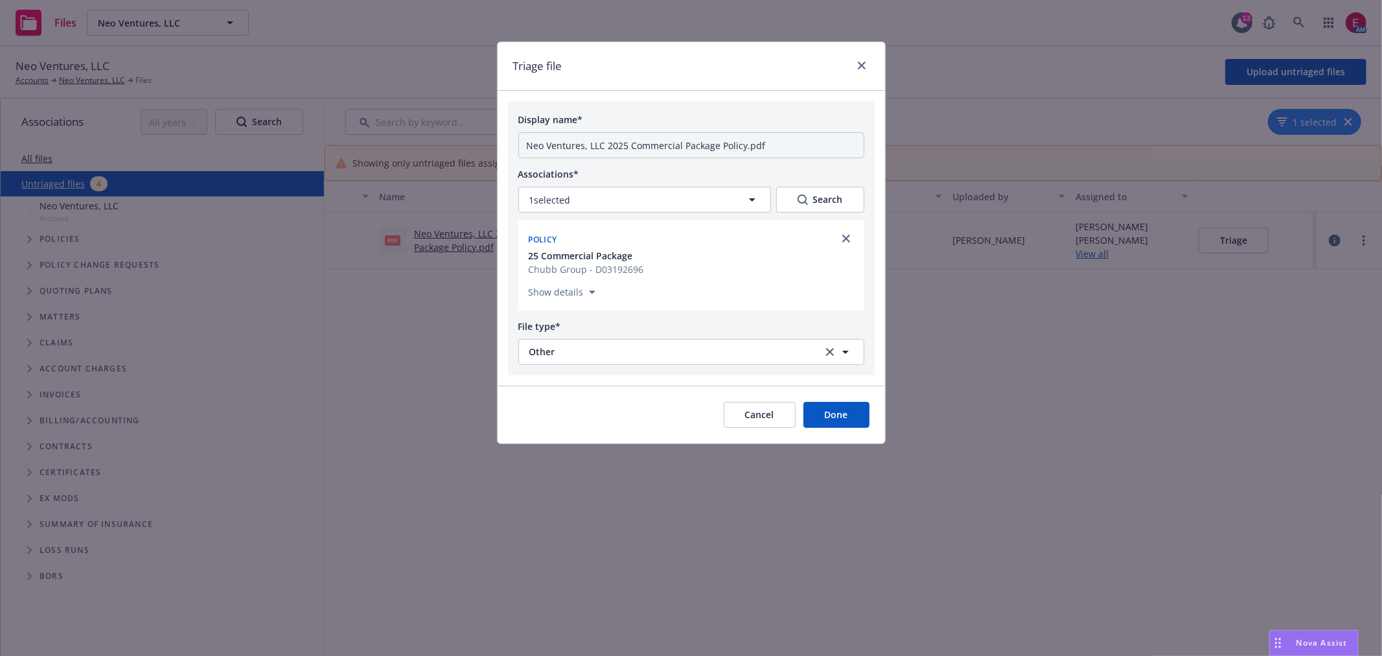
click at [817, 422] on button "Done" at bounding box center [837, 415] width 66 height 26
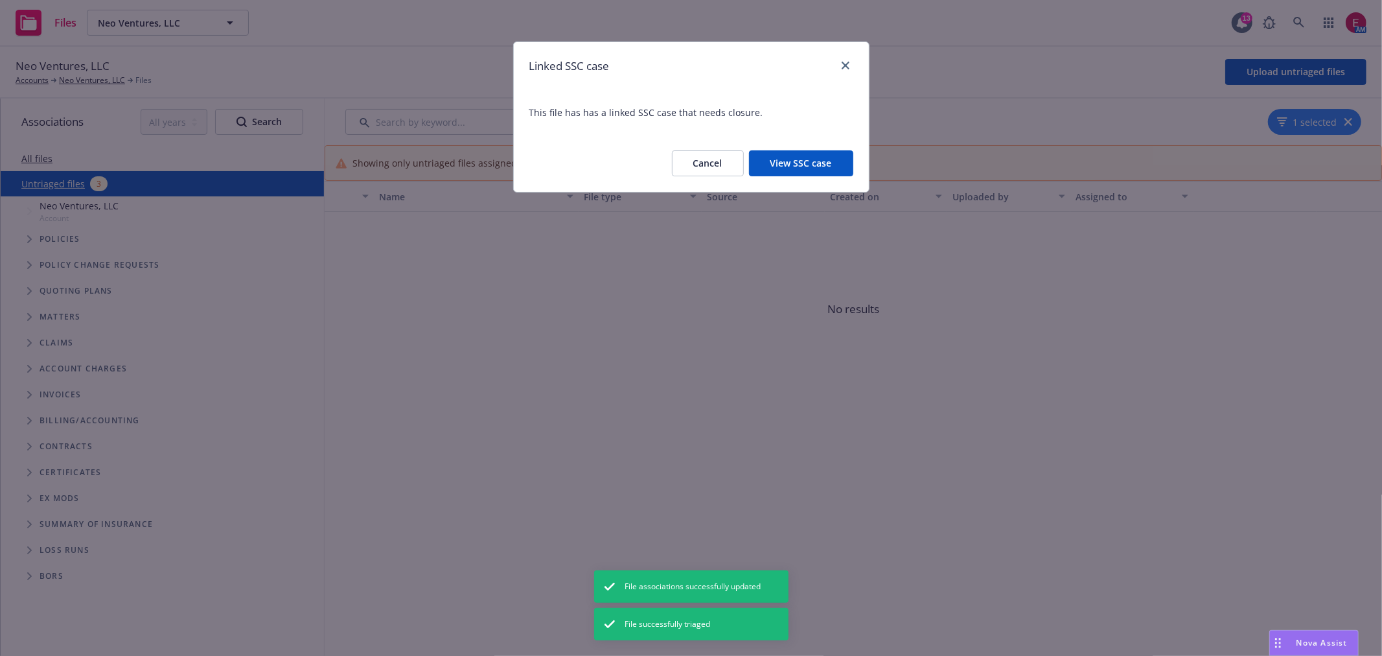
click at [824, 174] on button "View SSC case" at bounding box center [801, 163] width 104 height 26
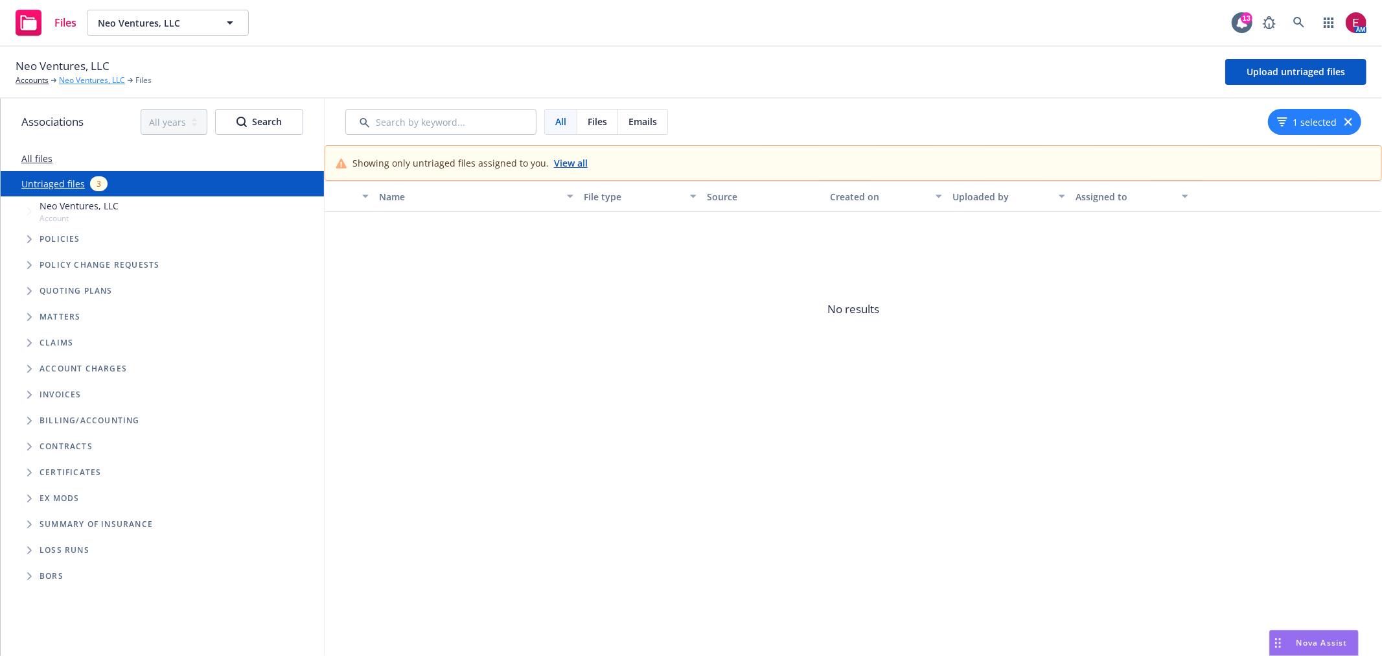
click at [78, 81] on link "Neo Ventures, LLC" at bounding box center [92, 81] width 66 height 12
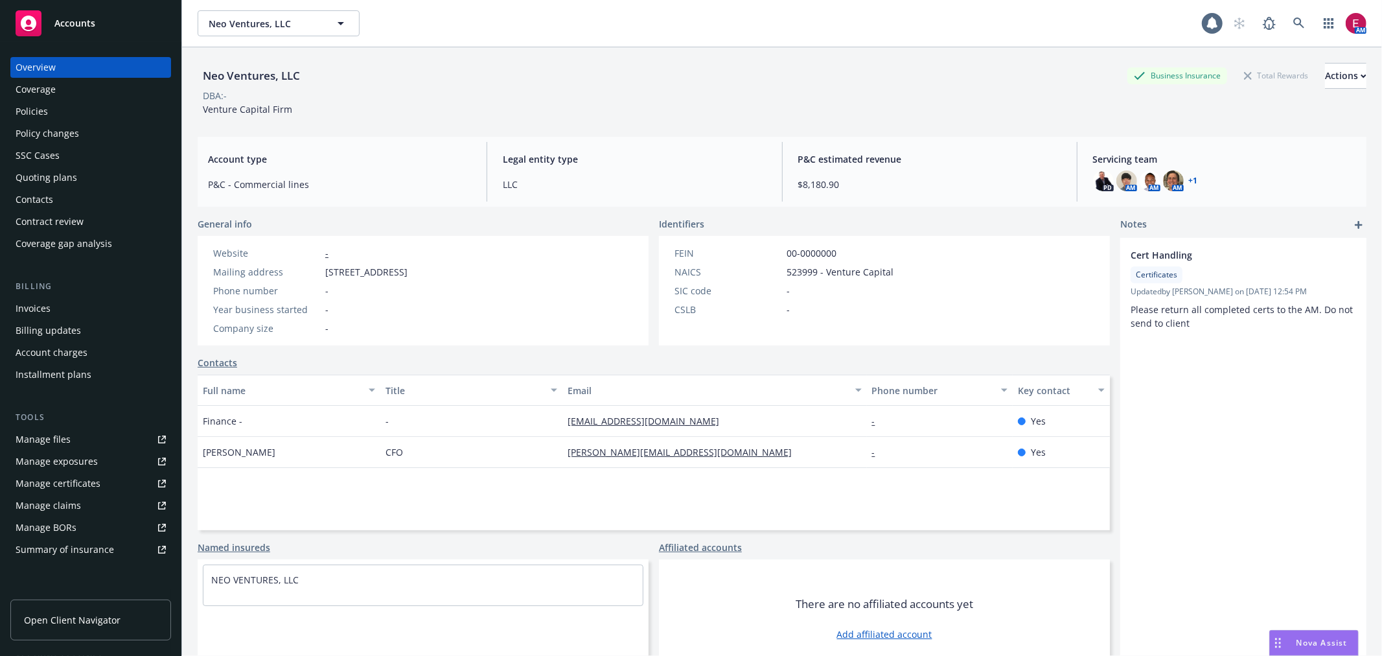
click at [74, 18] on span "Accounts" at bounding box center [74, 23] width 41 height 10
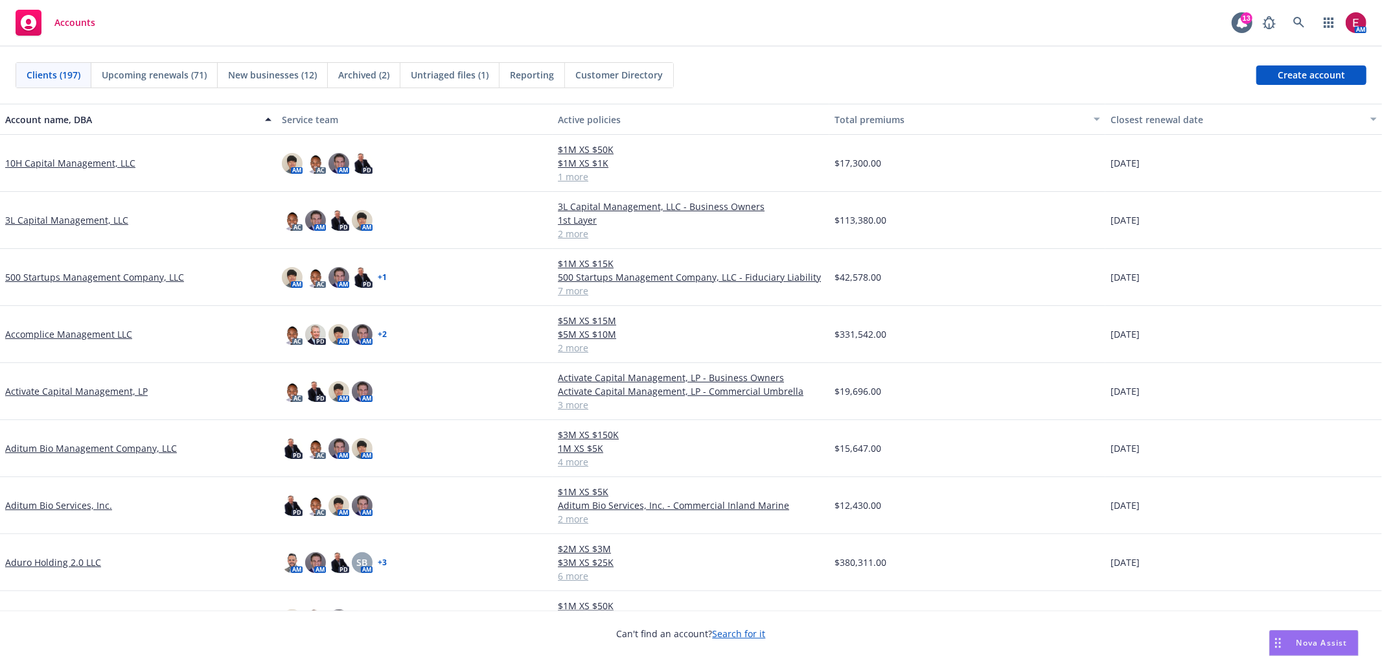
click at [462, 80] on span "Untriaged files (1)" at bounding box center [450, 75] width 78 height 14
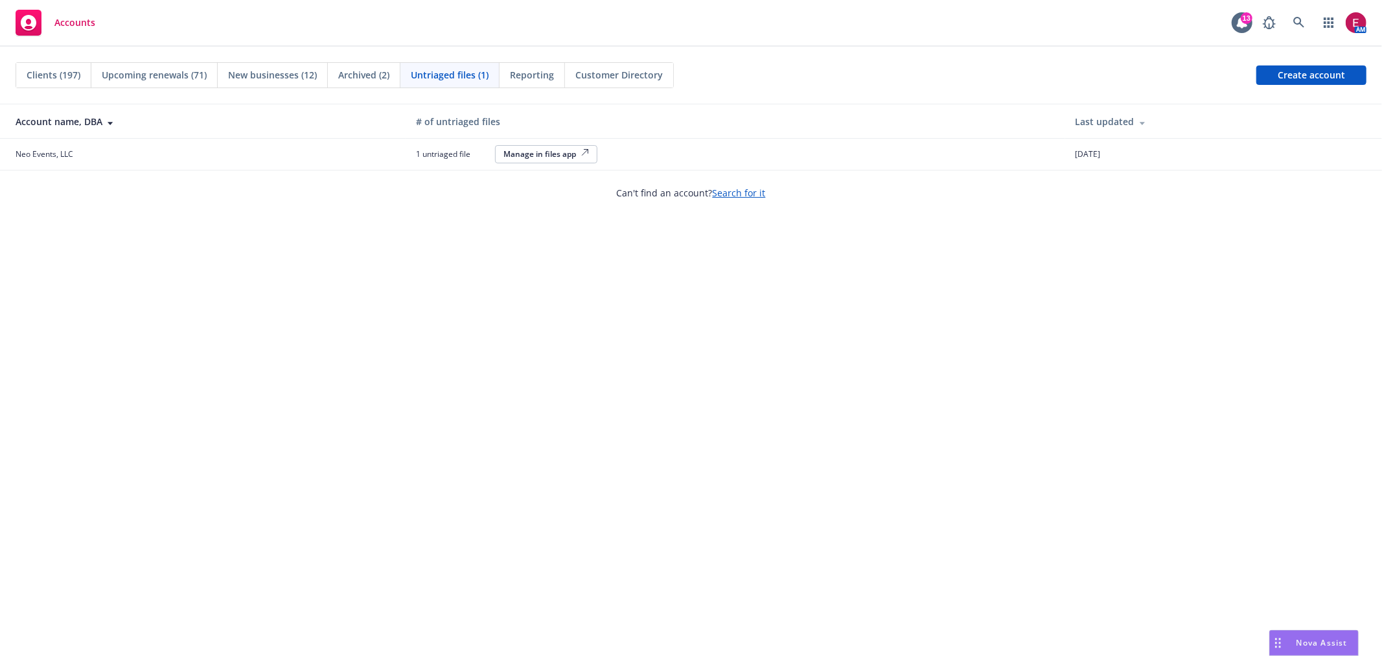
click at [60, 154] on span "Neo Events, LLC" at bounding box center [45, 153] width 58 height 11
click at [571, 147] on button "Manage in files app" at bounding box center [546, 154] width 102 height 18
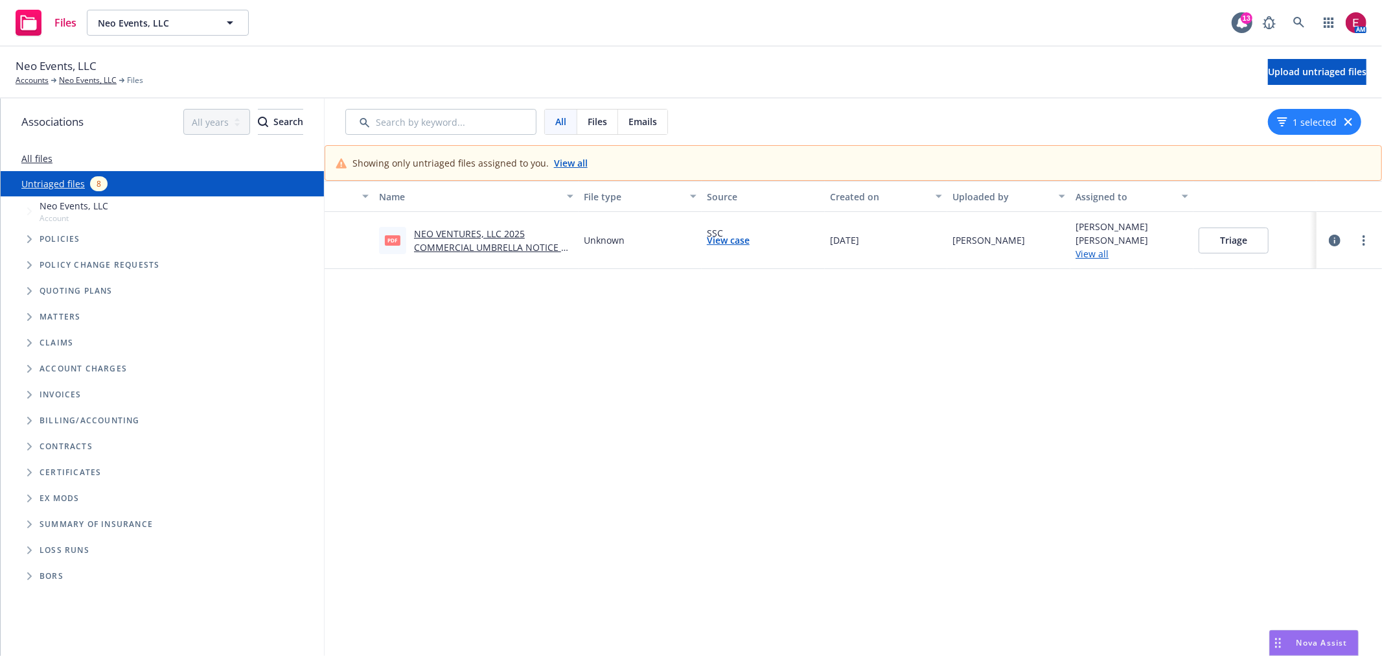
click at [1225, 244] on button "Triage" at bounding box center [1234, 240] width 70 height 26
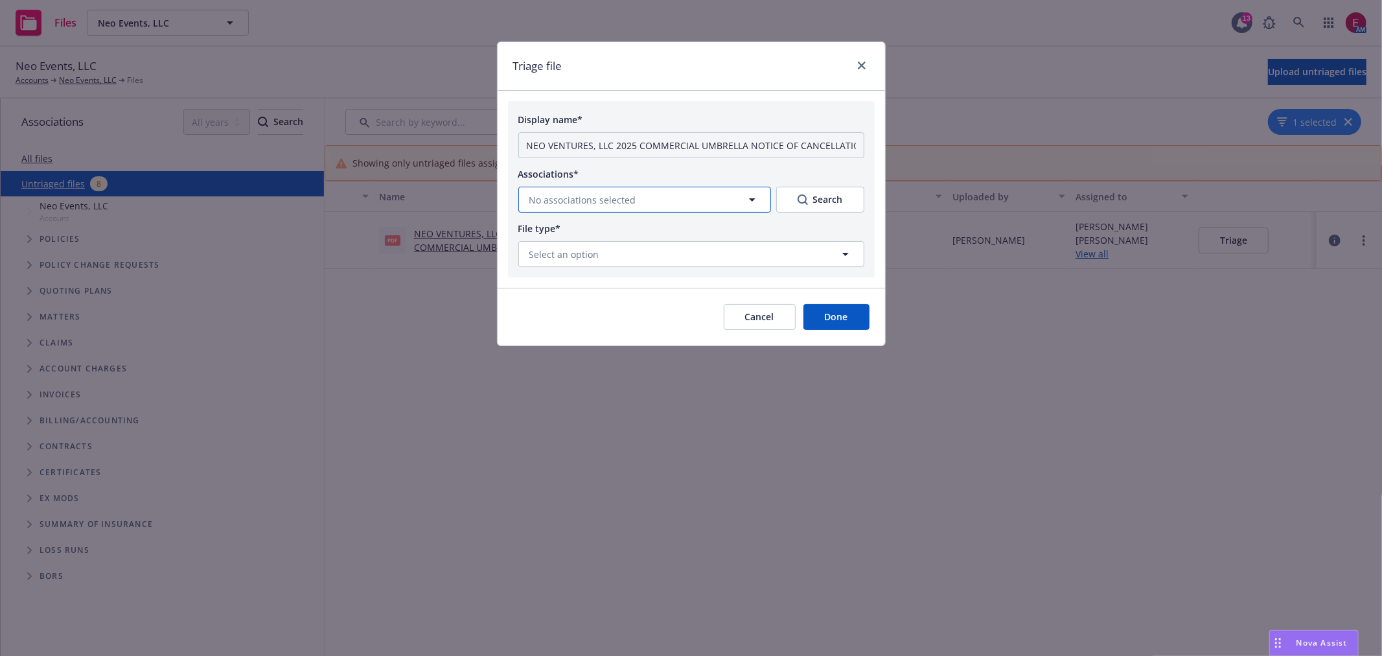
click at [658, 207] on button "No associations selected" at bounding box center [644, 200] width 253 height 26
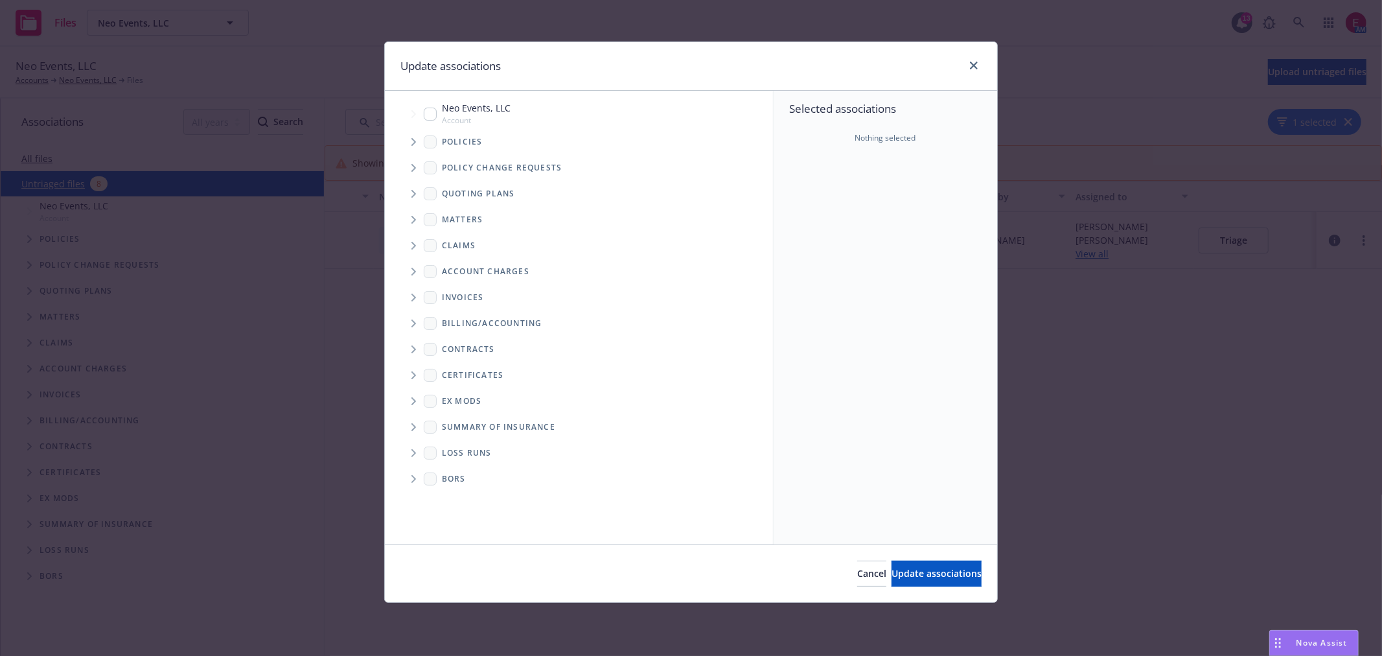
click at [413, 146] on span "Tree Example" at bounding box center [413, 142] width 21 height 21
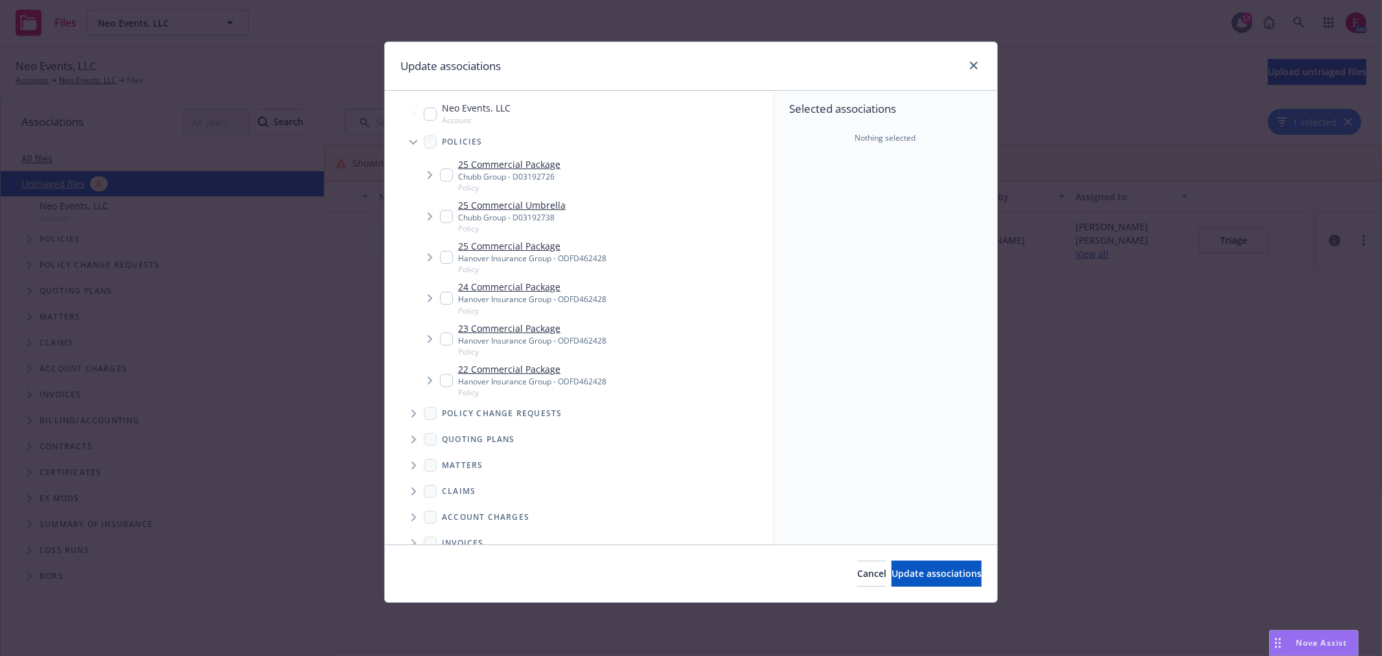
click at [443, 213] on input "Tree Example" at bounding box center [446, 216] width 13 height 13
checkbox input "true"
click at [910, 587] on div "Cancel Update associations" at bounding box center [691, 573] width 612 height 58
click at [910, 583] on button "Update associations" at bounding box center [937, 574] width 90 height 26
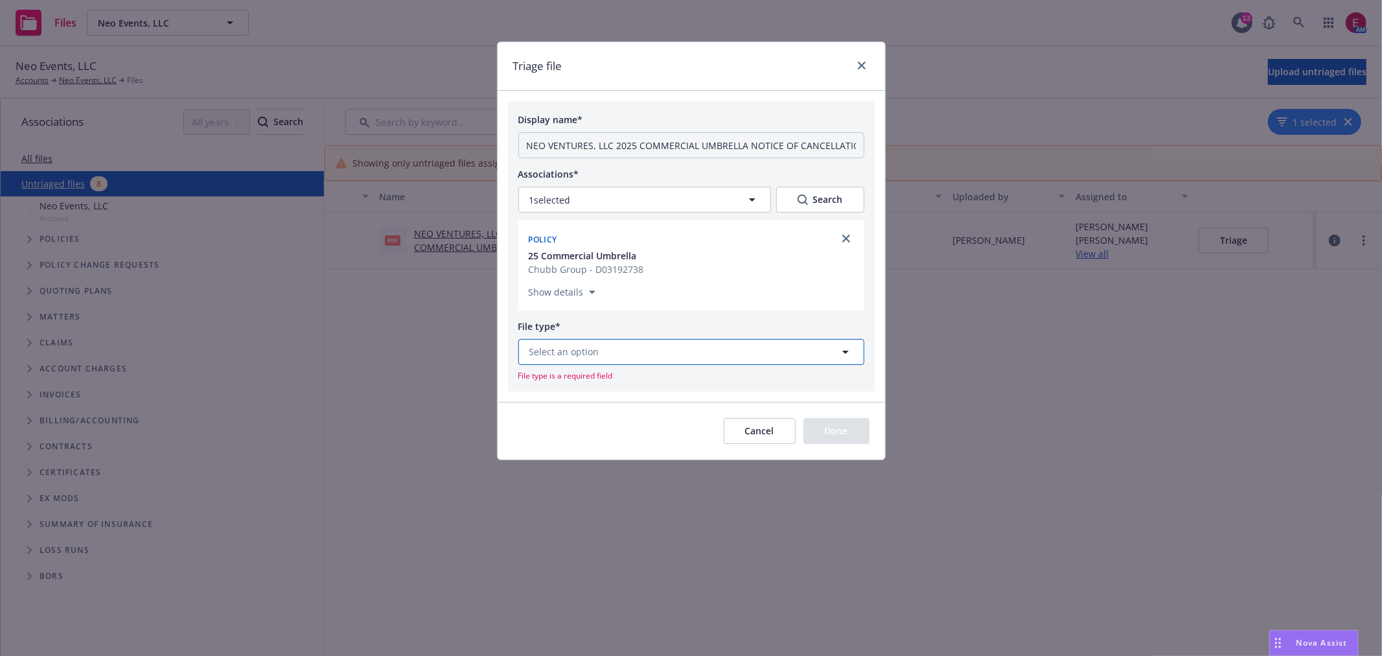
click at [618, 353] on button "Select an option" at bounding box center [691, 352] width 346 height 26
type input "notic"
click at [665, 295] on div "Notice of Cancellation" at bounding box center [691, 281] width 345 height 34
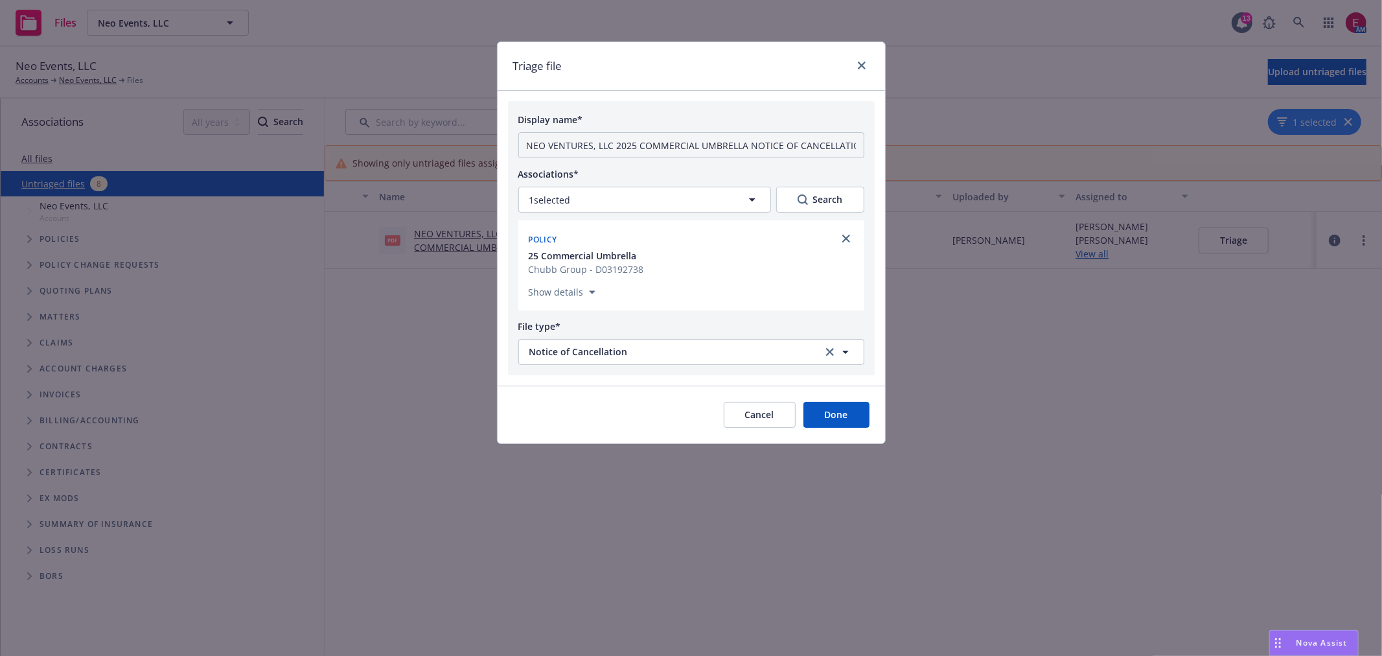
click at [853, 417] on button "Done" at bounding box center [837, 415] width 66 height 26
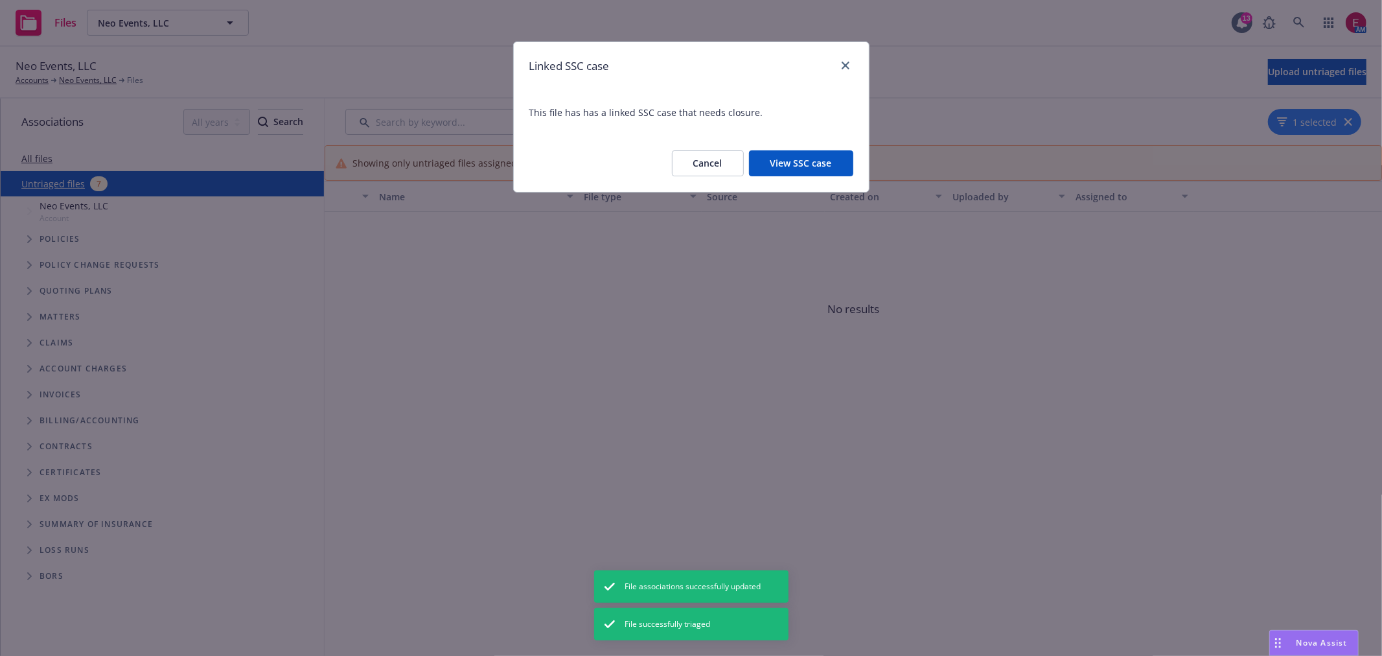
click at [799, 160] on button "View SSC case" at bounding box center [801, 163] width 104 height 26
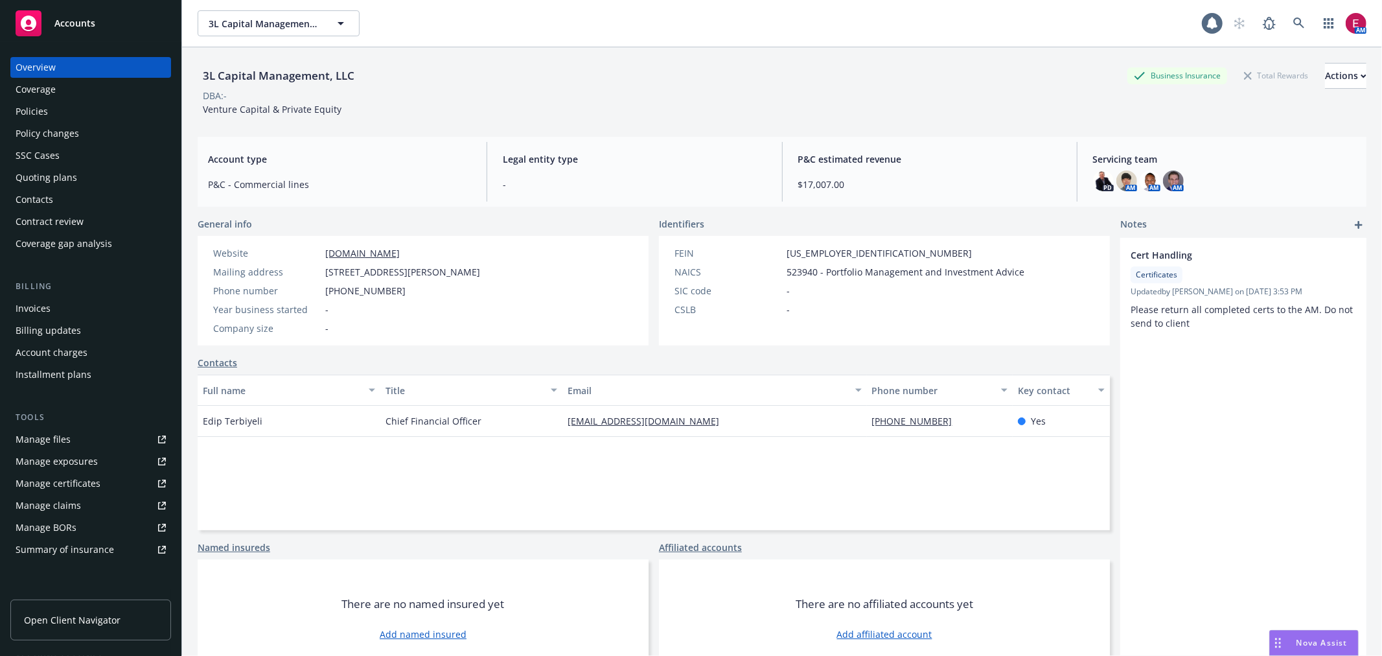
click at [35, 110] on div "Policies" at bounding box center [32, 111] width 32 height 21
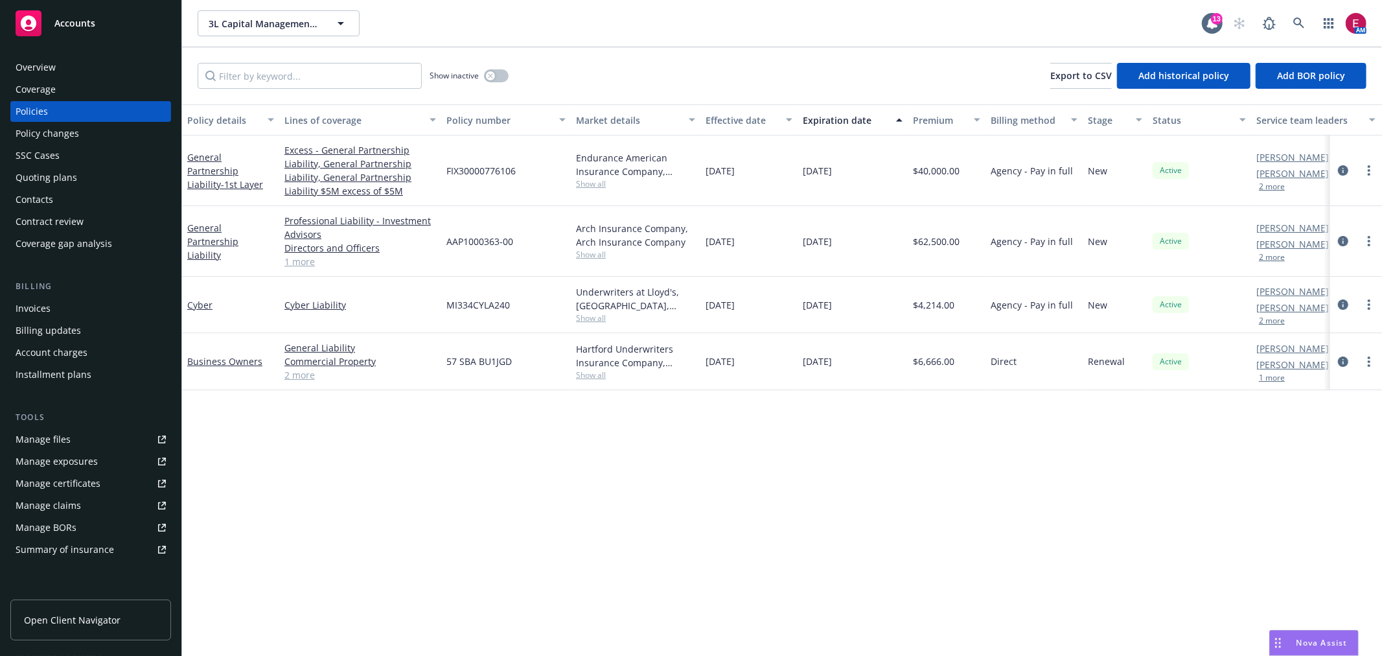
click at [1326, 644] on span "Nova Assist" at bounding box center [1322, 642] width 51 height 11
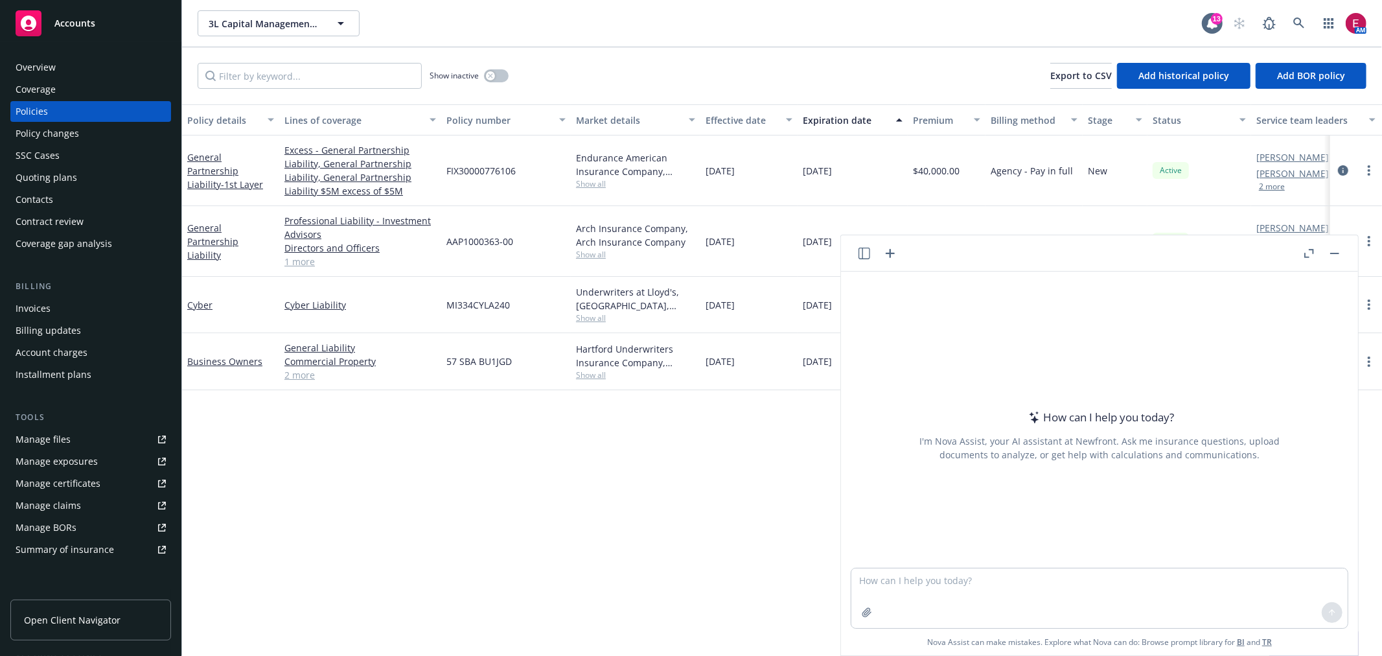
click at [869, 255] on icon "button" at bounding box center [865, 254] width 12 height 12
click at [740, 298] on span "New chat" at bounding box center [745, 299] width 44 height 14
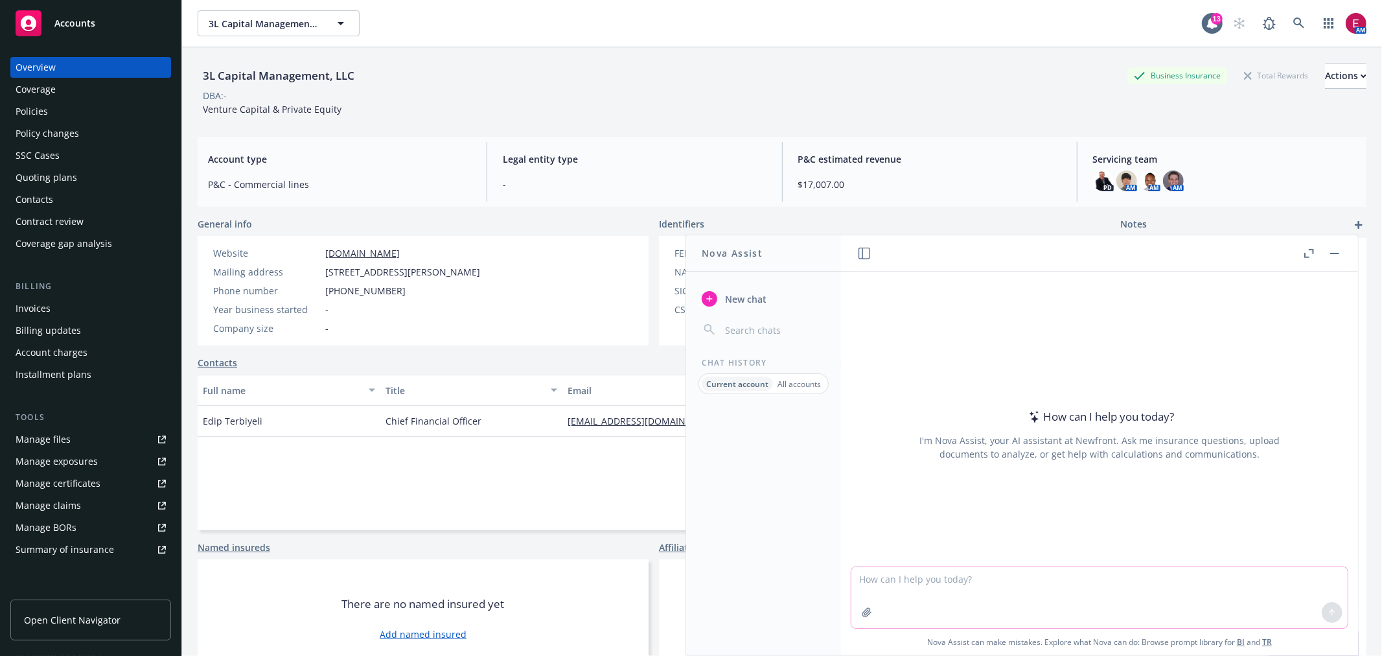
click at [980, 577] on textarea at bounding box center [1100, 597] width 496 height 61
type textarea "Class code to cover gym equipment"
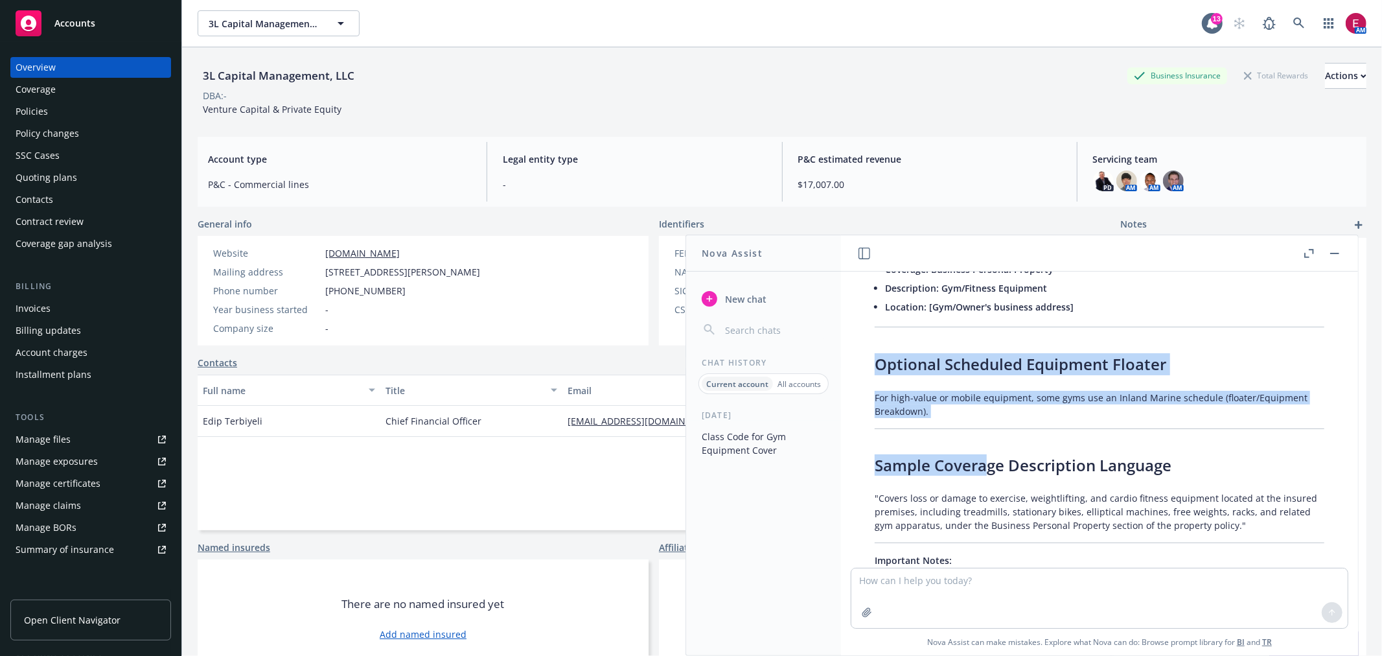
scroll to position [566, 0]
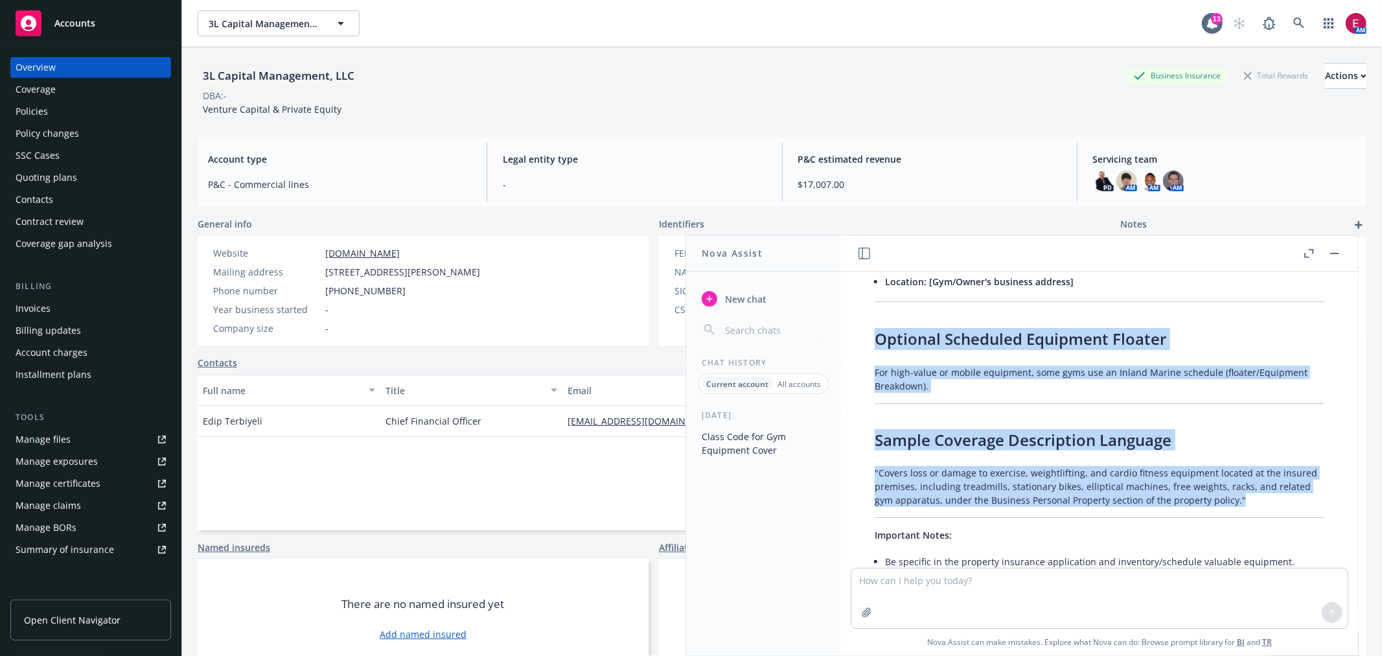
drag, startPoint x: 872, startPoint y: 399, endPoint x: 1281, endPoint y: 506, distance: 423.3
click at [1281, 506] on div "Certainly! In commercial insurance, covering gym or fitness center equipment ty…" at bounding box center [1100, 218] width 476 height 926
click at [1281, 506] on p ""Covers loss or damage to exercise, weightlifting, and cardio fitness equipment…" at bounding box center [1100, 486] width 450 height 41
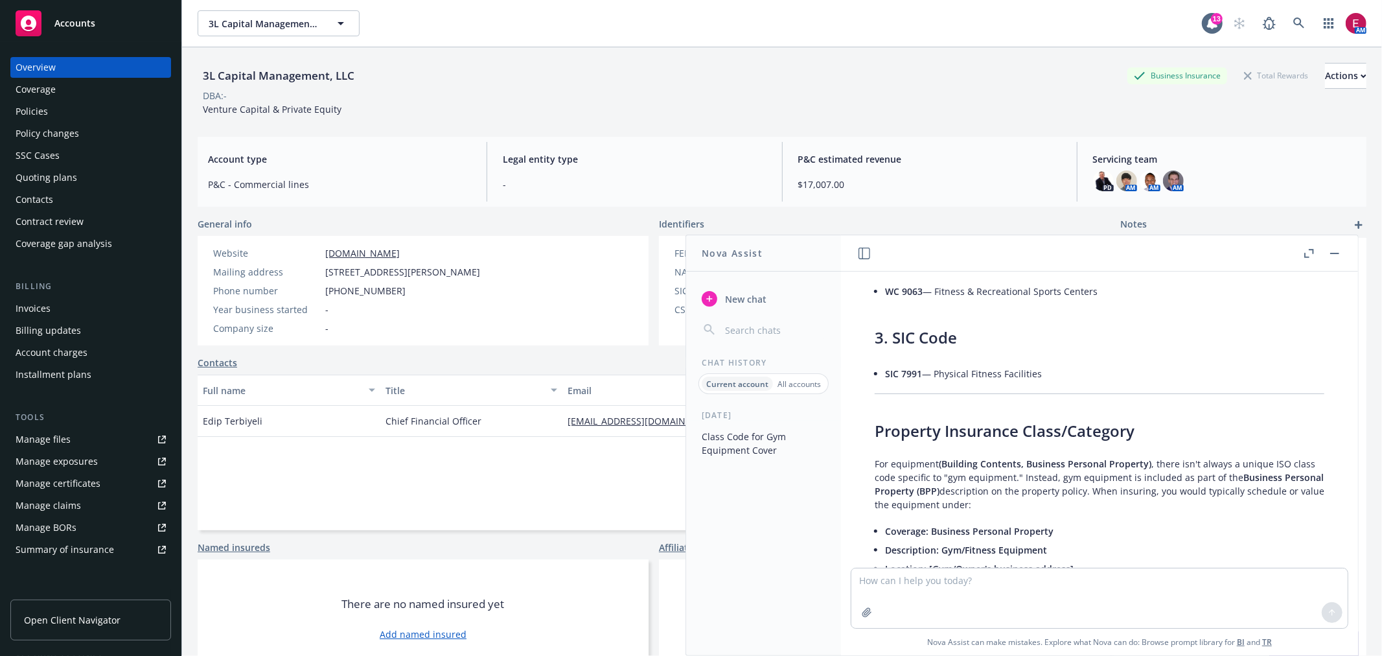
scroll to position [0, 0]
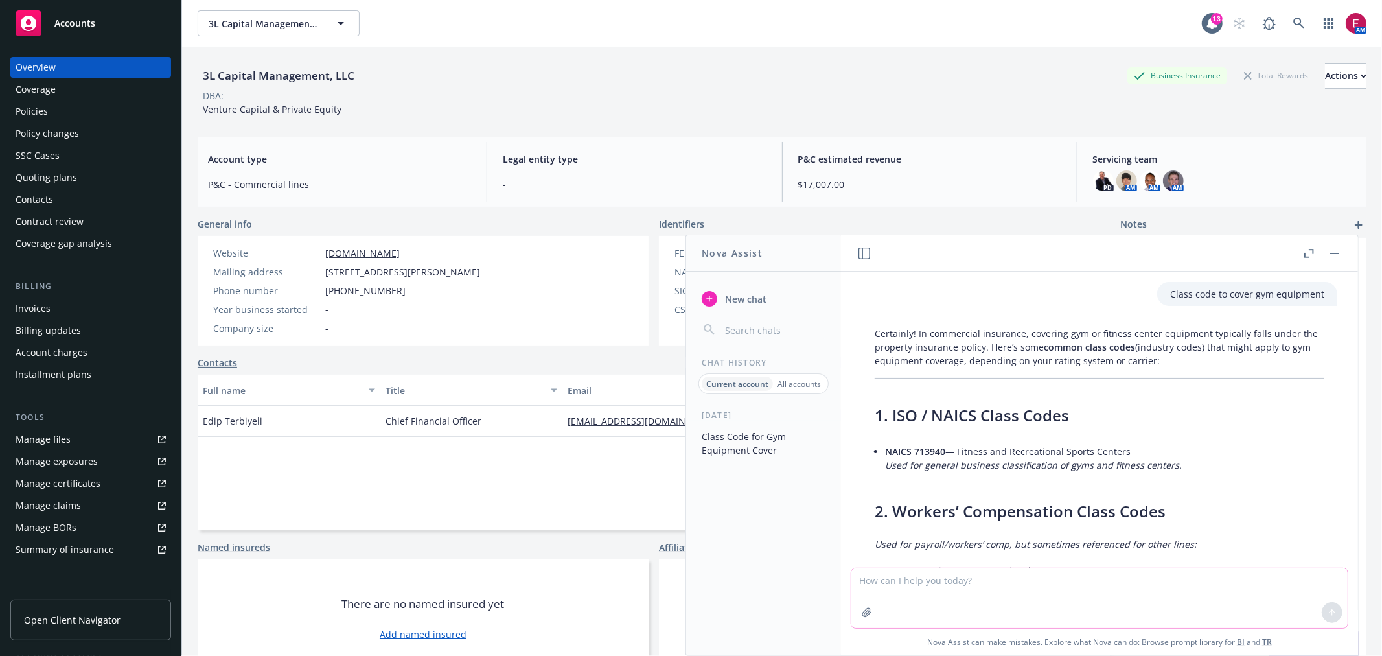
click at [982, 580] on textarea at bounding box center [1100, 598] width 496 height 60
type textarea "average cost for gym euipment coverage policy"
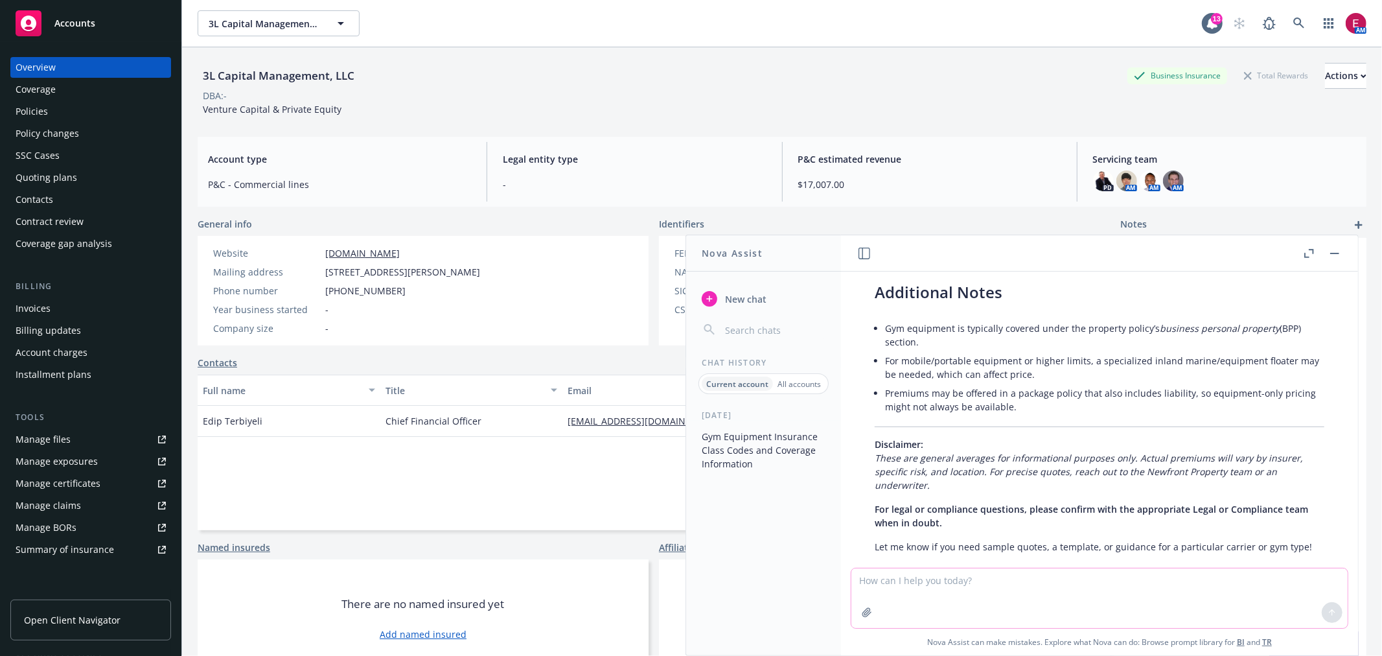
scroll to position [1532, 0]
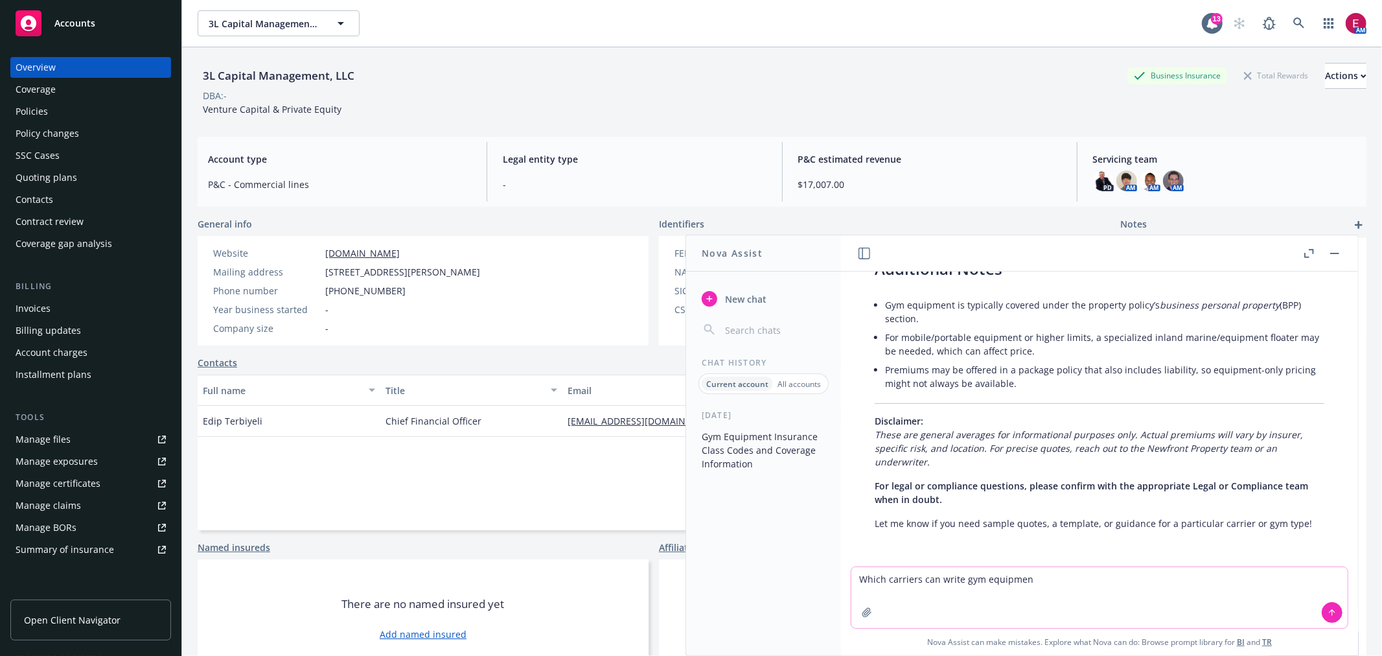
type textarea "Which carriers can write gym equipment"
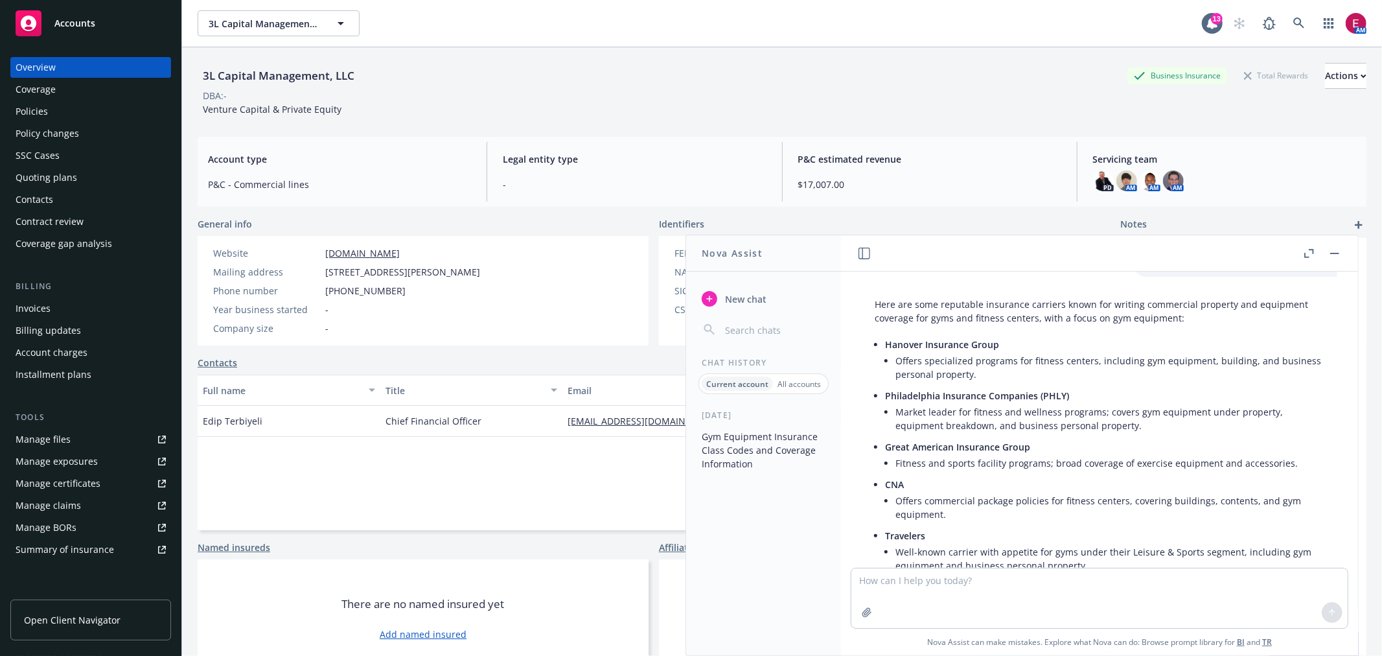
scroll to position [1793, 0]
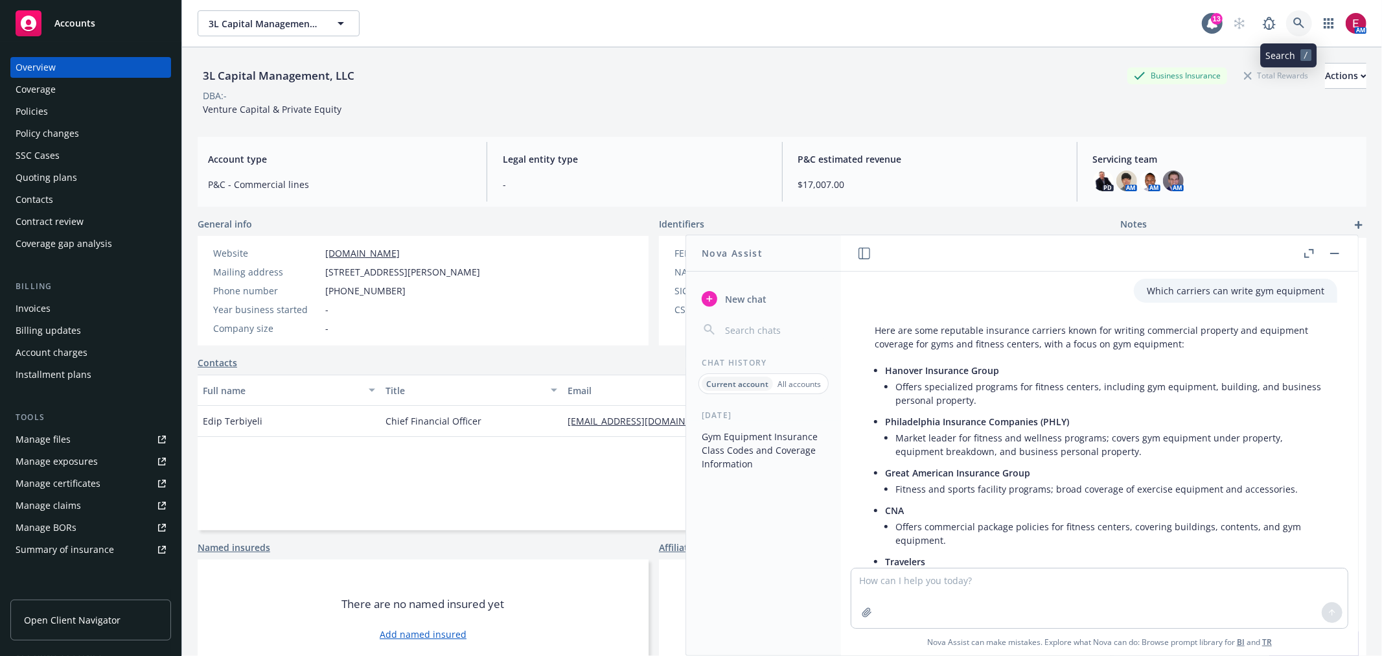
click at [1286, 29] on link at bounding box center [1299, 23] width 26 height 26
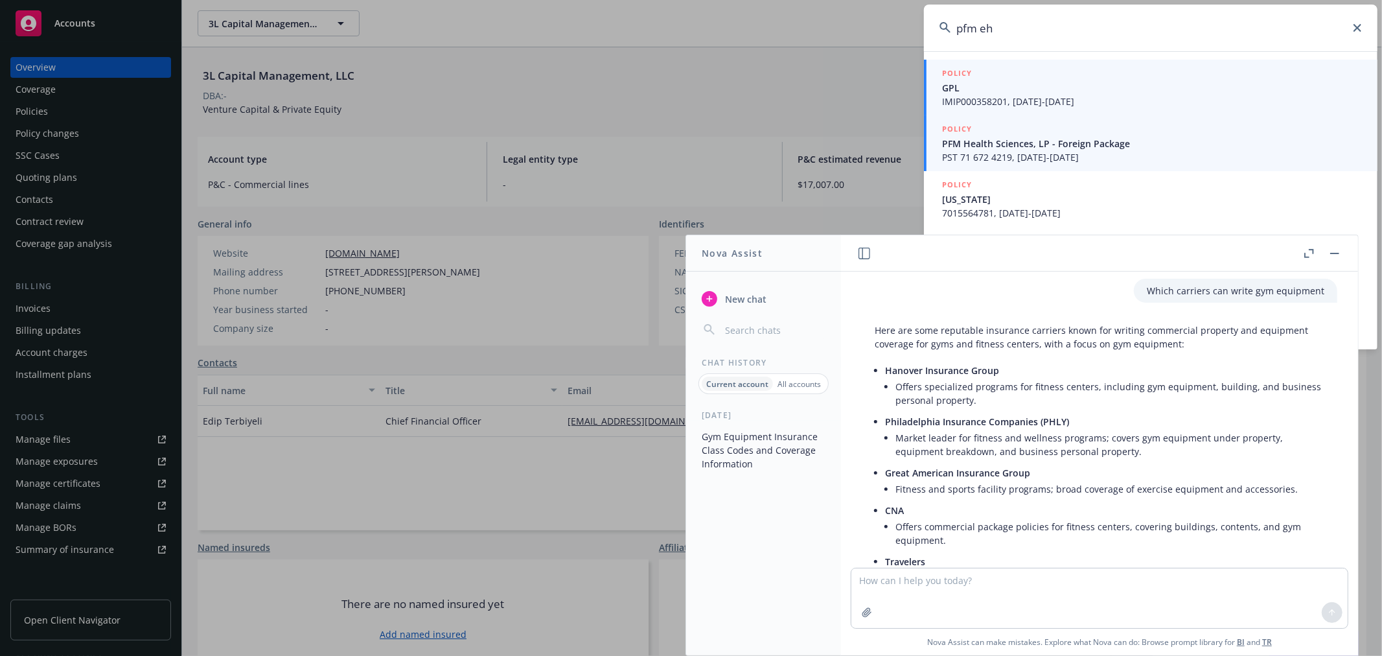
type input "pfm eh"
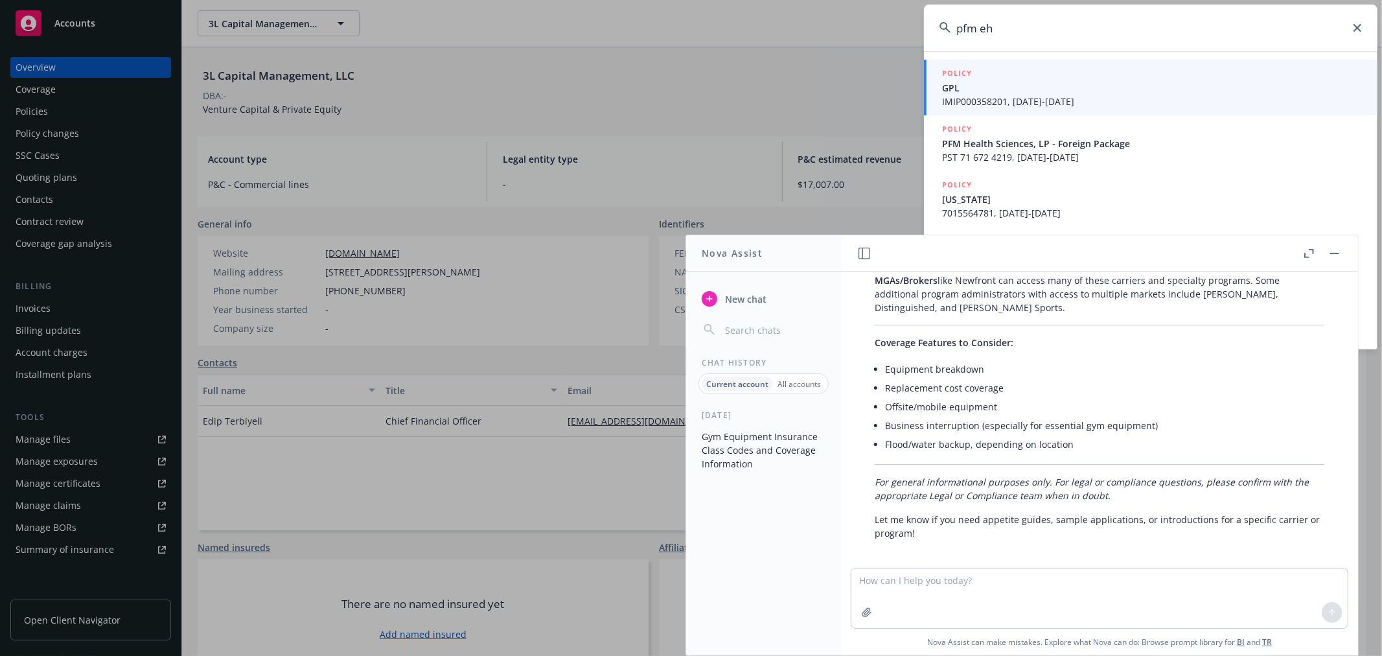
scroll to position [2369, 0]
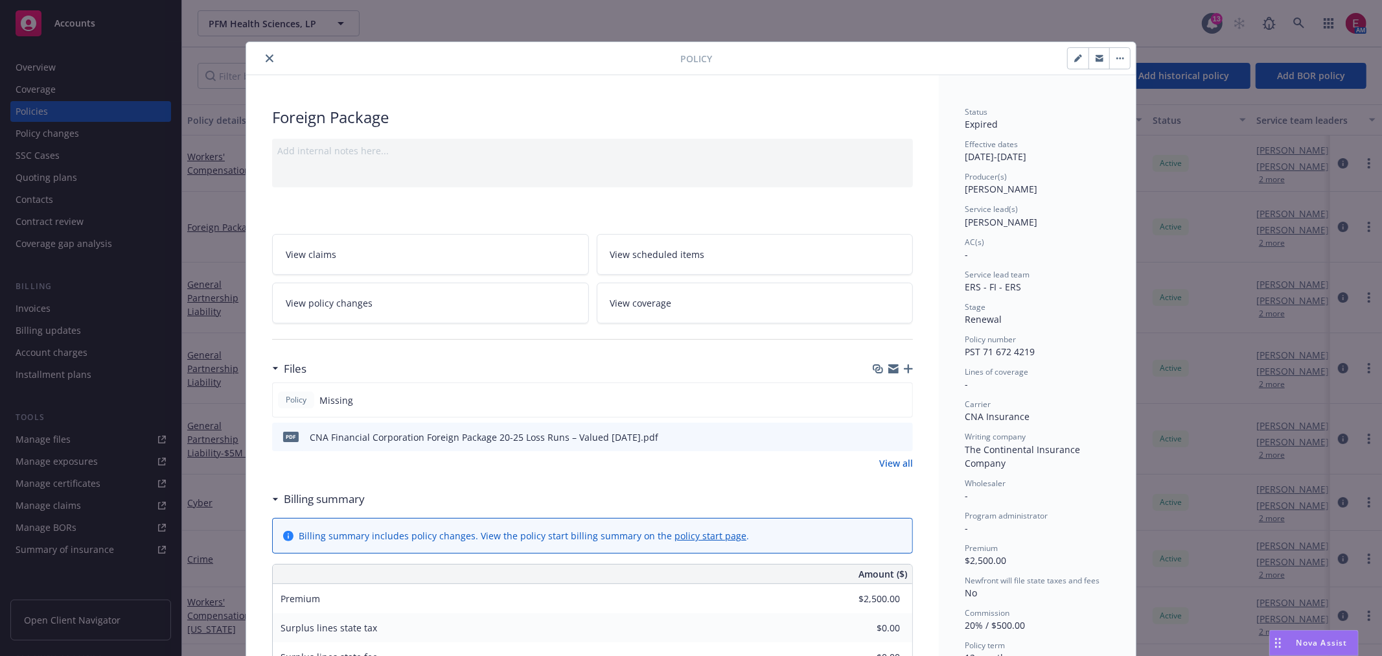
click at [267, 51] on button "close" at bounding box center [270, 59] width 16 height 16
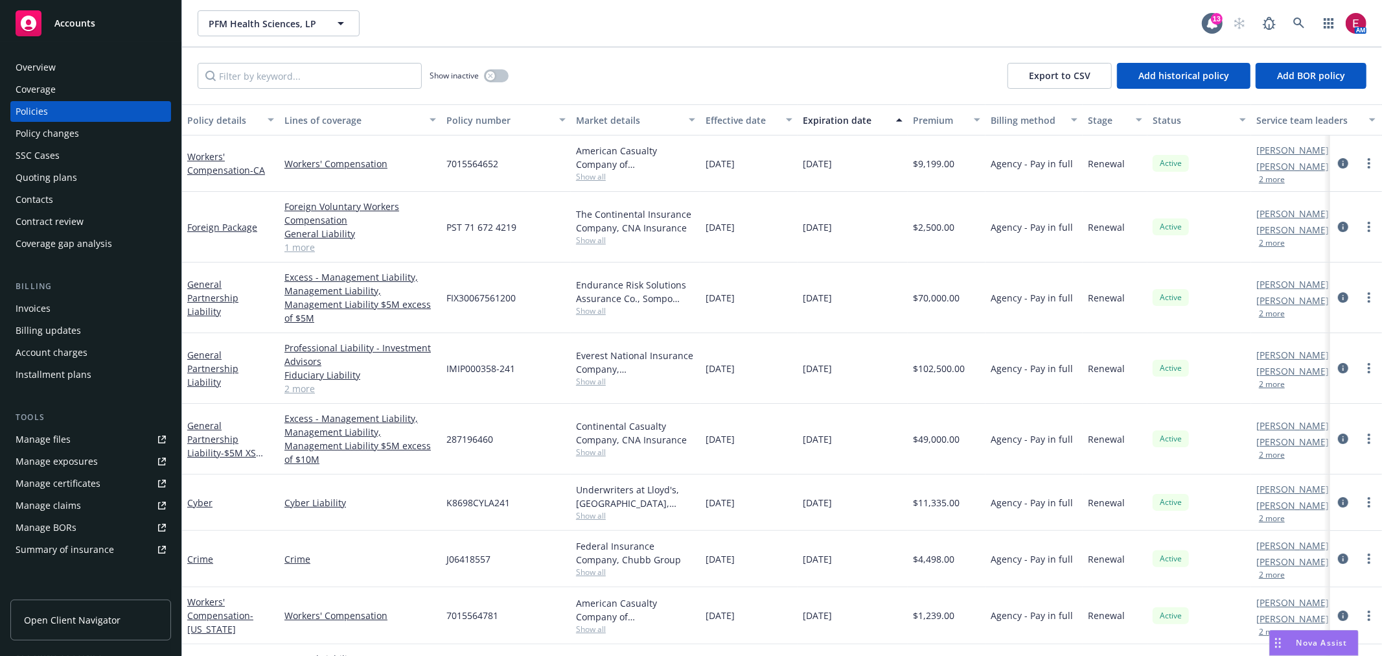
click at [76, 178] on div "Quoting plans" at bounding box center [91, 177] width 150 height 21
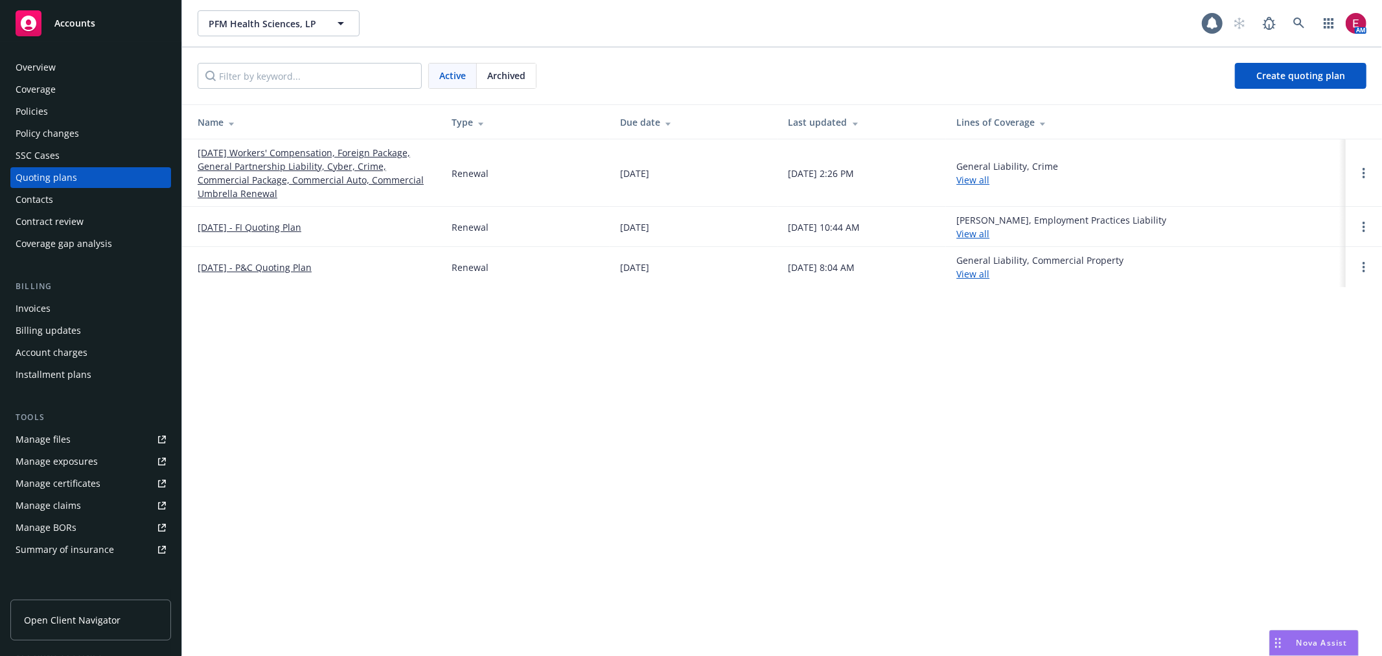
click at [296, 146] on link "09/01/25 Workers' Compensation, Foreign Package, General Partnership Liability,…" at bounding box center [314, 173] width 233 height 54
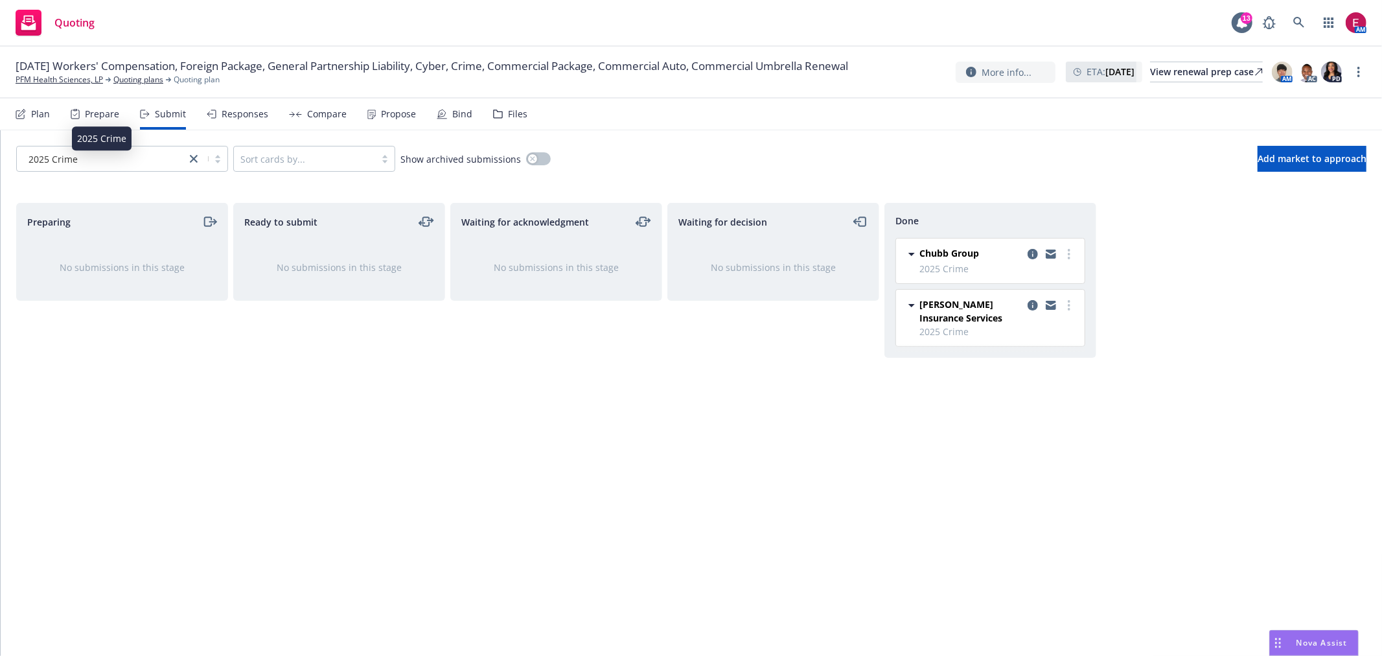
click at [152, 162] on div "2025 Crime" at bounding box center [101, 159] width 156 height 14
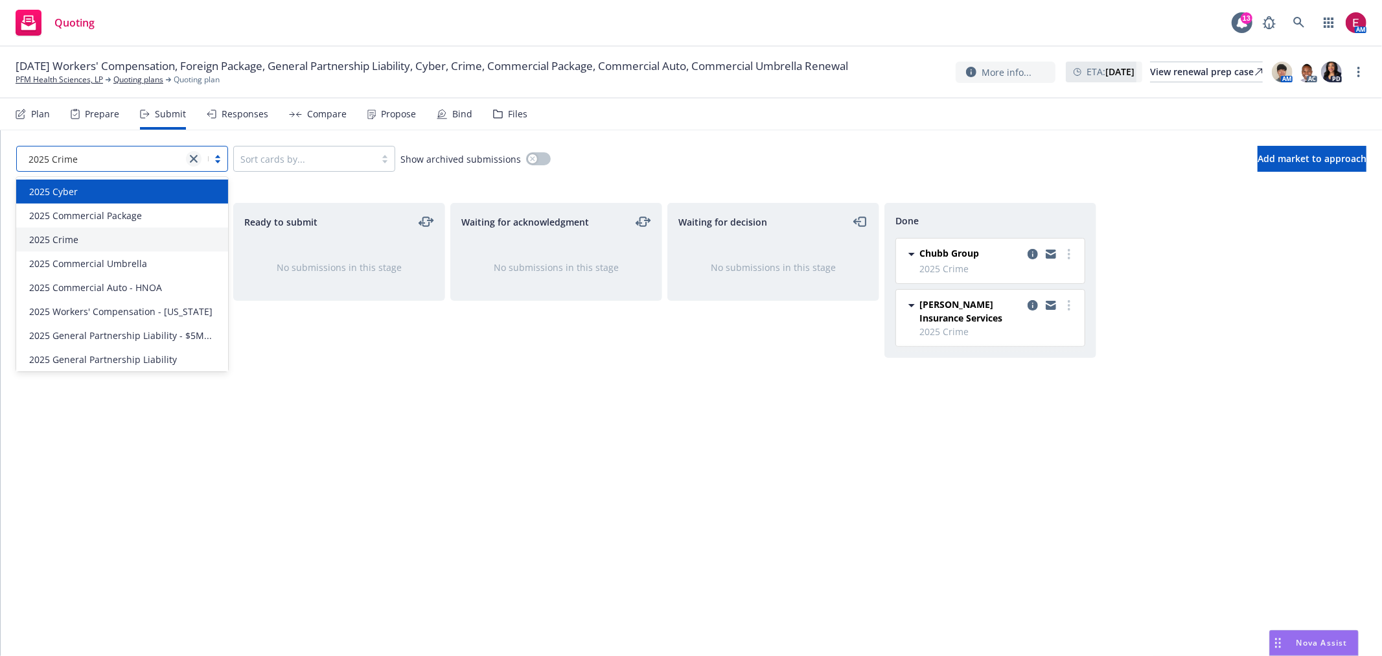
click at [192, 155] on icon "close" at bounding box center [194, 159] width 8 height 8
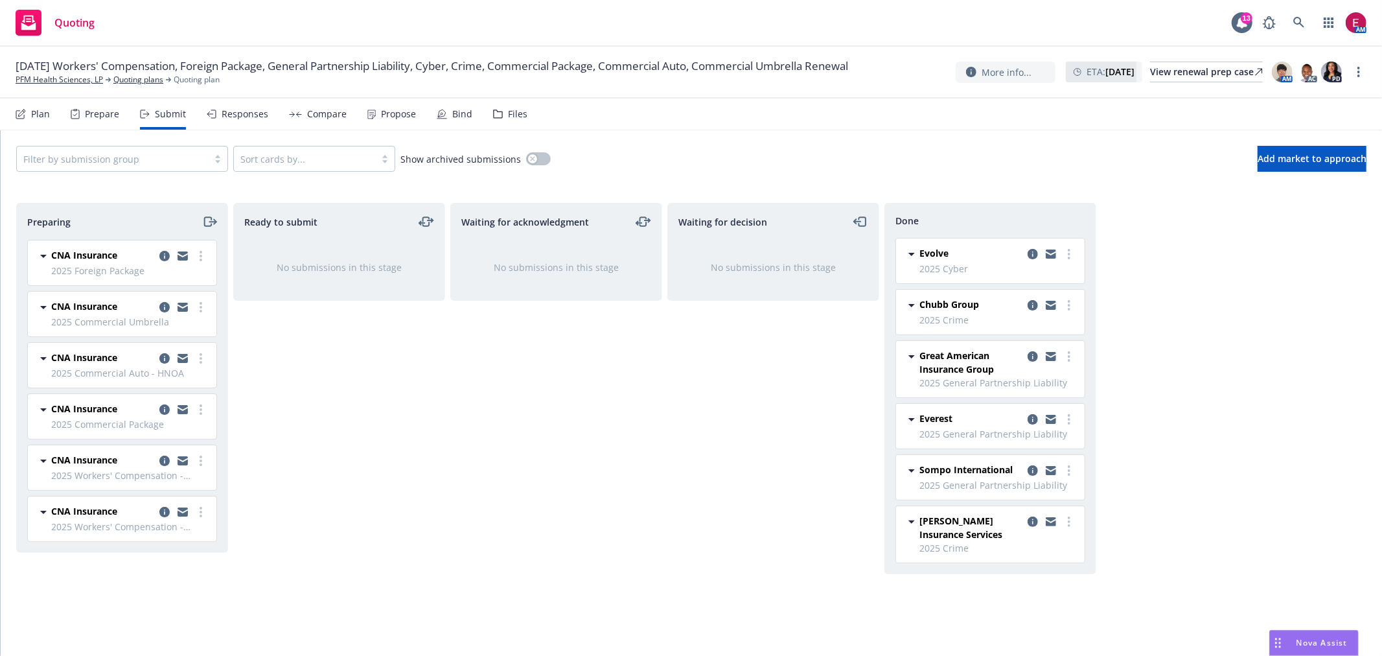
click at [707, 412] on div "Waiting for decision No submissions in this stage" at bounding box center [773, 416] width 212 height 426
click at [1294, 23] on icon at bounding box center [1300, 23] width 12 height 12
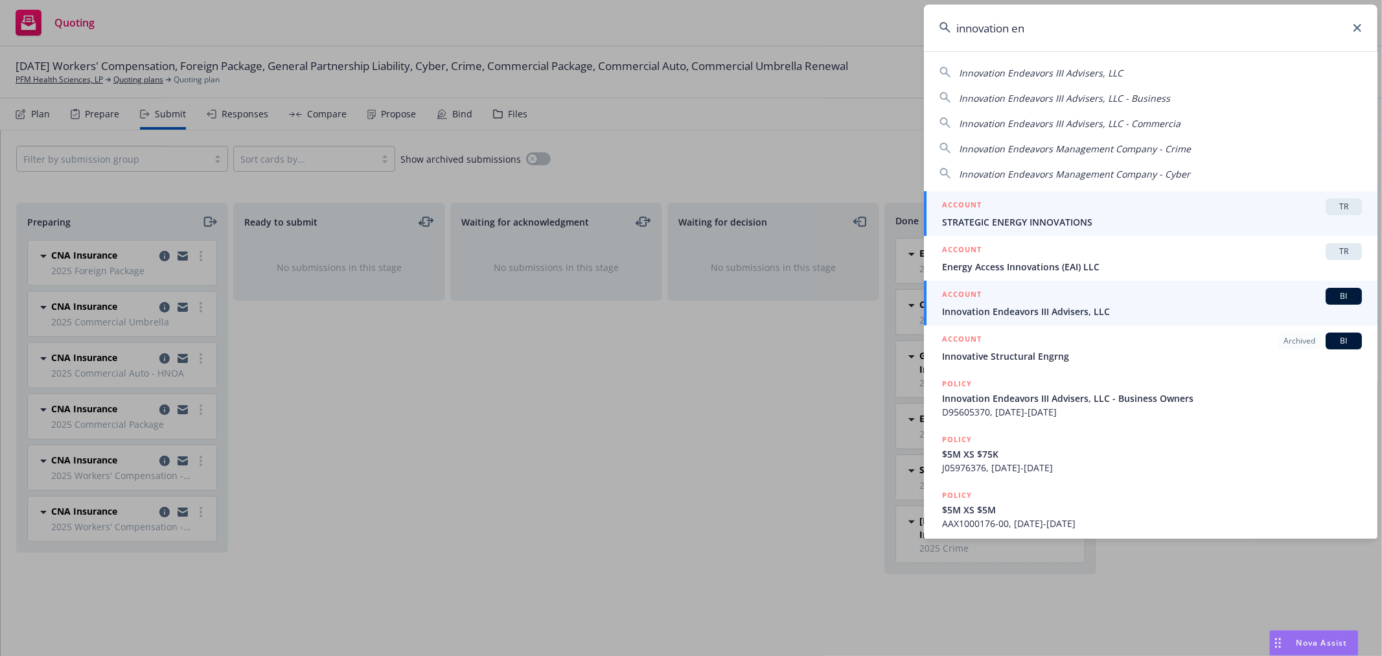
type input "innovation en"
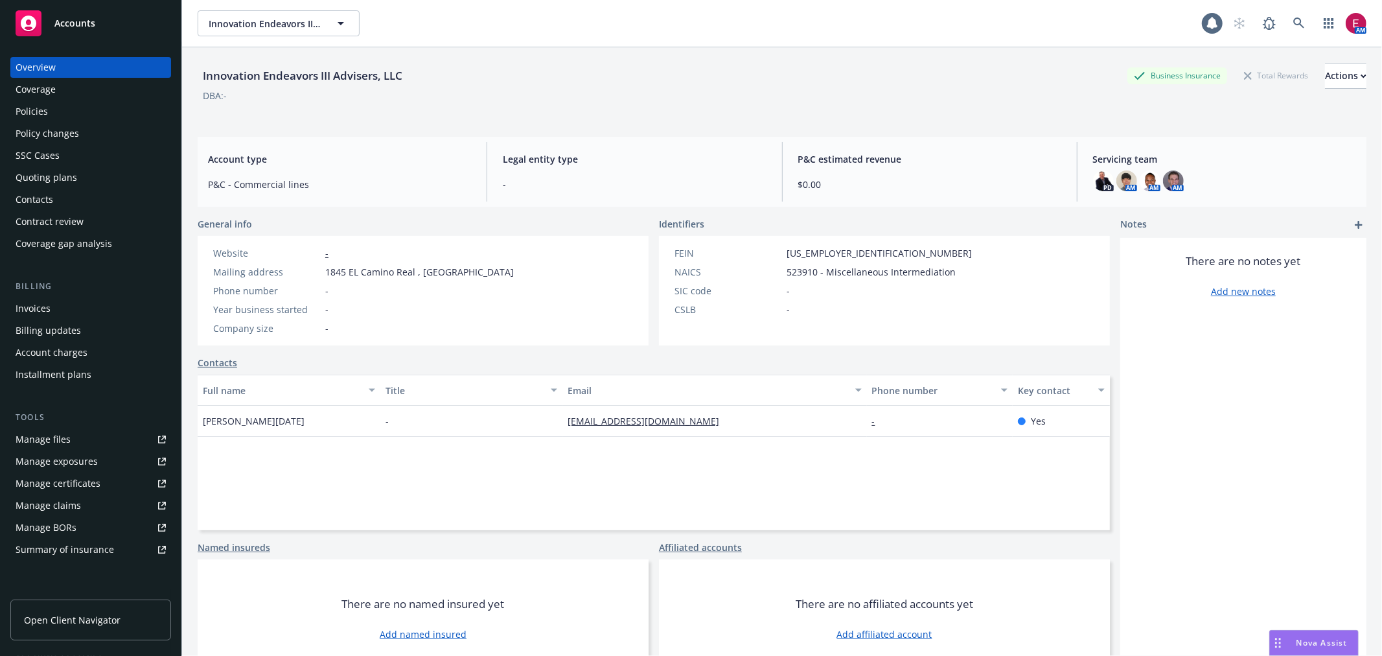
click at [81, 182] on div "Quoting plans" at bounding box center [91, 177] width 150 height 21
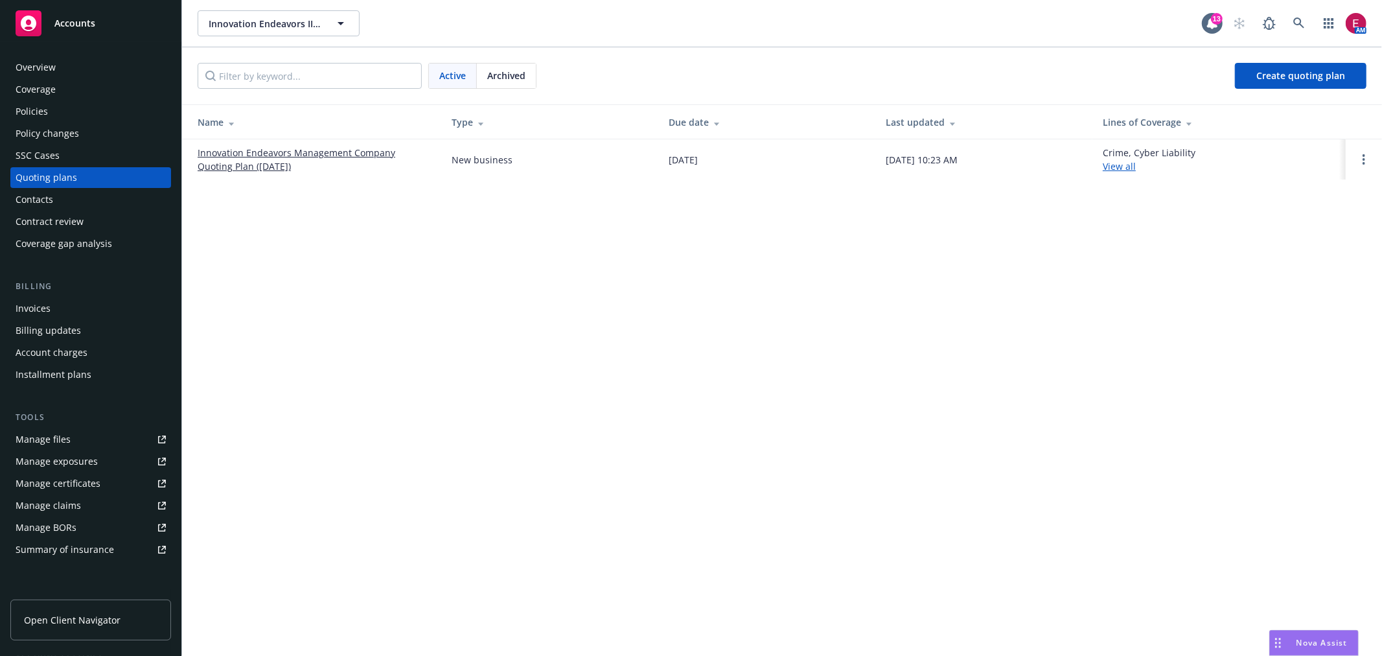
click at [93, 117] on div "Policies" at bounding box center [91, 111] width 150 height 21
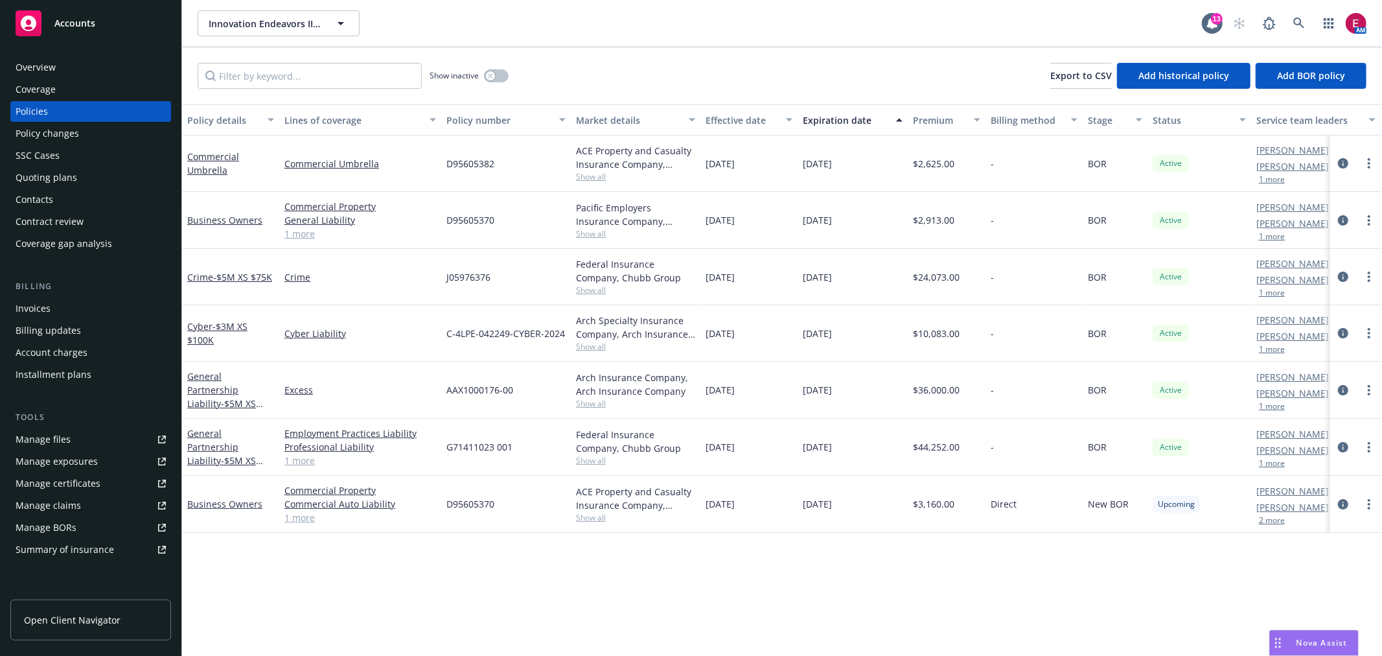
click at [91, 182] on div "Quoting plans" at bounding box center [91, 177] width 150 height 21
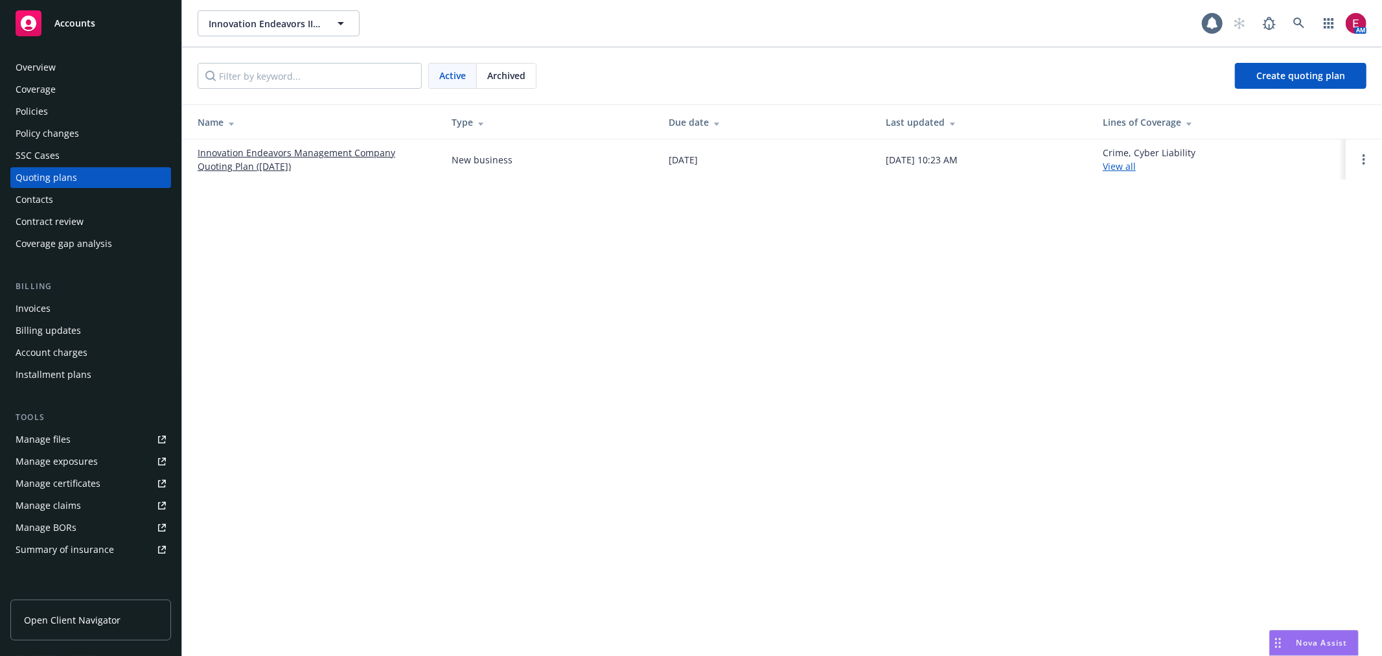
click at [220, 163] on link "Innovation Endeavors Management Company Quoting Plan ([DATE])" at bounding box center [314, 159] width 233 height 27
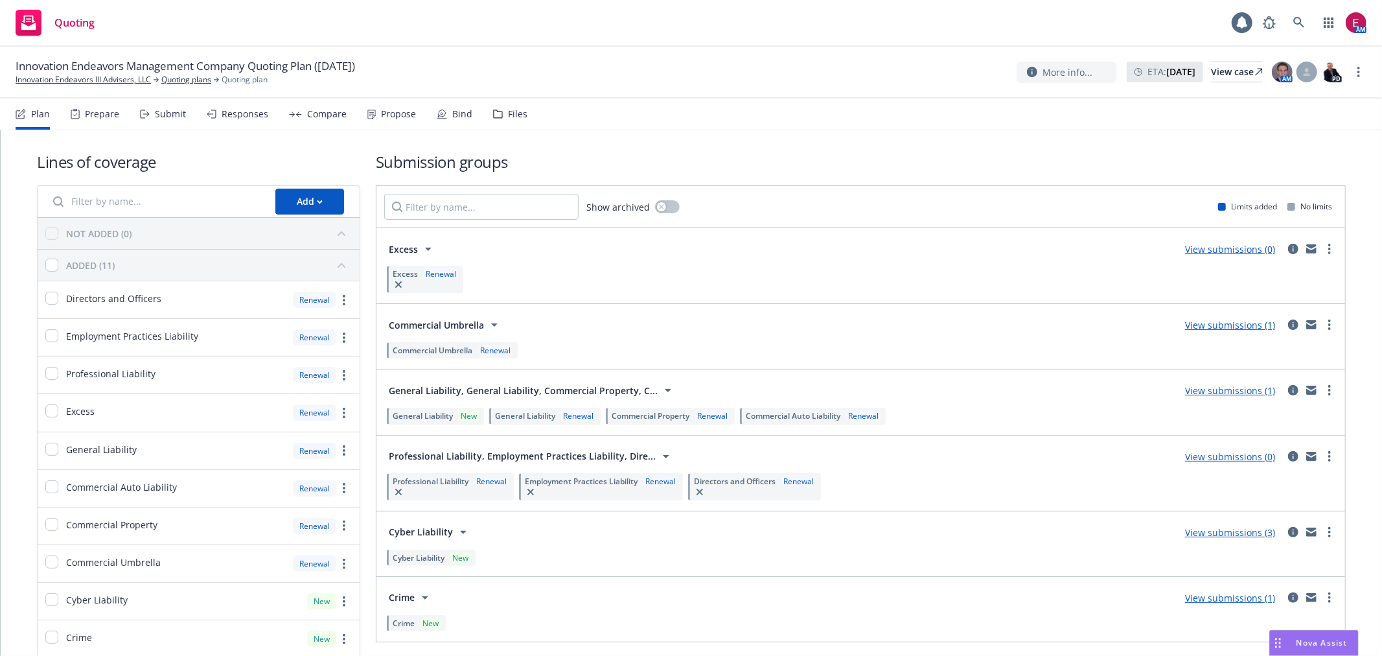
click at [164, 102] on div "Submit" at bounding box center [163, 114] width 46 height 31
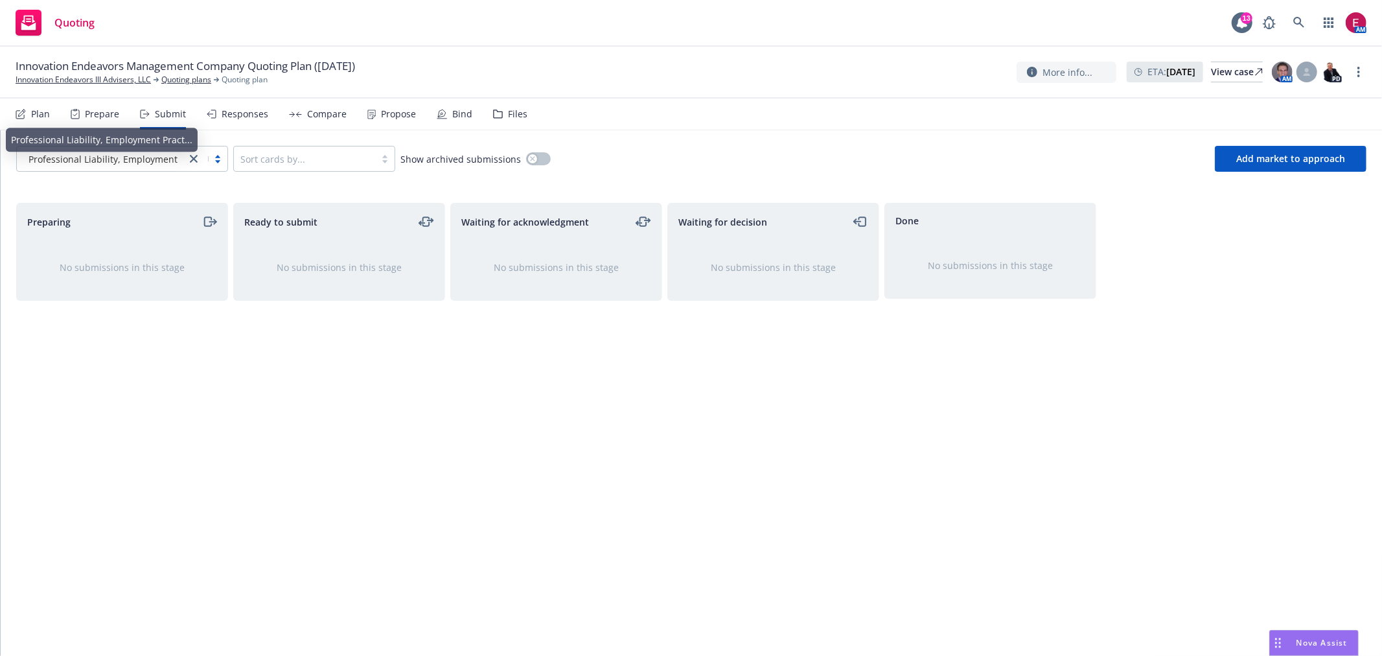
click at [186, 153] on div at bounding box center [194, 159] width 16 height 16
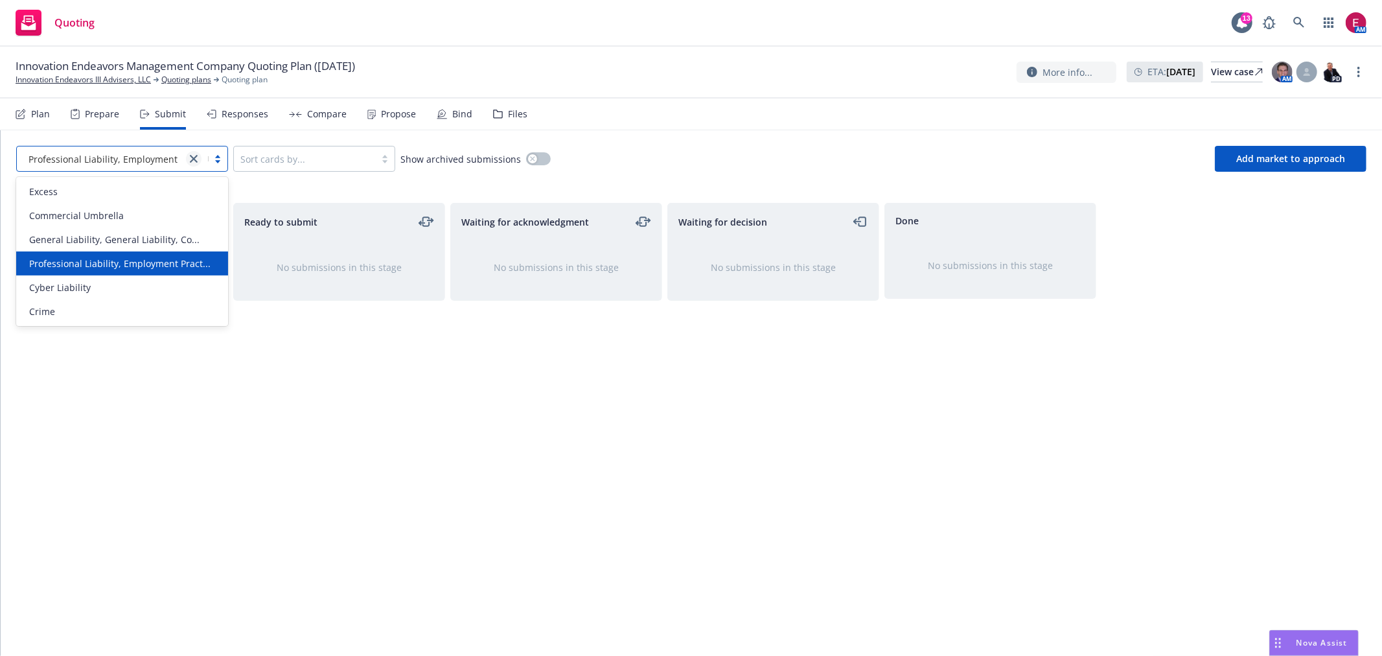
click at [197, 156] on icon "close" at bounding box center [194, 159] width 8 height 8
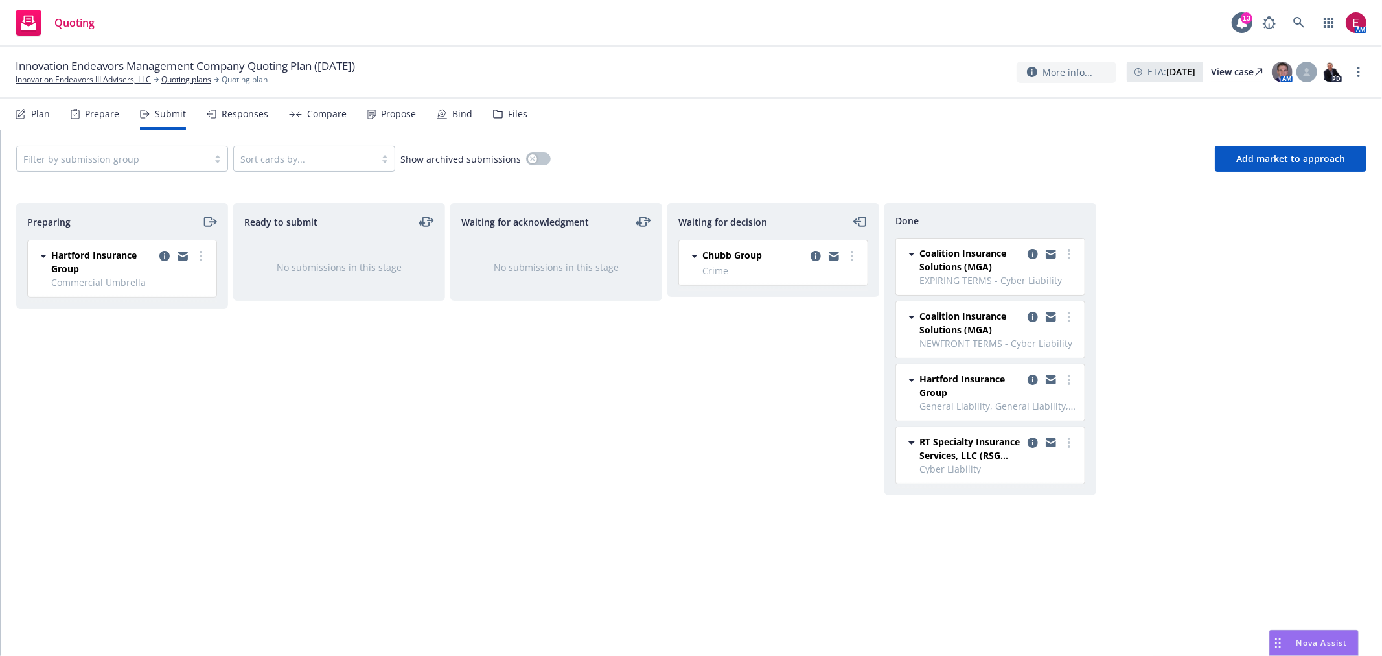
click at [529, 377] on div "Waiting for acknowledgment No submissions in this stage" at bounding box center [556, 416] width 212 height 426
